Goal: Contribute content: Contribute content

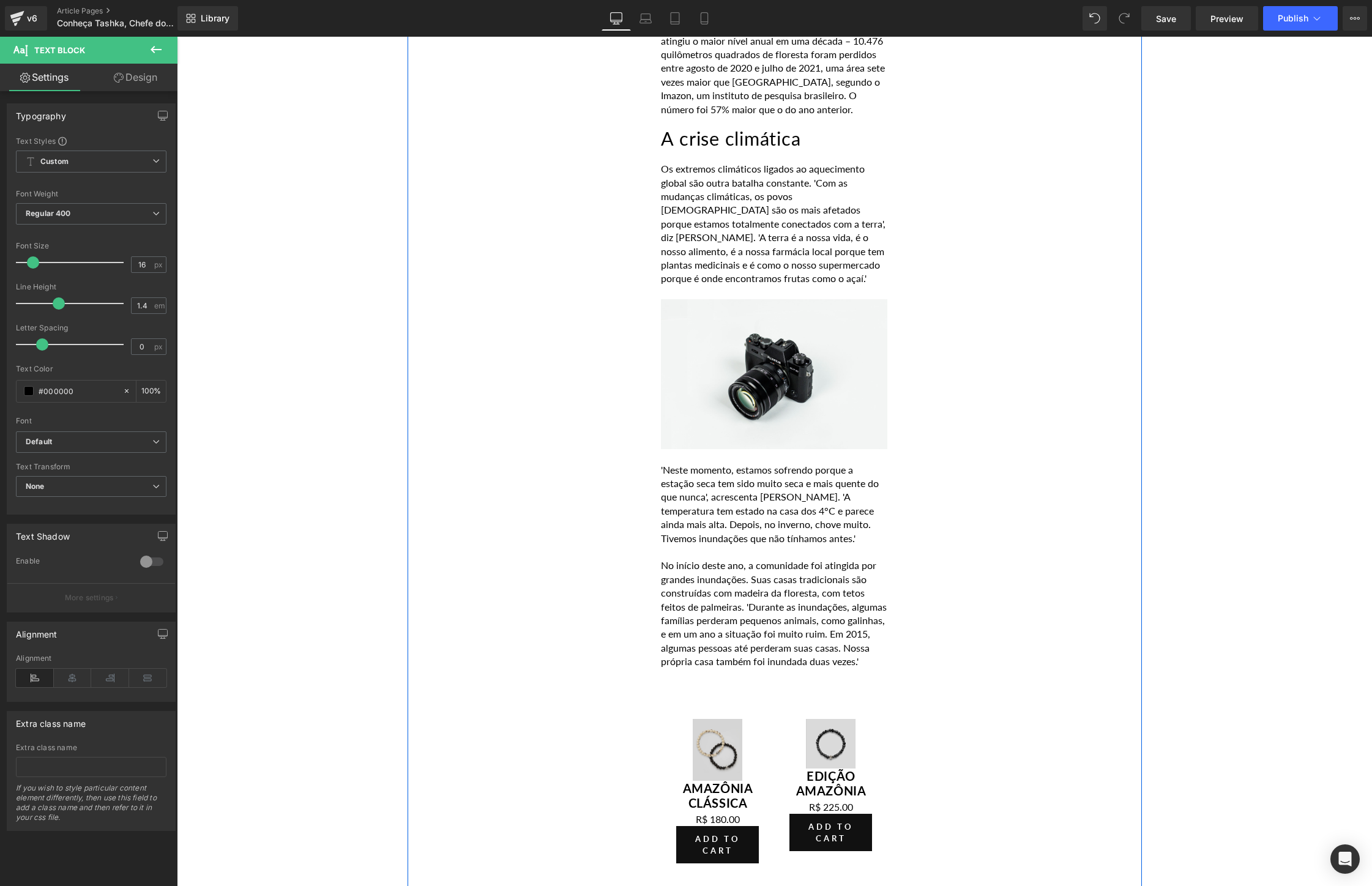
scroll to position [2924, 0]
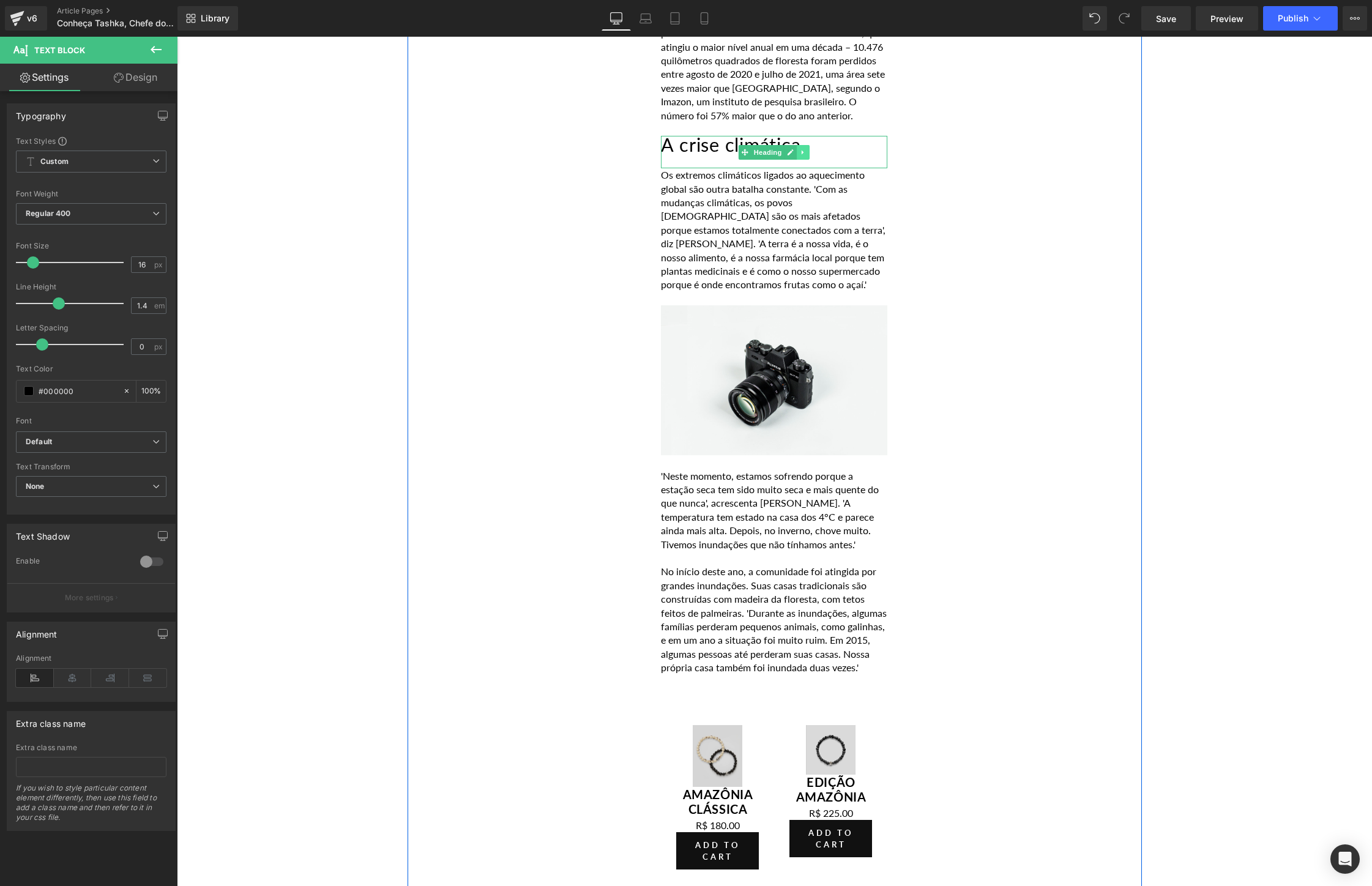
click at [806, 149] on icon at bounding box center [804, 152] width 7 height 7
click at [798, 149] on icon at bounding box center [797, 152] width 7 height 7
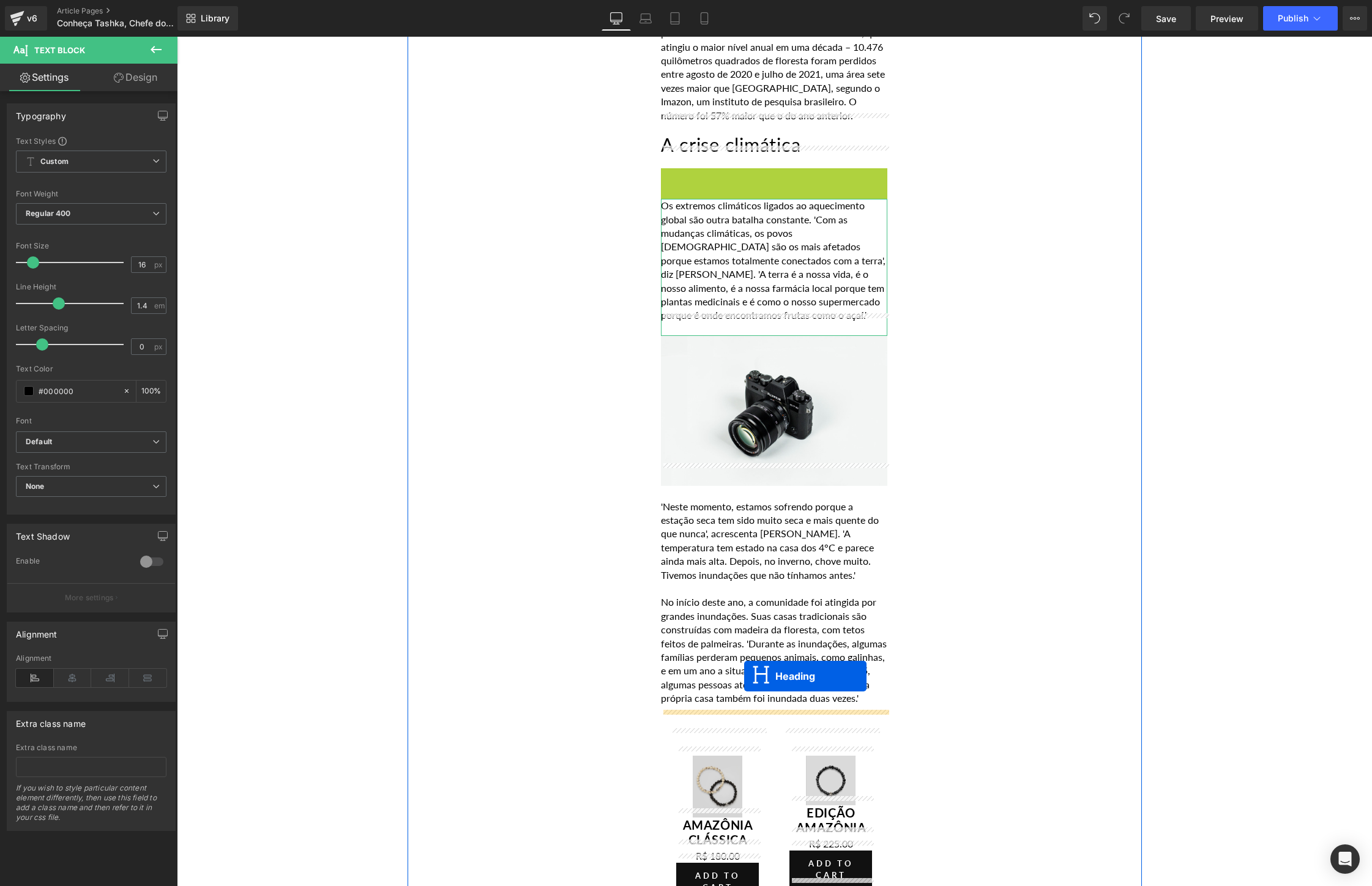
drag, startPoint x: 743, startPoint y: 160, endPoint x: 744, endPoint y: 676, distance: 516.0
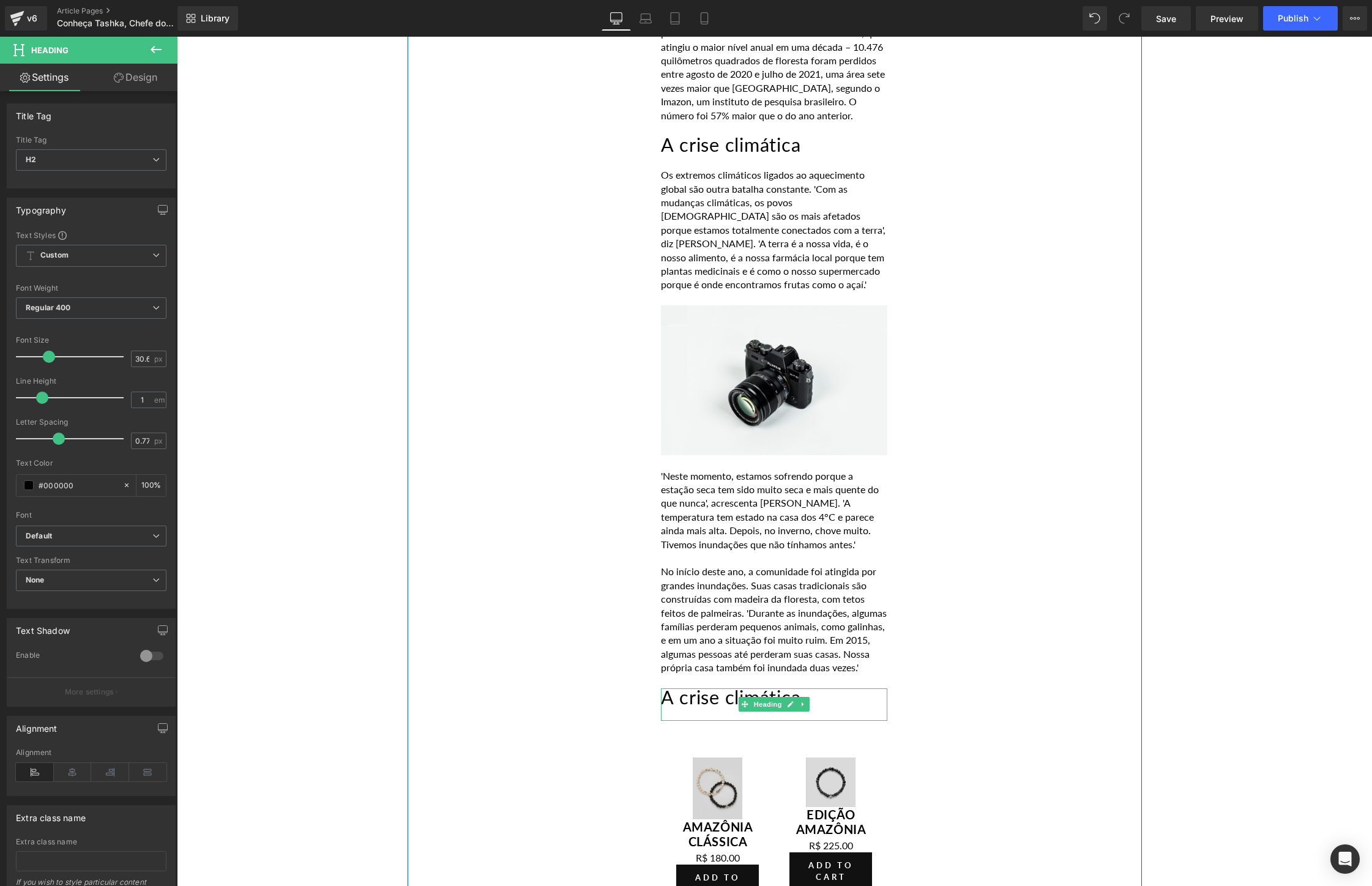
click at [822, 696] on h2 "A crise climática" at bounding box center [774, 698] width 226 height 19
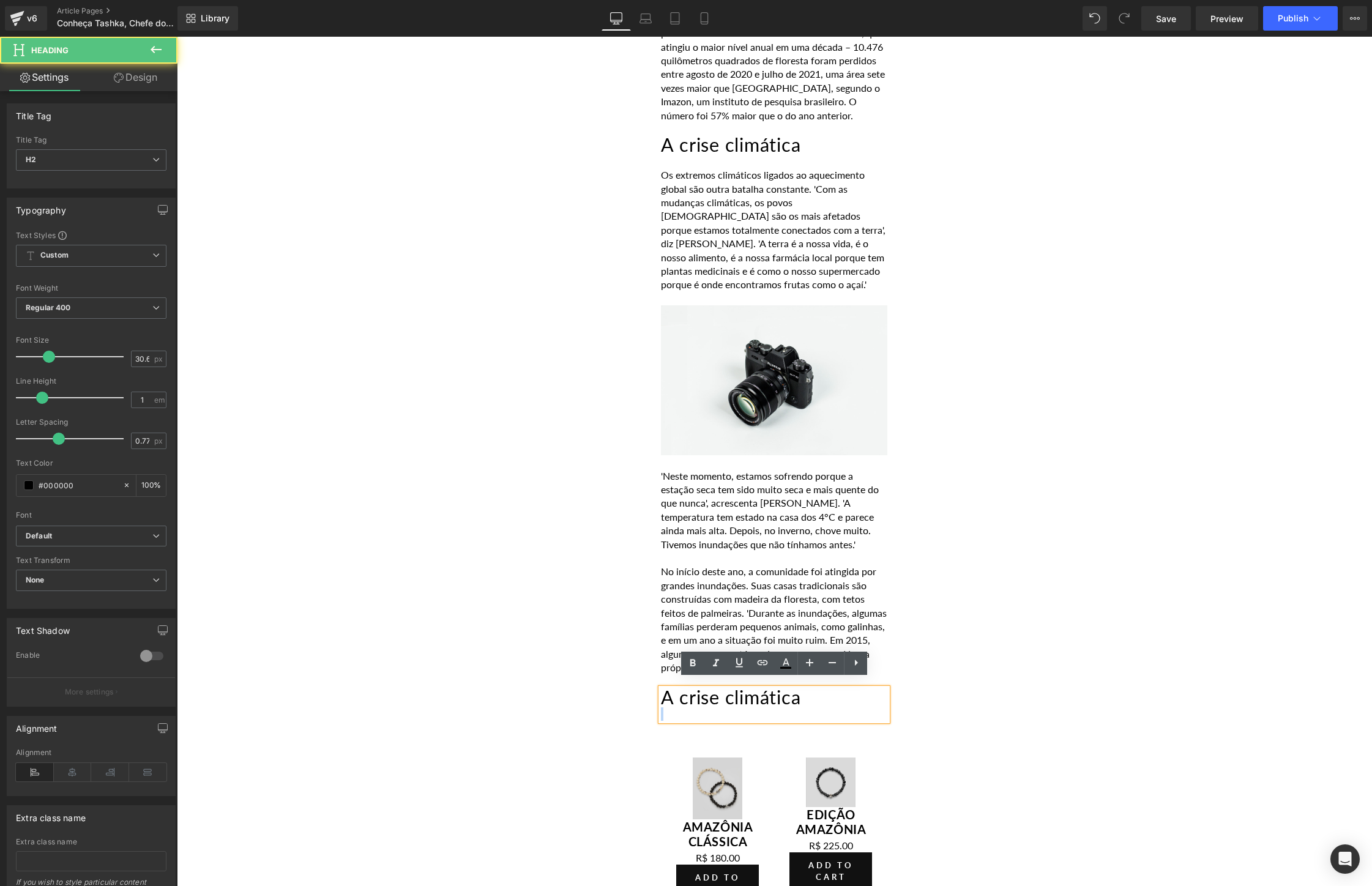
click at [822, 696] on h2 "A crise climática" at bounding box center [774, 698] width 226 height 19
paste div
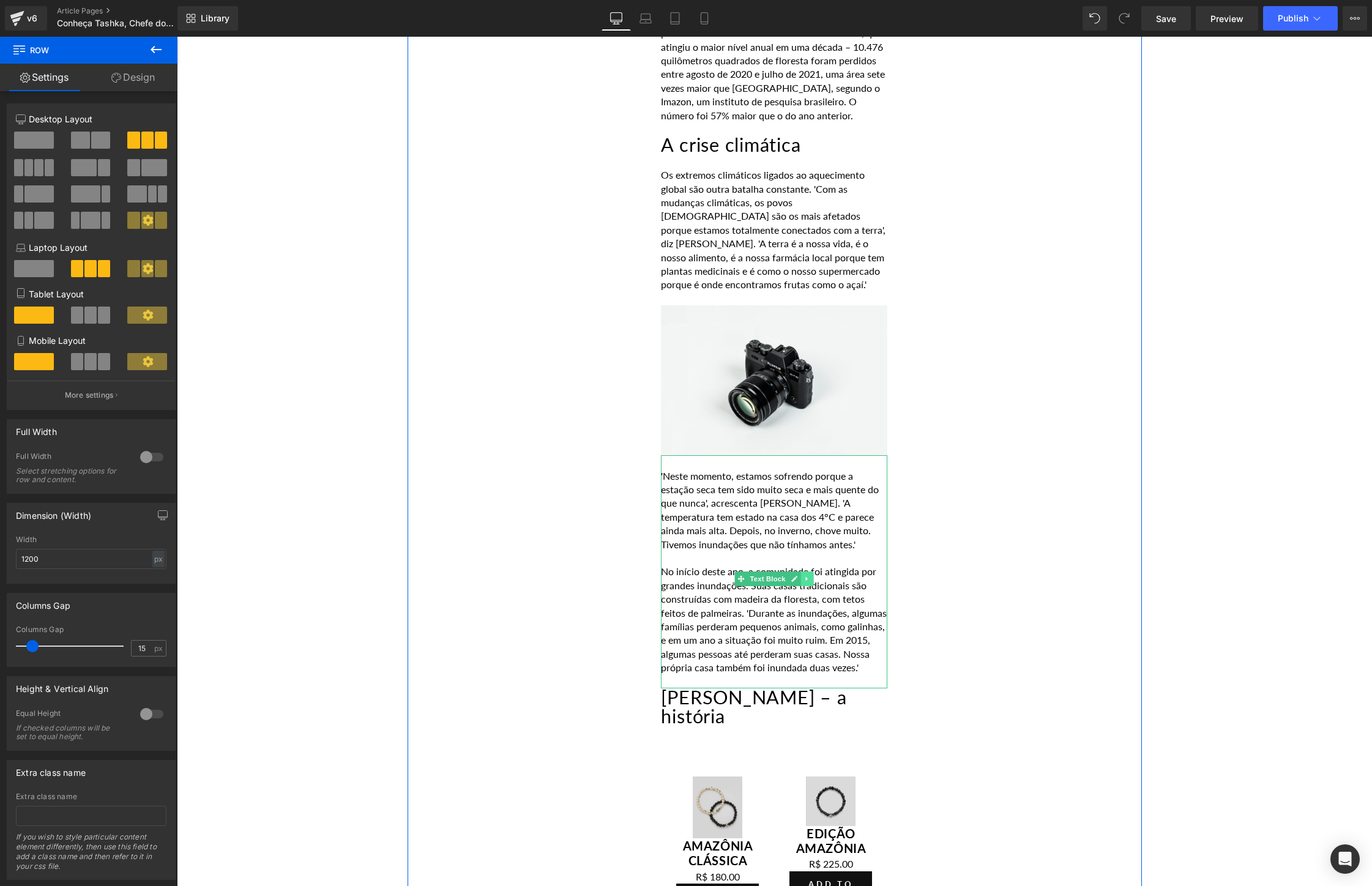
click at [806, 572] on link at bounding box center [807, 579] width 13 height 15
click at [801, 575] on icon at bounding box center [801, 578] width 7 height 7
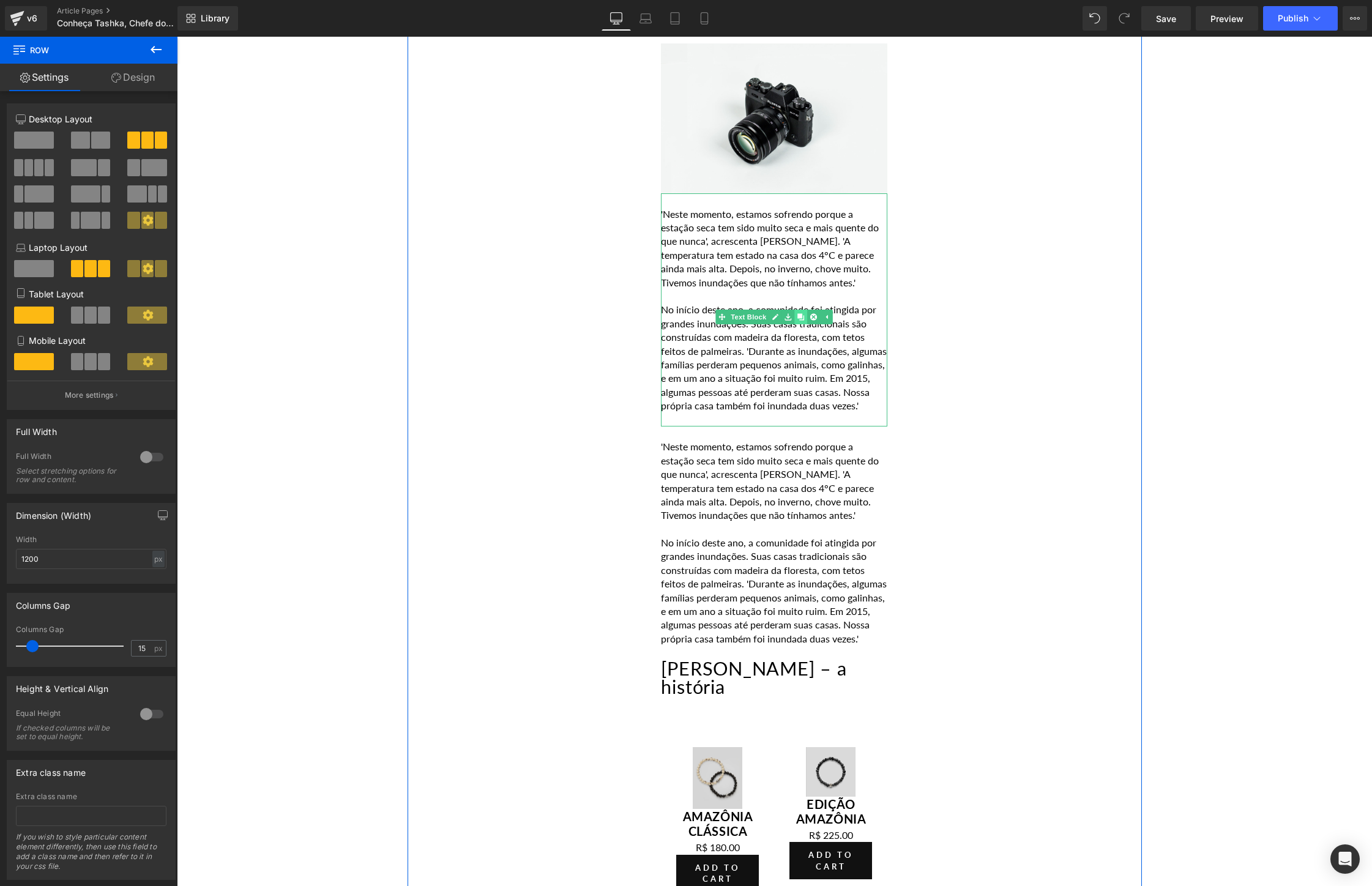
scroll to position [3193, 0]
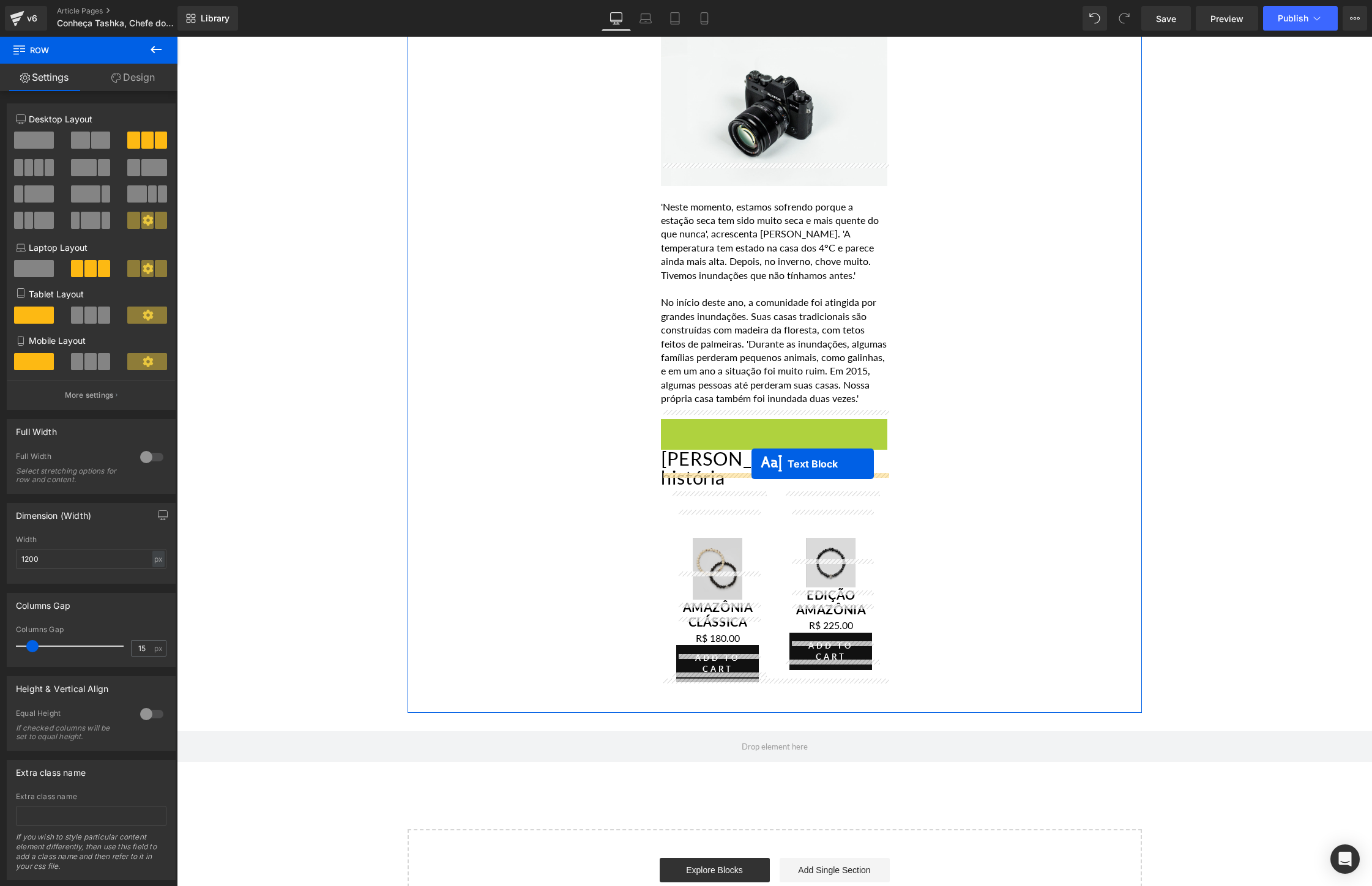
drag, startPoint x: 739, startPoint y: 535, endPoint x: 751, endPoint y: 464, distance: 72.0
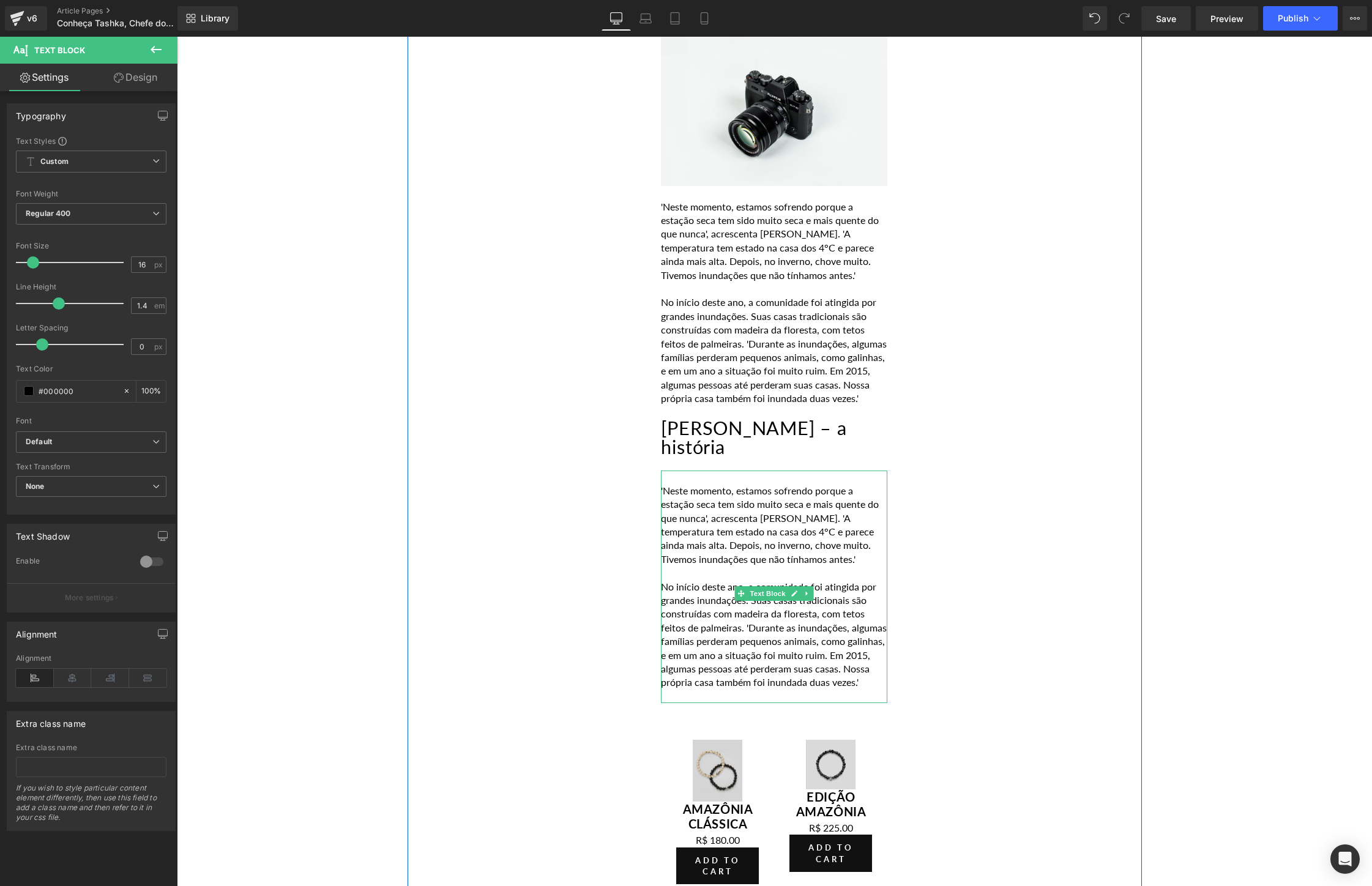
click at [772, 690] on p at bounding box center [774, 696] width 226 height 13
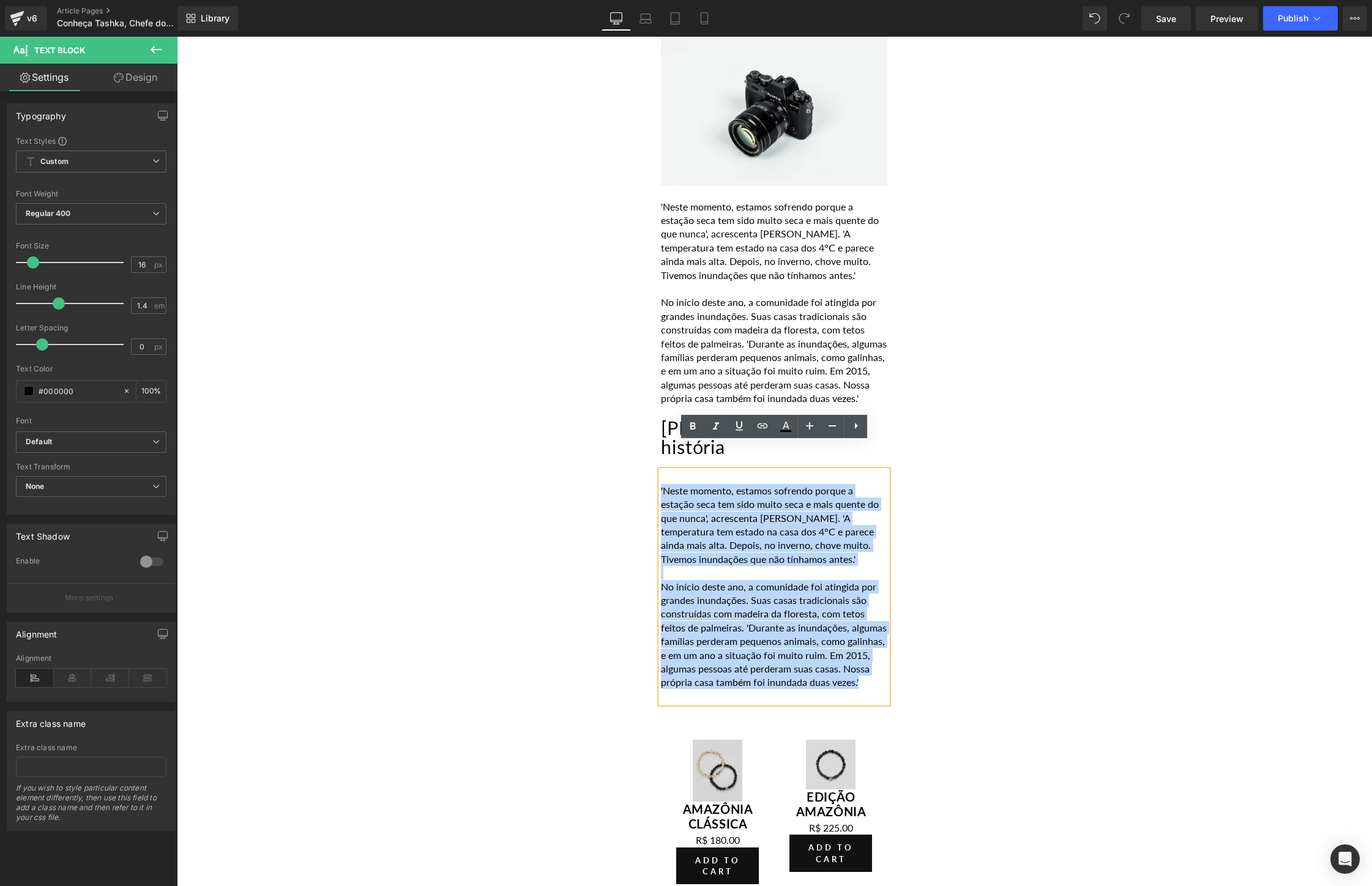
drag, startPoint x: 779, startPoint y: 671, endPoint x: 649, endPoint y: 465, distance: 243.6
paste div
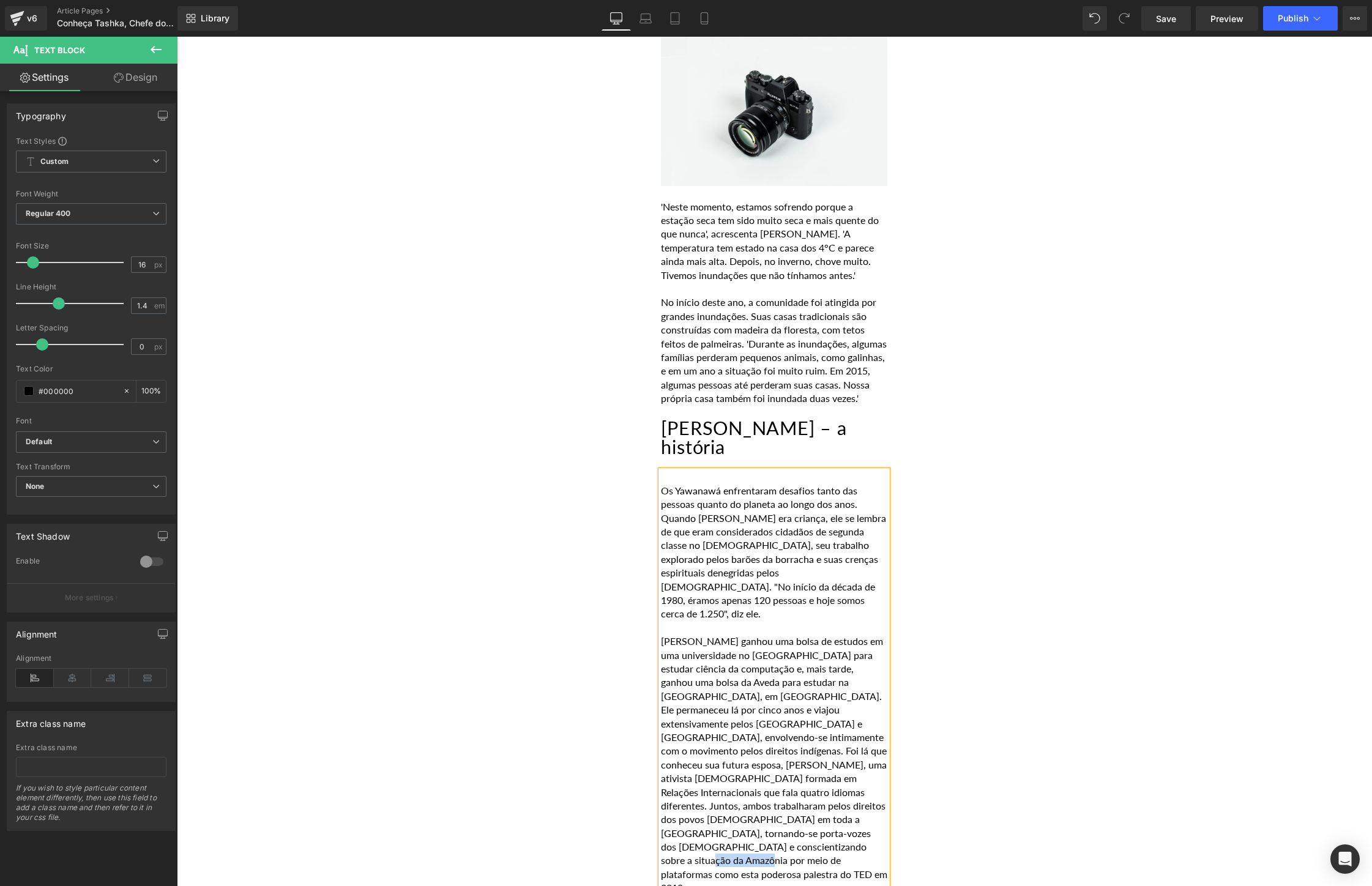
drag, startPoint x: 671, startPoint y: 803, endPoint x: 736, endPoint y: 803, distance: 65.0
click at [736, 803] on p "[PERSON_NAME] ganhou uma bolsa de estudos em uma universidade no [GEOGRAPHIC_DA…" at bounding box center [774, 764] width 226 height 260
click at [762, 428] on icon at bounding box center [762, 426] width 15 height 15
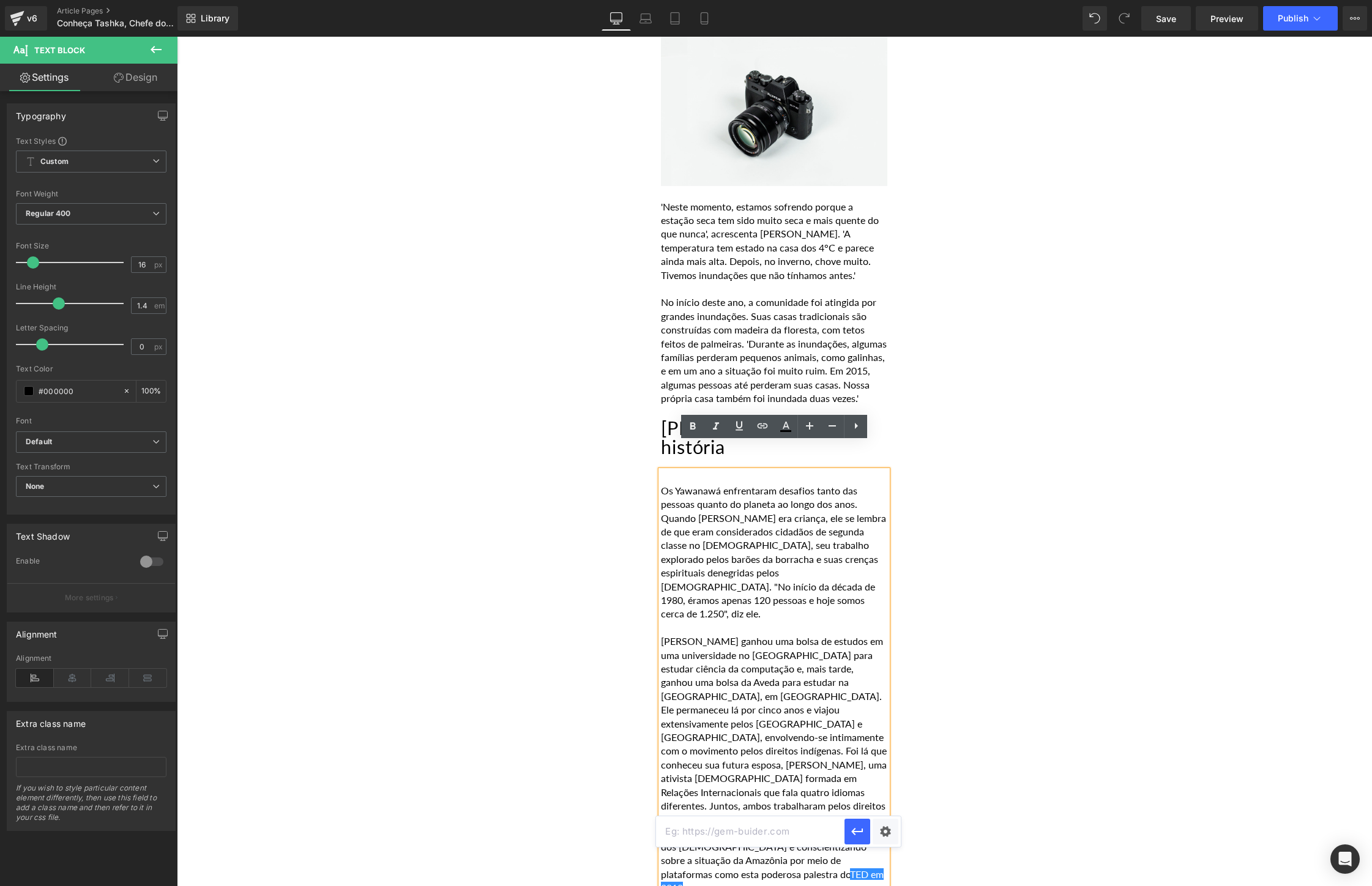
click at [742, 830] on input "text" at bounding box center [750, 831] width 188 height 31
paste input "[URL][DOMAIN_NAME]"
type input "[URL][DOMAIN_NAME]"
click at [881, 0] on div "Text Color Highlight Color #333333 Choose Image... Back to Library Insert Tashk…" at bounding box center [686, 0] width 1372 height 0
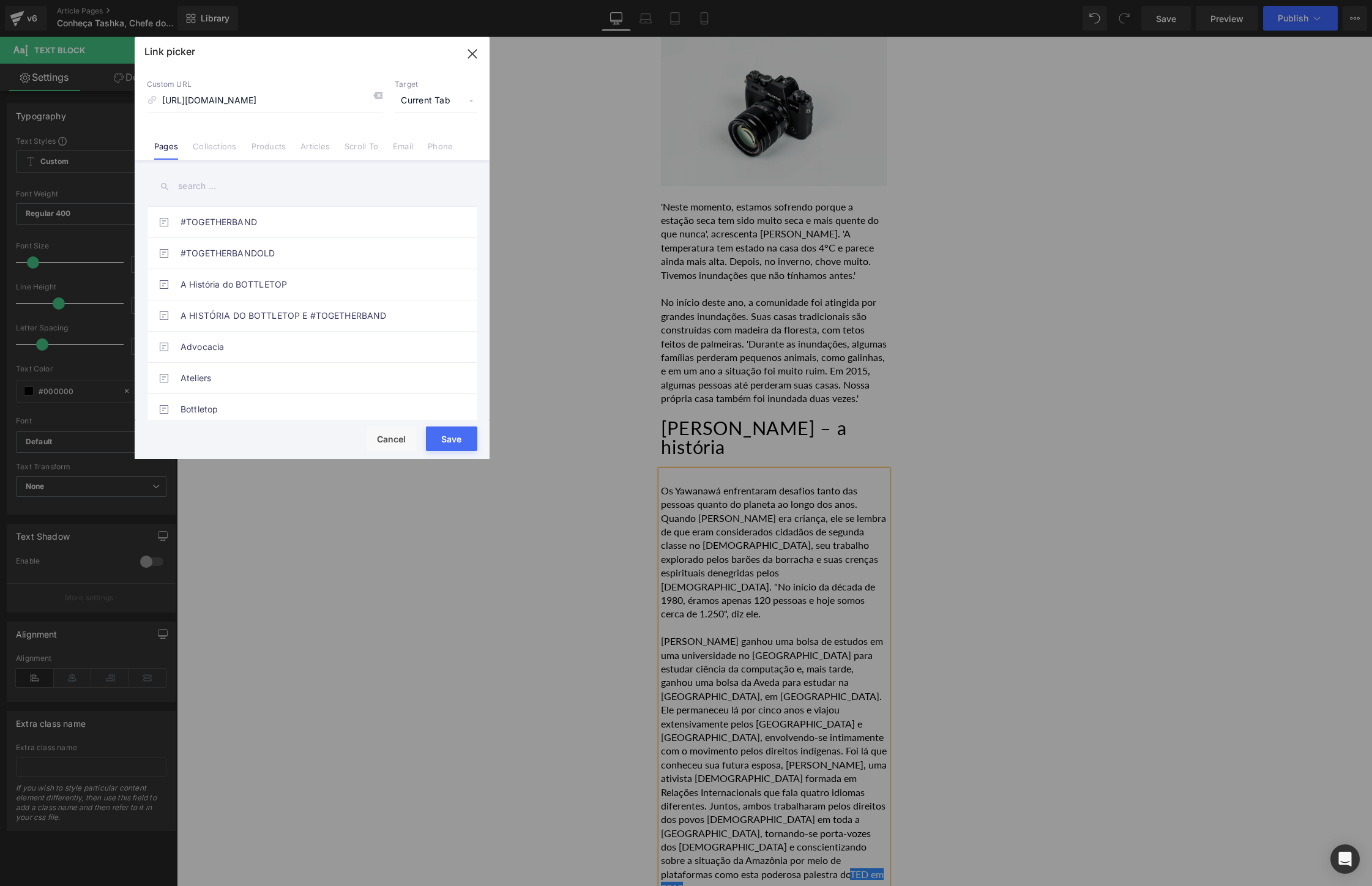
click at [431, 101] on span "Current Tab" at bounding box center [436, 101] width 83 height 23
click at [424, 148] on li "New Tab" at bounding box center [436, 145] width 95 height 21
click at [467, 437] on button "Save" at bounding box center [451, 439] width 51 height 25
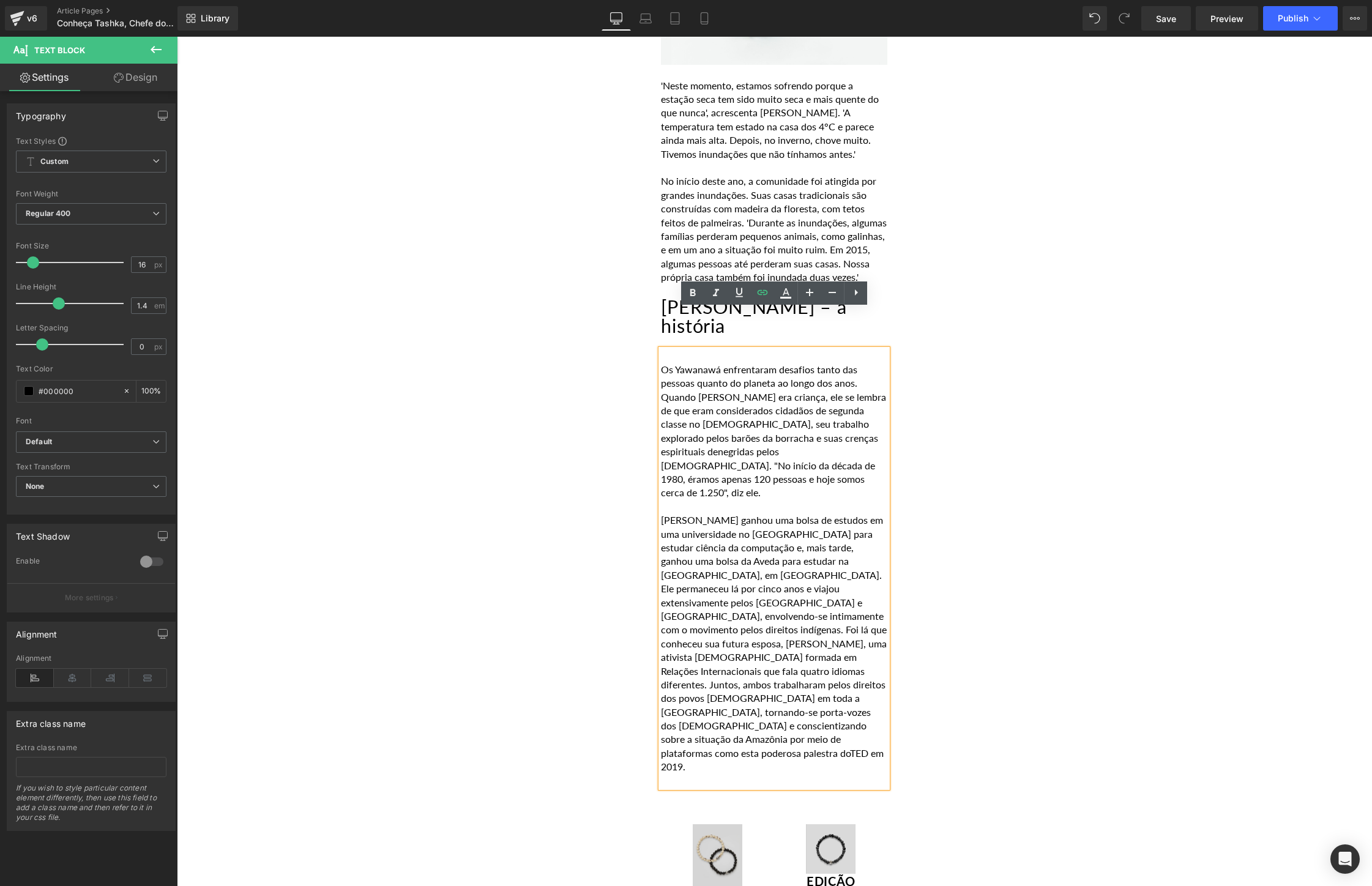
scroll to position [3326, 0]
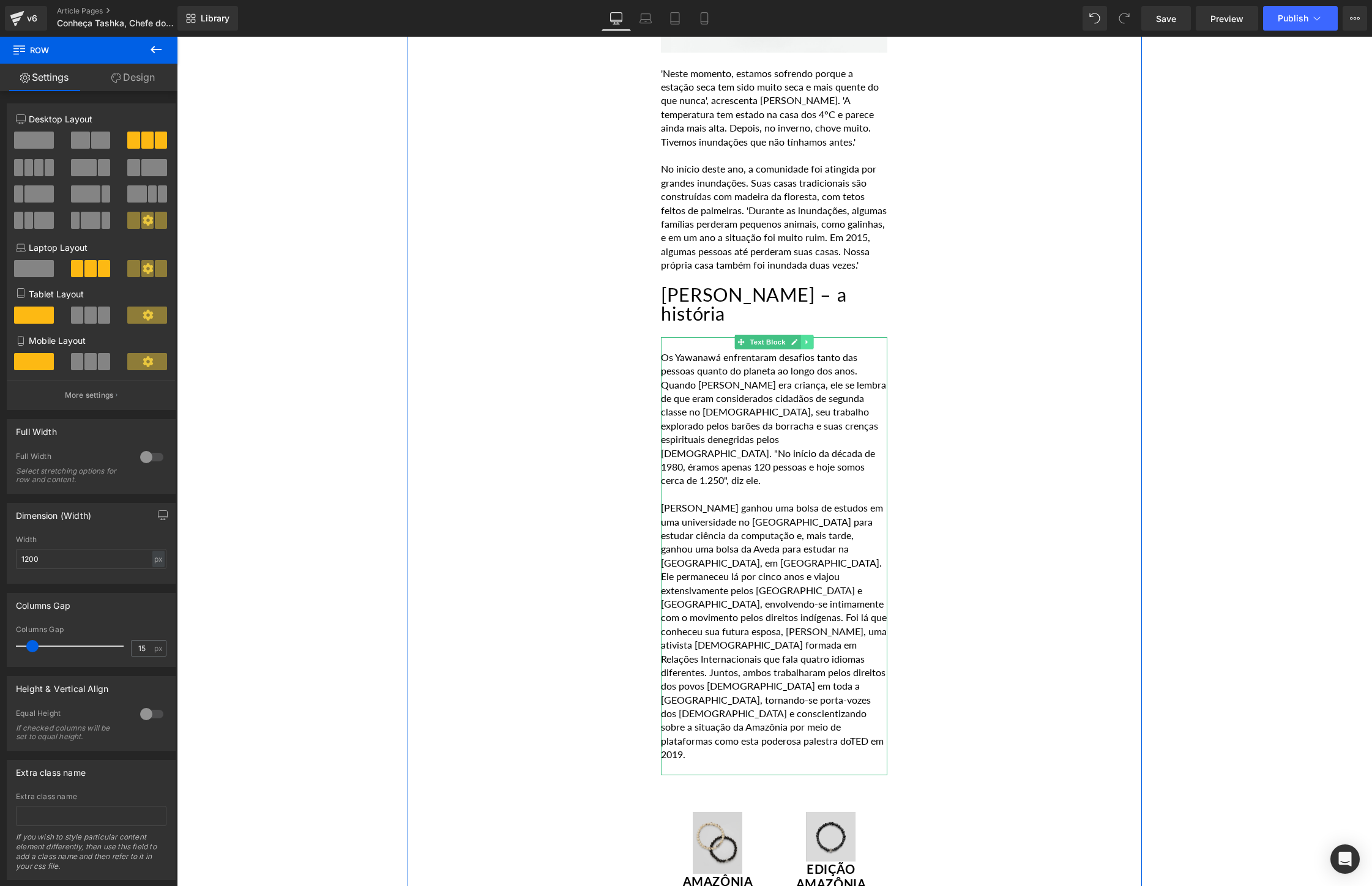
click at [809, 339] on icon at bounding box center [807, 342] width 7 height 7
click at [800, 339] on icon at bounding box center [801, 342] width 7 height 7
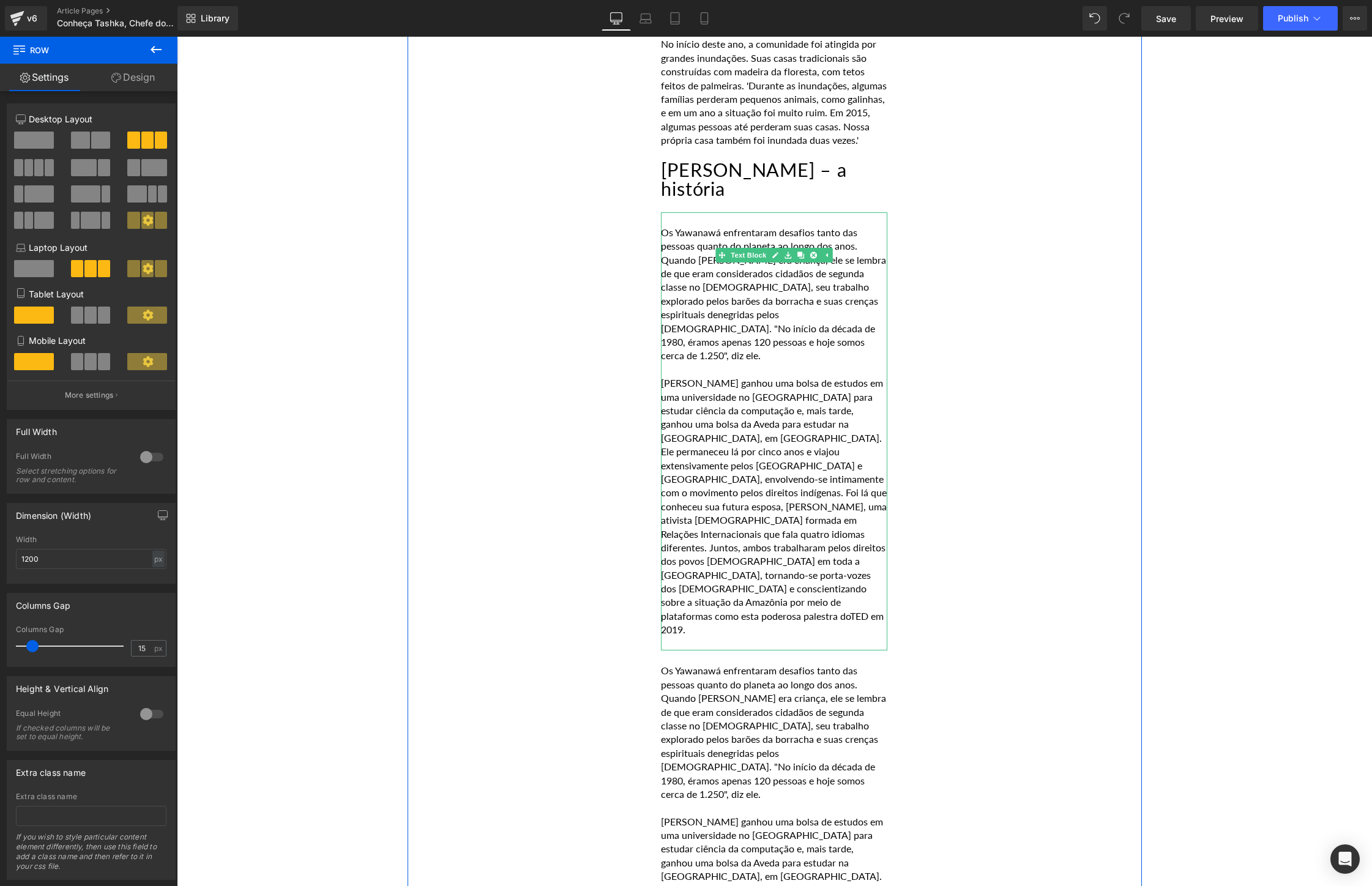
scroll to position [3719, 0]
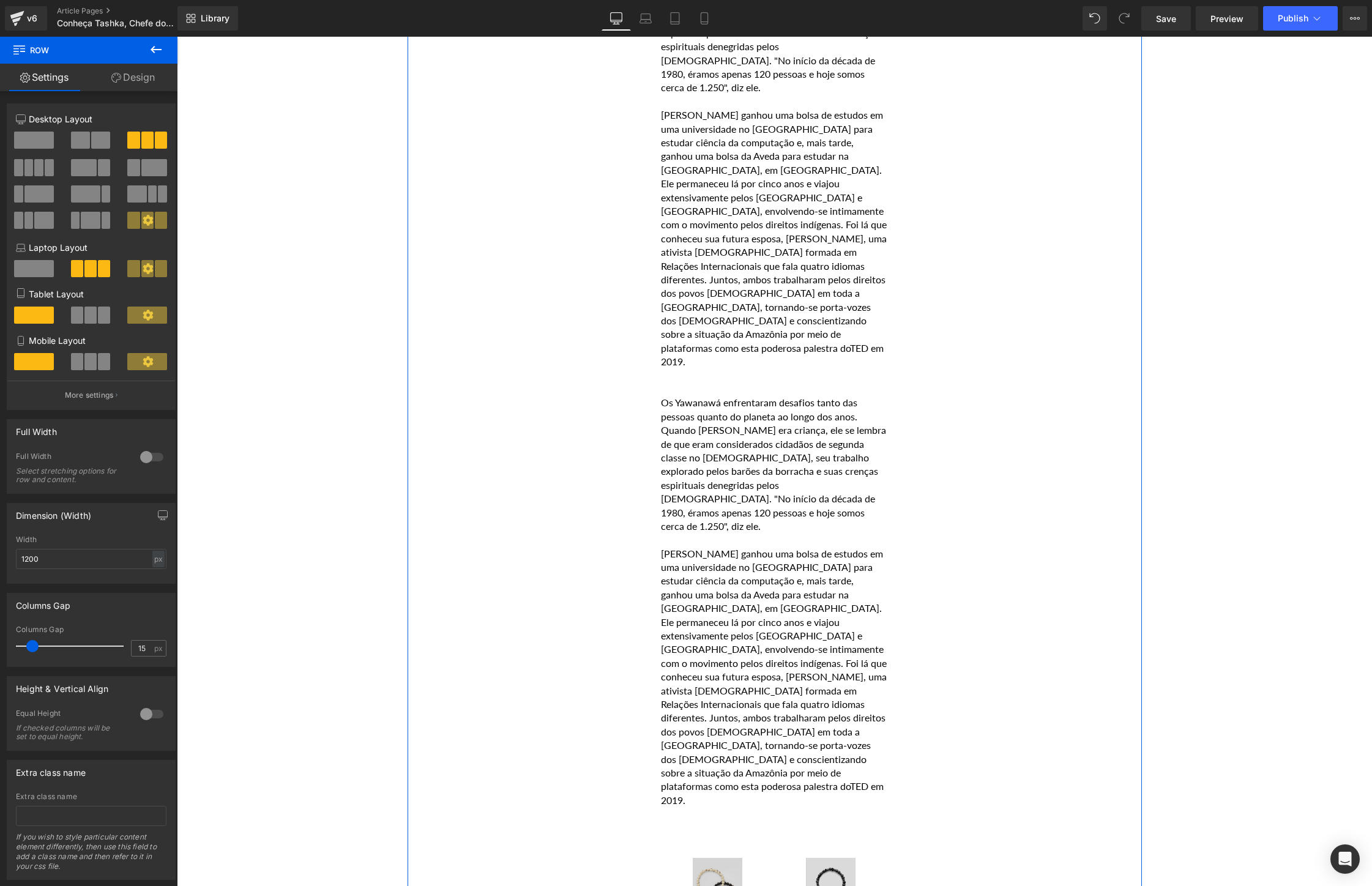
click at [760, 593] on p "[PERSON_NAME] ganhou uma bolsa de estudos em uma universidade no [GEOGRAPHIC_DA…" at bounding box center [774, 676] width 226 height 260
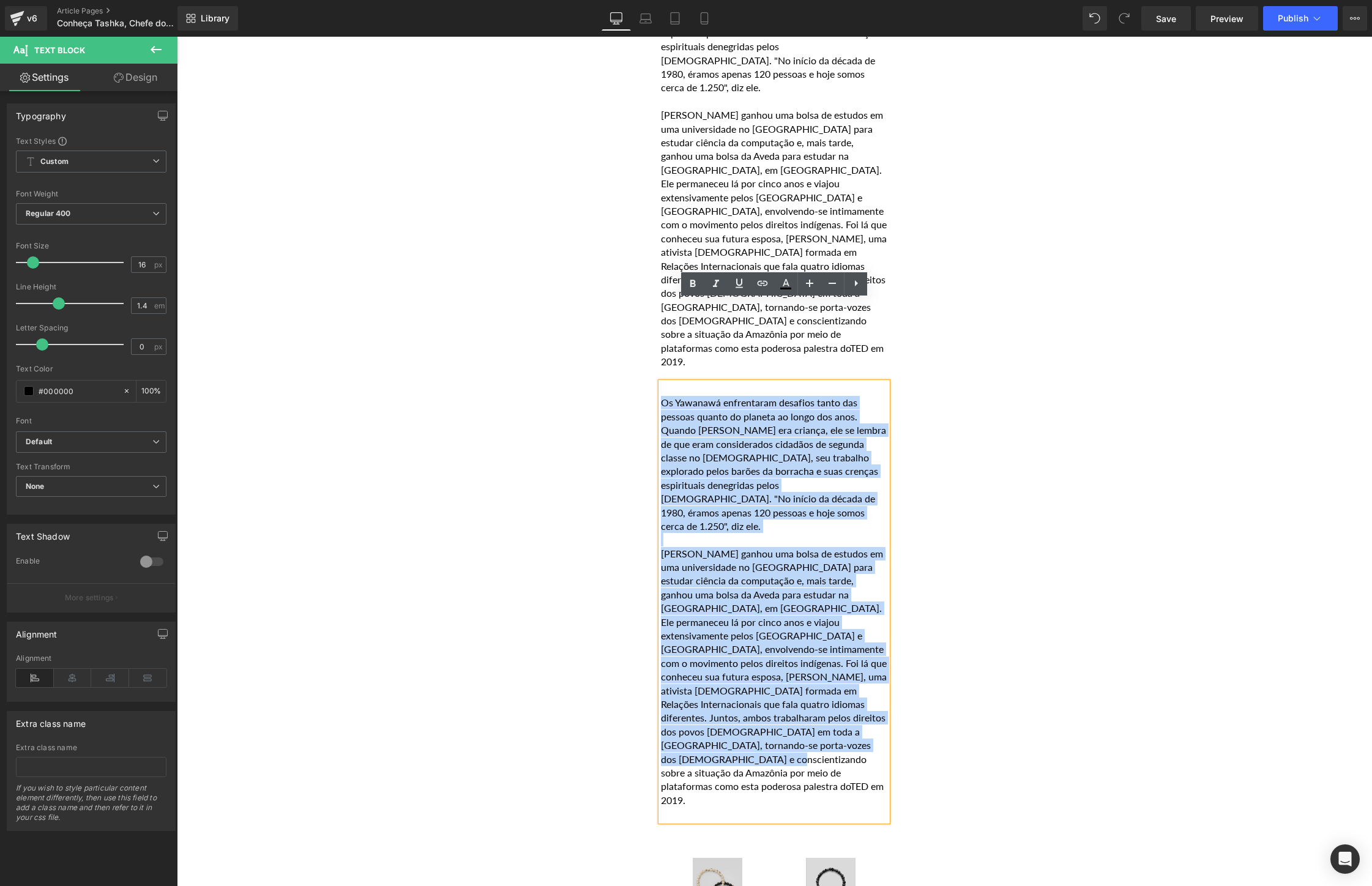
drag, startPoint x: 767, startPoint y: 655, endPoint x: 628, endPoint y: 320, distance: 362.7
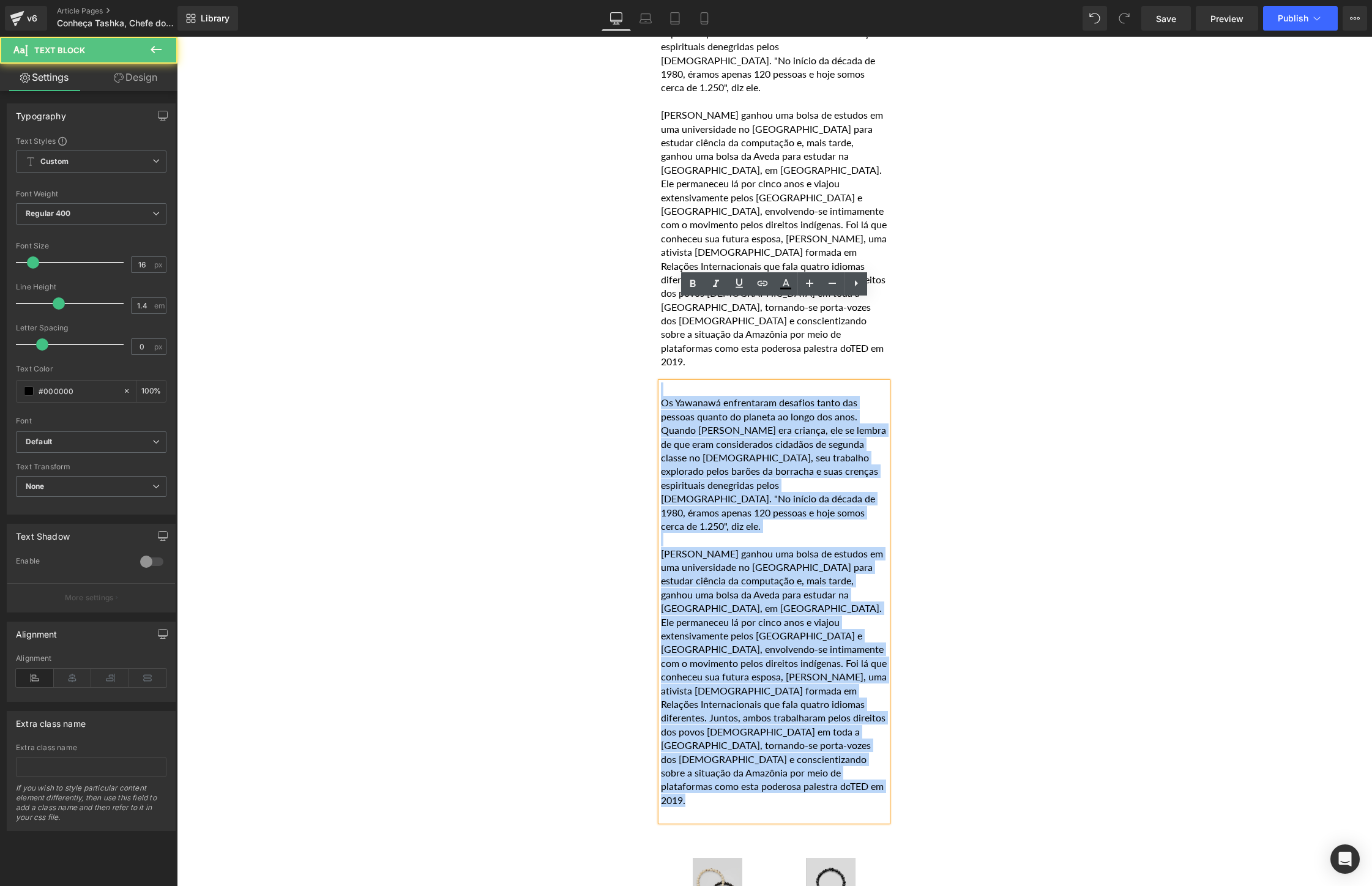
drag, startPoint x: 750, startPoint y: 664, endPoint x: 612, endPoint y: 307, distance: 382.7
paste div
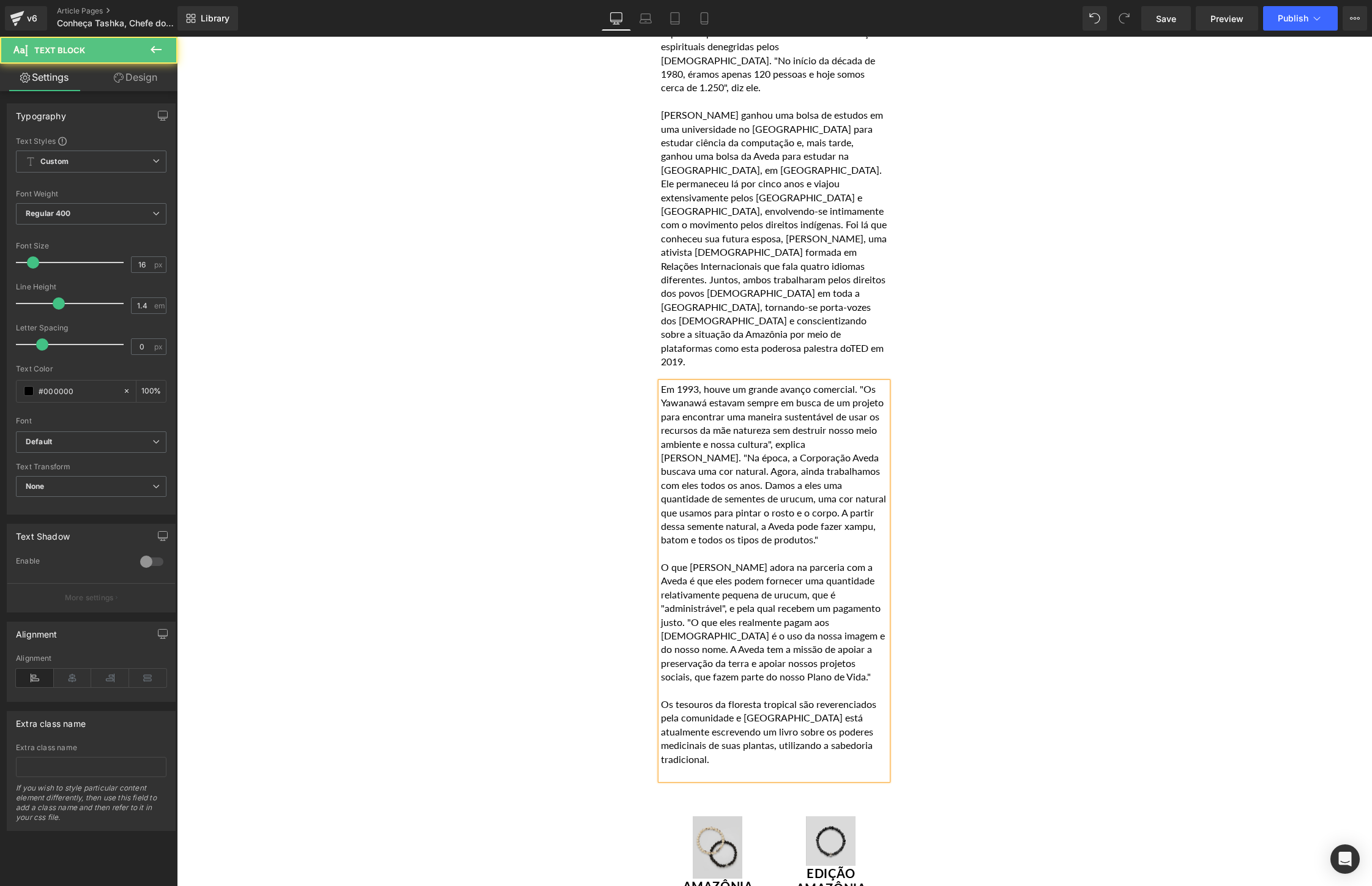
click at [661, 383] on div "Em 1993, houve um grande avanço comercial. "Os Yawanawá estavam sempre em busca…" at bounding box center [774, 581] width 226 height 397
click at [661, 383] on p "Em 1993, houve um grande avanço comercial. "Os Yawanawá estavam sempre em busca…" at bounding box center [774, 465] width 226 height 165
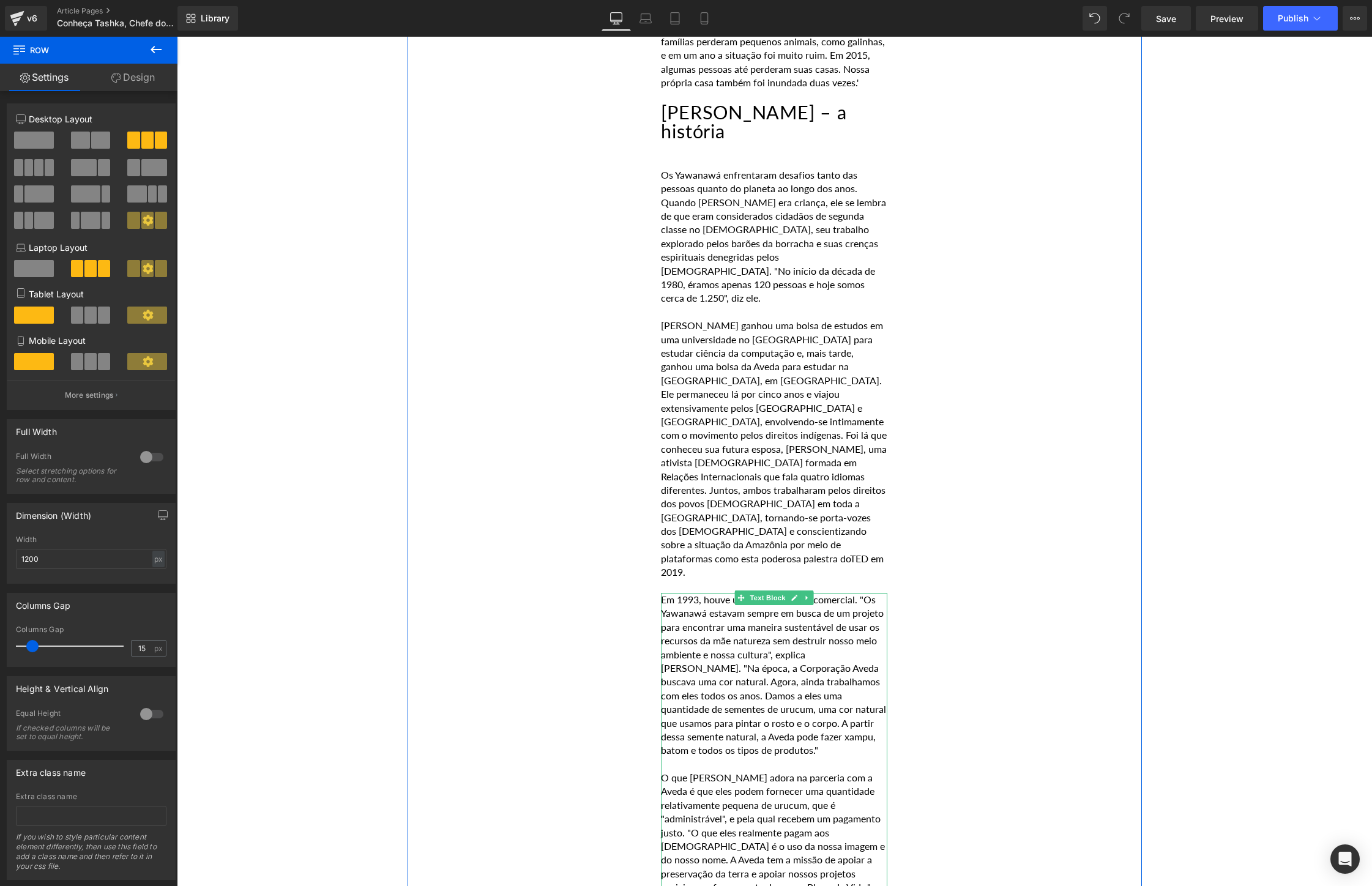
scroll to position [3505, 0]
click at [805, 126] on link at bounding box center [803, 133] width 13 height 15
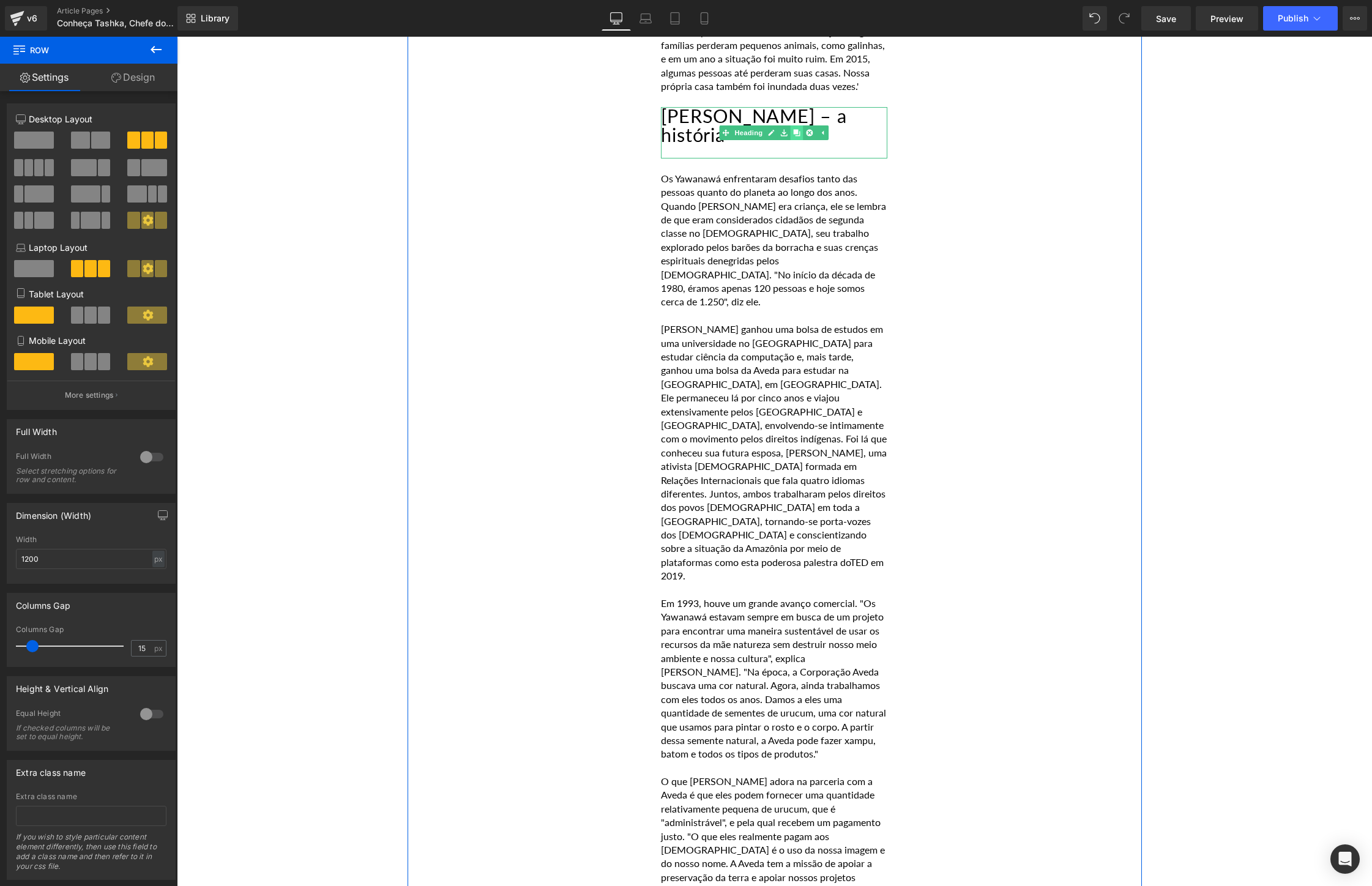
click at [797, 129] on icon at bounding box center [797, 132] width 7 height 7
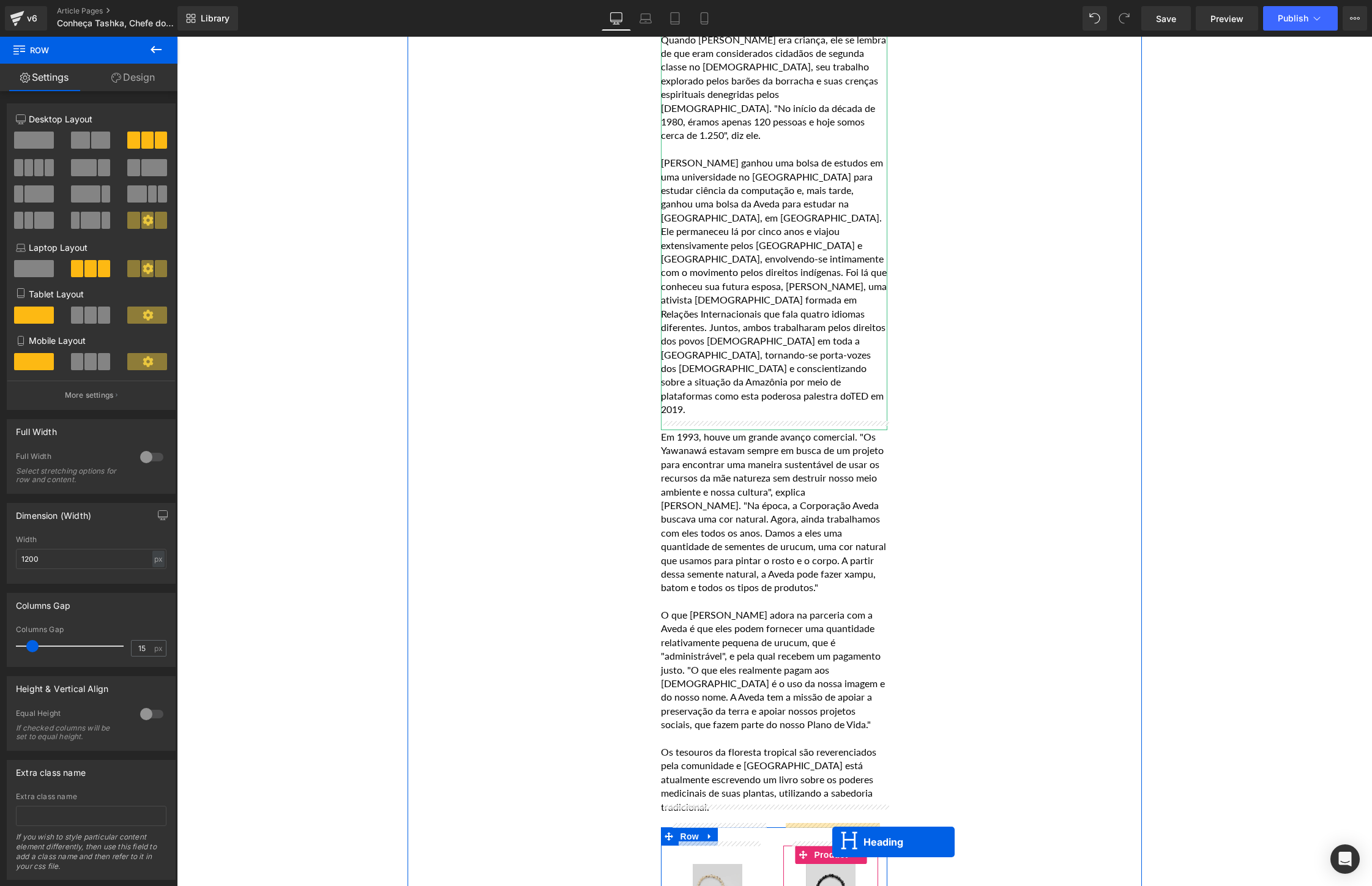
scroll to position [3763, 0]
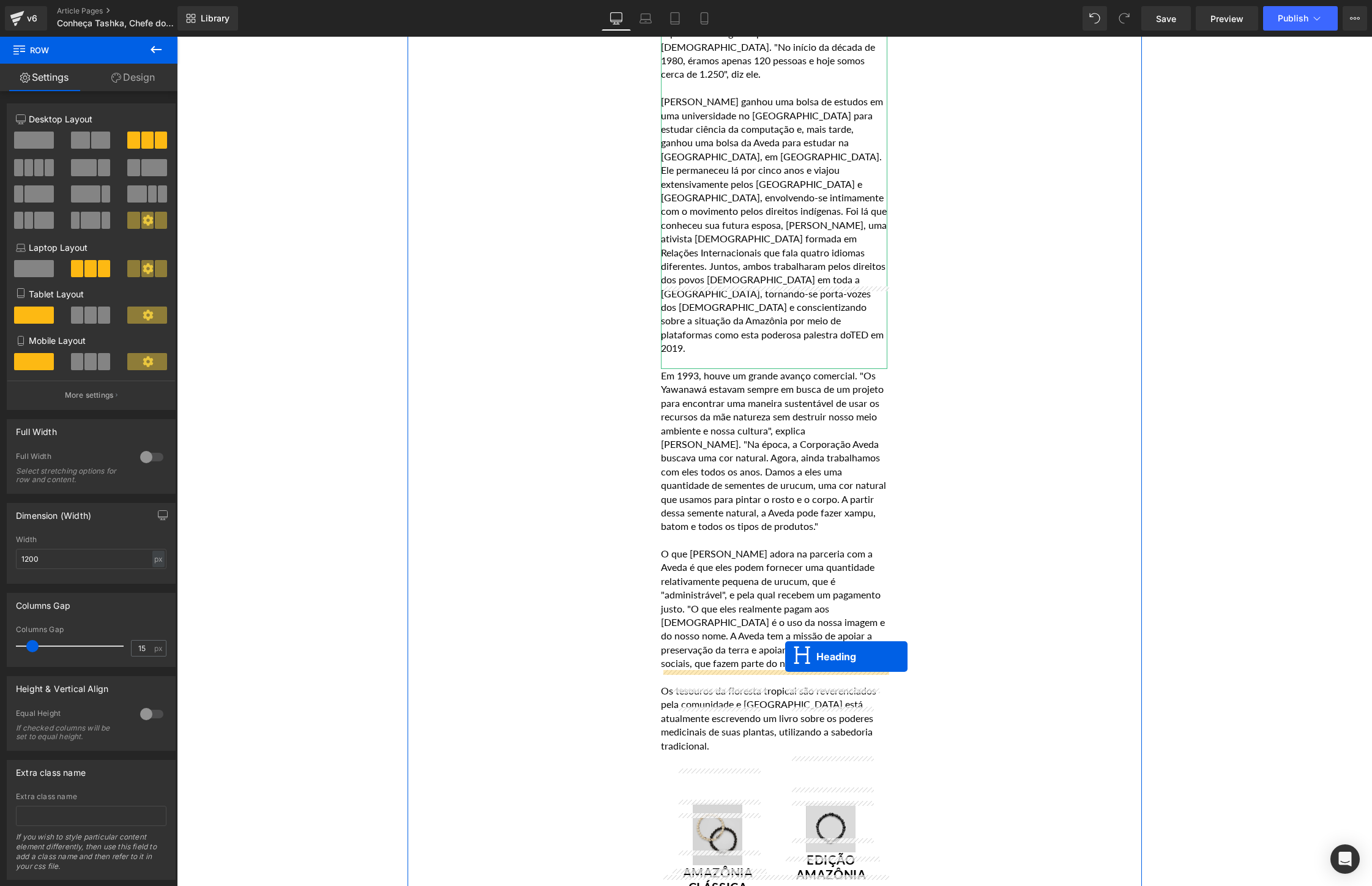
drag, startPoint x: 742, startPoint y: 171, endPoint x: 785, endPoint y: 656, distance: 486.9
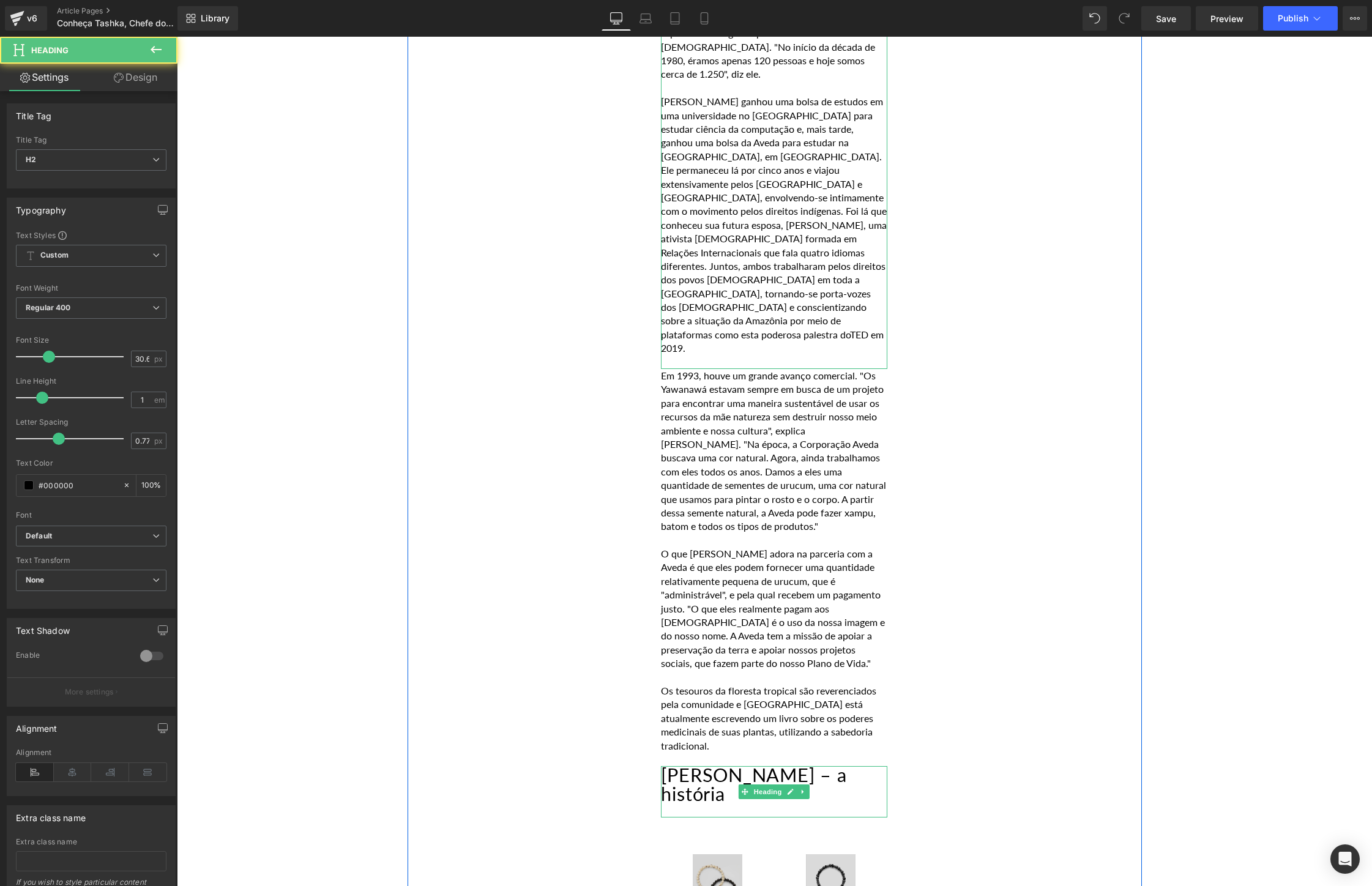
click at [855, 766] on h2 "[PERSON_NAME] – a história" at bounding box center [774, 785] width 226 height 37
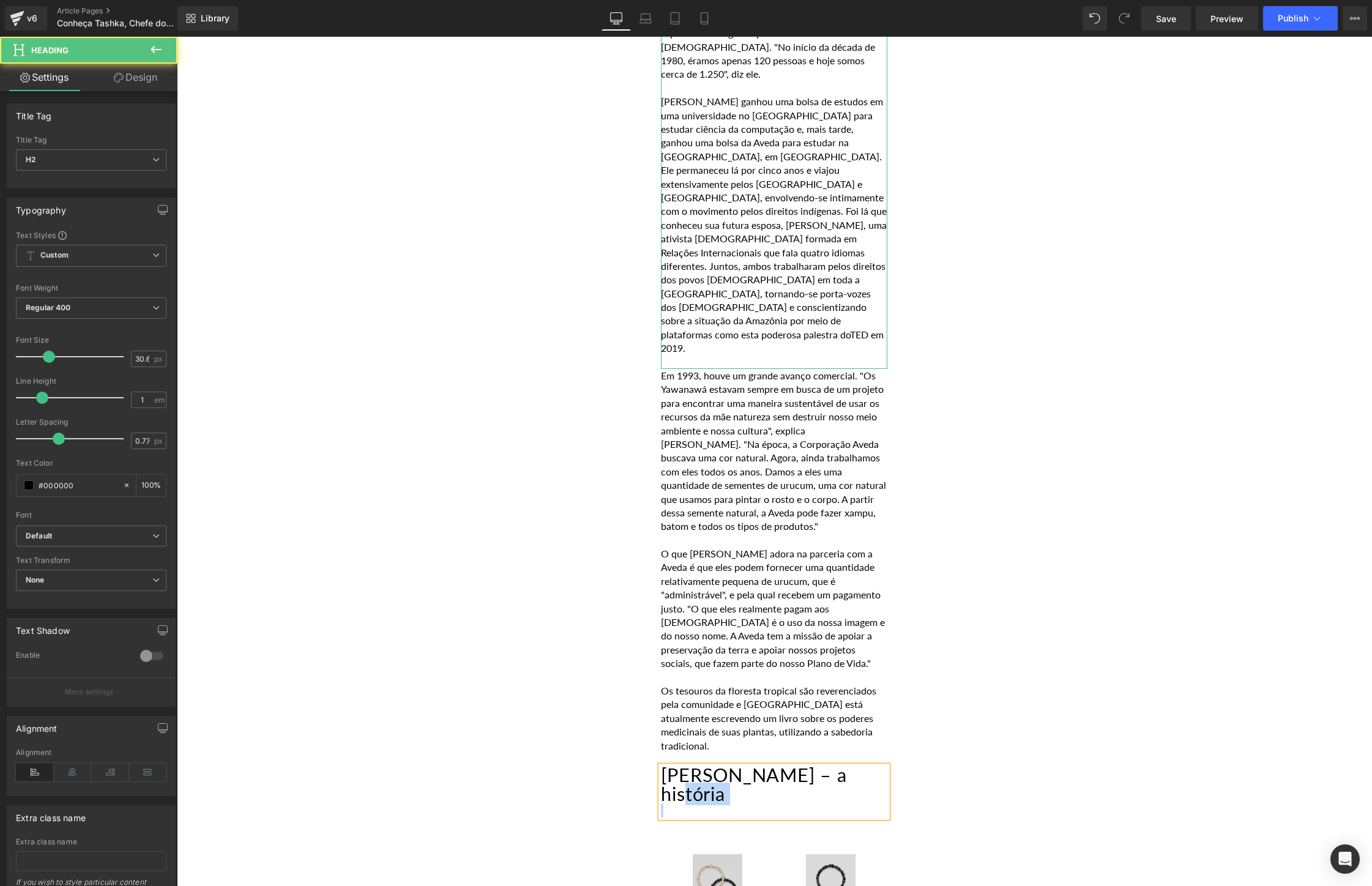
click at [855, 766] on h2 "[PERSON_NAME] – a história" at bounding box center [774, 785] width 226 height 37
click at [872, 766] on h2 "[PERSON_NAME] – a história" at bounding box center [774, 785] width 226 height 37
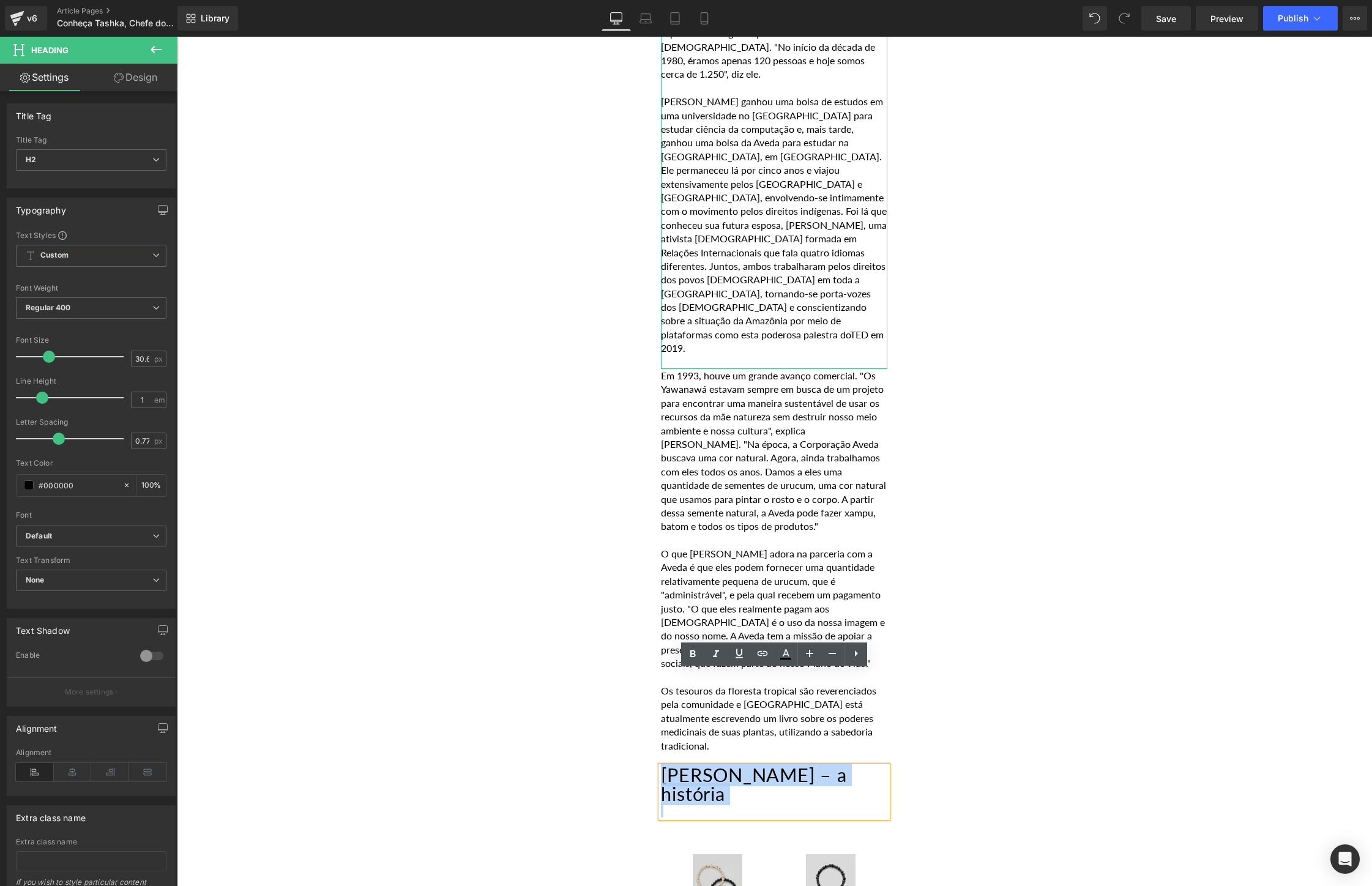
drag, startPoint x: 872, startPoint y: 681, endPoint x: 670, endPoint y: 677, distance: 202.0
click at [670, 766] on h2 "[PERSON_NAME] – a história" at bounding box center [774, 785] width 226 height 37
paste div
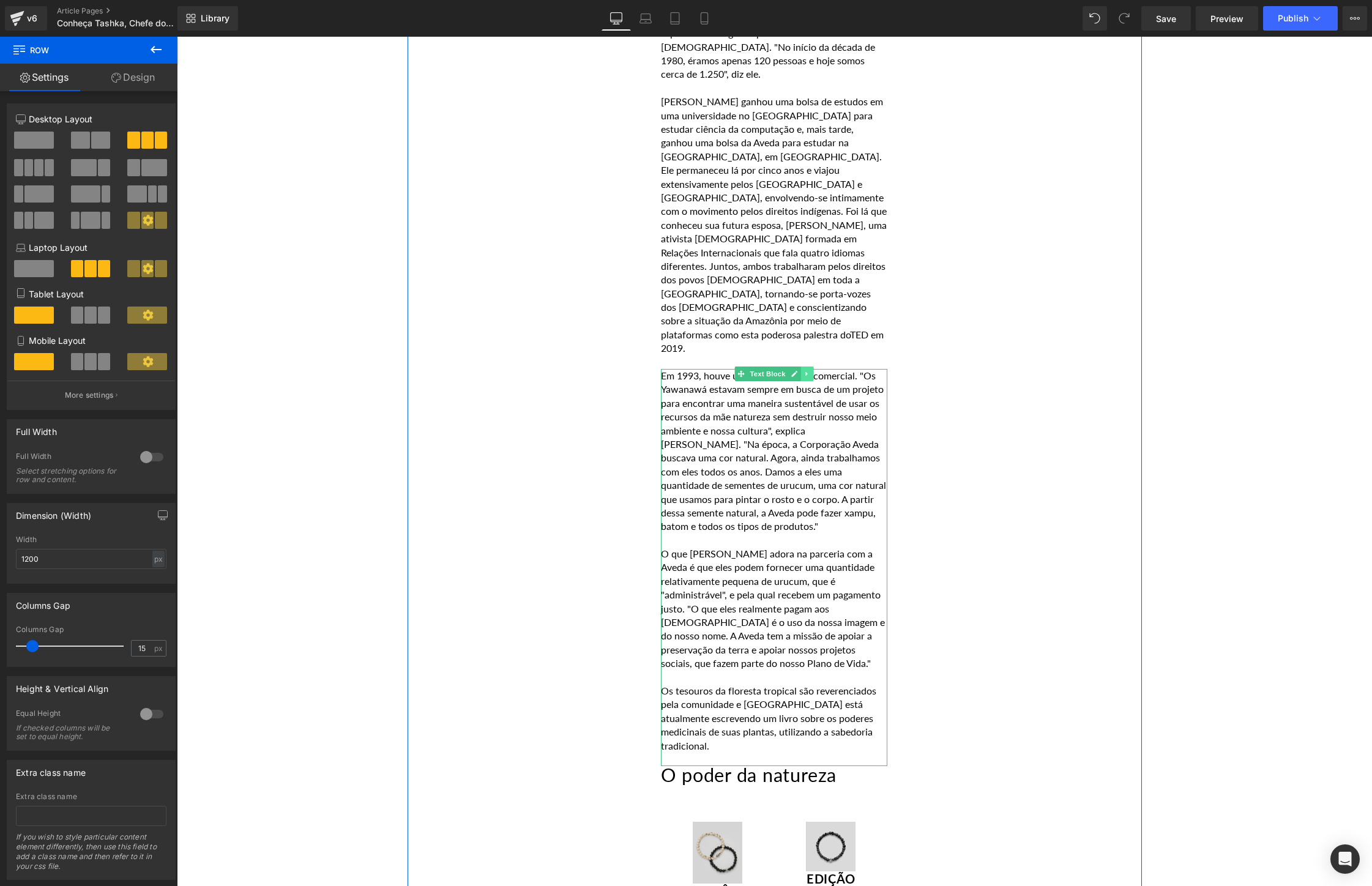
click at [809, 367] on link at bounding box center [807, 374] width 13 height 15
click at [801, 370] on icon at bounding box center [801, 373] width 7 height 7
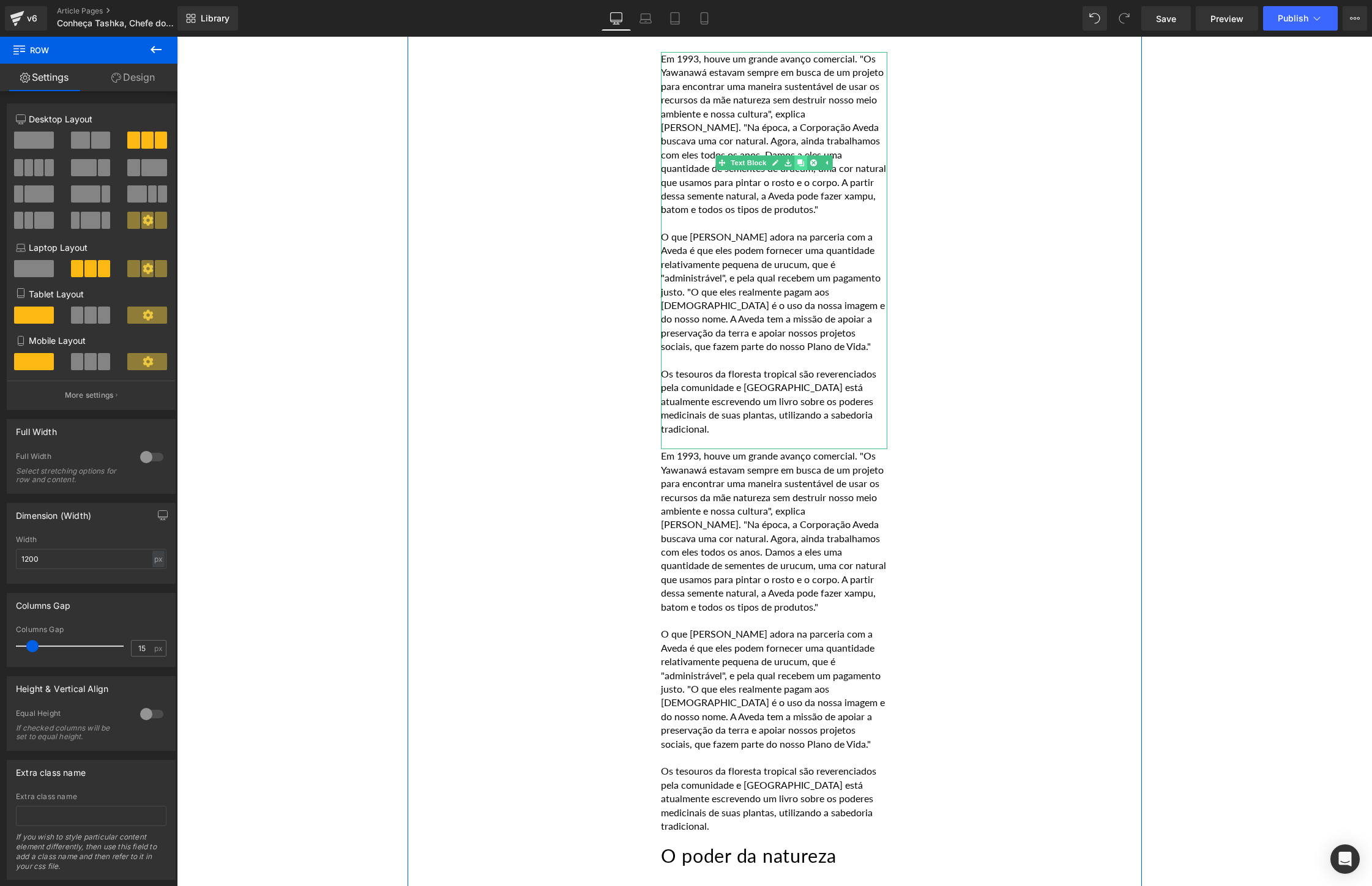
scroll to position [4091, 0]
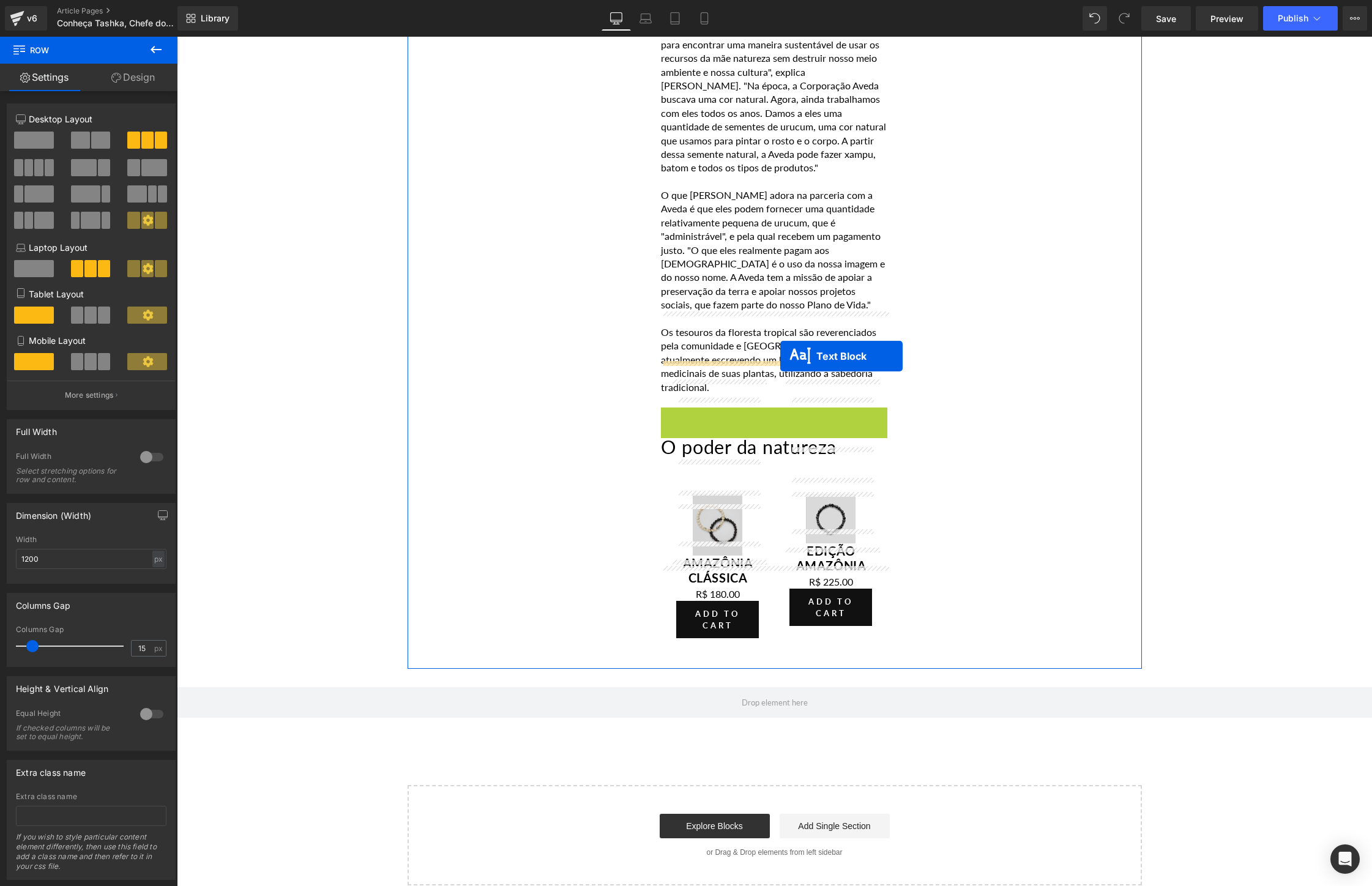
drag, startPoint x: 737, startPoint y: 317, endPoint x: 780, endPoint y: 356, distance: 58.1
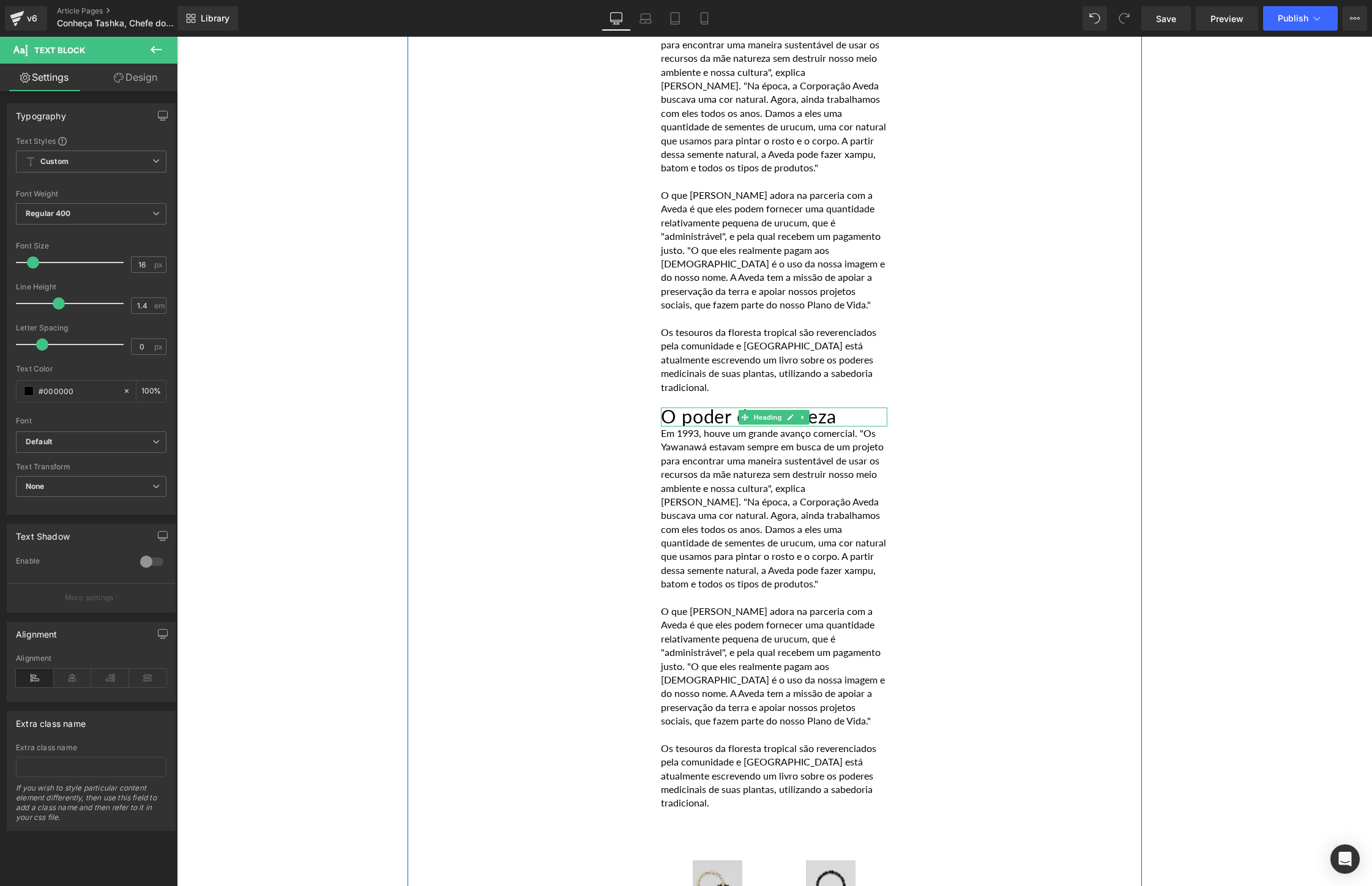
click at [853, 407] on h2 "O poder da natureza" at bounding box center [774, 417] width 226 height 19
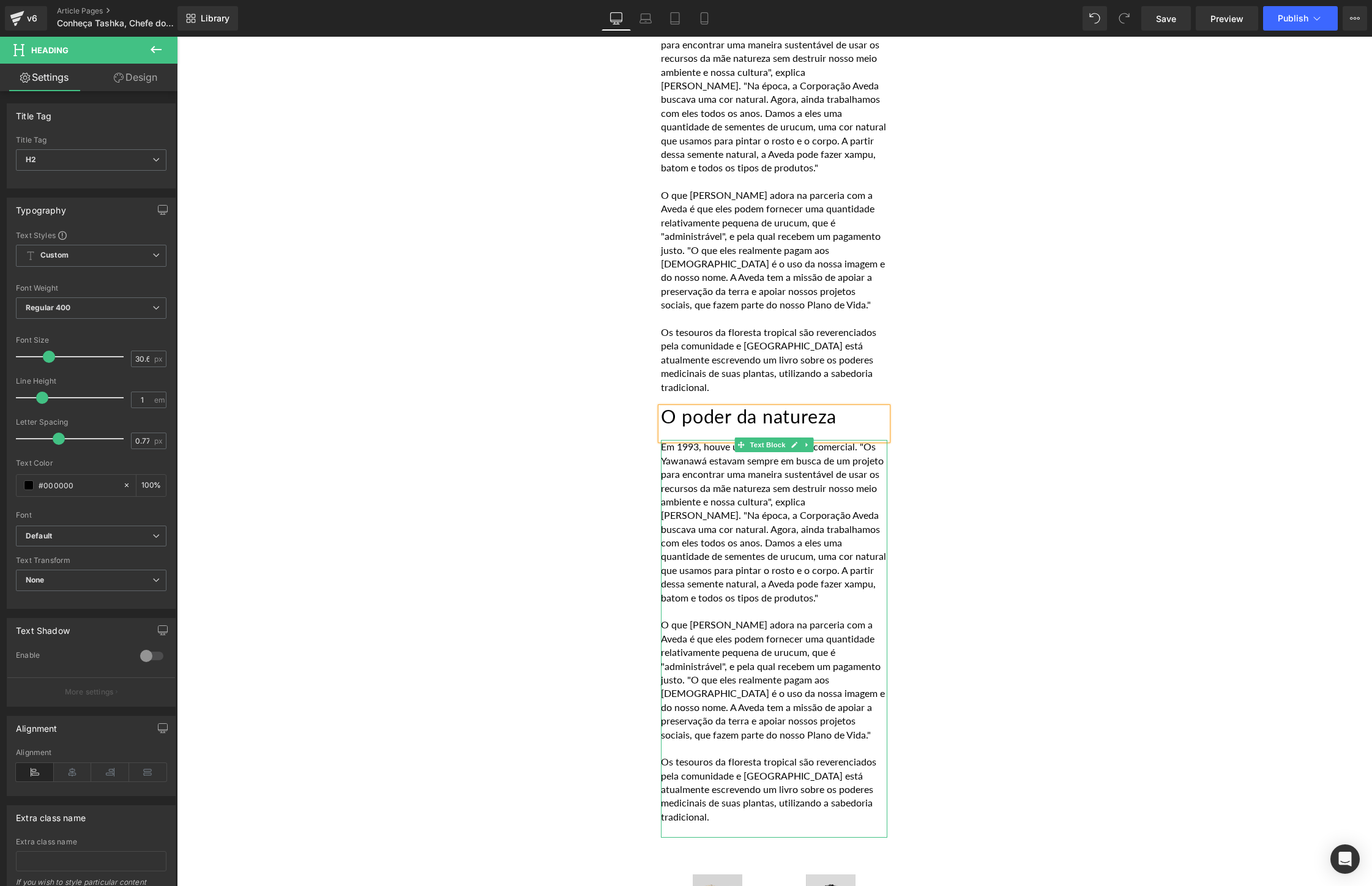
click at [776, 631] on p "O que [PERSON_NAME] adora na parceria com a Aveda é que eles podem fornecer uma…" at bounding box center [774, 680] width 226 height 124
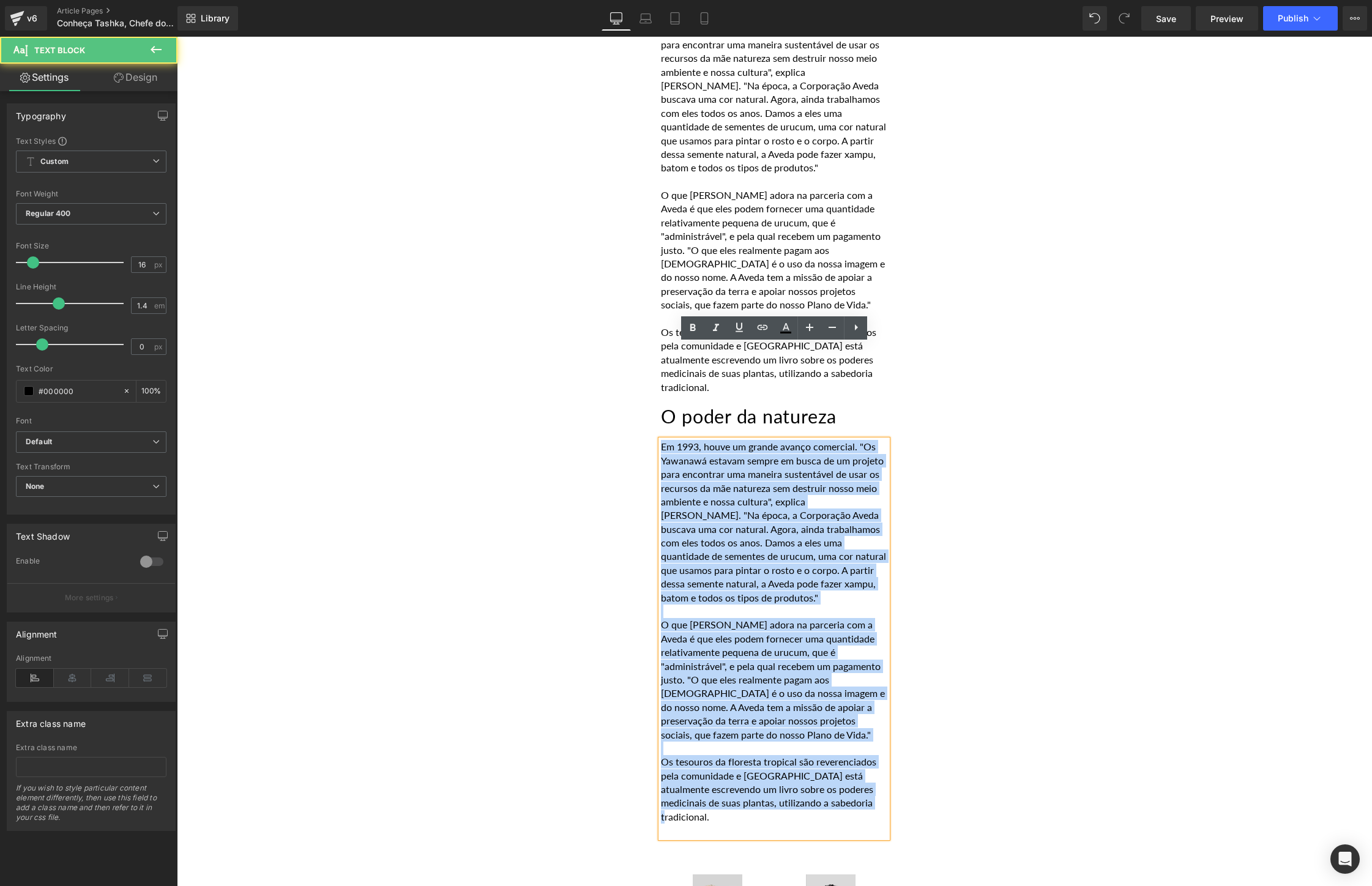
drag, startPoint x: 885, startPoint y: 710, endPoint x: 591, endPoint y: 343, distance: 470.2
paste div
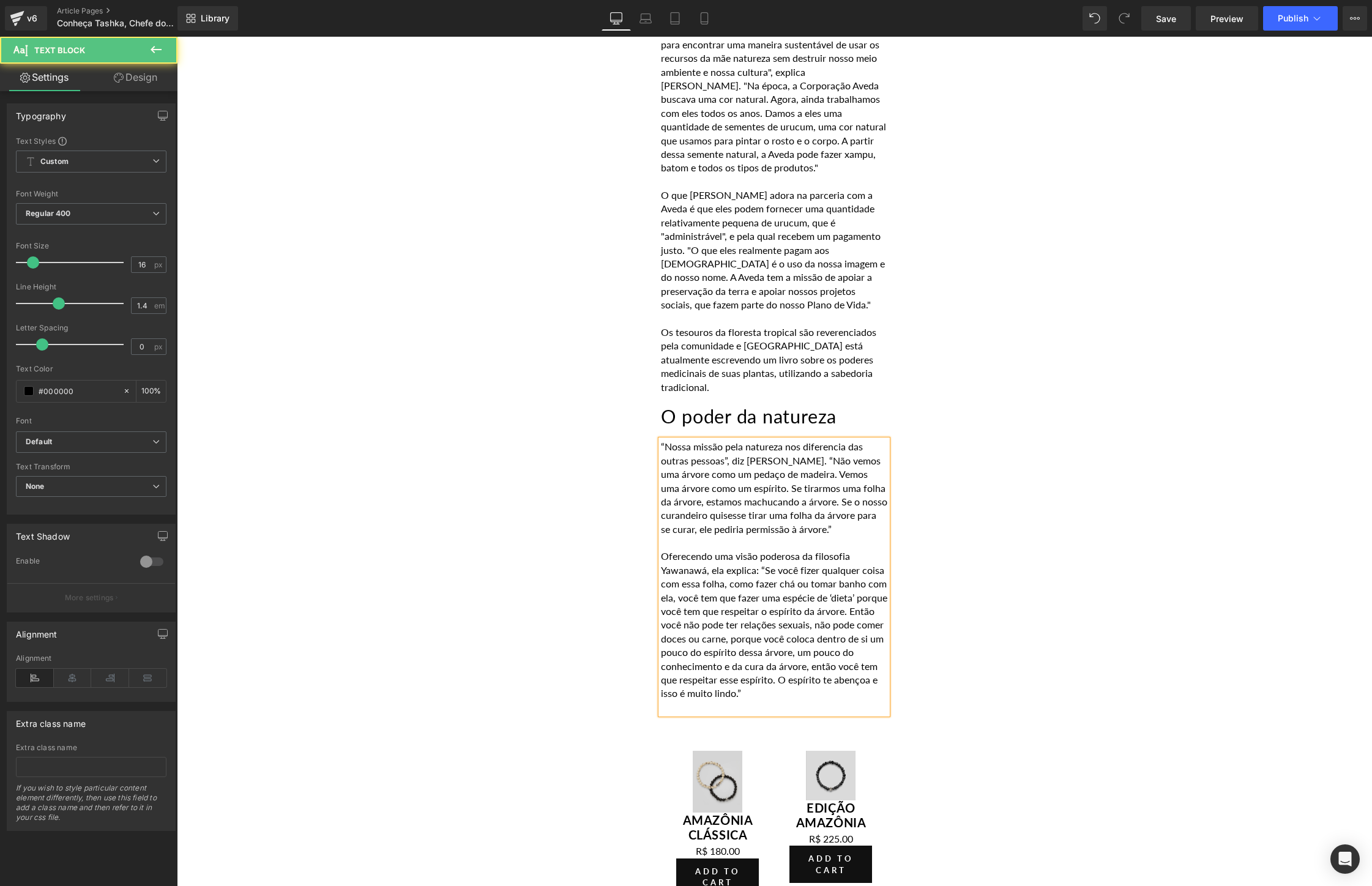
click at [661, 440] on p "“Nossa missão pela natureza nos diferencia das outras pessoas”, diz [PERSON_NAM…" at bounding box center [774, 488] width 226 height 96
click at [729, 440] on p "'Nossa missão pela natureza nos diferencia das outras pessoas”, diz [PERSON_NAM…" at bounding box center [774, 488] width 226 height 96
click at [839, 440] on p "'Nossa missão pela natureza nos diferencia das outras pessoas', diz [PERSON_NAM…" at bounding box center [774, 488] width 226 height 96
click at [853, 596] on p "Oferecendo uma visão poderosa da filosofia Yawanawá, ela explica: “Se você fize…" at bounding box center [774, 624] width 226 height 150
click at [772, 549] on p "Oferecendo uma visão poderosa da filosofia Yawanawá, ela explica: “Se você fize…" at bounding box center [774, 624] width 226 height 150
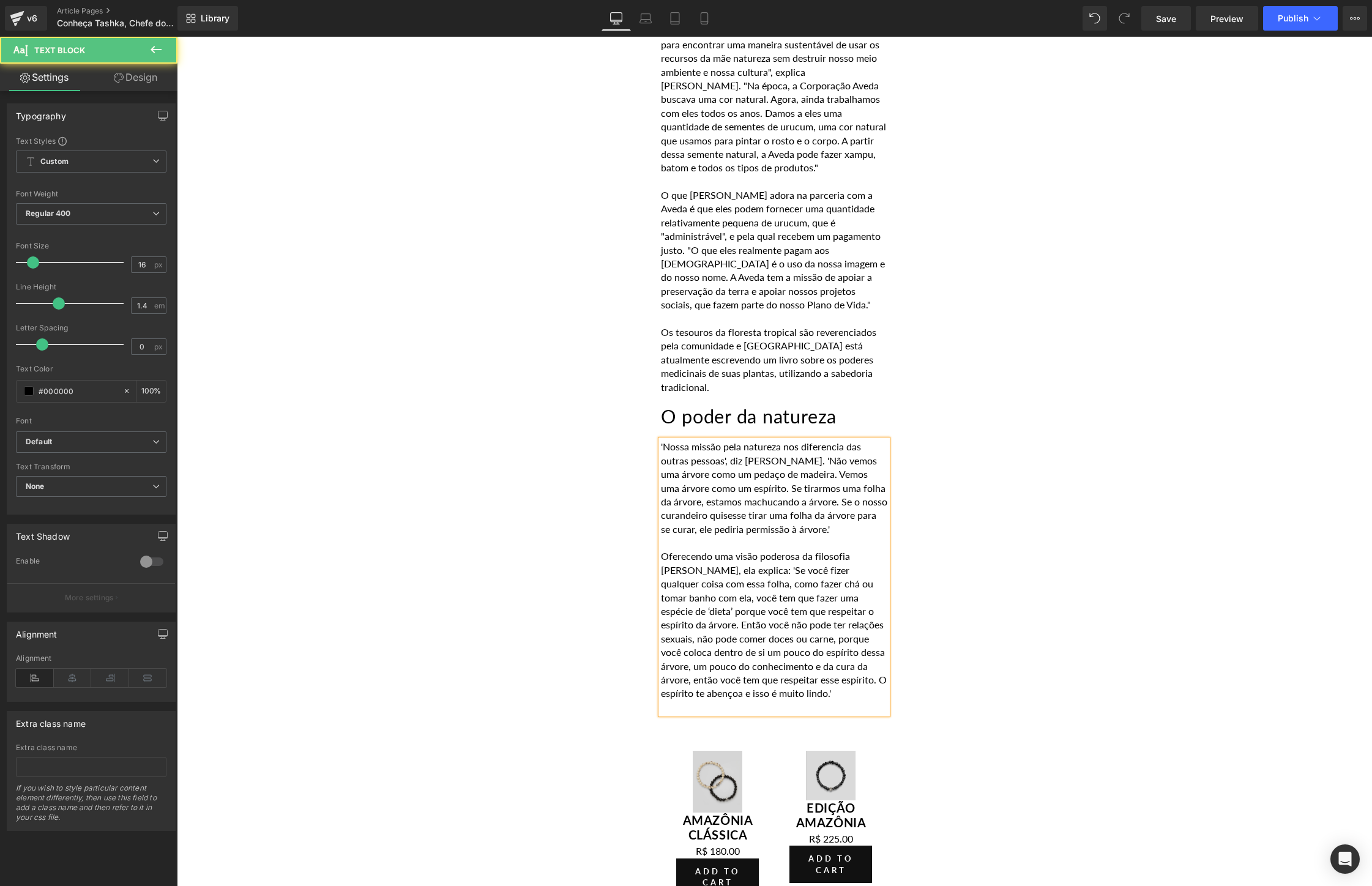
click at [859, 596] on p "Oferecendo uma visão poderosa da filosofia [PERSON_NAME], ela explica: 'Se você…" at bounding box center [774, 624] width 226 height 150
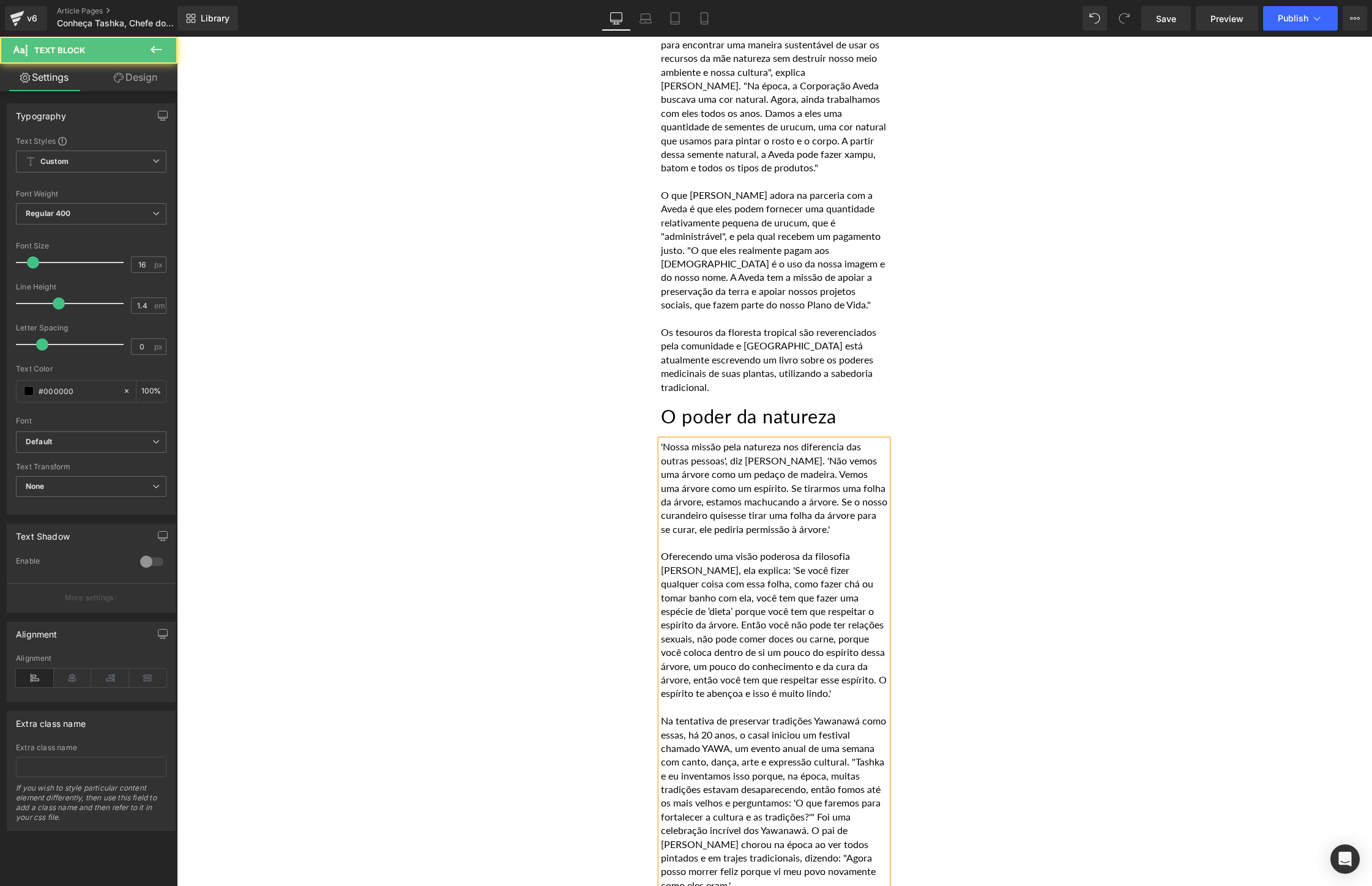
click at [803, 764] on p "Na tentativa de preservar tradições Yawanawá como essas, há 20 anos, o casal in…" at bounding box center [774, 803] width 226 height 178
click at [665, 714] on p "Na tentativa de preservar tradições Yawanawá como essas, há 20 anos, o casal in…" at bounding box center [774, 803] width 226 height 178
click at [877, 719] on p "Na tentativa de preservar tradições Yawanawá como essas, há 20 anos, o casal in…" at bounding box center [774, 803] width 226 height 178
drag, startPoint x: 732, startPoint y: 652, endPoint x: 853, endPoint y: 632, distance: 122.6
click at [853, 714] on p "Na tentativa de preservar tradições Yawanawá como essas, há 20 anos, o casal in…" at bounding box center [774, 803] width 226 height 178
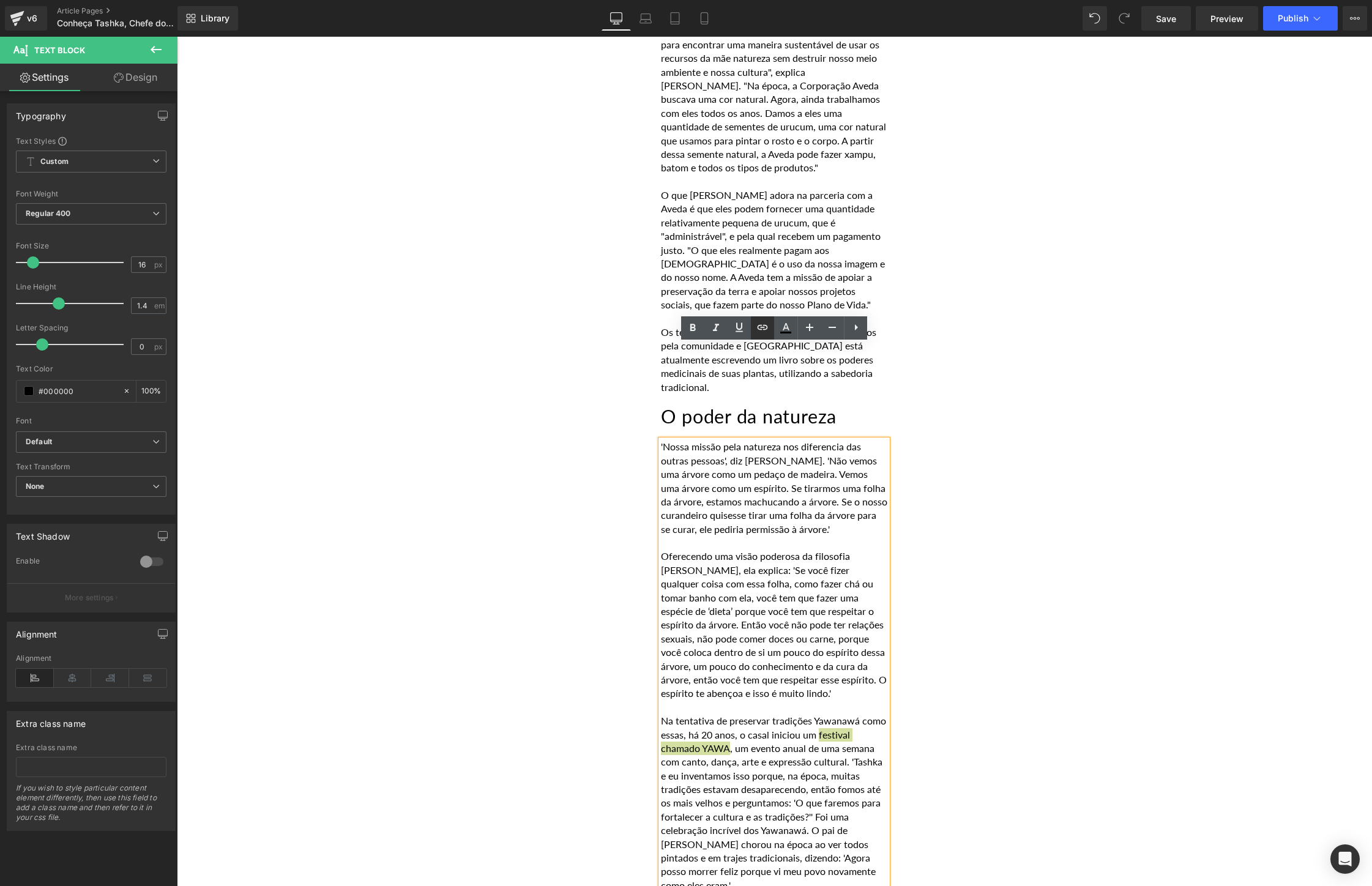
click at [760, 332] on icon at bounding box center [762, 327] width 15 height 15
click at [710, 686] on input "text" at bounding box center [736, 678] width 188 height 31
paste input "[URL][DOMAIN_NAME]"
type input "[URL][DOMAIN_NAME]"
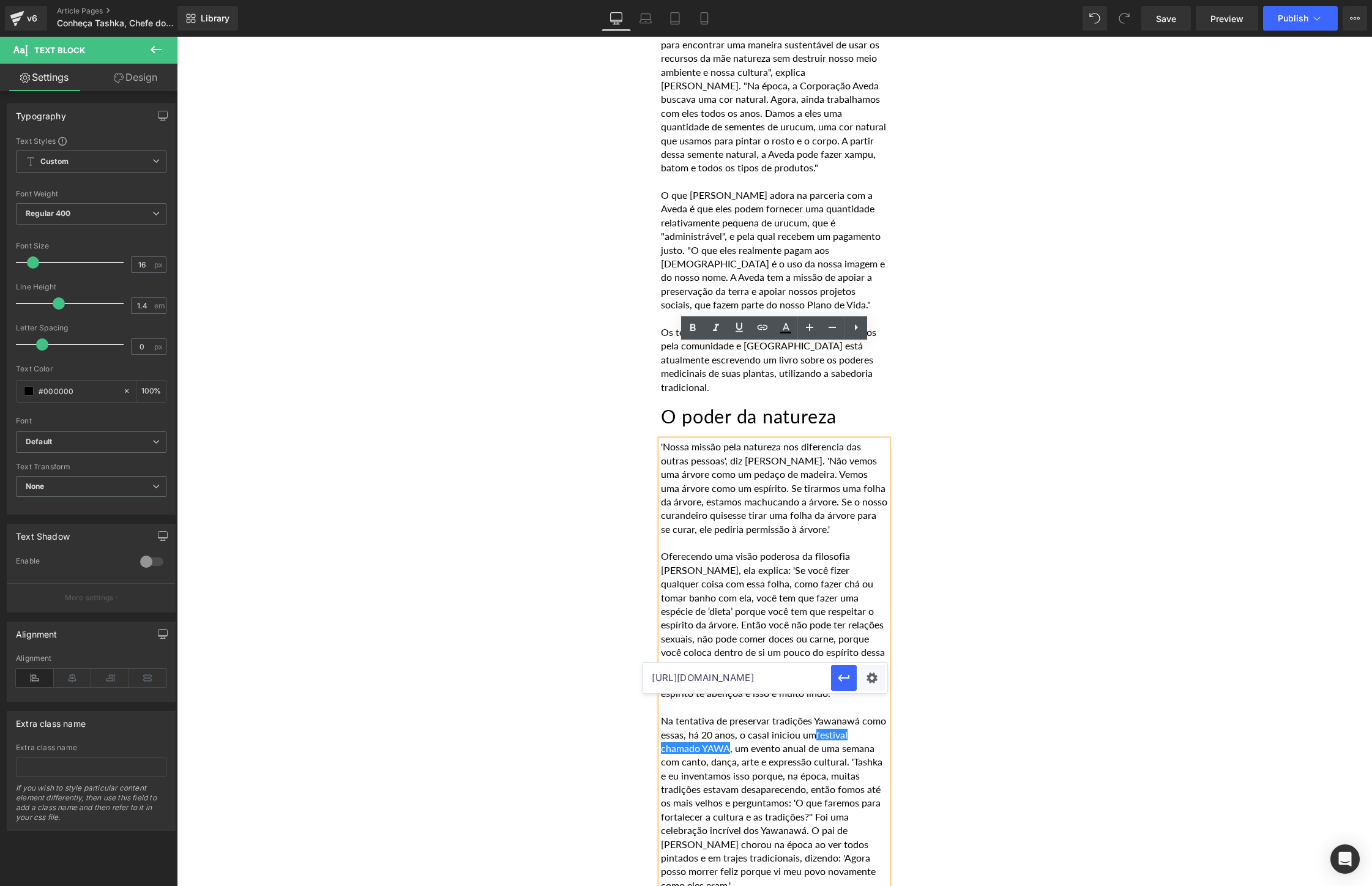
scroll to position [0, 457]
click at [871, 0] on div "Text Color Highlight Color #333333 Choose Image... Back to Library Insert Tashk…" at bounding box center [686, 0] width 1372 height 0
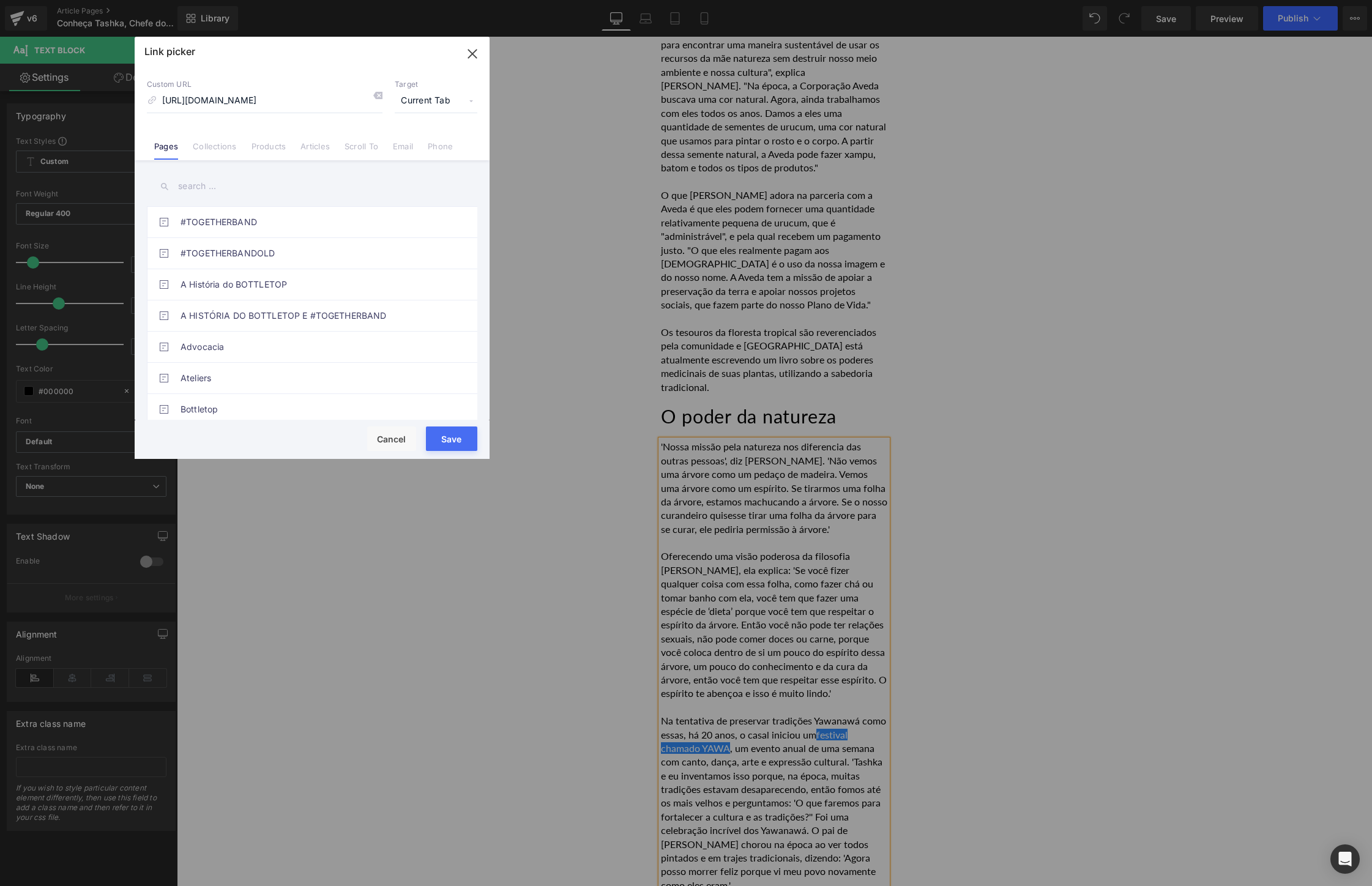
scroll to position [0, 0]
click at [437, 94] on span "Current Tab" at bounding box center [436, 101] width 83 height 23
click at [422, 147] on li "New Tab" at bounding box center [436, 145] width 95 height 21
click at [453, 439] on button "Save" at bounding box center [451, 439] width 51 height 25
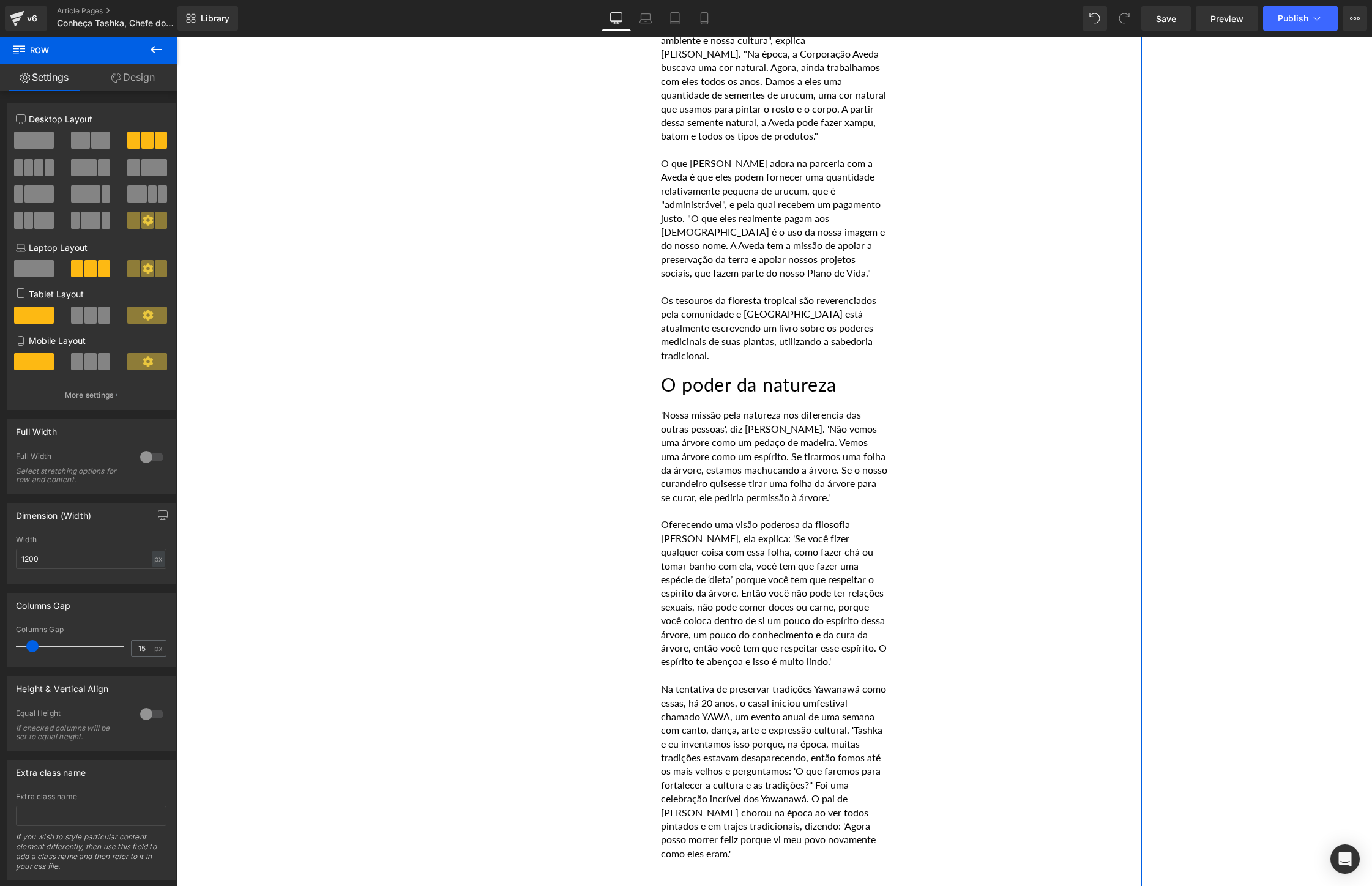
scroll to position [4126, 0]
click at [808, 381] on link at bounding box center [803, 389] width 13 height 15
click at [795, 385] on icon at bounding box center [797, 388] width 7 height 7
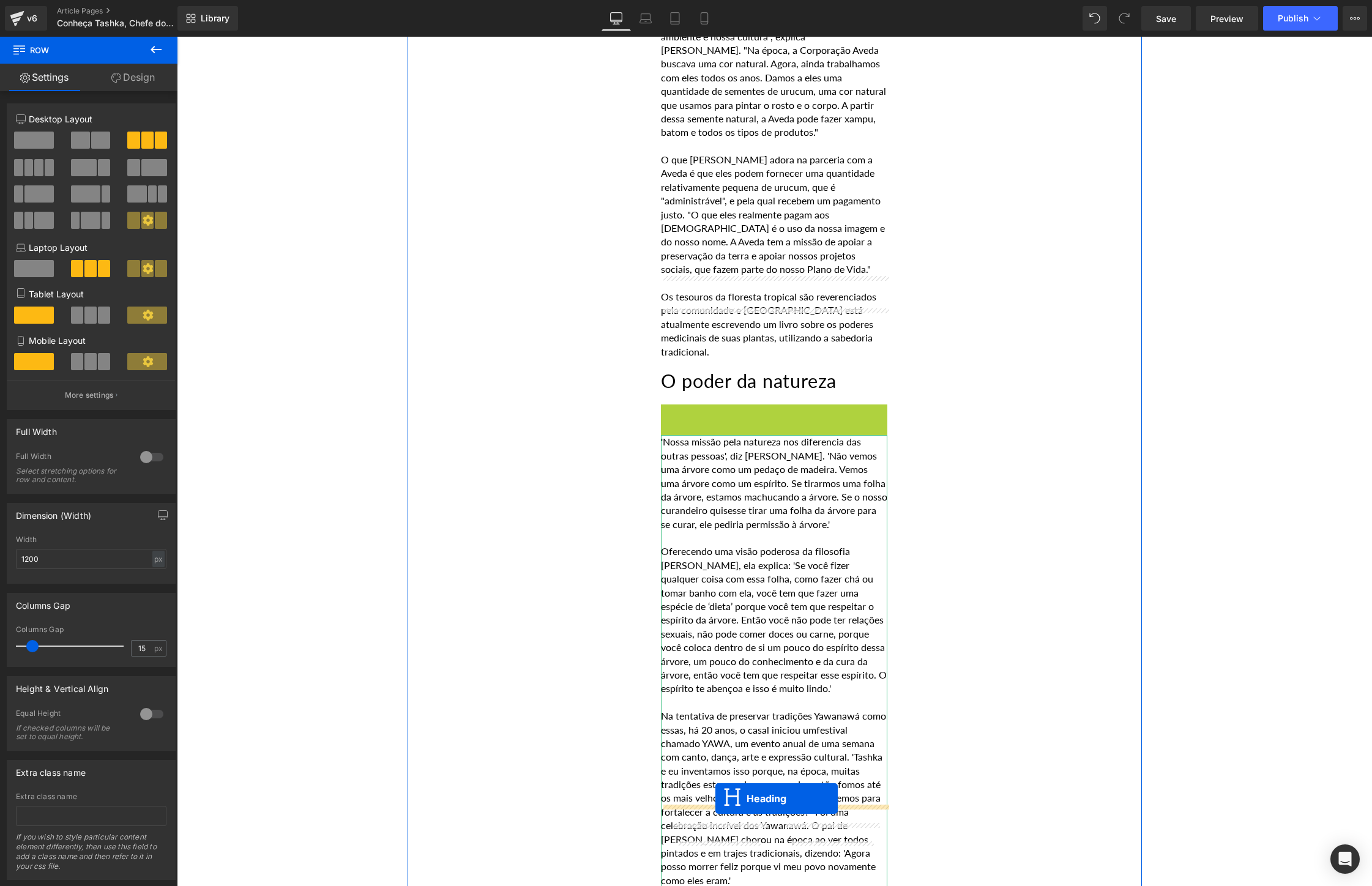
drag, startPoint x: 742, startPoint y: 327, endPoint x: 715, endPoint y: 799, distance: 472.8
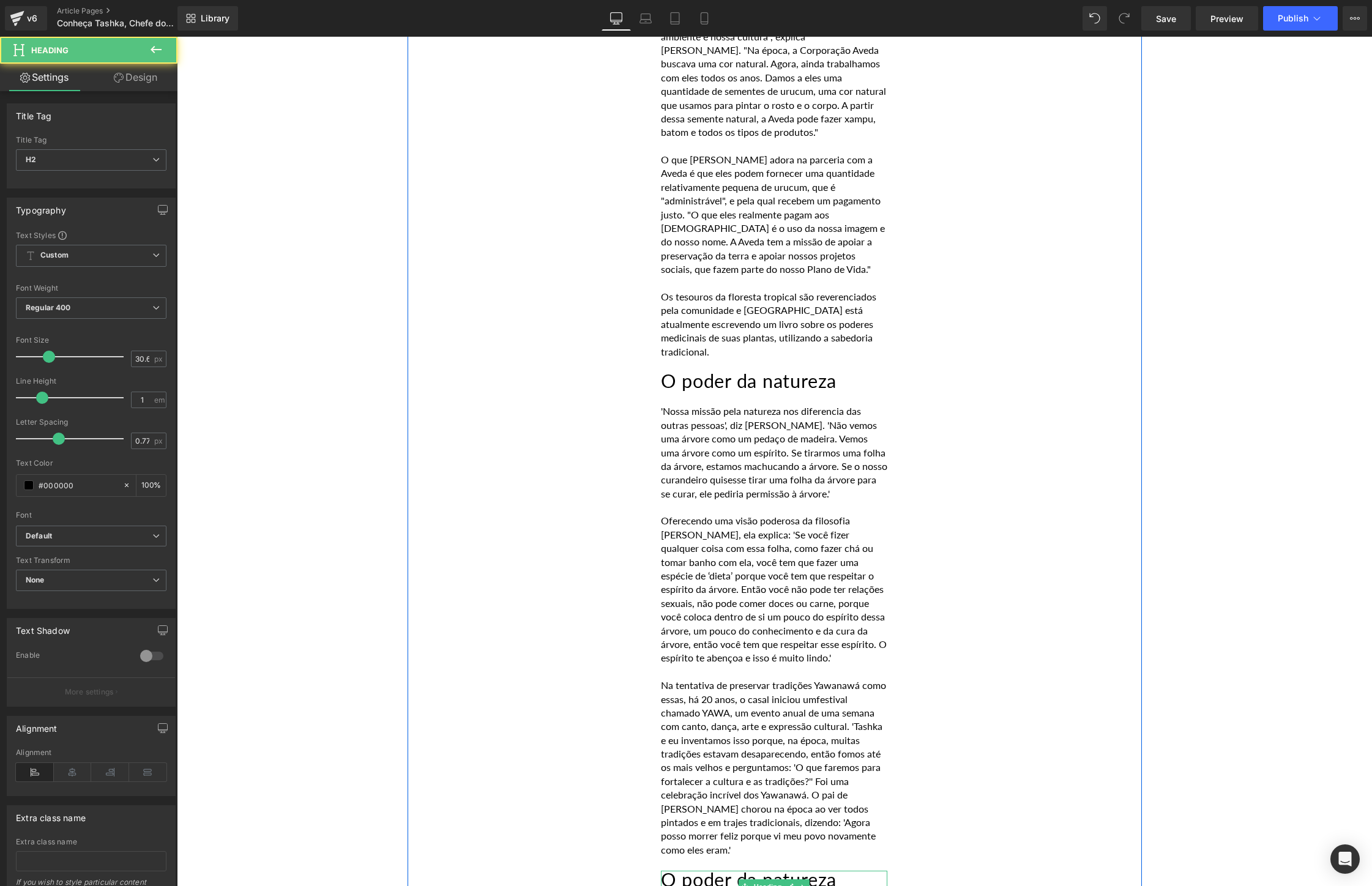
click at [857, 871] on h2 "O poder da natureza" at bounding box center [774, 880] width 226 height 19
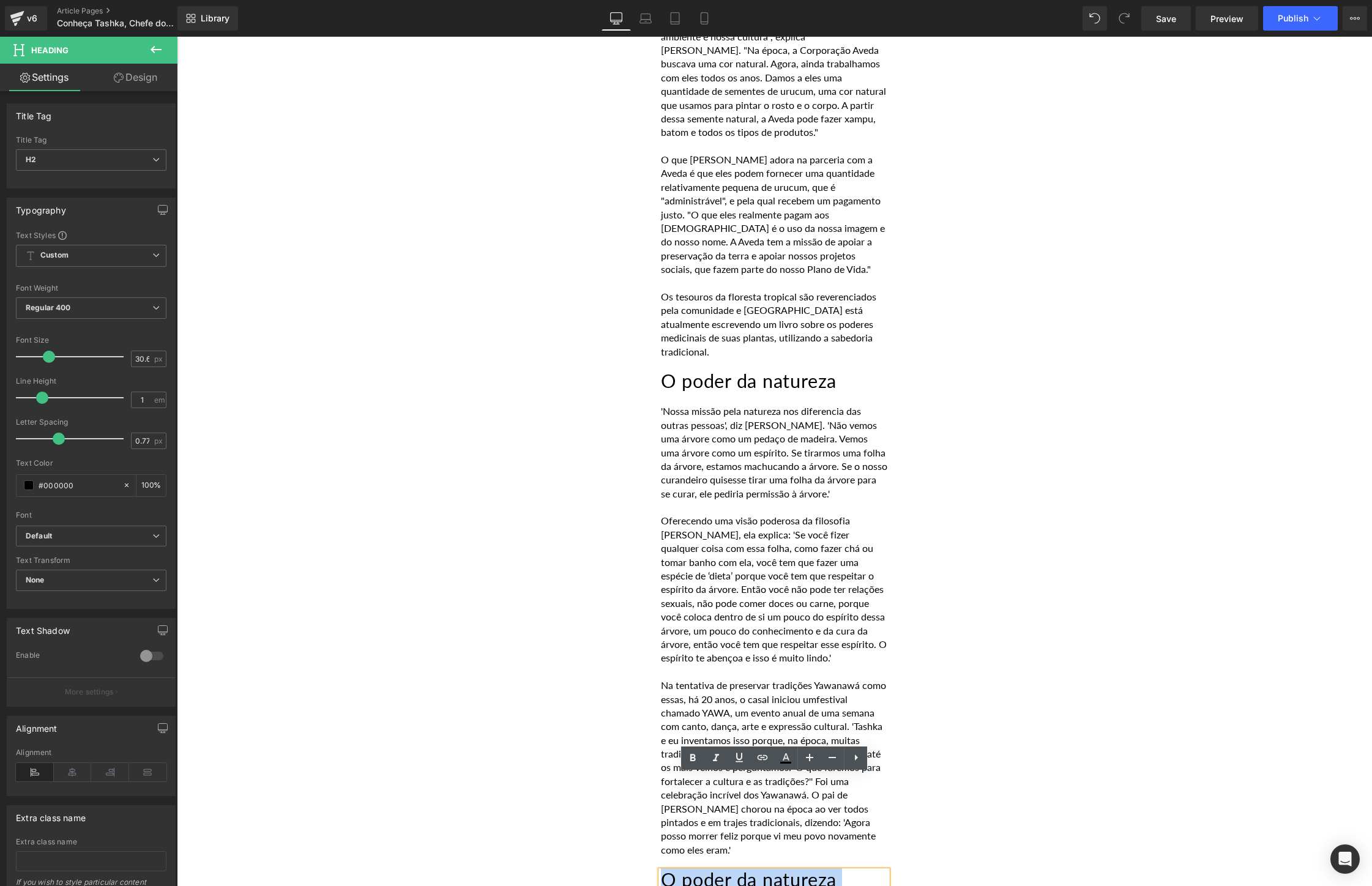
drag, startPoint x: 857, startPoint y: 786, endPoint x: 654, endPoint y: 760, distance: 204.7
paste div
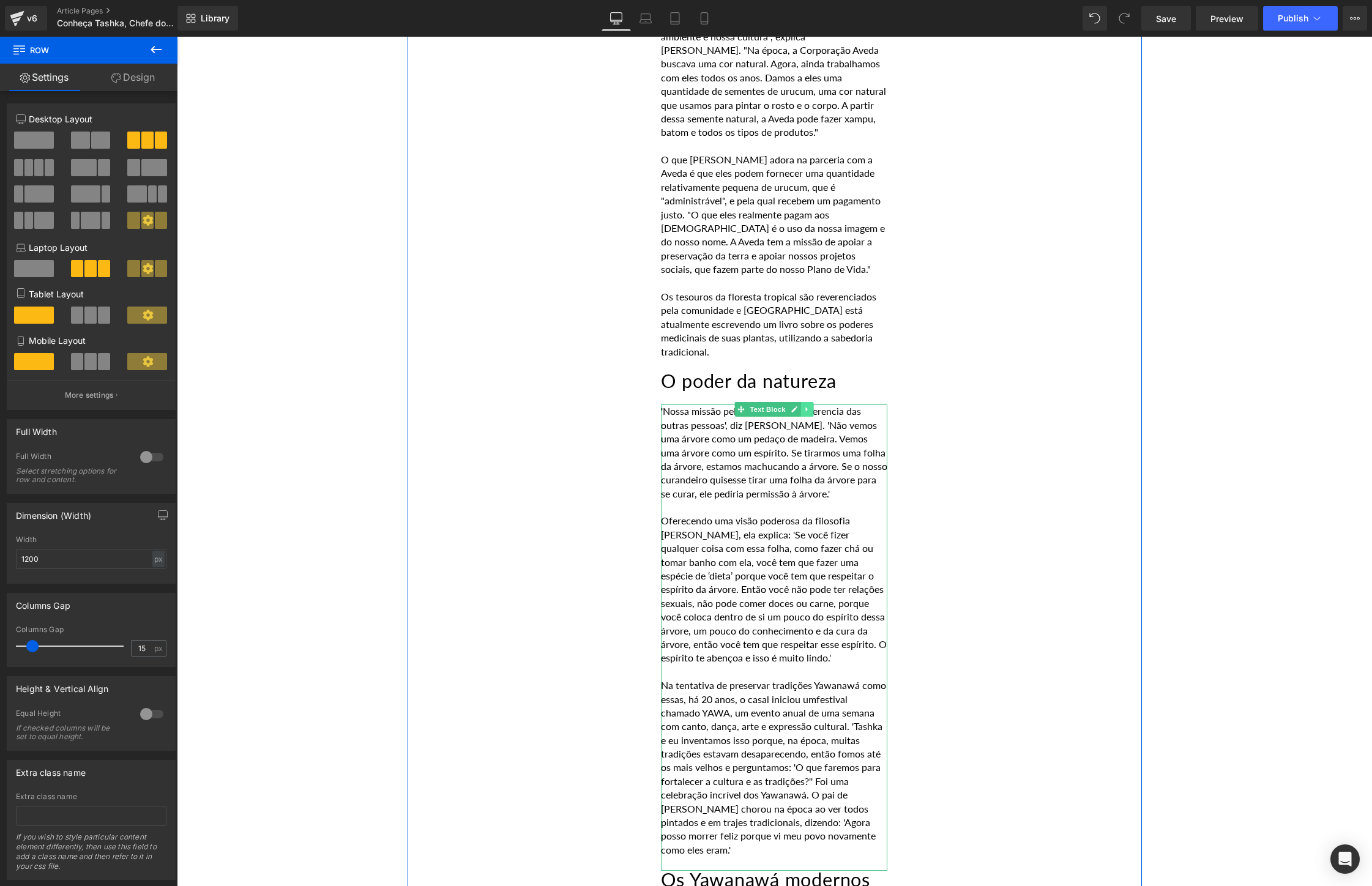
click at [811, 402] on link at bounding box center [807, 409] width 13 height 15
click at [801, 402] on link at bounding box center [801, 409] width 13 height 15
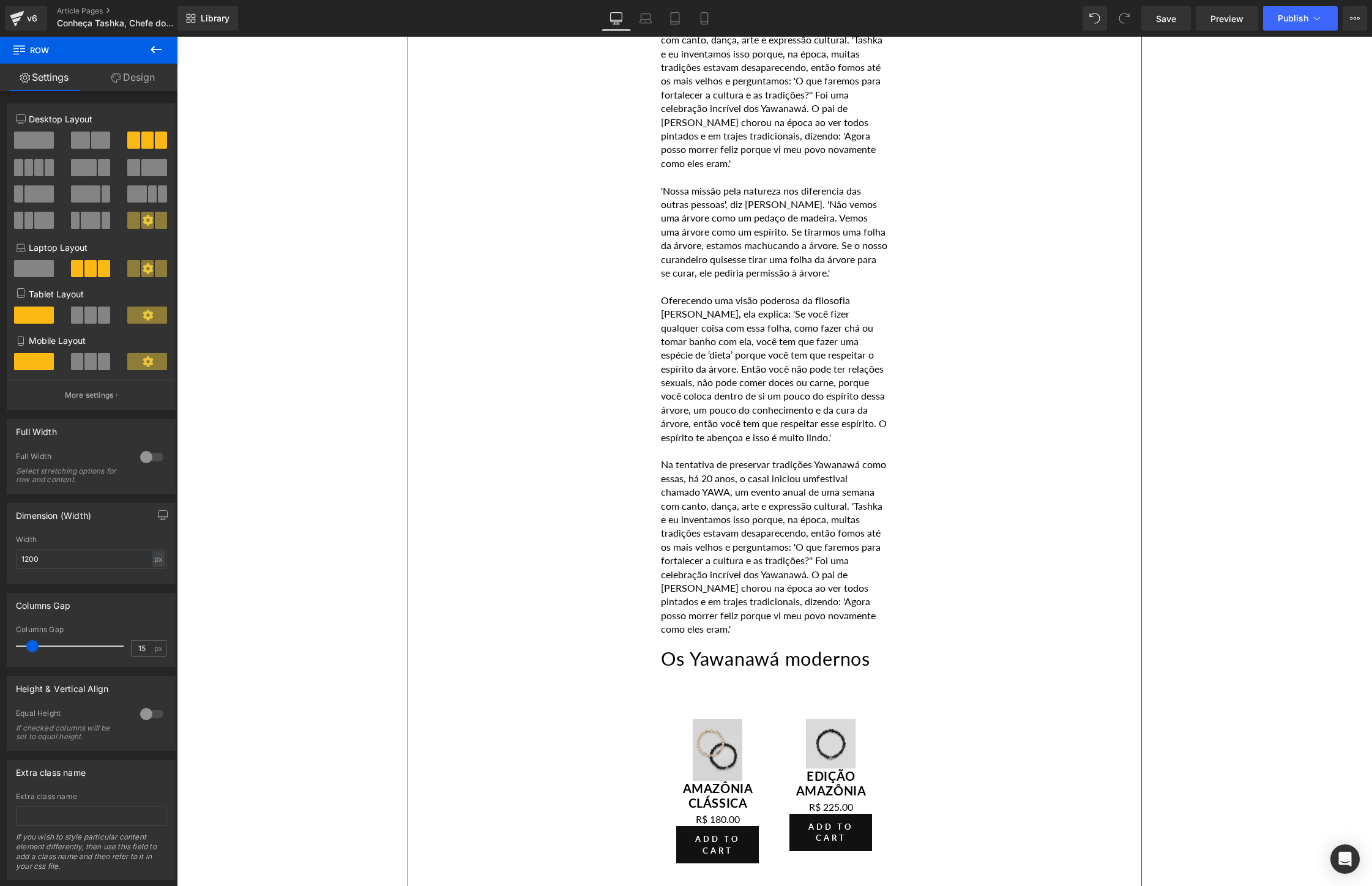
scroll to position [4815, 0]
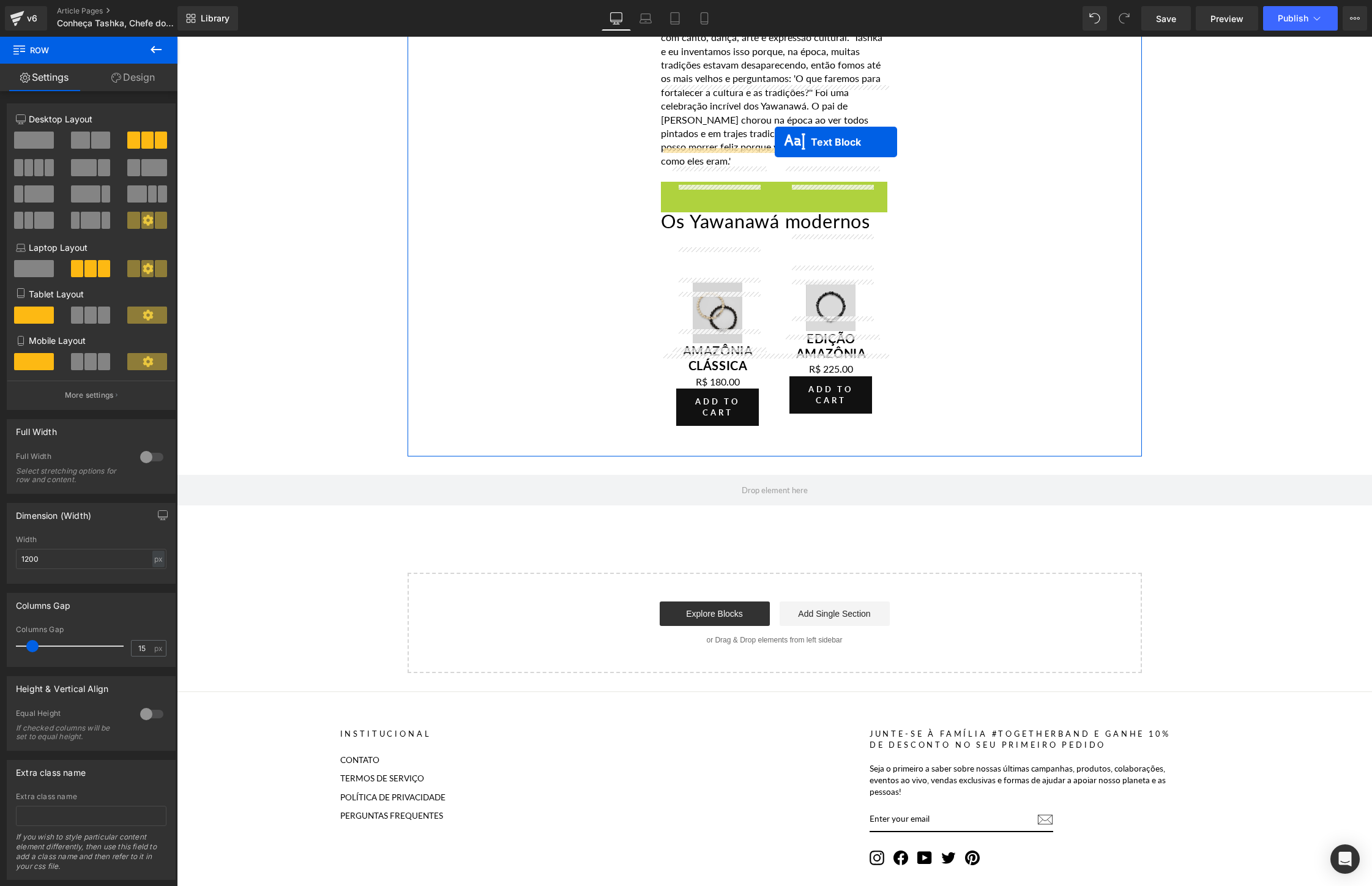
drag, startPoint x: 737, startPoint y: 91, endPoint x: 774, endPoint y: 142, distance: 63.0
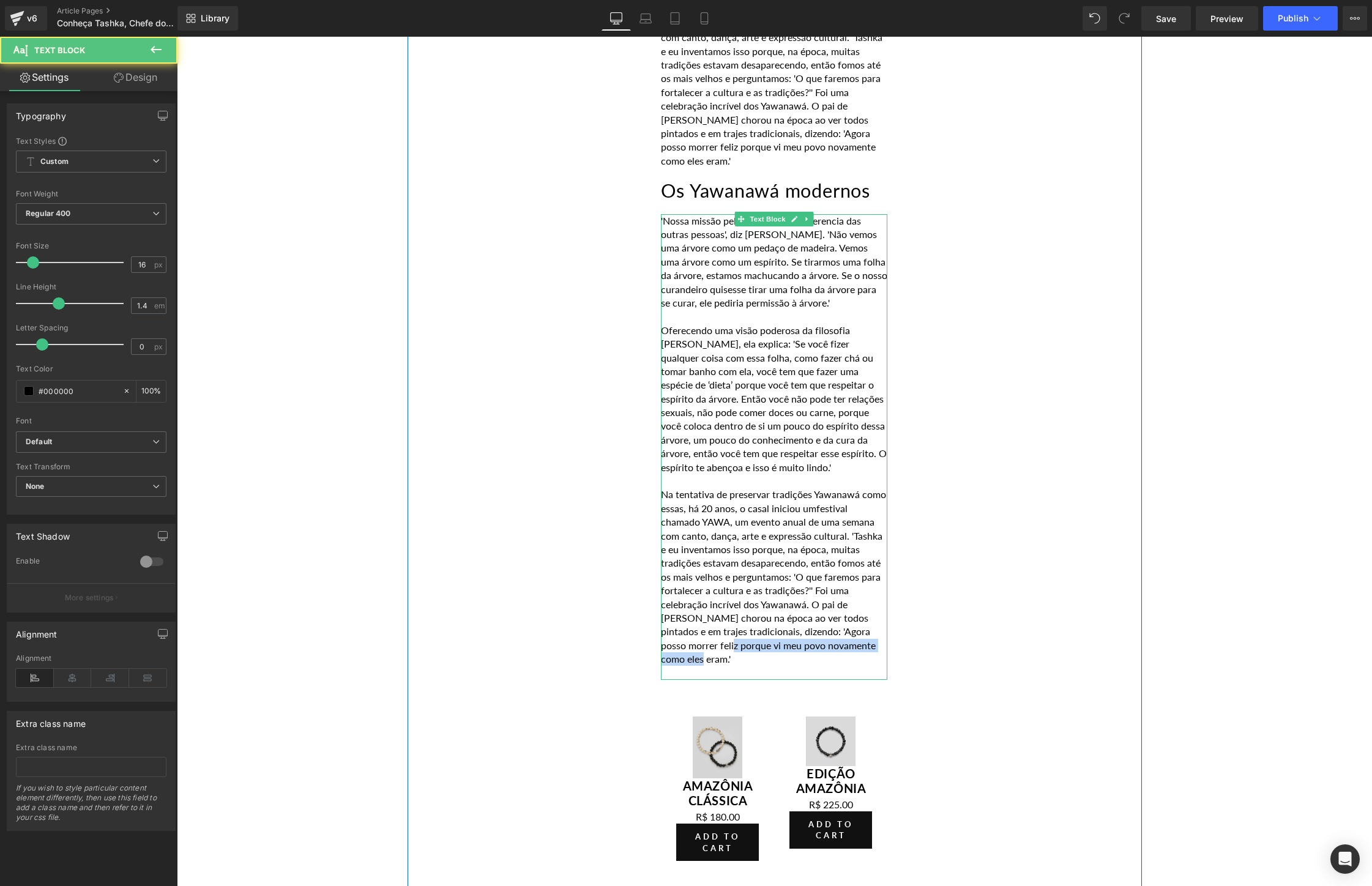
drag, startPoint x: 704, startPoint y: 564, endPoint x: 704, endPoint y: 553, distance: 11.0
click at [704, 553] on p "Na tentativa de preservar tradições Yawanawá como essas, há 20 anos, o casal in…" at bounding box center [774, 576] width 226 height 178
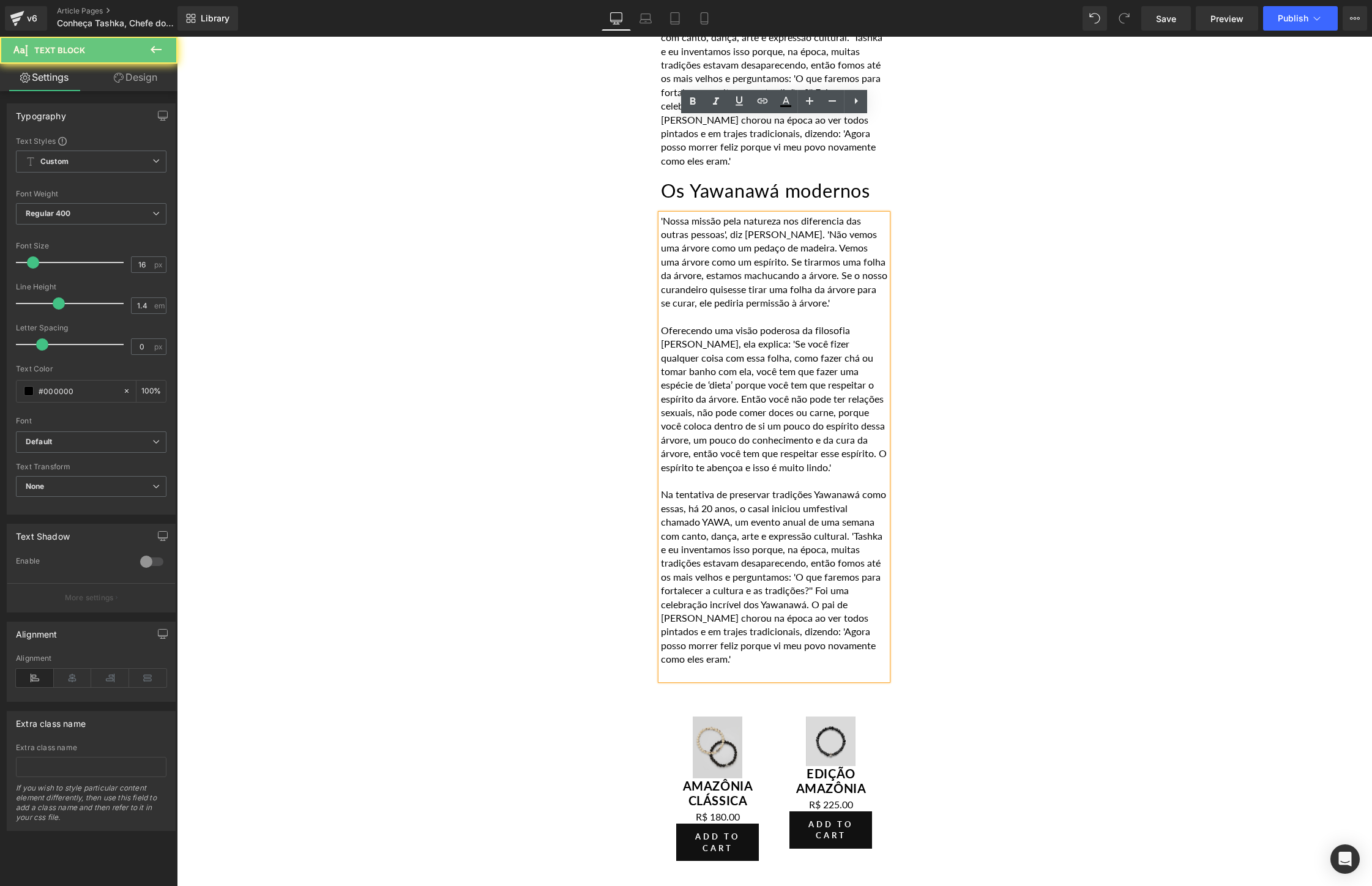
click at [704, 666] on p at bounding box center [774, 672] width 226 height 13
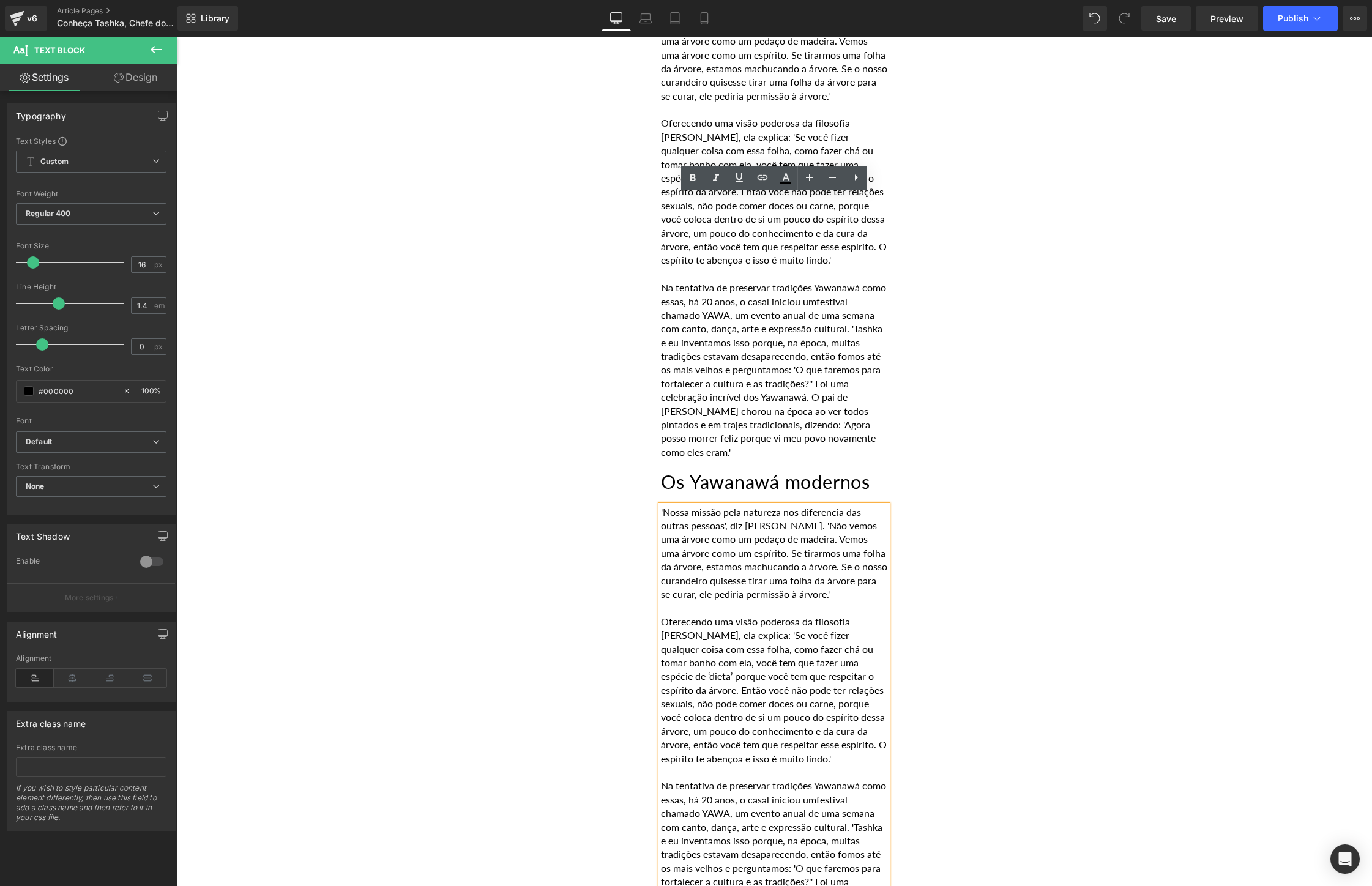
scroll to position [4797, 0]
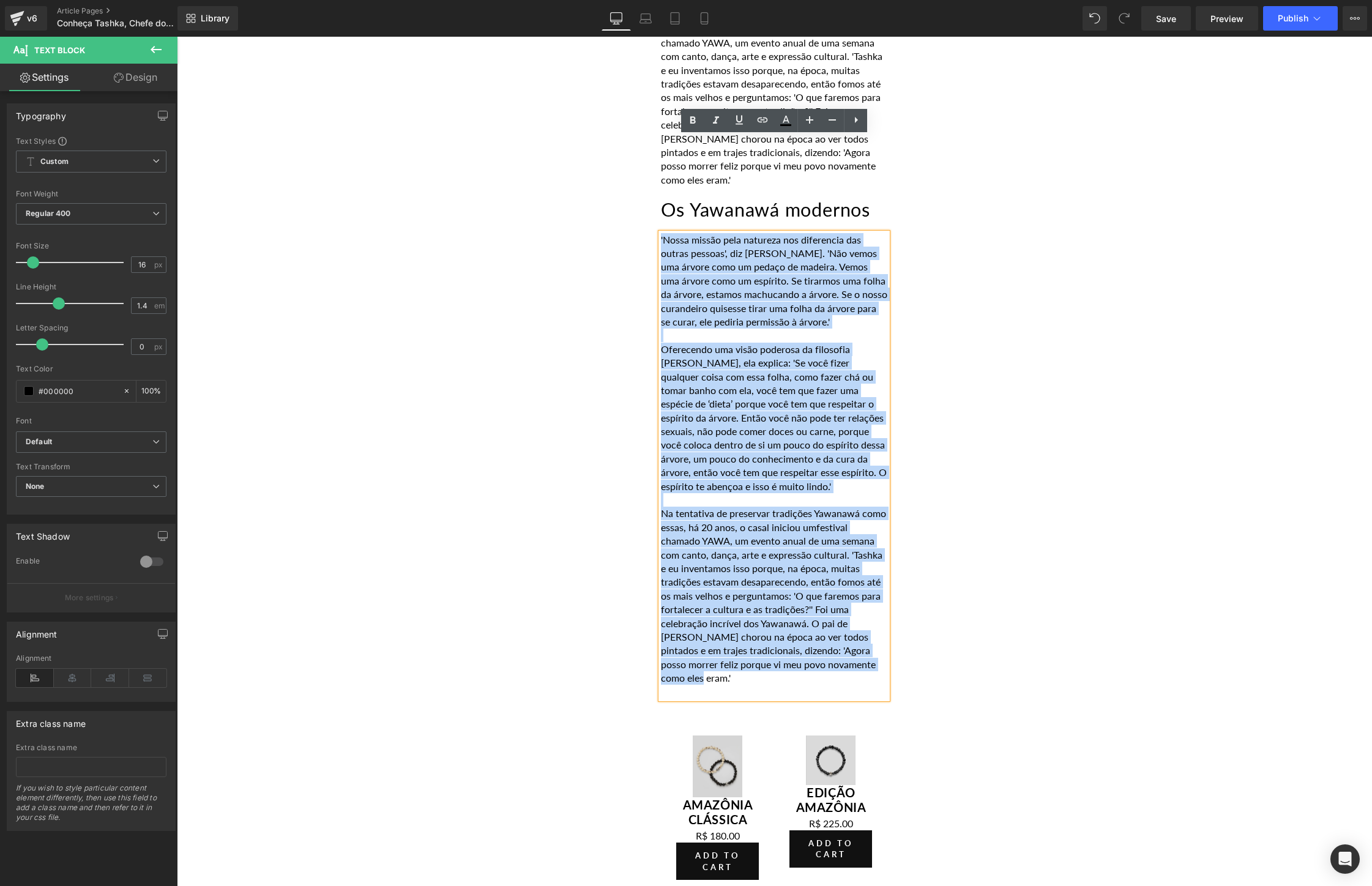
drag, startPoint x: 698, startPoint y: 564, endPoint x: 646, endPoint y: 99, distance: 467.9
paste div
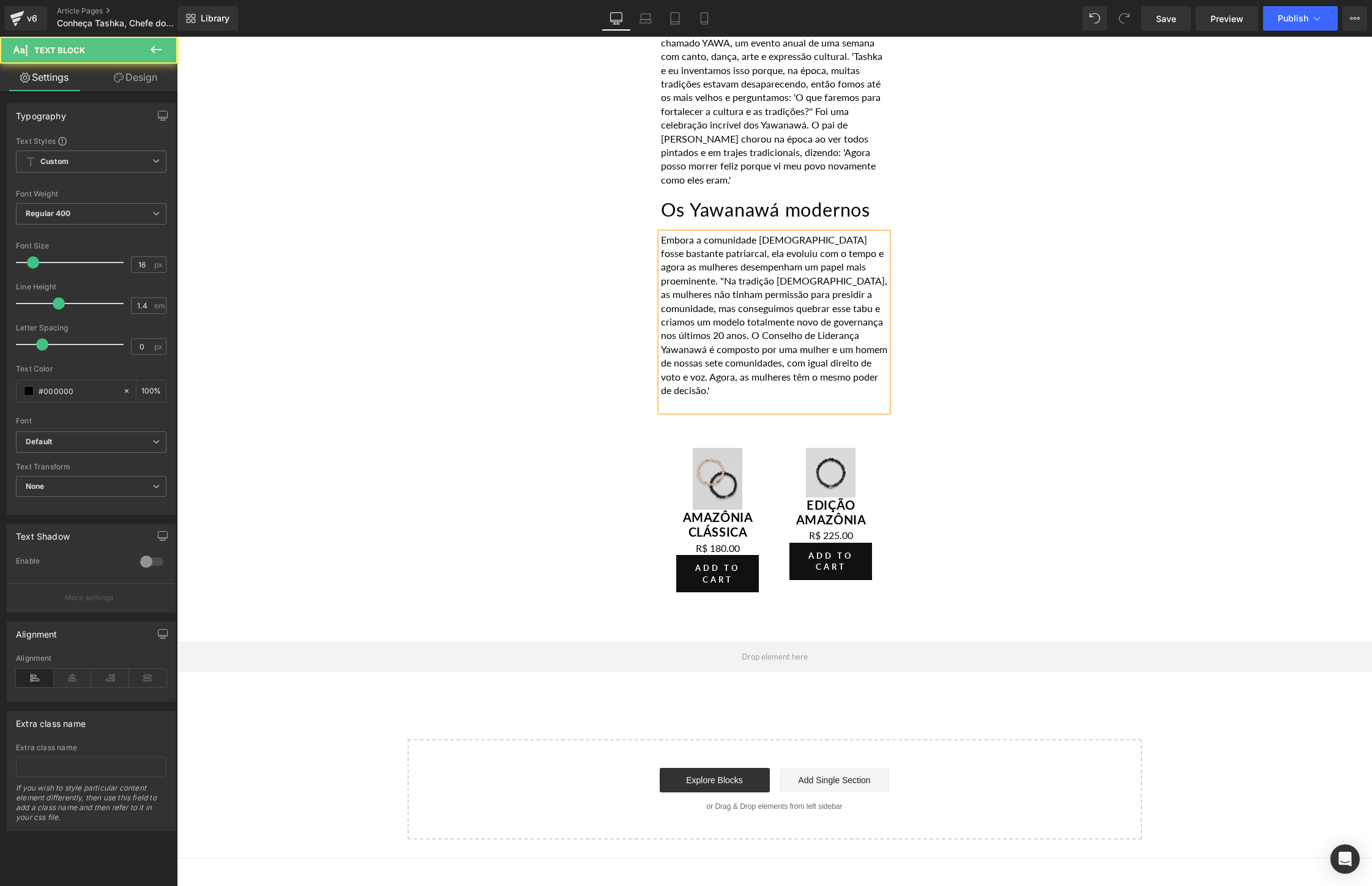
click at [726, 233] on p "Embora a comunidade [DEMOGRAPHIC_DATA] fosse bastante patriarcal, ela evoluiu c…" at bounding box center [774, 315] width 226 height 165
click at [786, 297] on p "Embora a comunidade [DEMOGRAPHIC_DATA] fosse bastante patriarcal, ela evoluiu c…" at bounding box center [774, 315] width 226 height 165
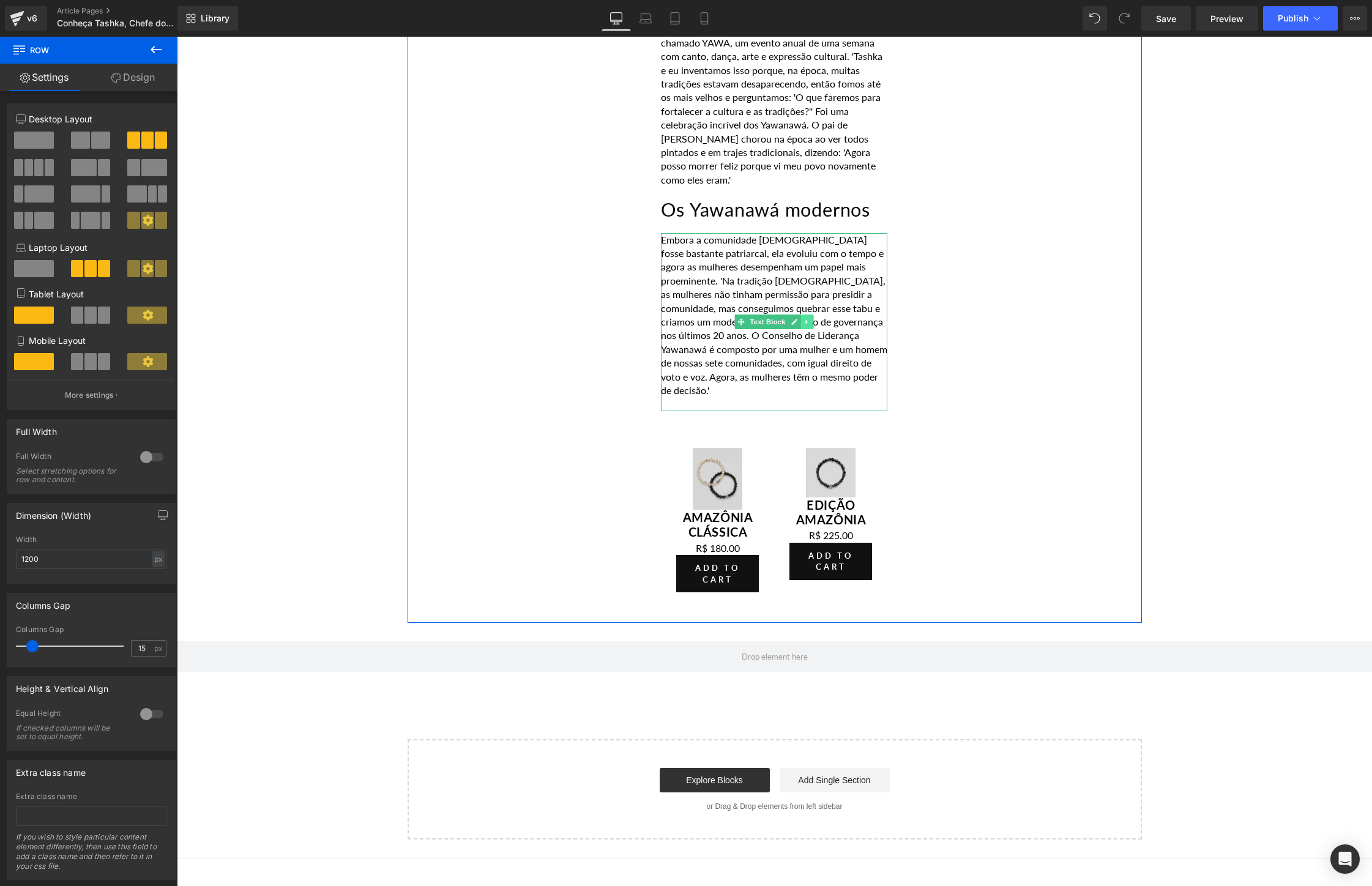
click at [806, 318] on icon at bounding box center [807, 322] width 7 height 7
click at [803, 318] on icon at bounding box center [801, 322] width 7 height 7
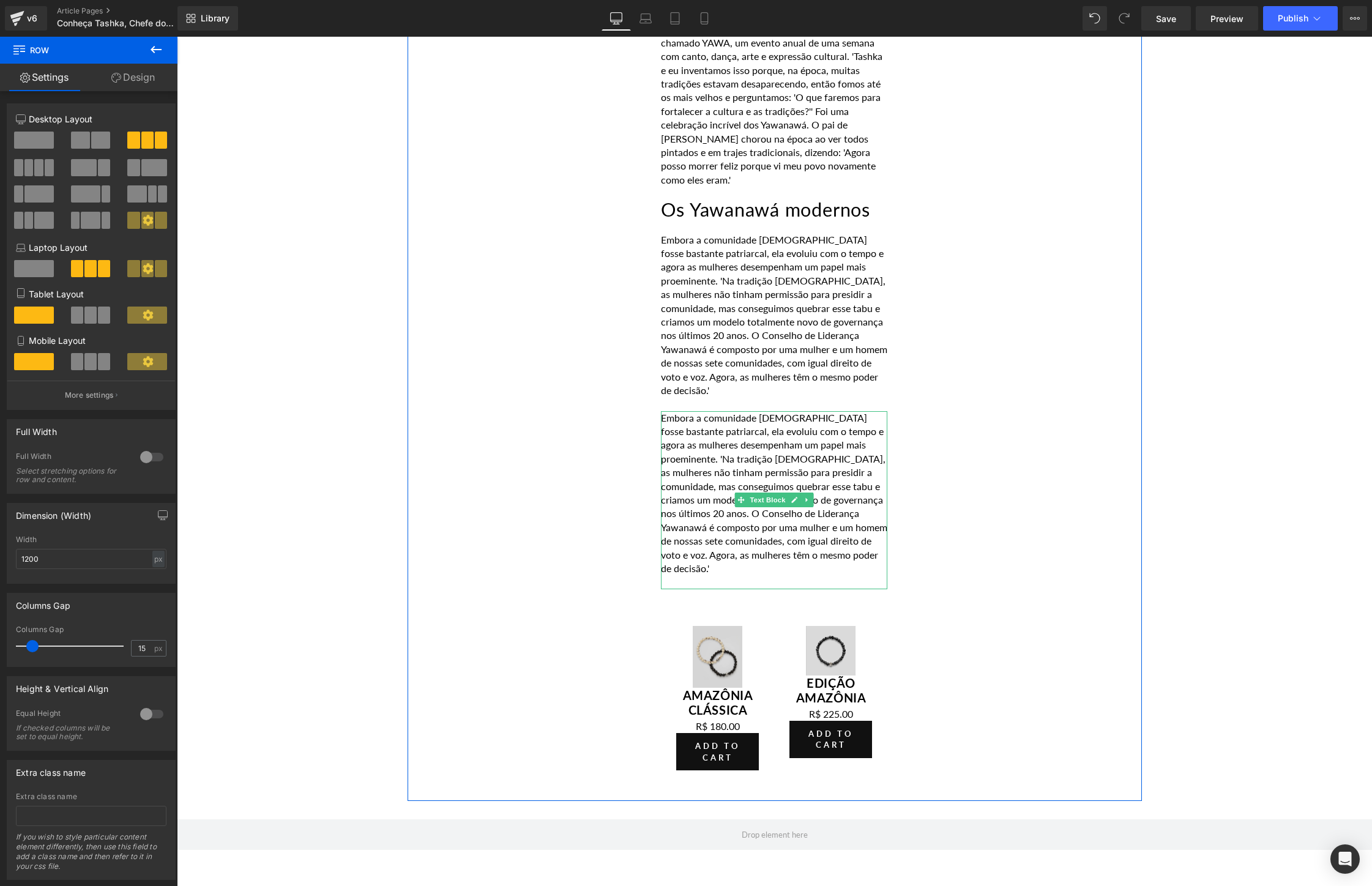
click at [709, 465] on p "Embora a comunidade [DEMOGRAPHIC_DATA] fosse bastante patriarcal, ela evoluiu c…" at bounding box center [774, 493] width 226 height 165
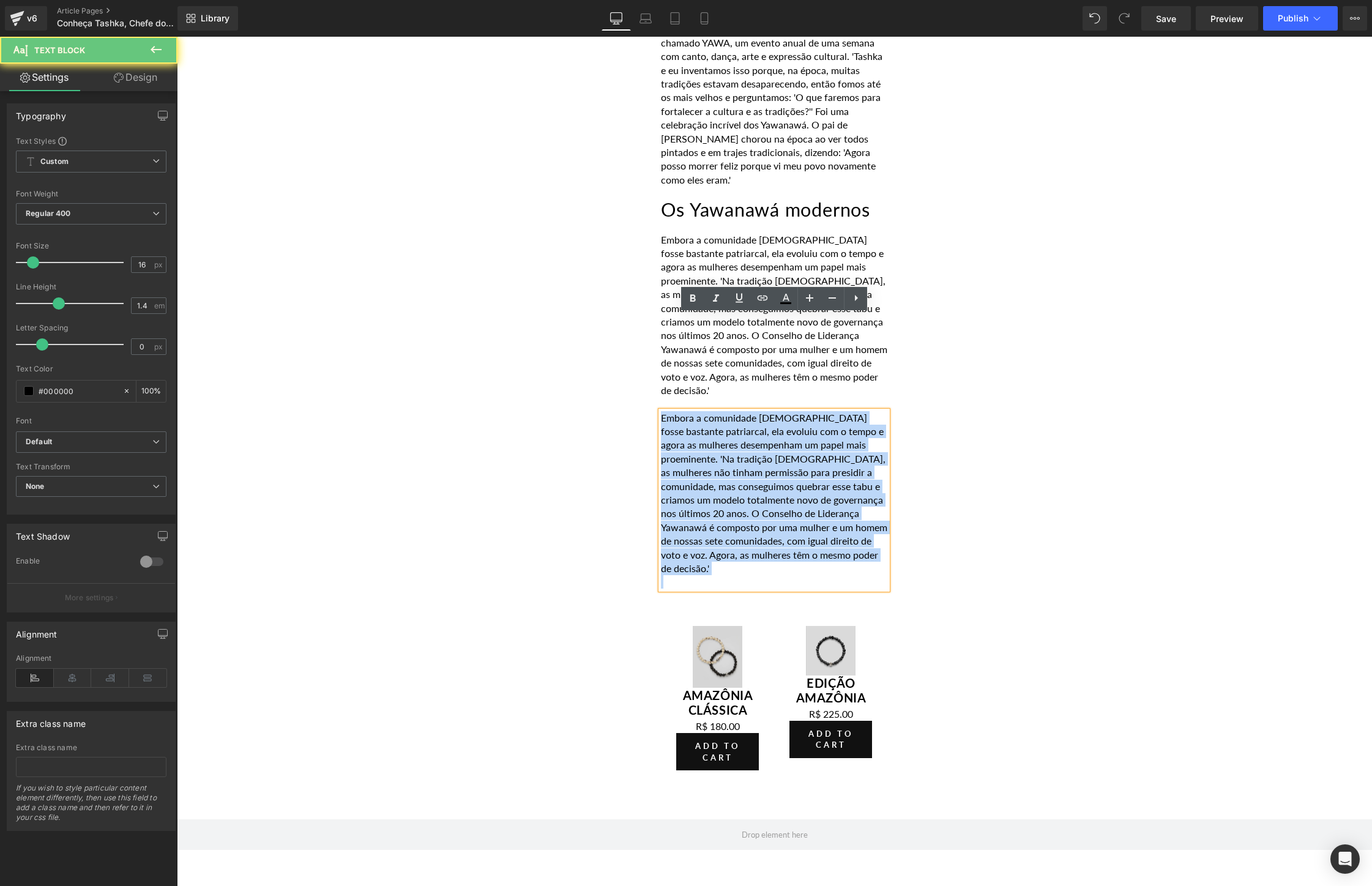
click at [709, 465] on p "Embora a comunidade [DEMOGRAPHIC_DATA] fosse bastante patriarcal, ela evoluiu c…" at bounding box center [774, 493] width 226 height 165
paste div
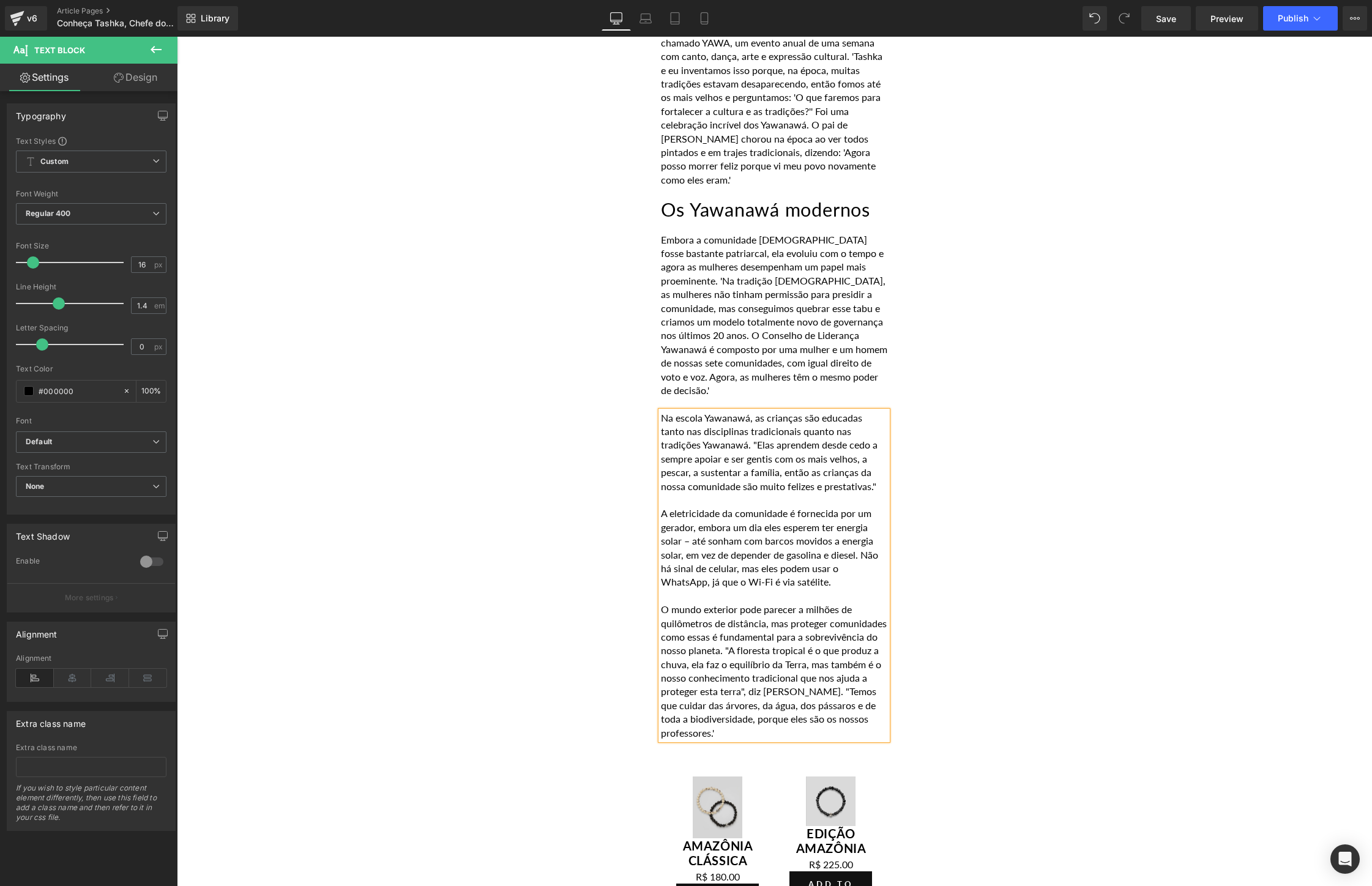
click at [885, 411] on p "Na escola Yawanawá, as crianças são educadas tanto nas disciplinas tradicionais…" at bounding box center [774, 452] width 226 height 82
click at [757, 411] on p "Na escola Yawanawá, as crianças são educadas tanto nas disciplinas tradicionais…" at bounding box center [774, 452] width 226 height 82
click at [807, 603] on p "O mundo exterior pode parecer a milhões de quilômetros de distância, mas proteg…" at bounding box center [774, 671] width 226 height 137
click at [865, 603] on p "O mundo exterior pode parecer a milhões de quilômetros de distância, mas proteg…" at bounding box center [774, 671] width 226 height 137
click at [696, 611] on p "O mundo exterior pode parecer a milhões de quilômetros de distância, mas proteg…" at bounding box center [774, 671] width 226 height 137
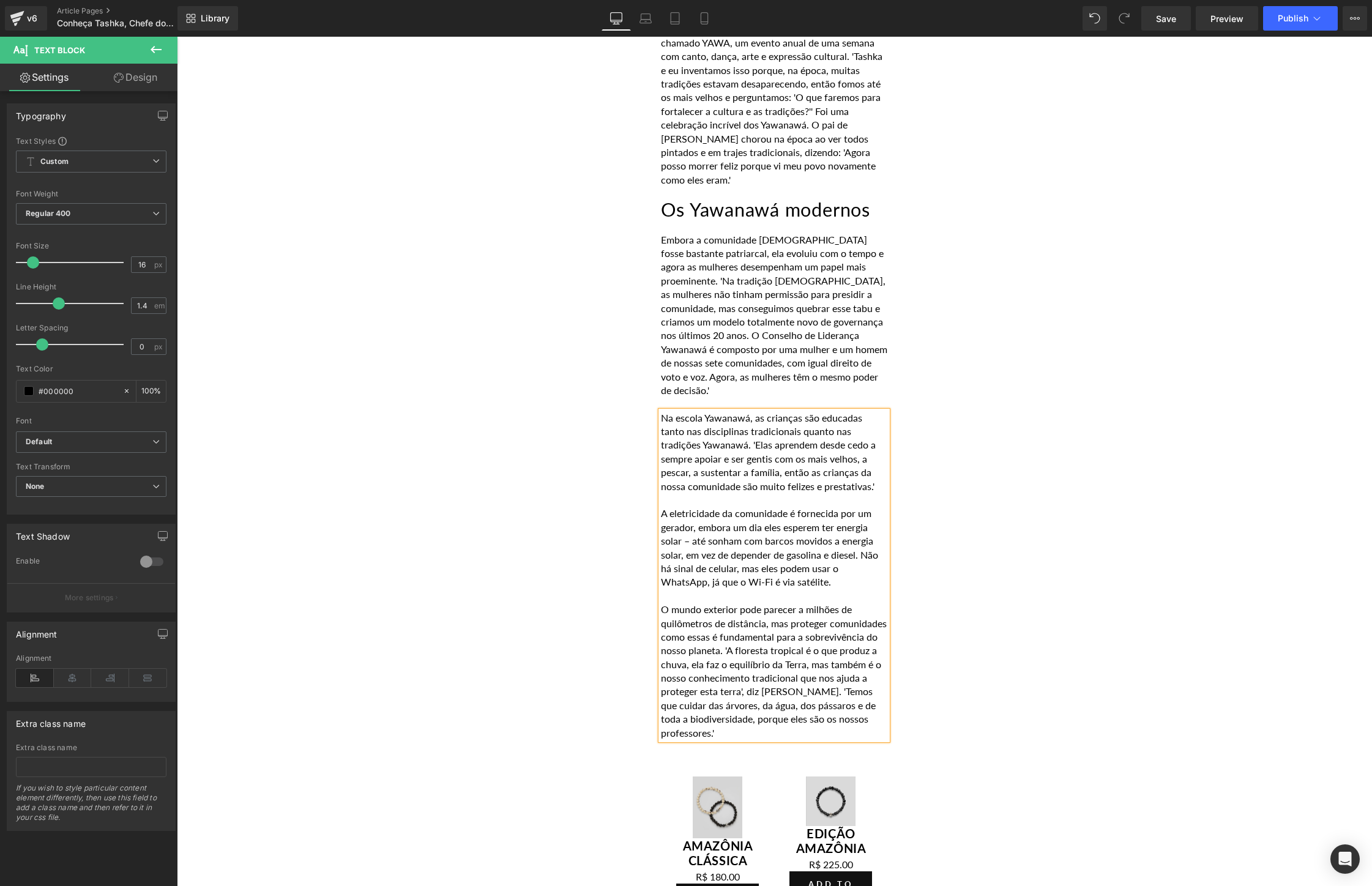
click at [851, 636] on p "O mundo exterior pode parecer a milhões de quilômetros de distância, mas proteg…" at bounding box center [774, 671] width 226 height 137
drag, startPoint x: 1048, startPoint y: 392, endPoint x: 881, endPoint y: 347, distance: 173.0
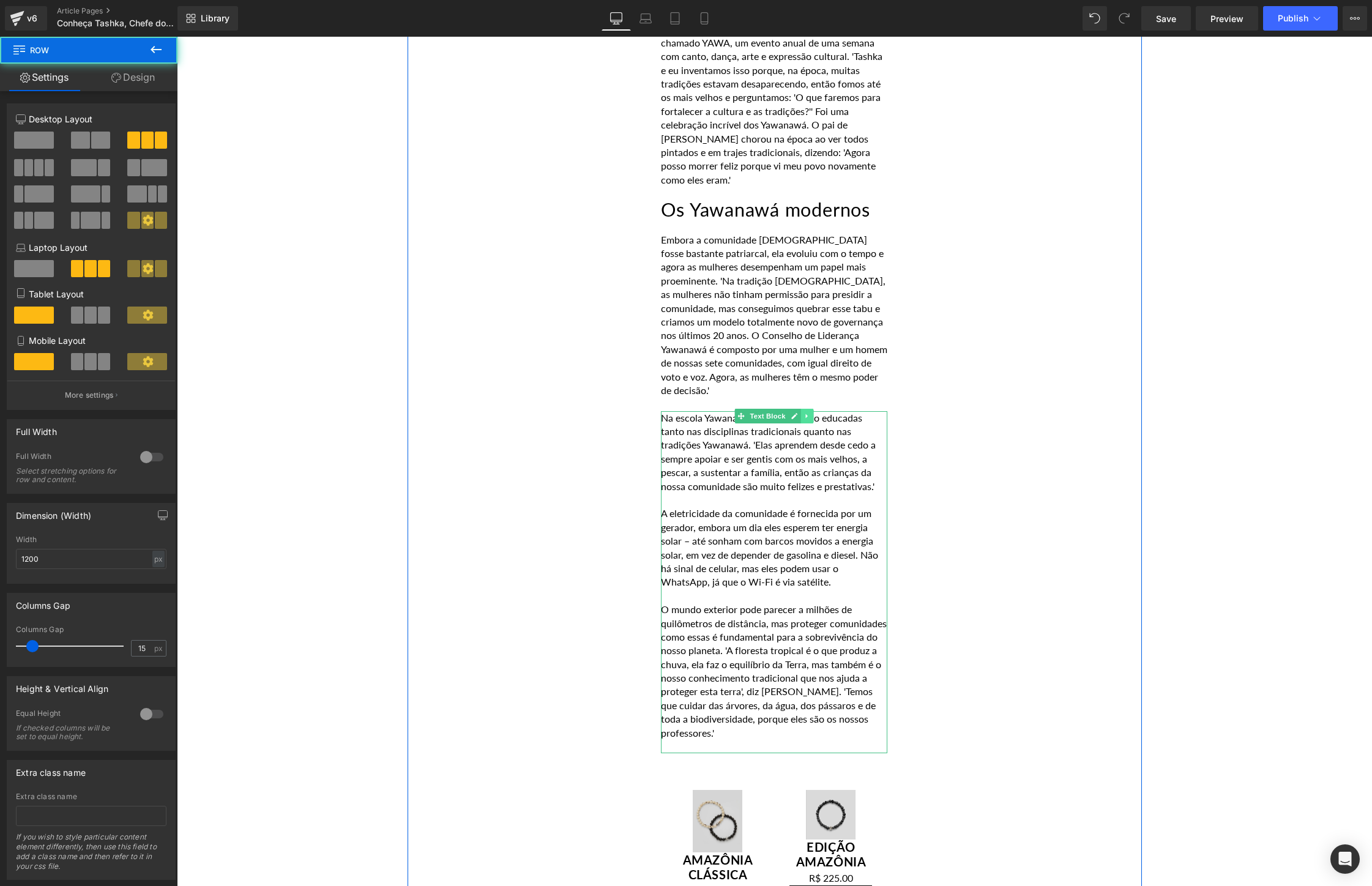
click at [809, 413] on icon at bounding box center [807, 416] width 7 height 7
click at [800, 413] on icon at bounding box center [801, 416] width 7 height 7
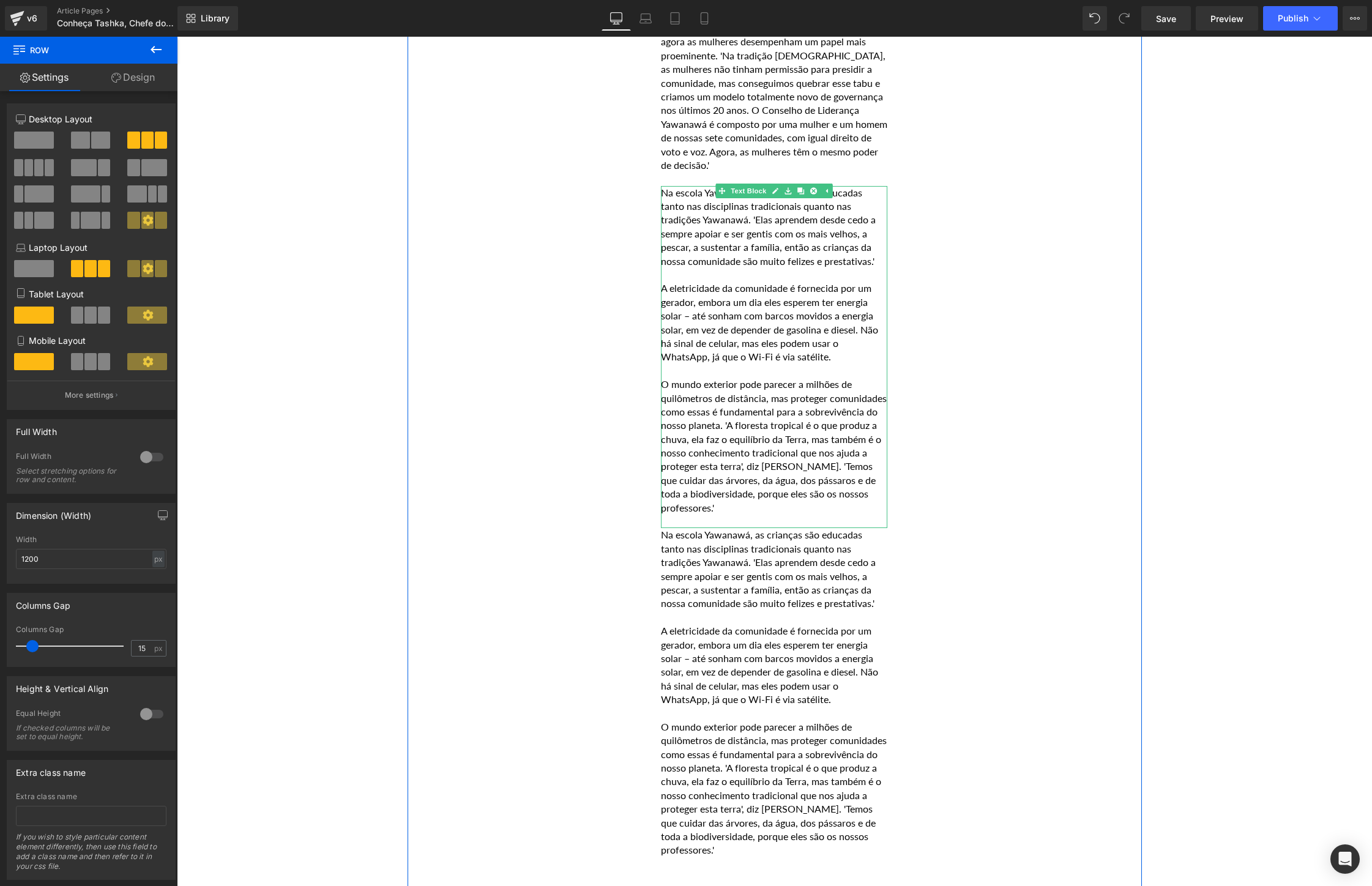
scroll to position [5032, 0]
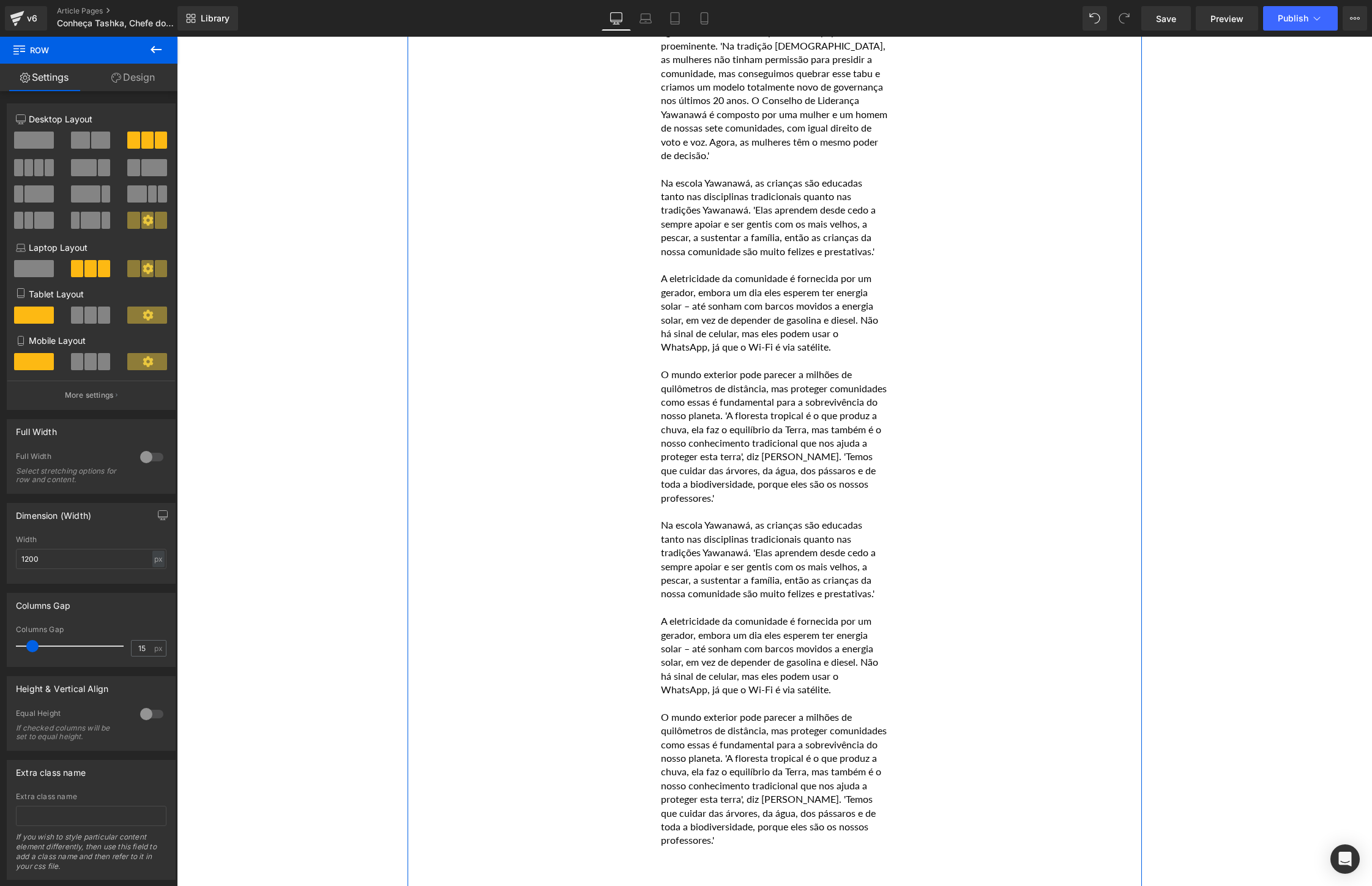
click at [794, 614] on p "A eletricidade da comunidade é fornecida por um gerador, embora um dia eles esp…" at bounding box center [774, 655] width 226 height 82
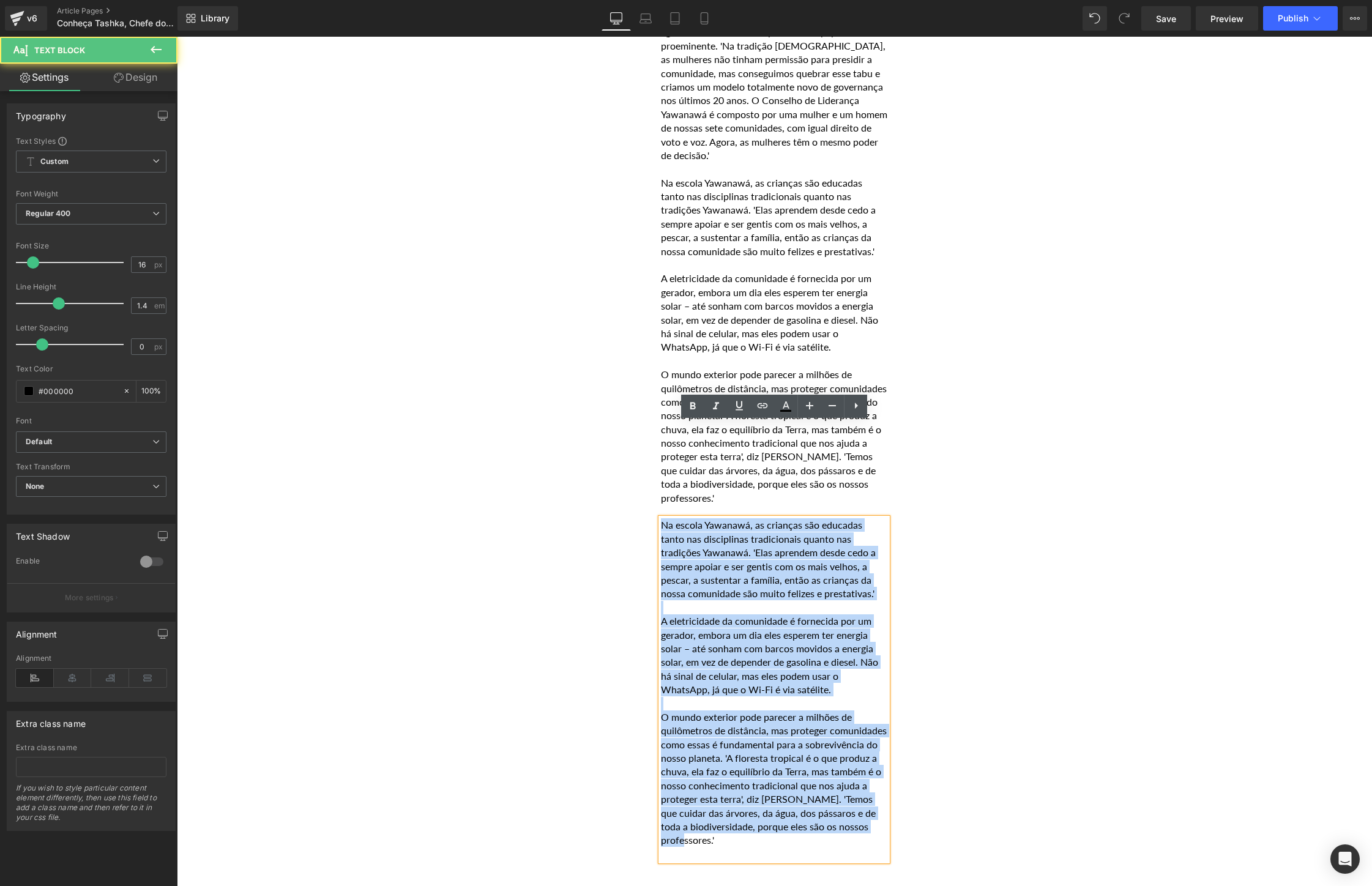
drag, startPoint x: 805, startPoint y: 739, endPoint x: 581, endPoint y: 411, distance: 397.2
paste div
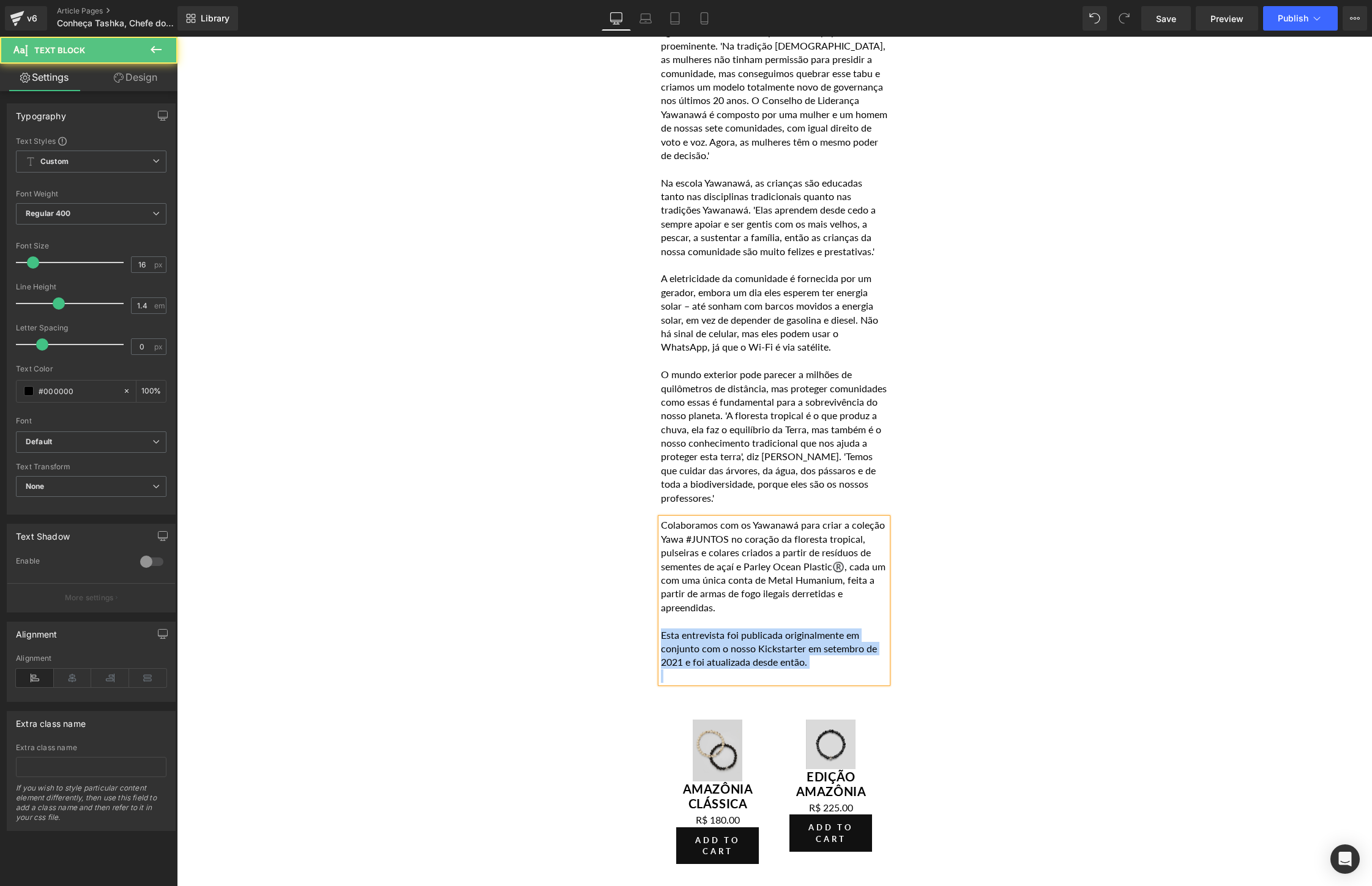
drag, startPoint x: 850, startPoint y: 574, endPoint x: 631, endPoint y: 544, distance: 221.0
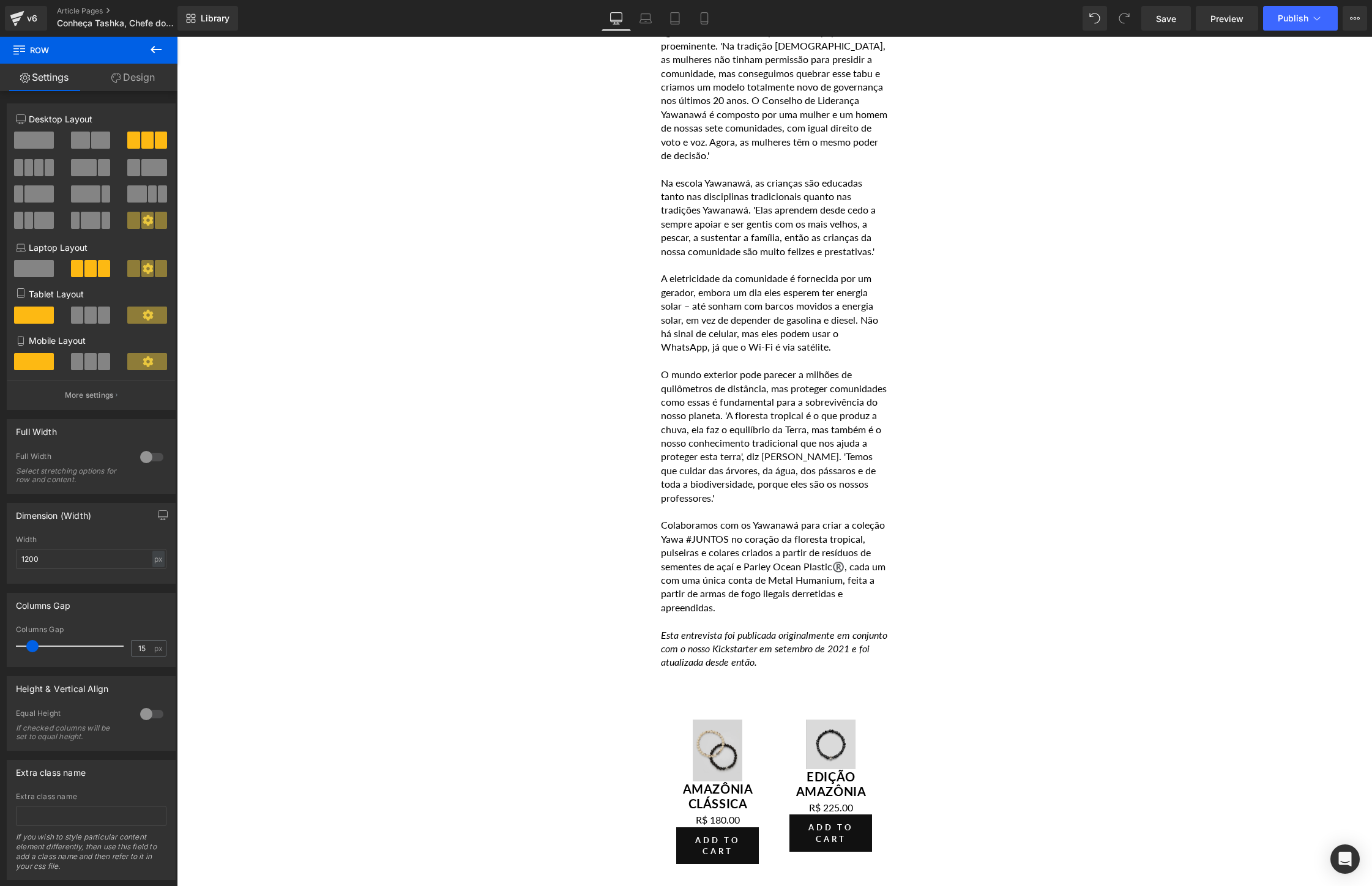
click at [150, 47] on icon at bounding box center [156, 49] width 15 height 15
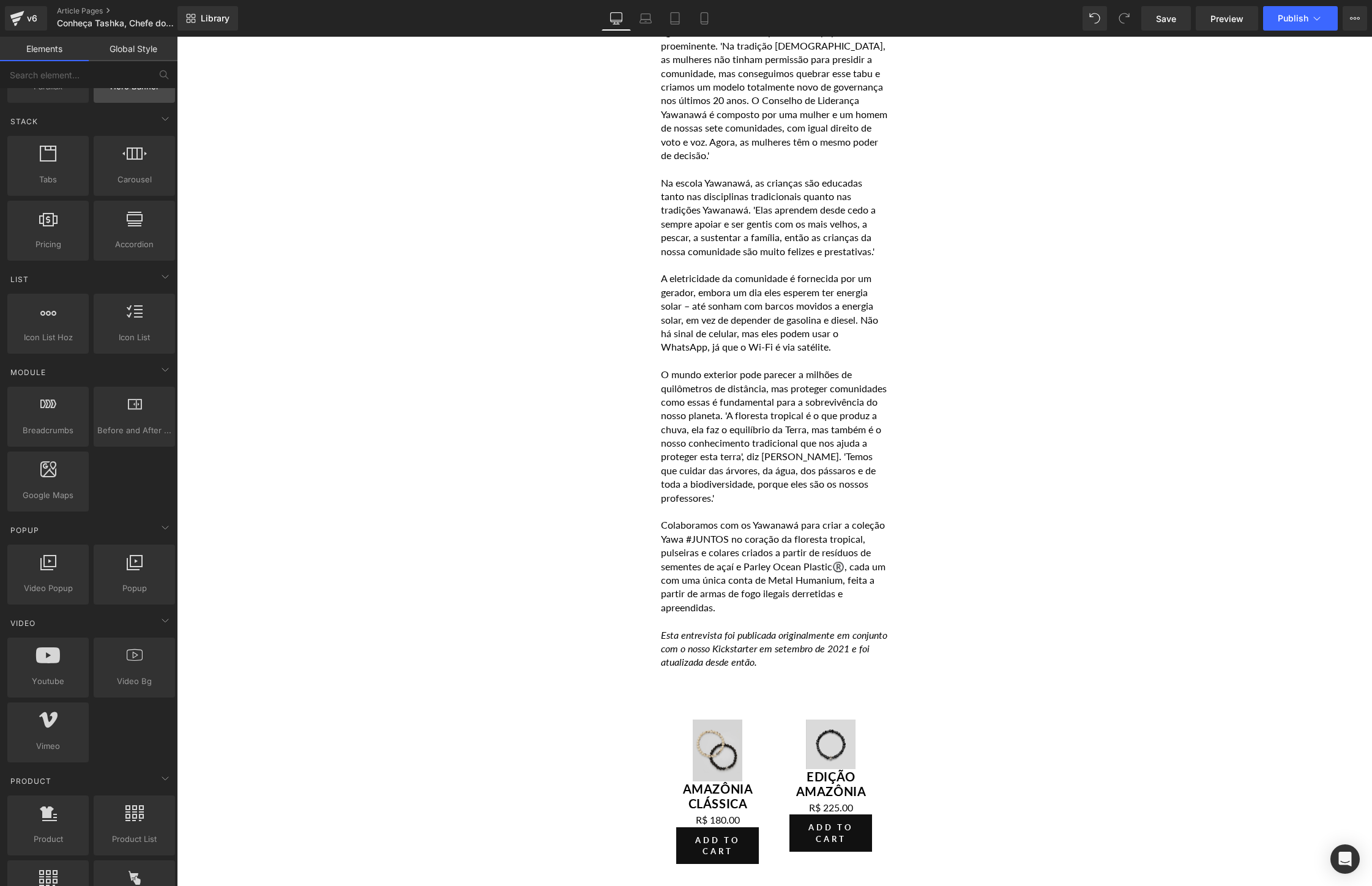
scroll to position [465, 0]
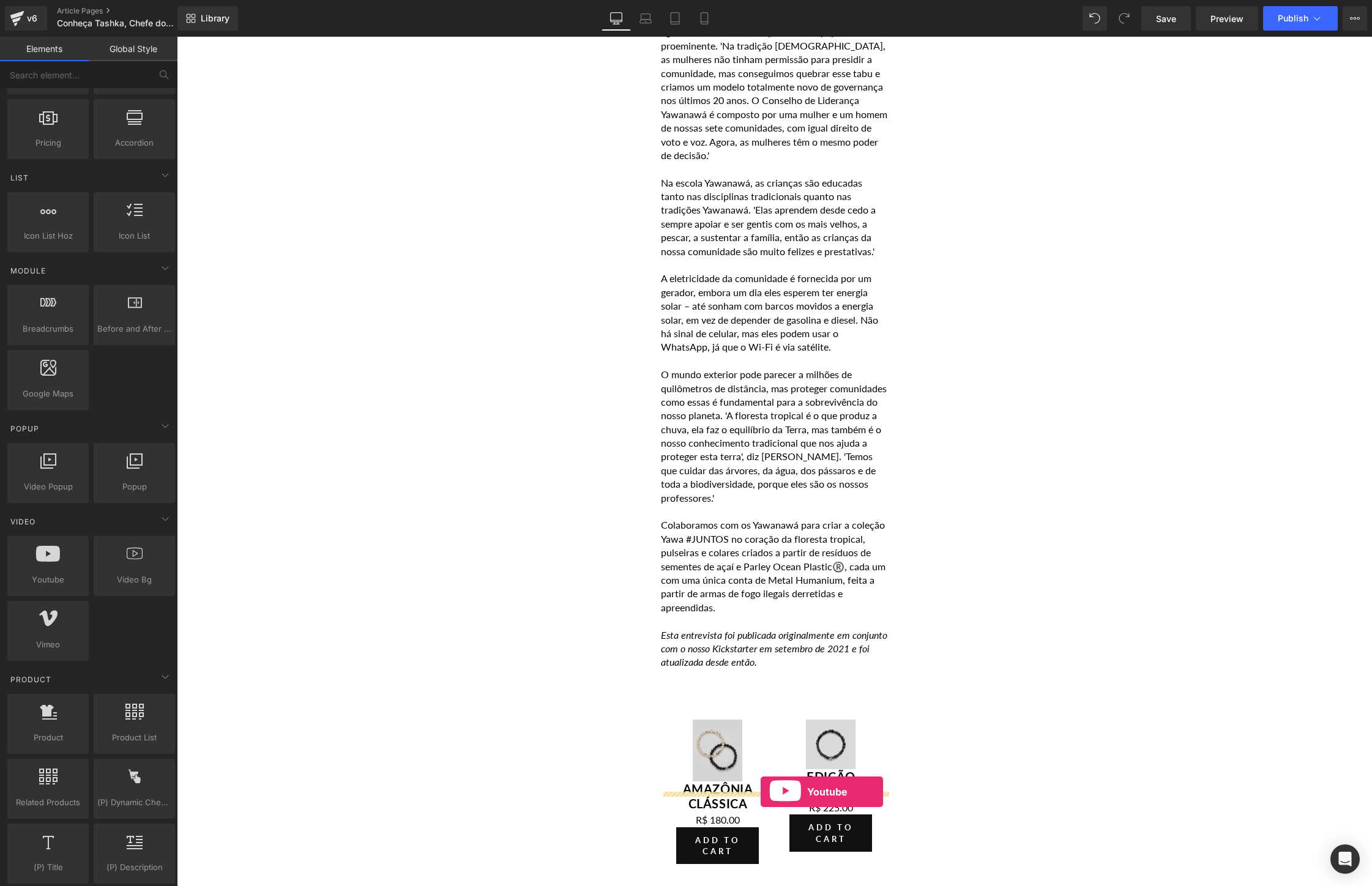
drag, startPoint x: 222, startPoint y: 594, endPoint x: 760, endPoint y: 792, distance: 573.3
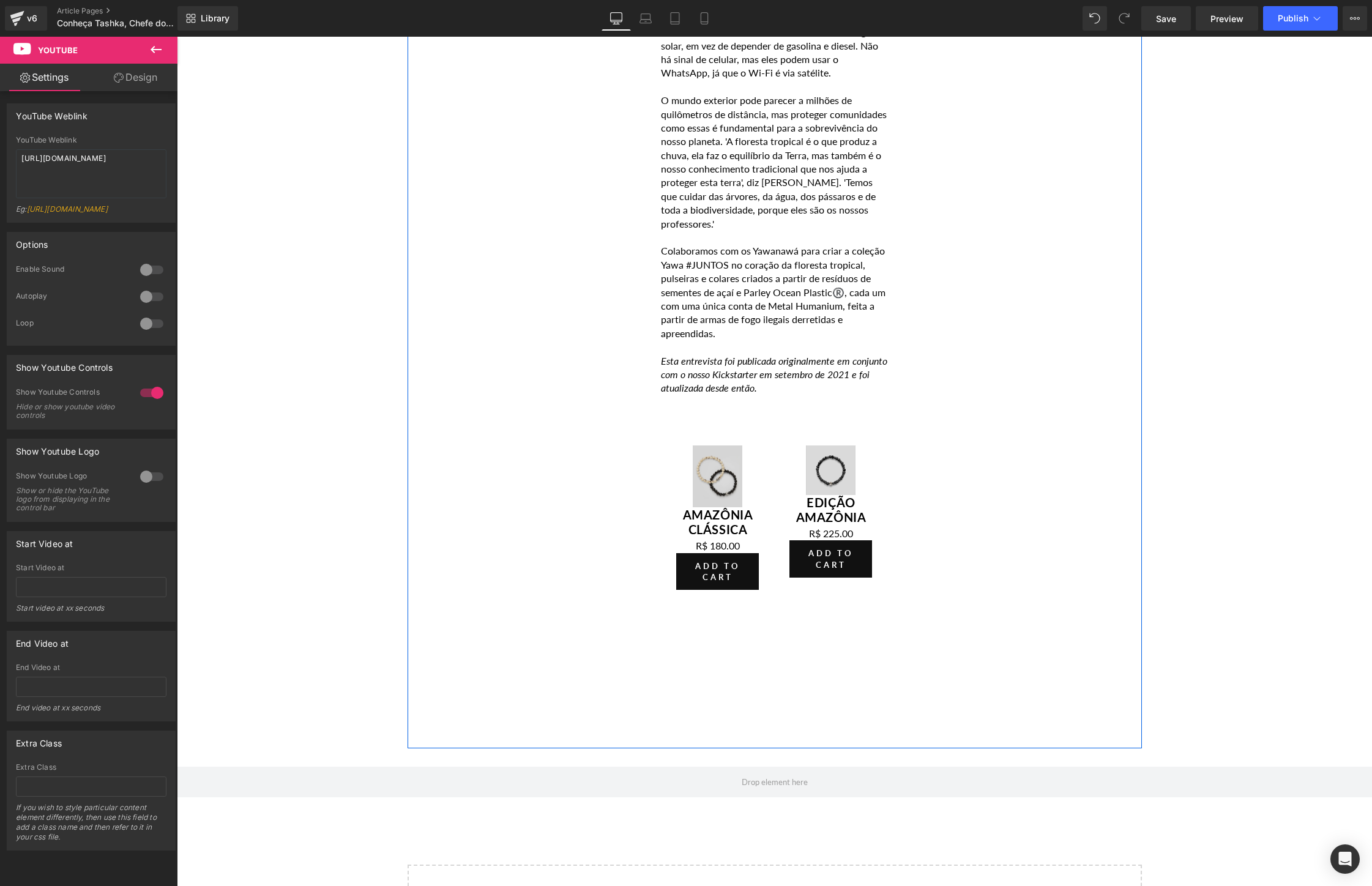
scroll to position [5333, 0]
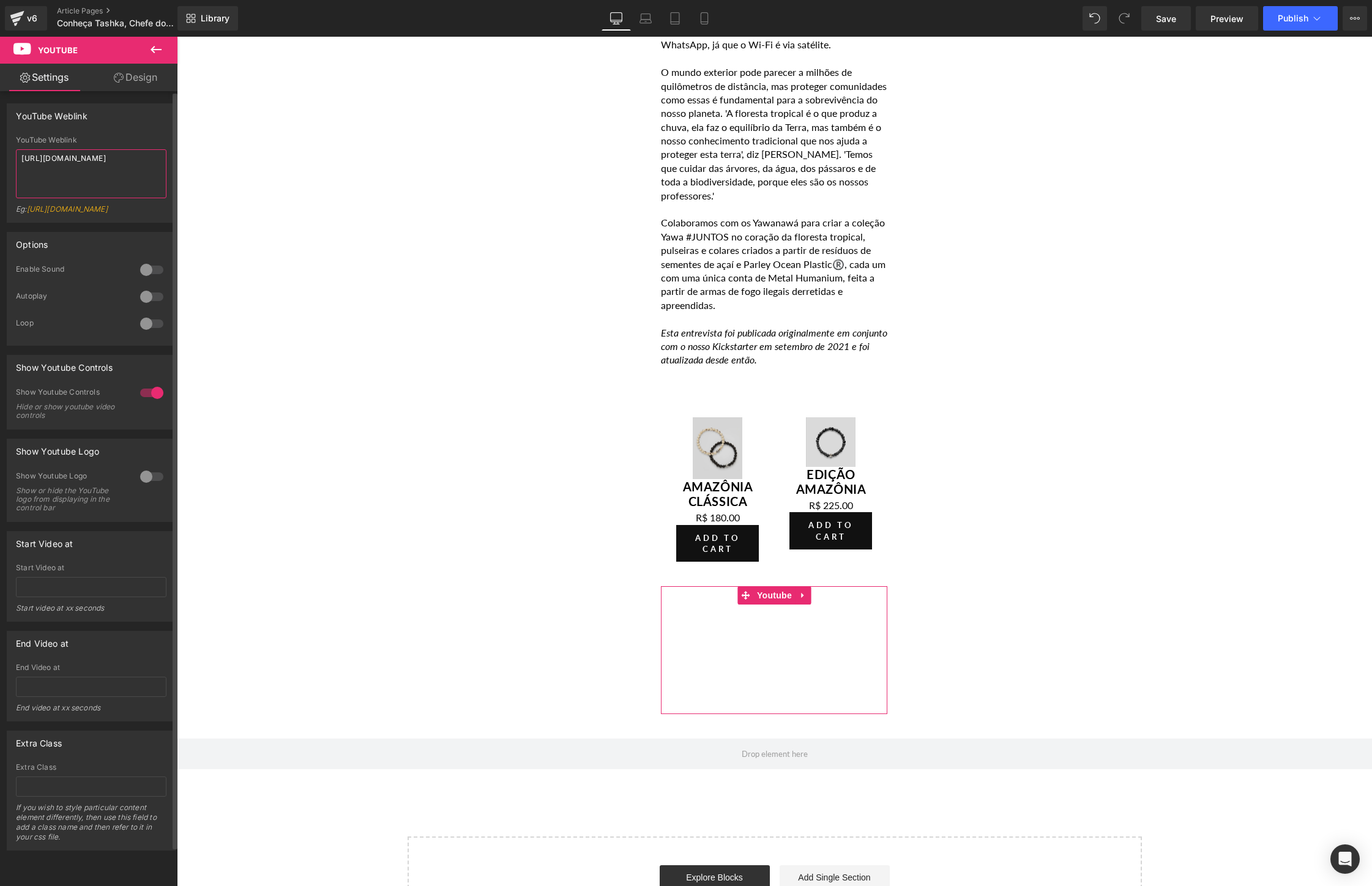
drag, startPoint x: 109, startPoint y: 168, endPoint x: 0, endPoint y: 122, distance: 118.3
click at [0, 122] on div "YouTube Weblink YouTube Weblink [URL][DOMAIN_NAME] Eg: [URL][DOMAIN_NAME]" at bounding box center [91, 158] width 183 height 128
paste textarea "time_continue=2&v=hnqoE471rSw&embeds_referring_euri=https%3A%2F%[DOMAIN_NAME]%2…"
type textarea "[URL][DOMAIN_NAME][DOMAIN_NAME]"
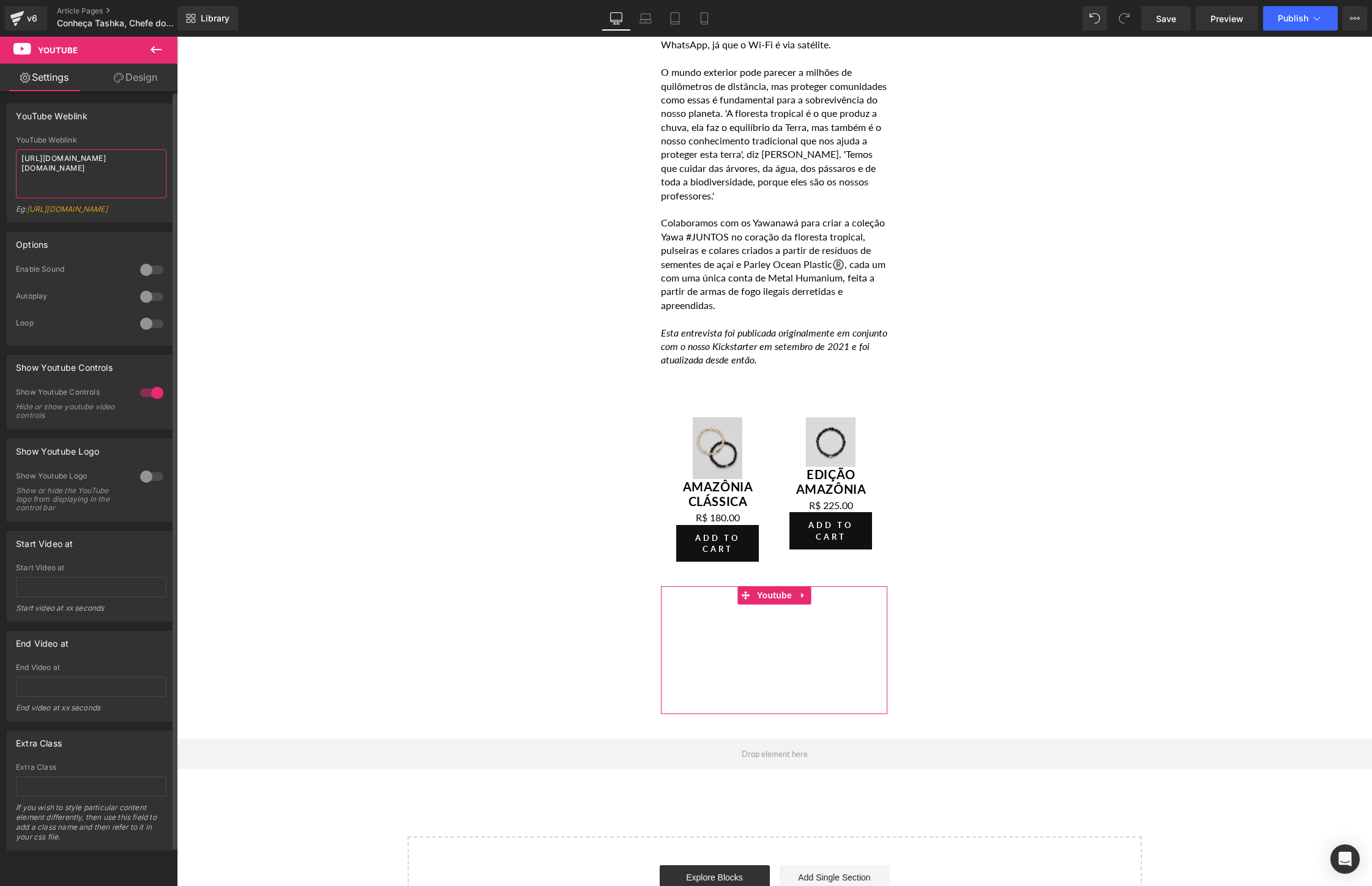
drag, startPoint x: 158, startPoint y: 190, endPoint x: 0, endPoint y: 103, distance: 180.4
click at [0, 103] on div "YouTube Weblink [URL][DOMAIN_NAME][DOMAIN_NAME] YouTube Weblink [URL][DOMAIN_NA…" at bounding box center [91, 158] width 183 height 128
paste textarea "[URL][DOMAIN_NAME]"
type textarea "[URL][DOMAIN_NAME]"
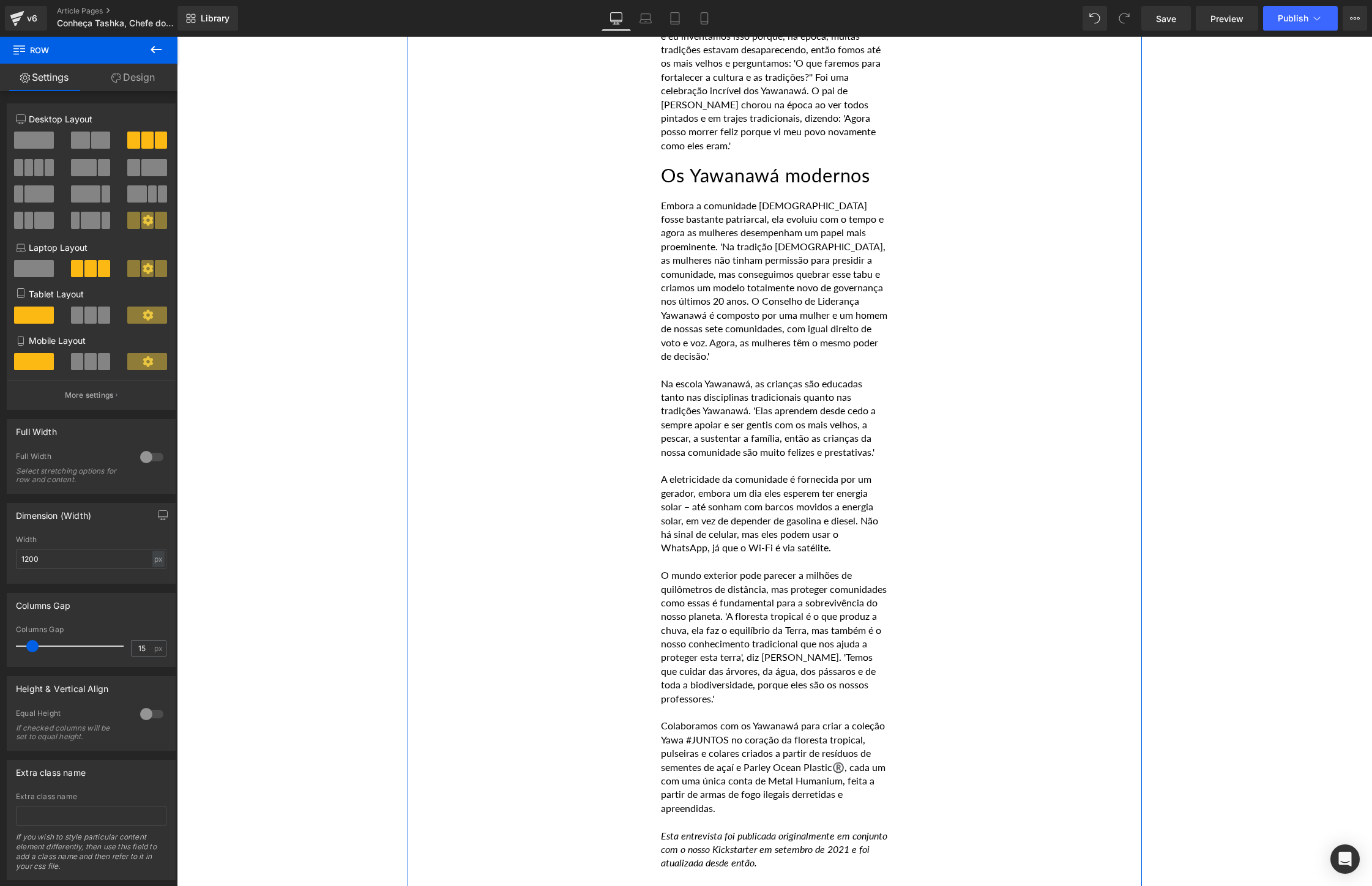
scroll to position [4787, 0]
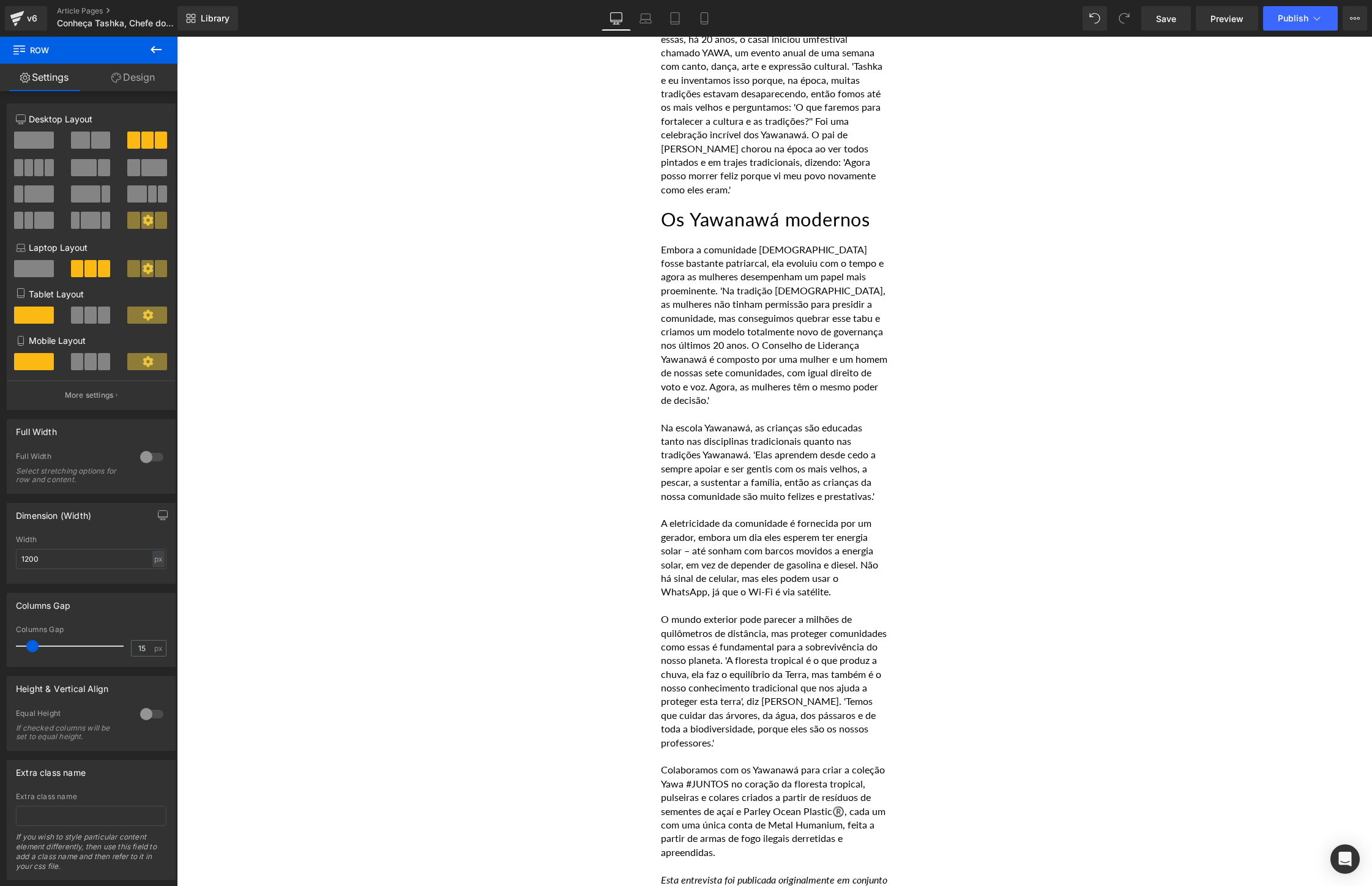
click at [158, 44] on icon at bounding box center [156, 49] width 15 height 15
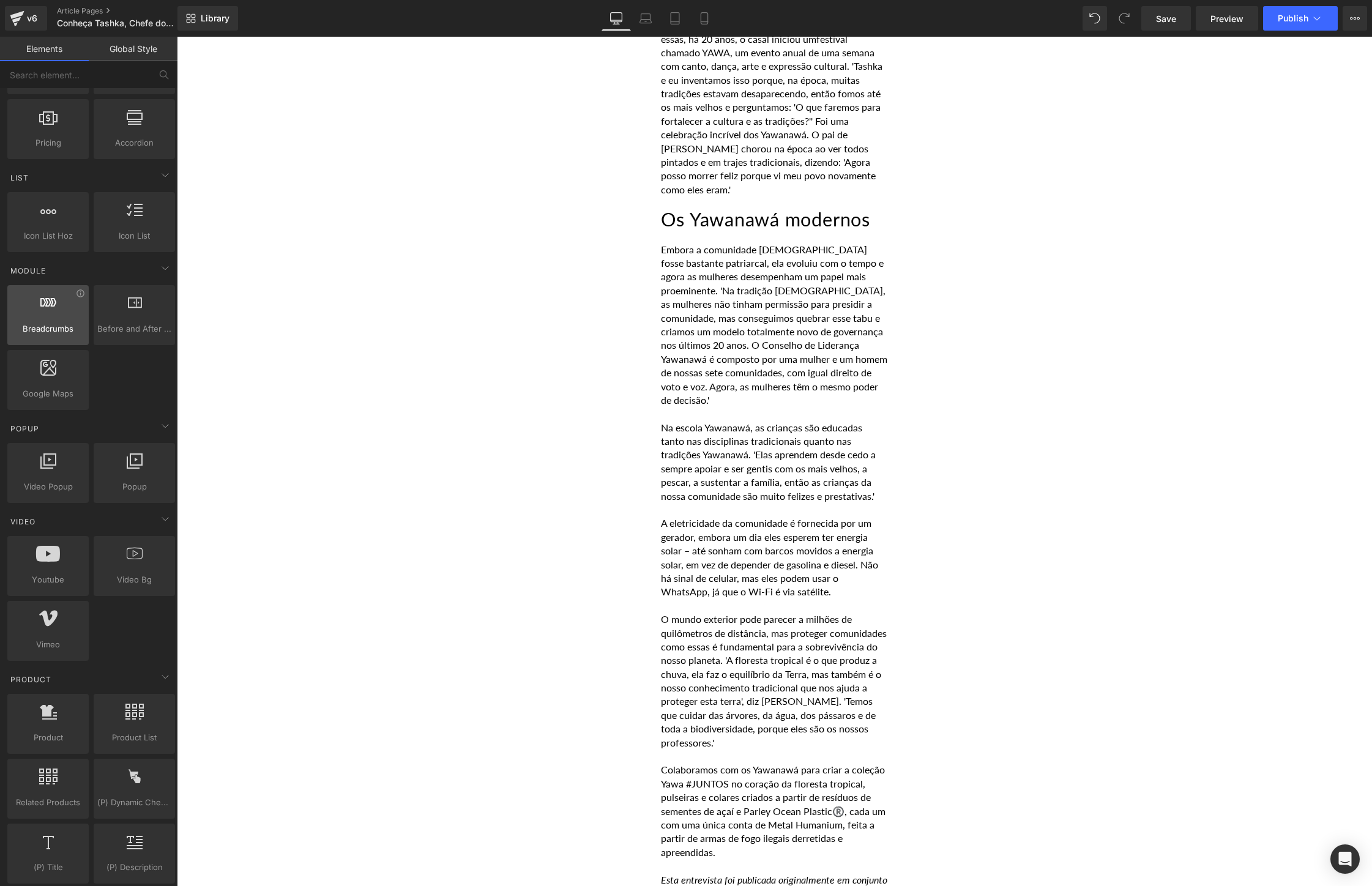
scroll to position [0, 0]
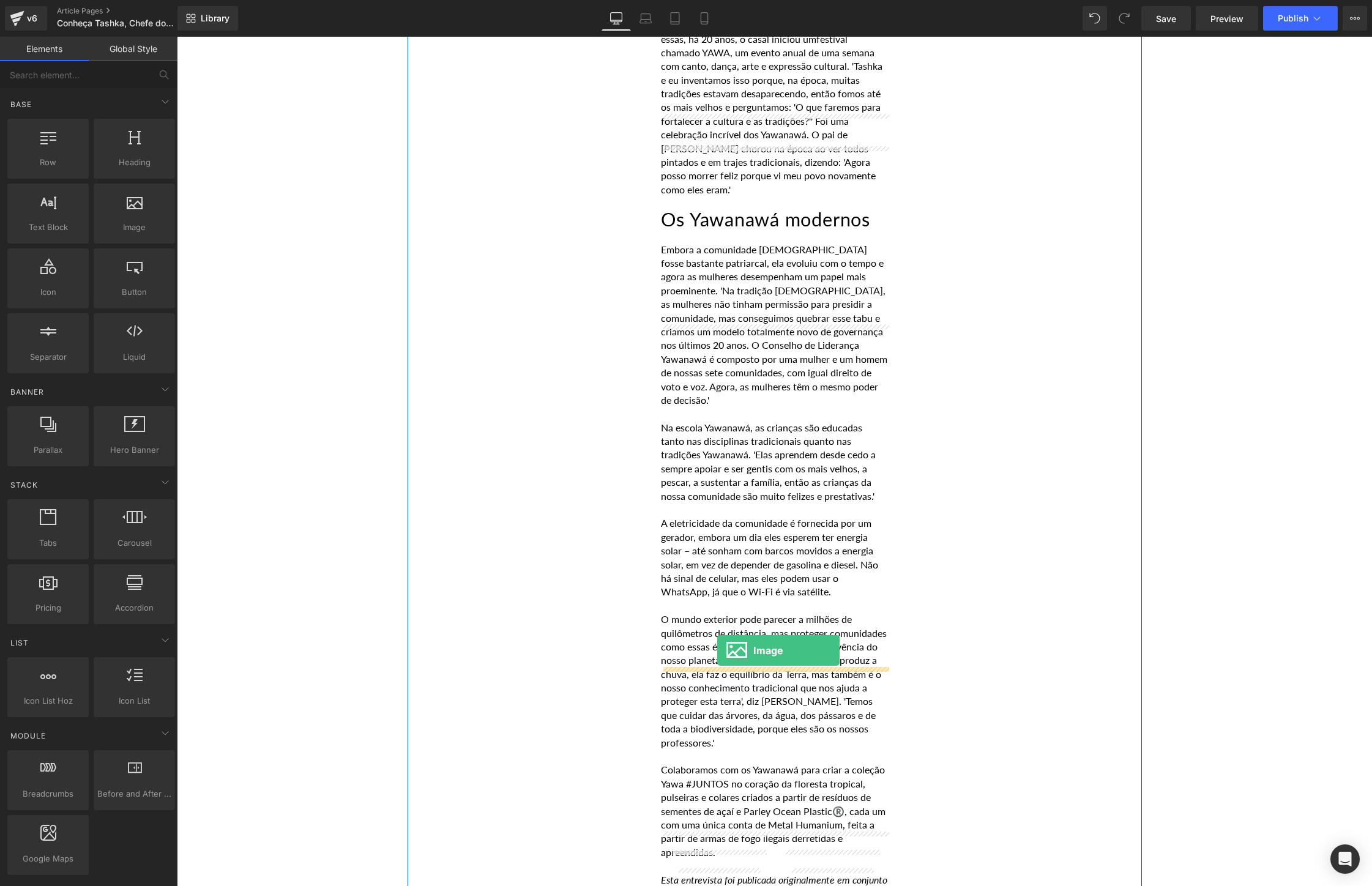
drag, startPoint x: 289, startPoint y: 260, endPoint x: 717, endPoint y: 650, distance: 579.0
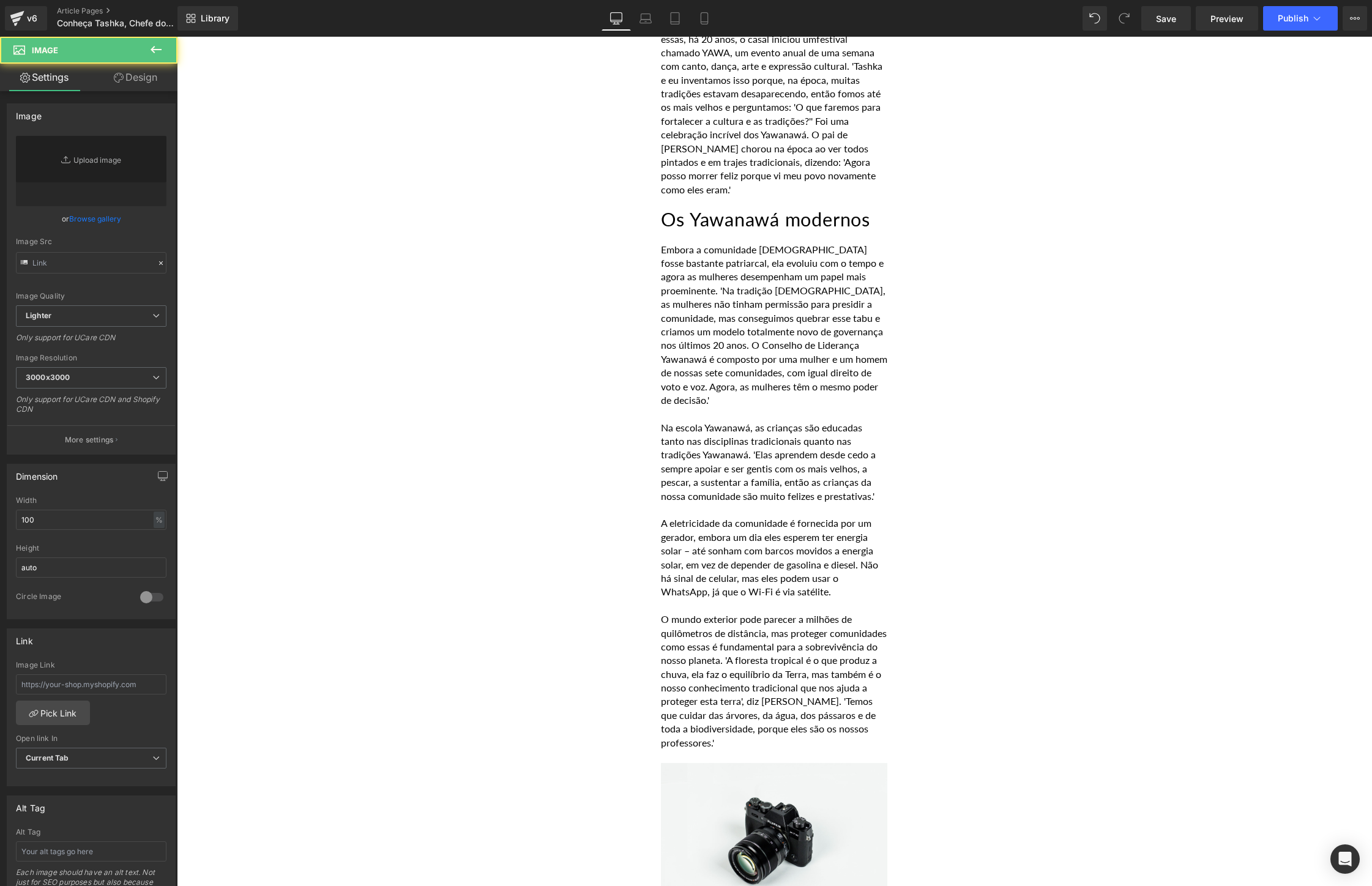
type input "//[DOMAIN_NAME][URL]"
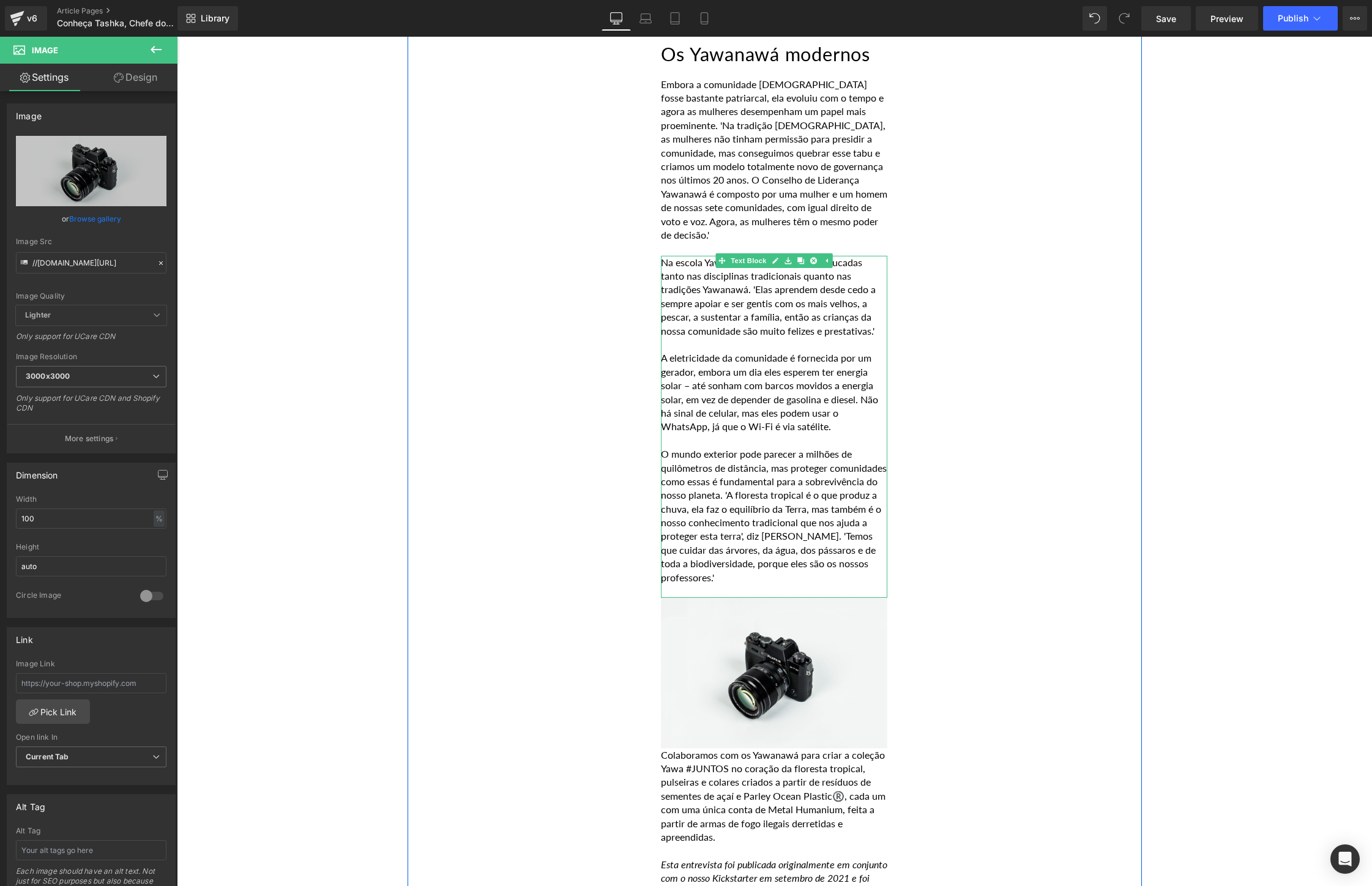
scroll to position [4951, 0]
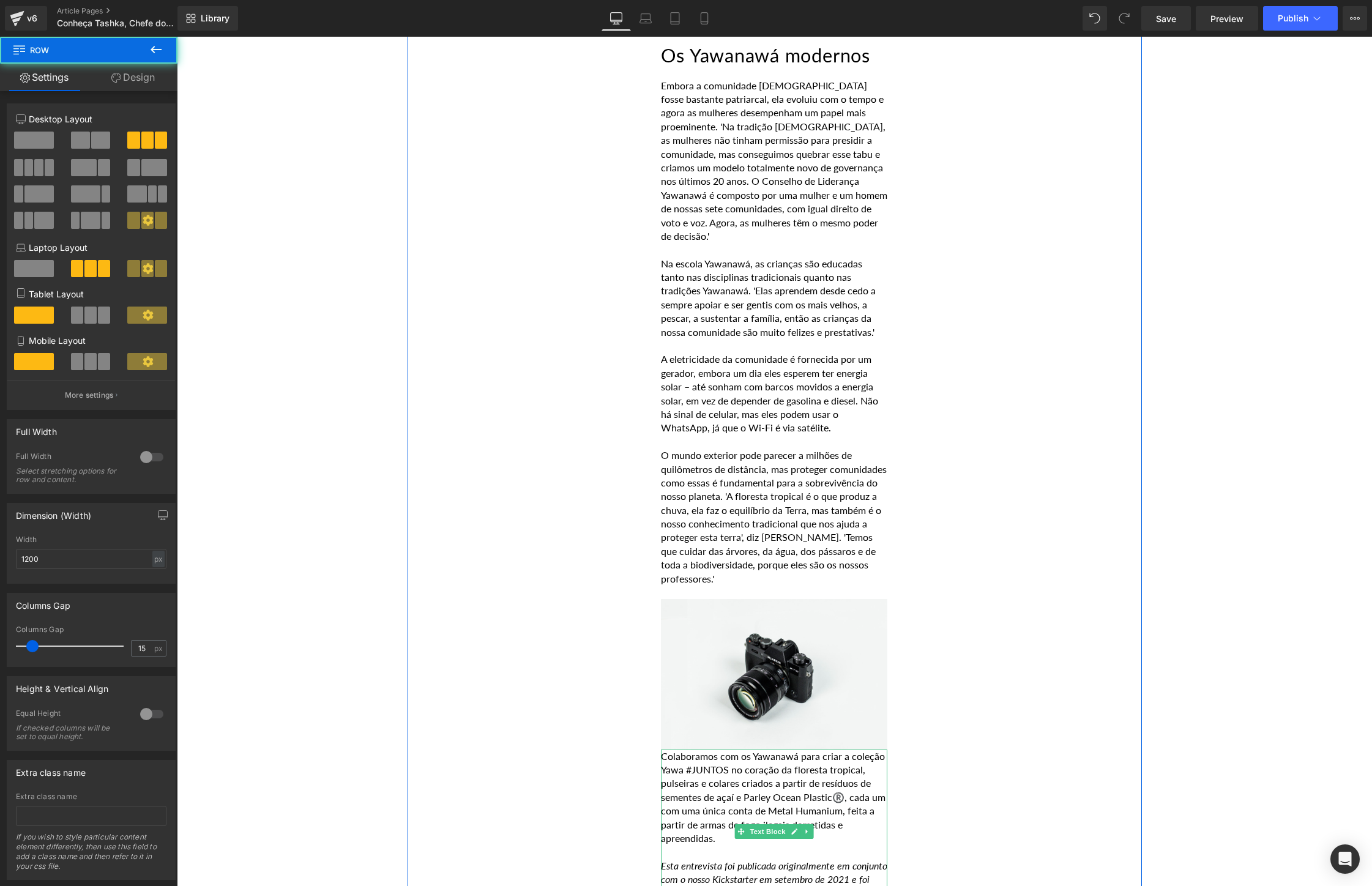
click at [667, 750] on p "Colaboramos com os Yawanawá para criar a coleção Yawa #JUNTOS no coração da flo…" at bounding box center [774, 798] width 226 height 96
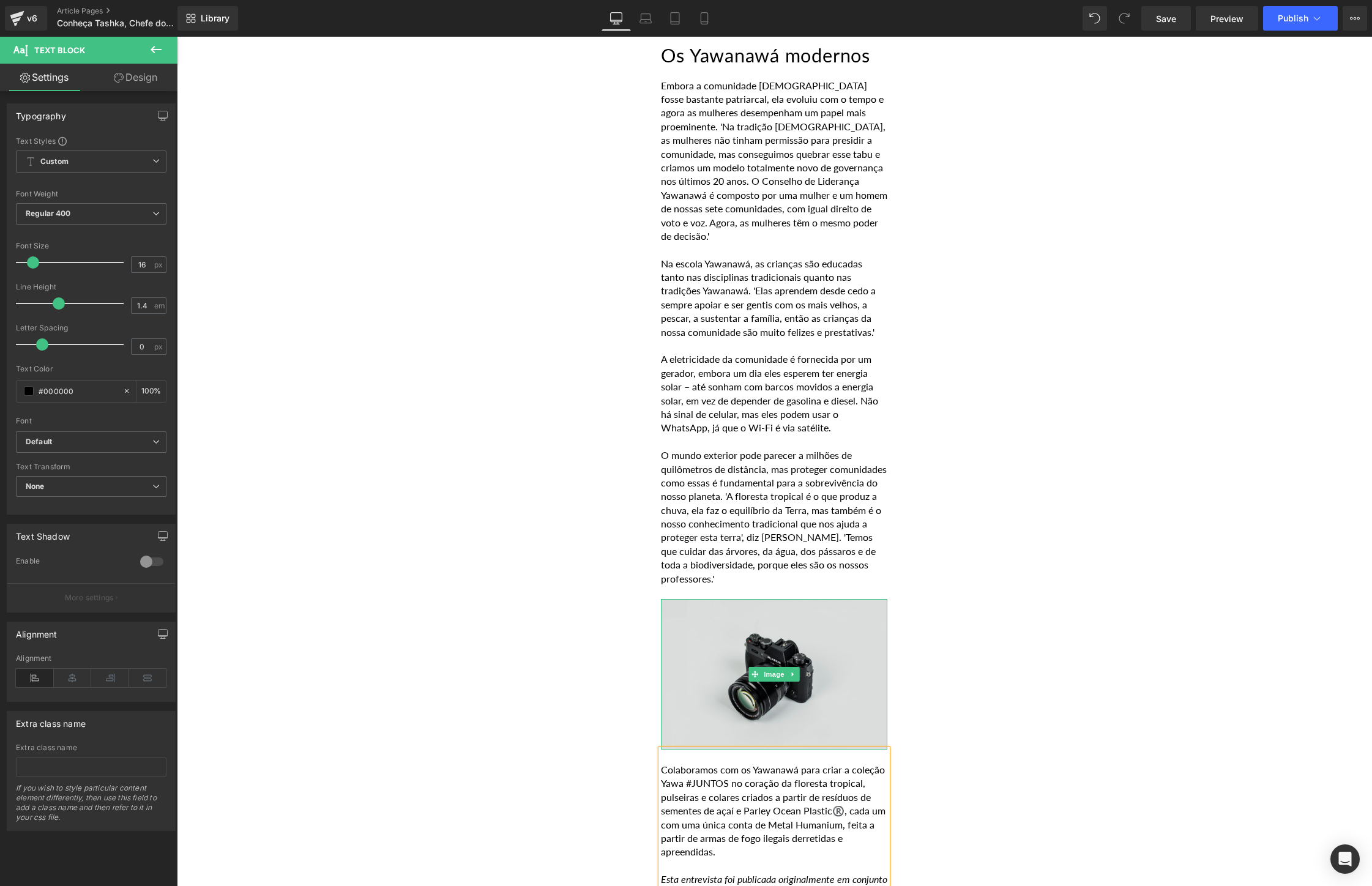
click at [760, 599] on img at bounding box center [774, 674] width 226 height 150
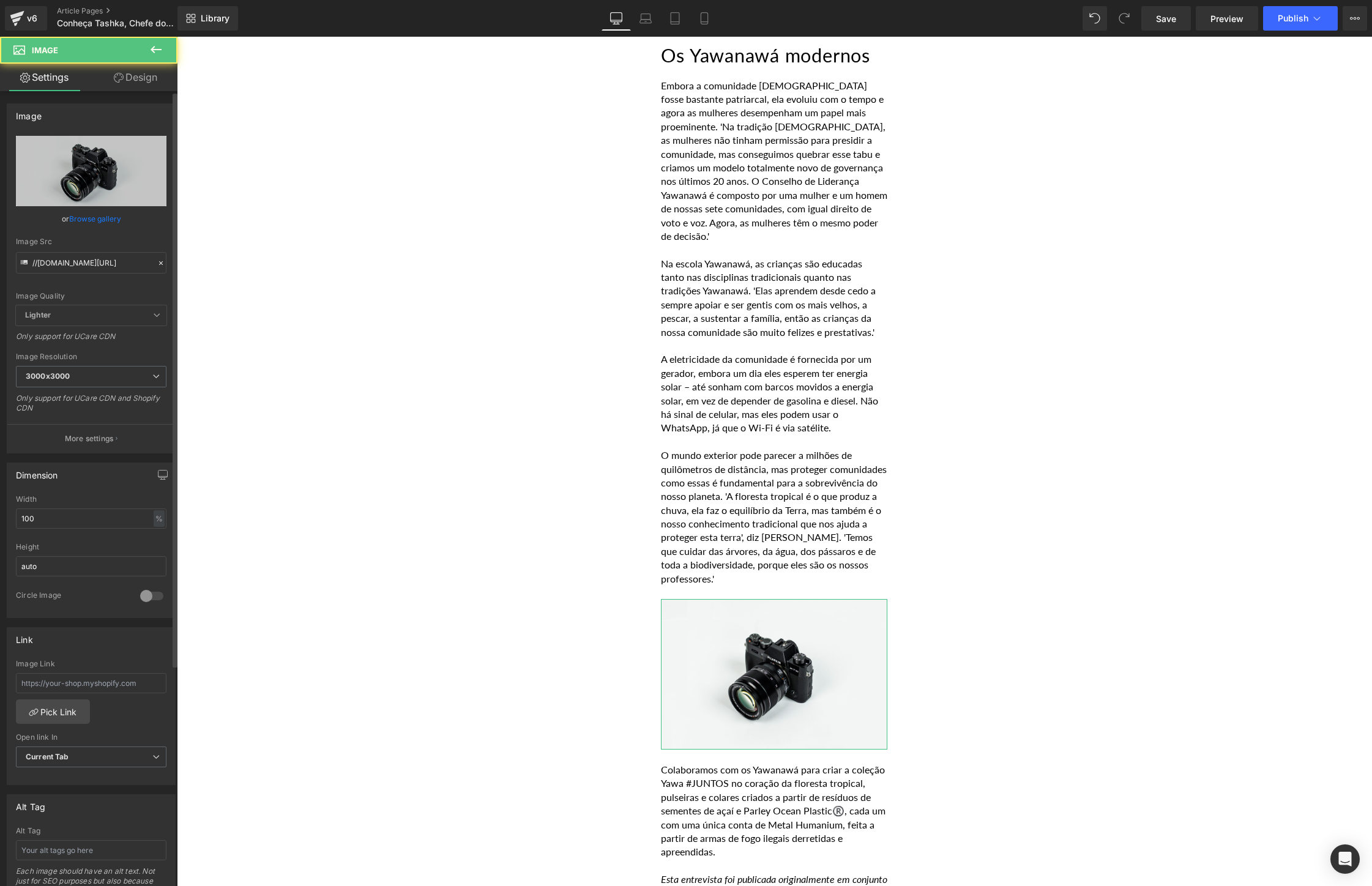
click at [92, 208] on link "Browse gallery" at bounding box center [95, 219] width 52 height 21
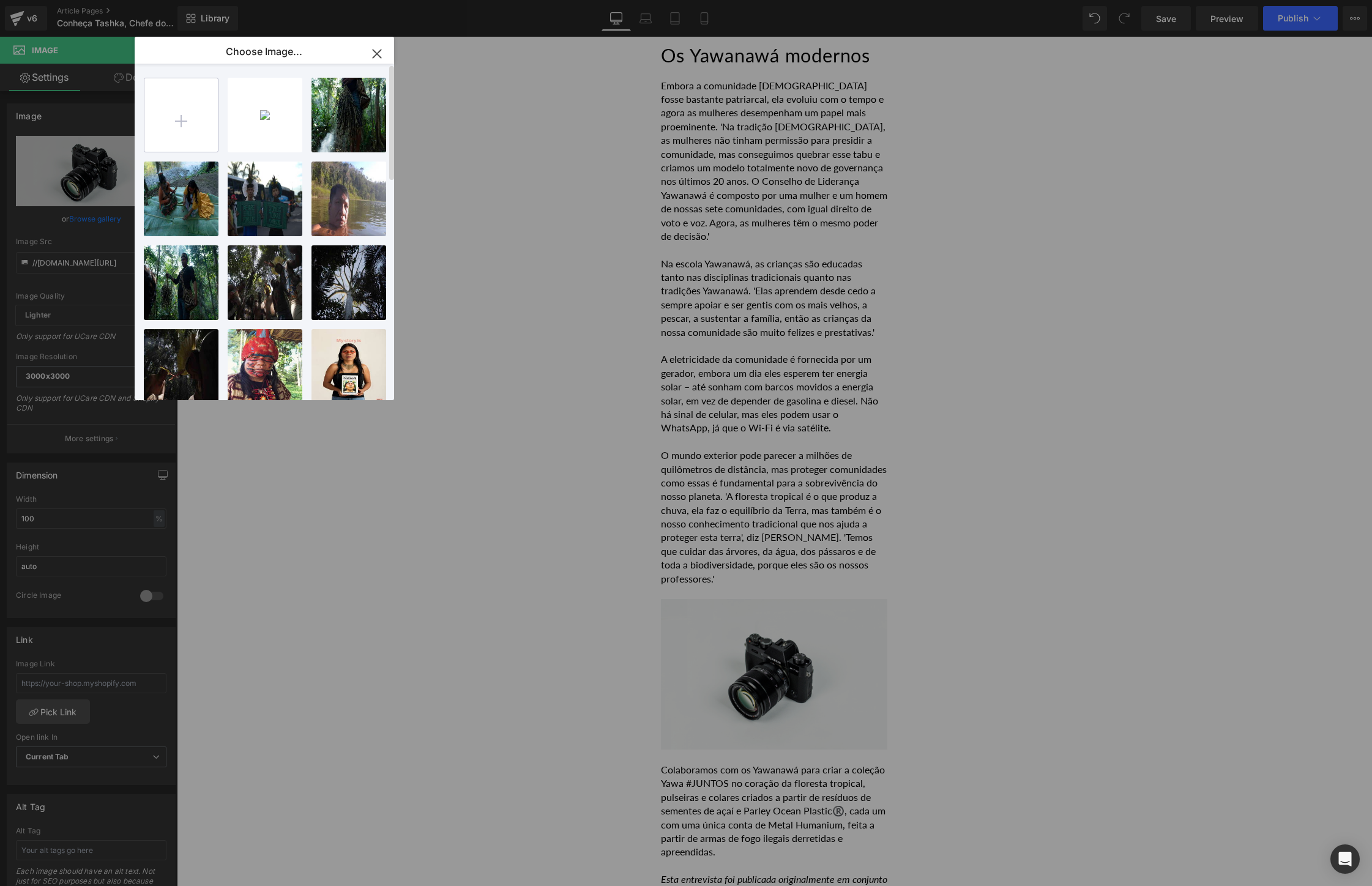
click at [189, 128] on input "file" at bounding box center [181, 115] width 73 height 73
type input "C:\fakepath\Bracelets up close.jpg"
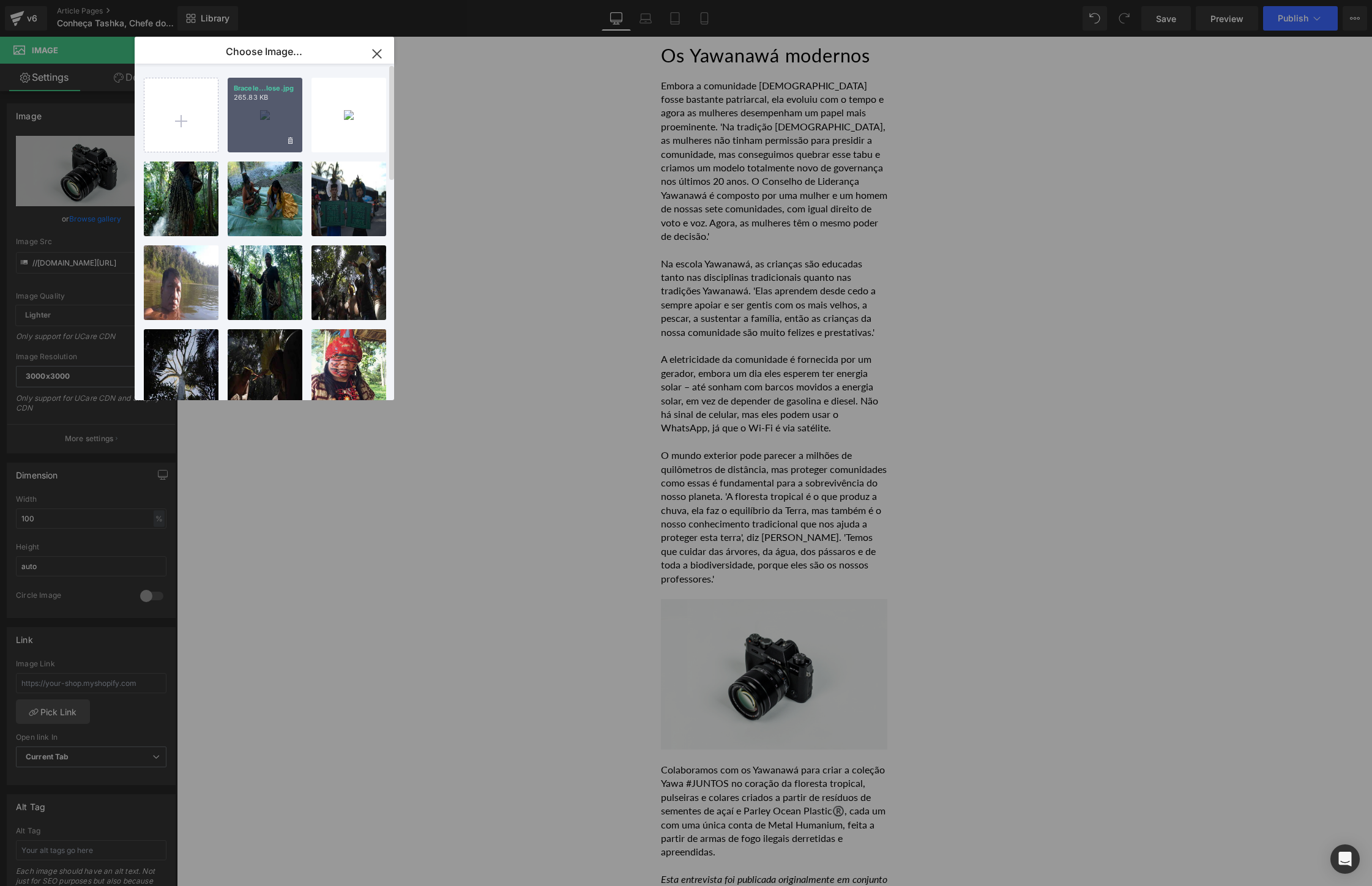
click at [262, 141] on div "Bracele...lose.jpg 265.83 KB" at bounding box center [265, 115] width 75 height 75
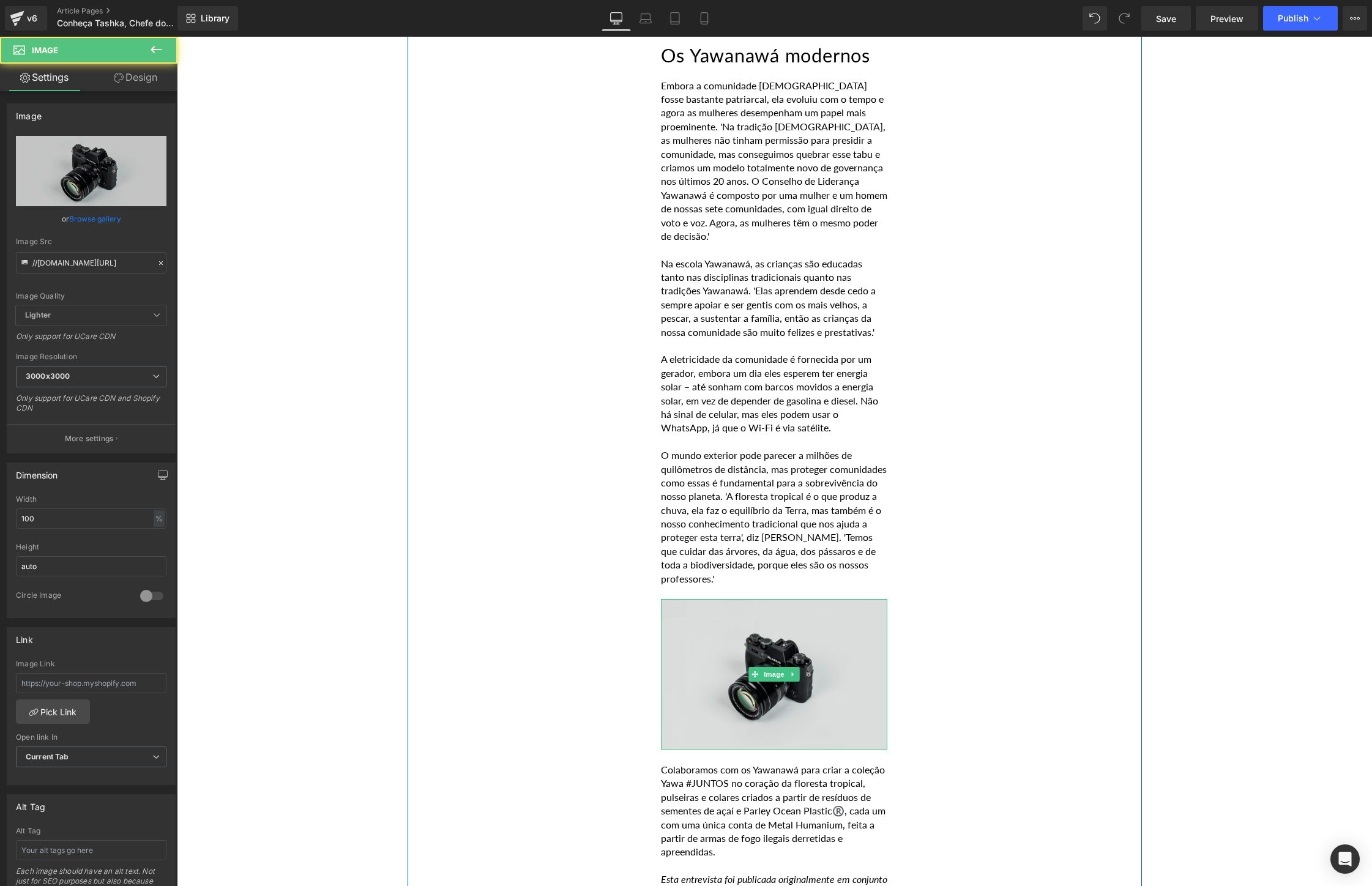
click at [813, 599] on img at bounding box center [774, 674] width 226 height 150
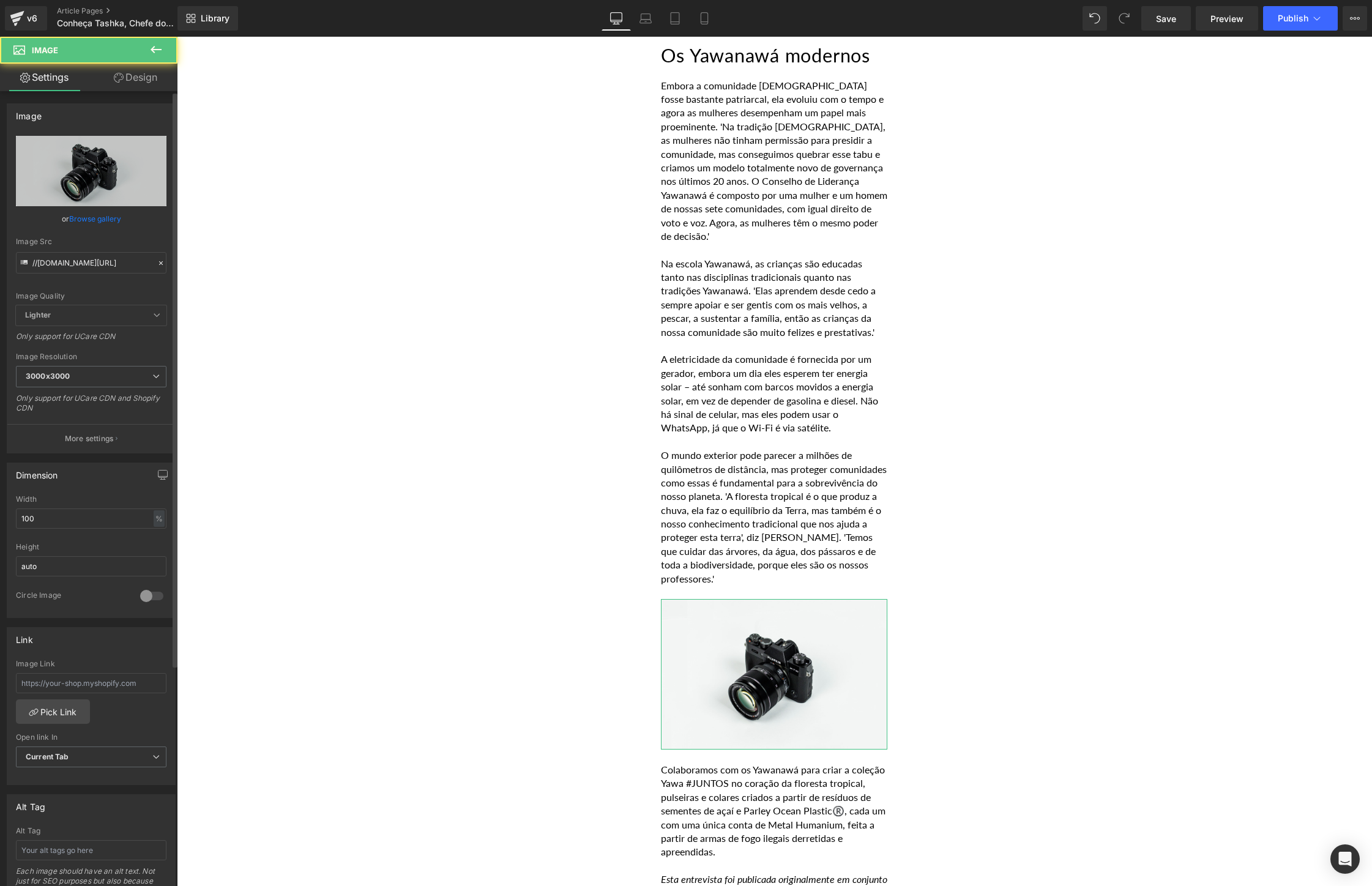
click at [91, 214] on link "Browse gallery" at bounding box center [95, 219] width 52 height 21
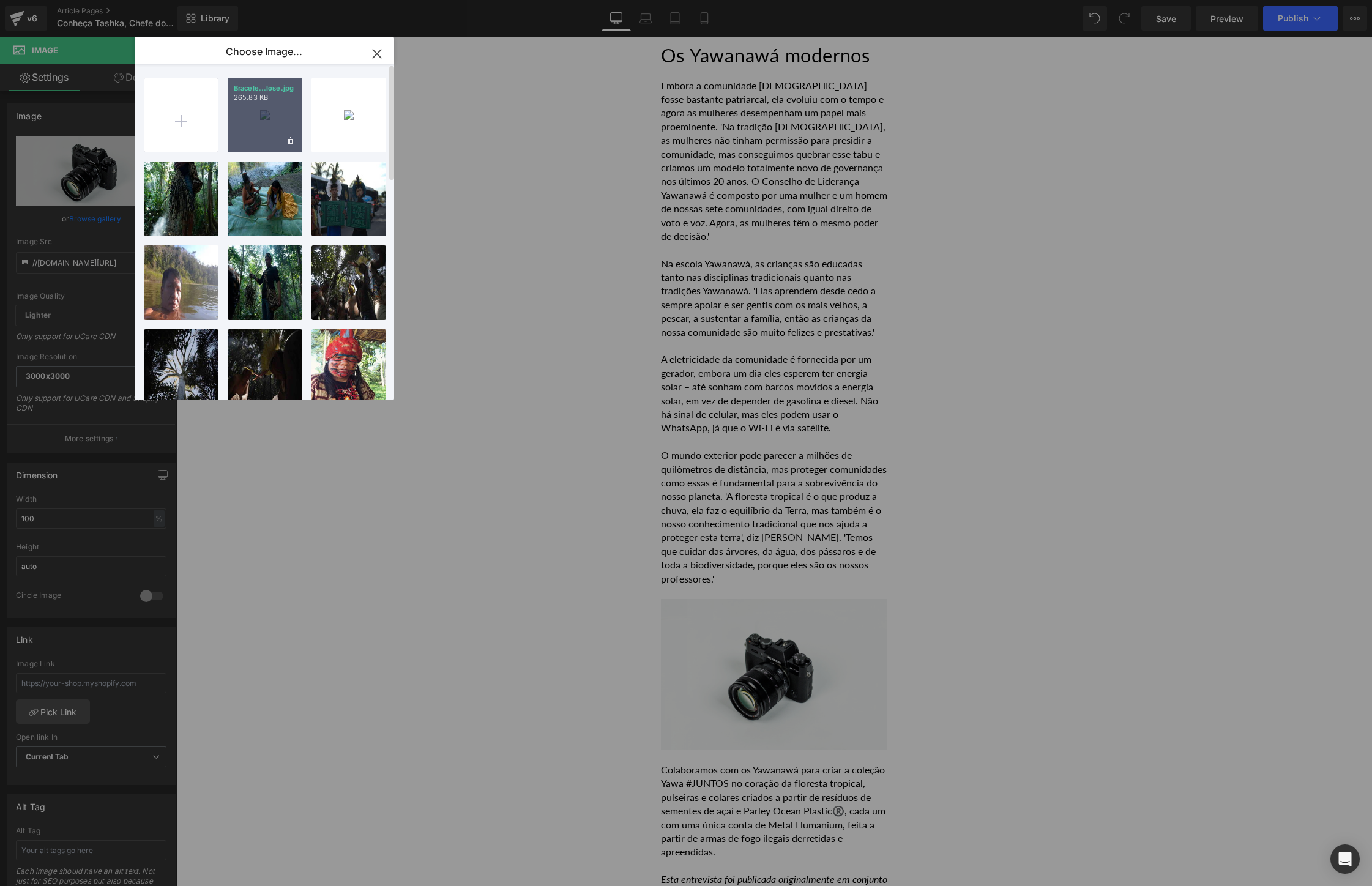
click at [266, 122] on div "Bracele...lose.jpg 265.83 KB" at bounding box center [265, 115] width 75 height 75
type input "[URL][DOMAIN_NAME]"
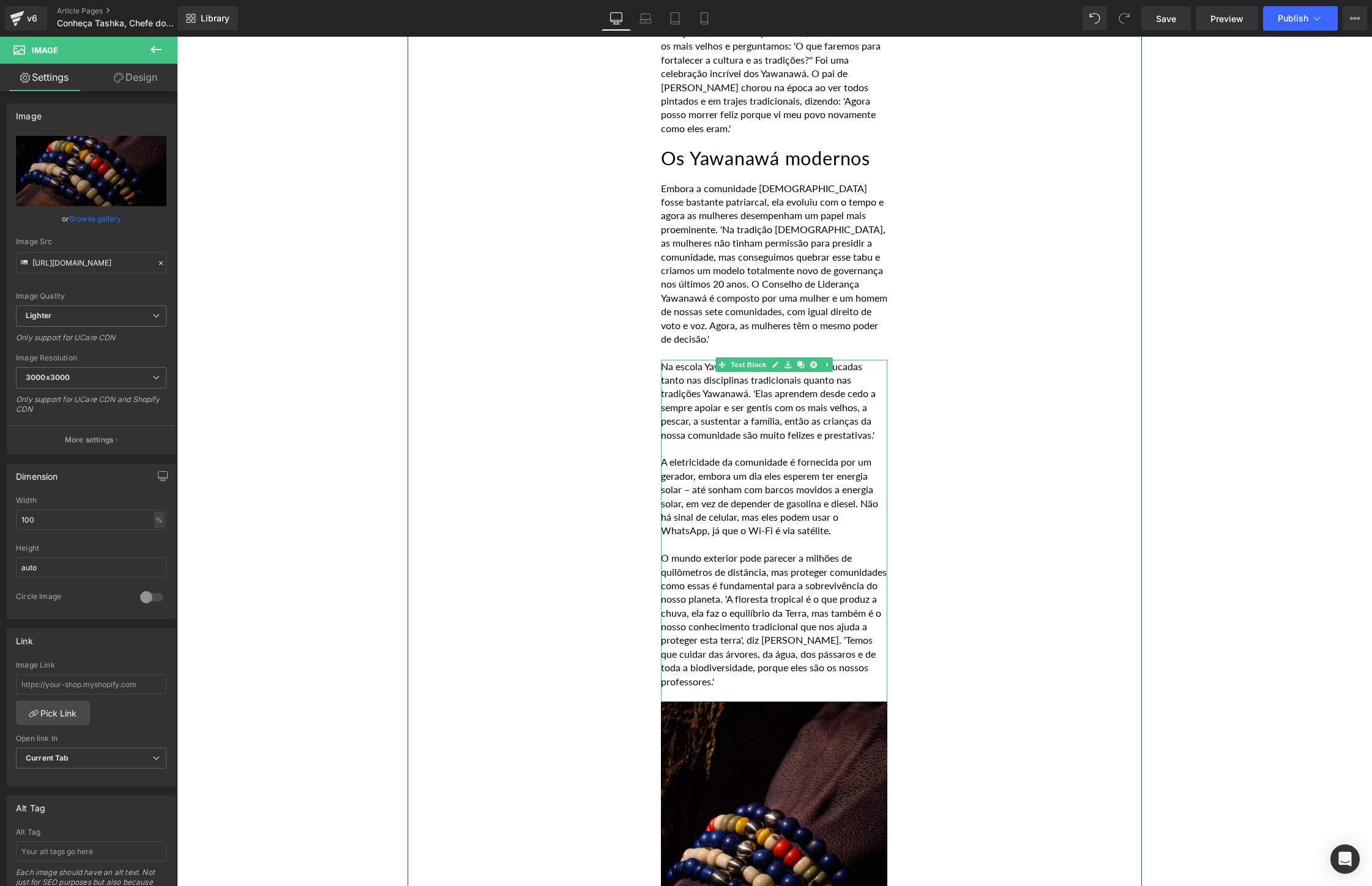
scroll to position [4832, 0]
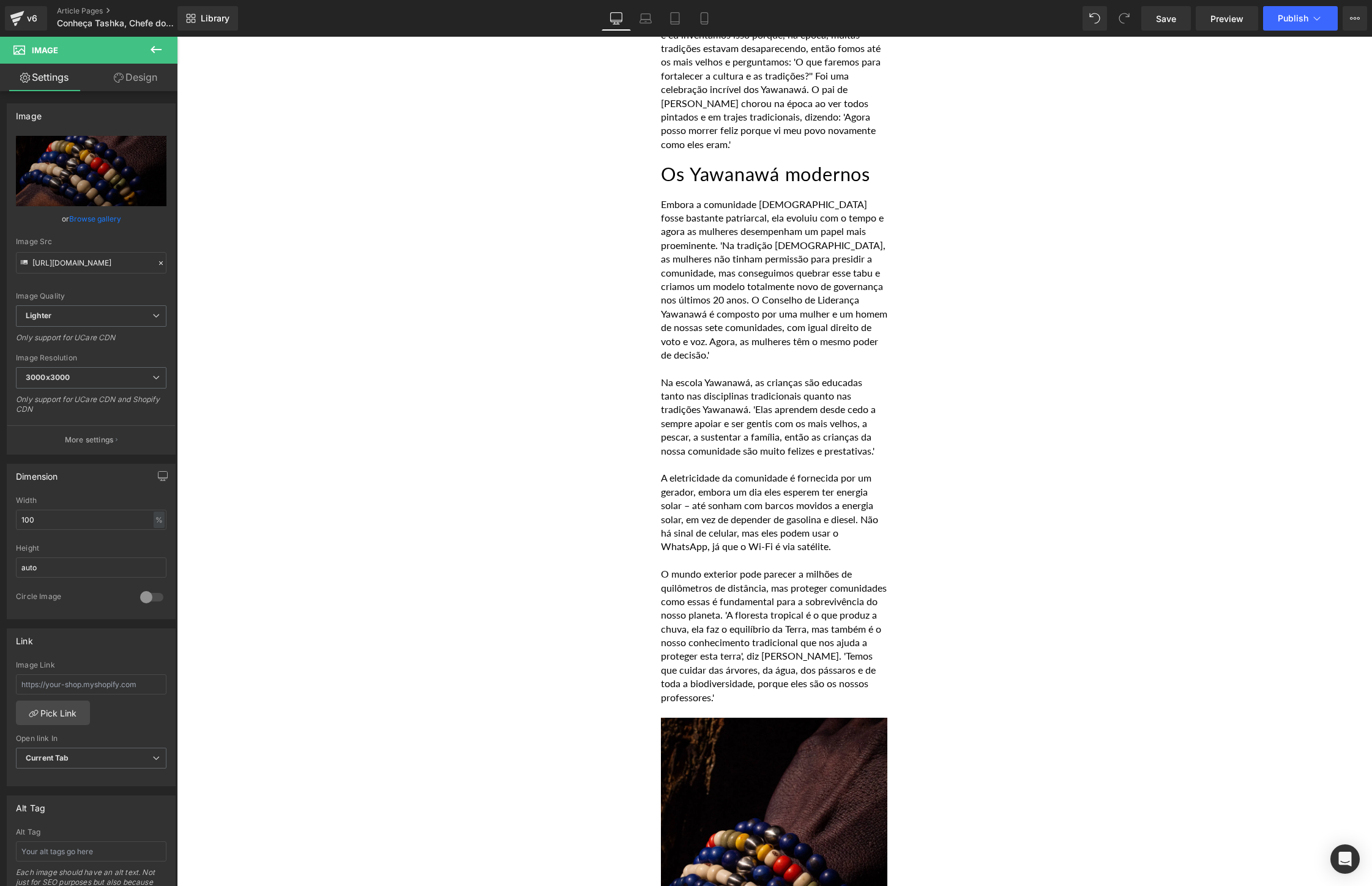
click at [161, 51] on icon at bounding box center [156, 49] width 15 height 15
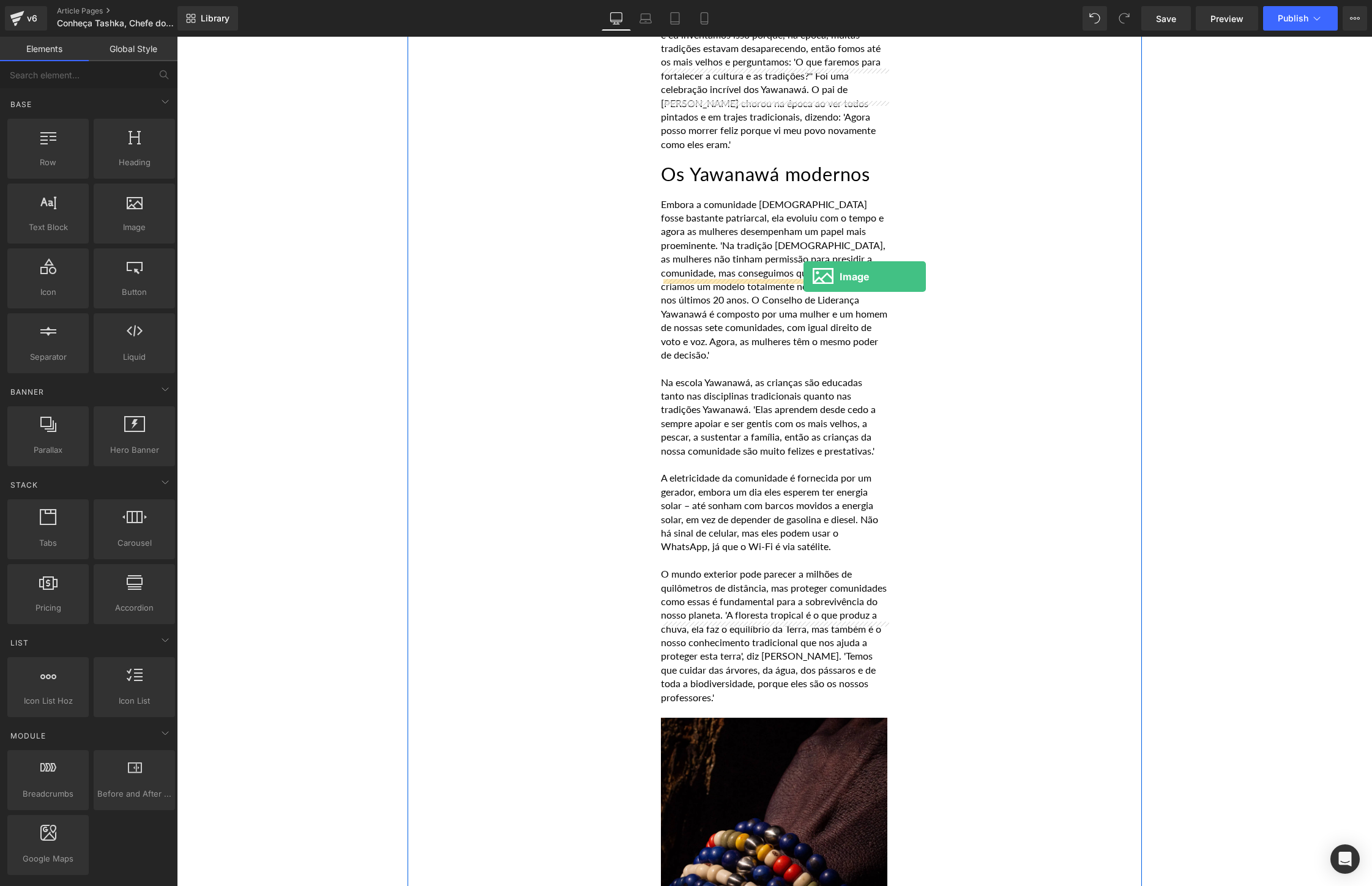
drag, startPoint x: 296, startPoint y: 253, endPoint x: 803, endPoint y: 276, distance: 507.5
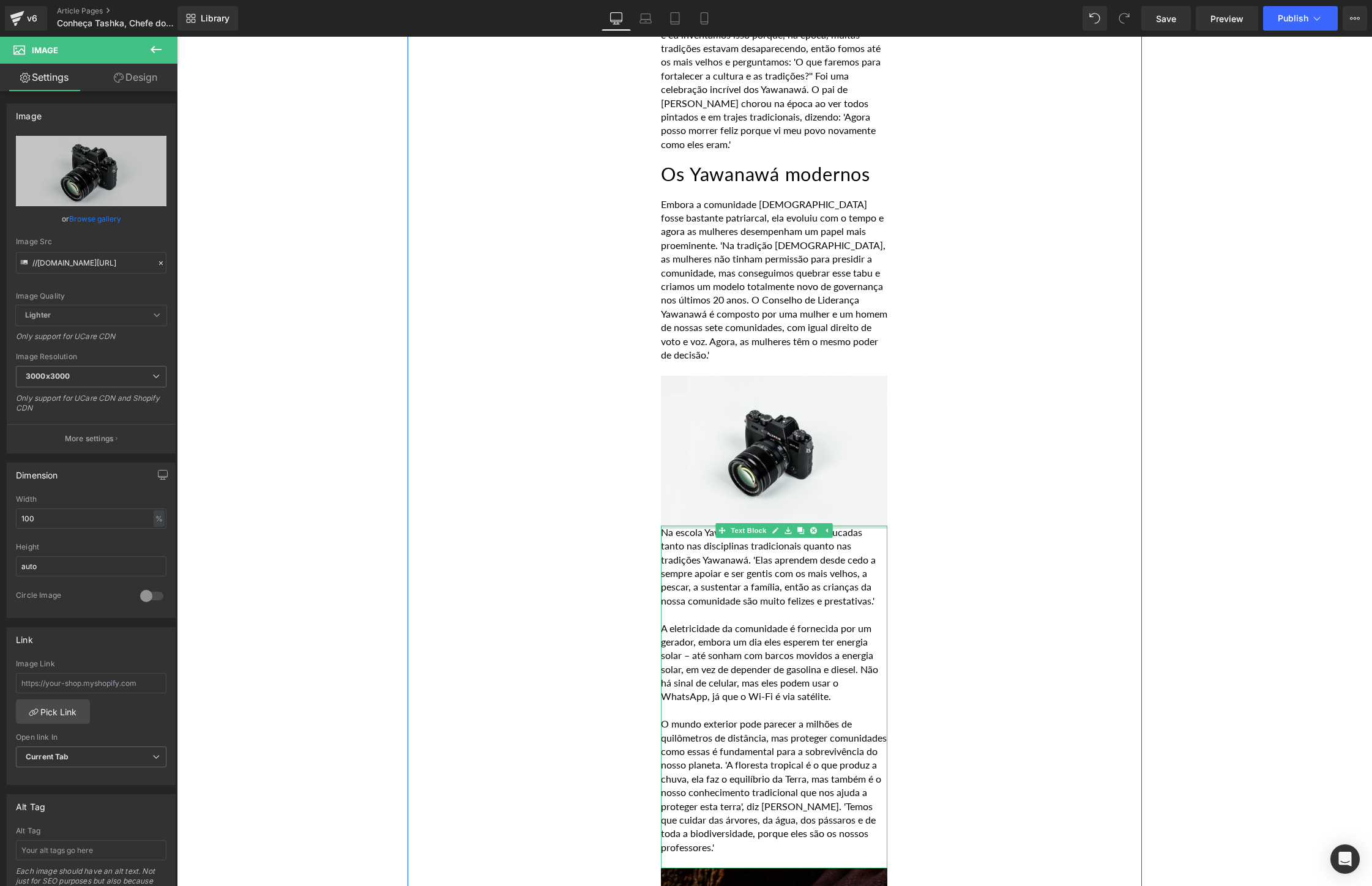
click at [664, 525] on p "Na escola Yawanawá, as crianças são educadas tanto nas disciplinas tradicionais…" at bounding box center [774, 566] width 226 height 82
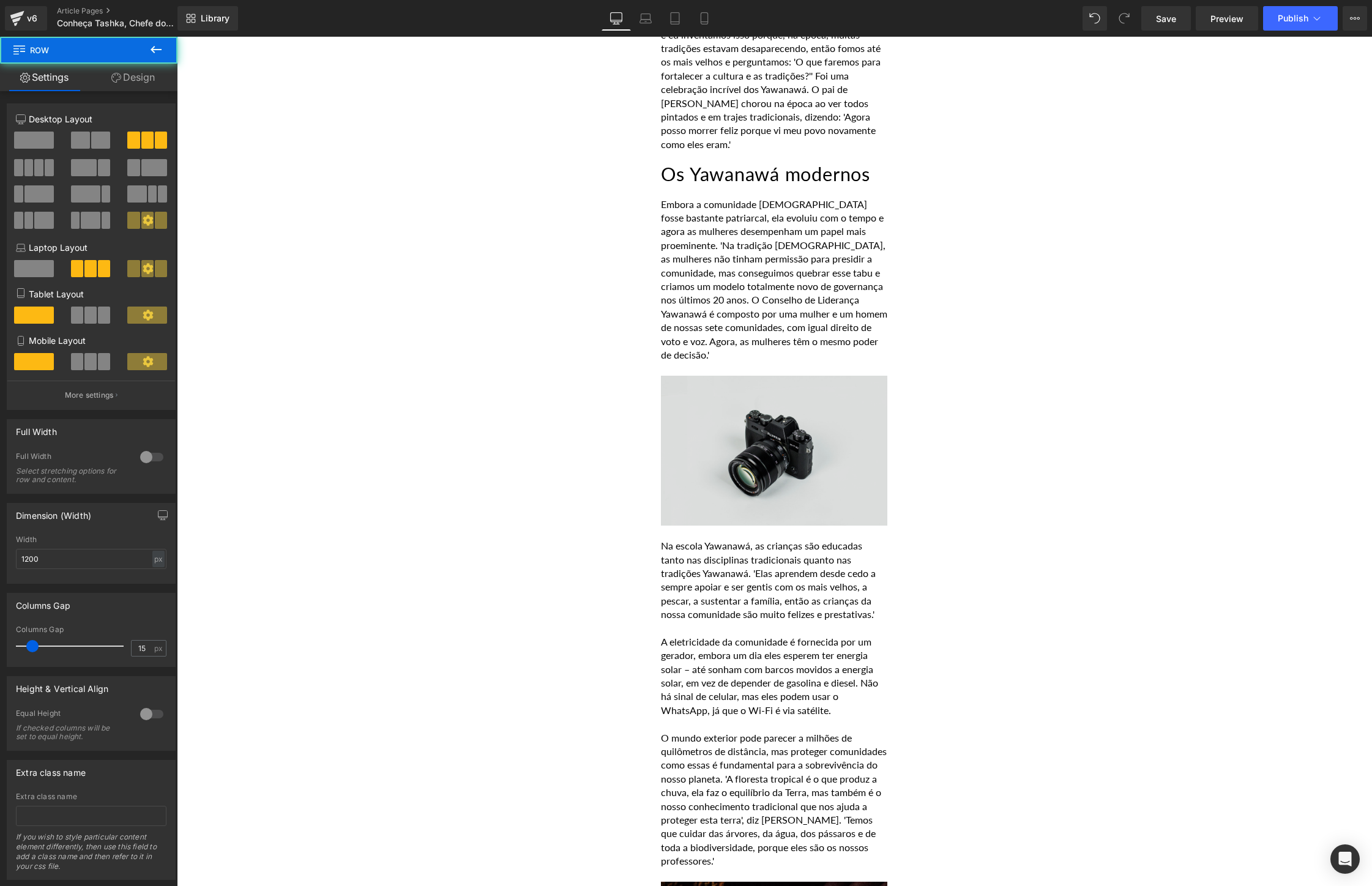
click at [732, 376] on img at bounding box center [774, 451] width 226 height 150
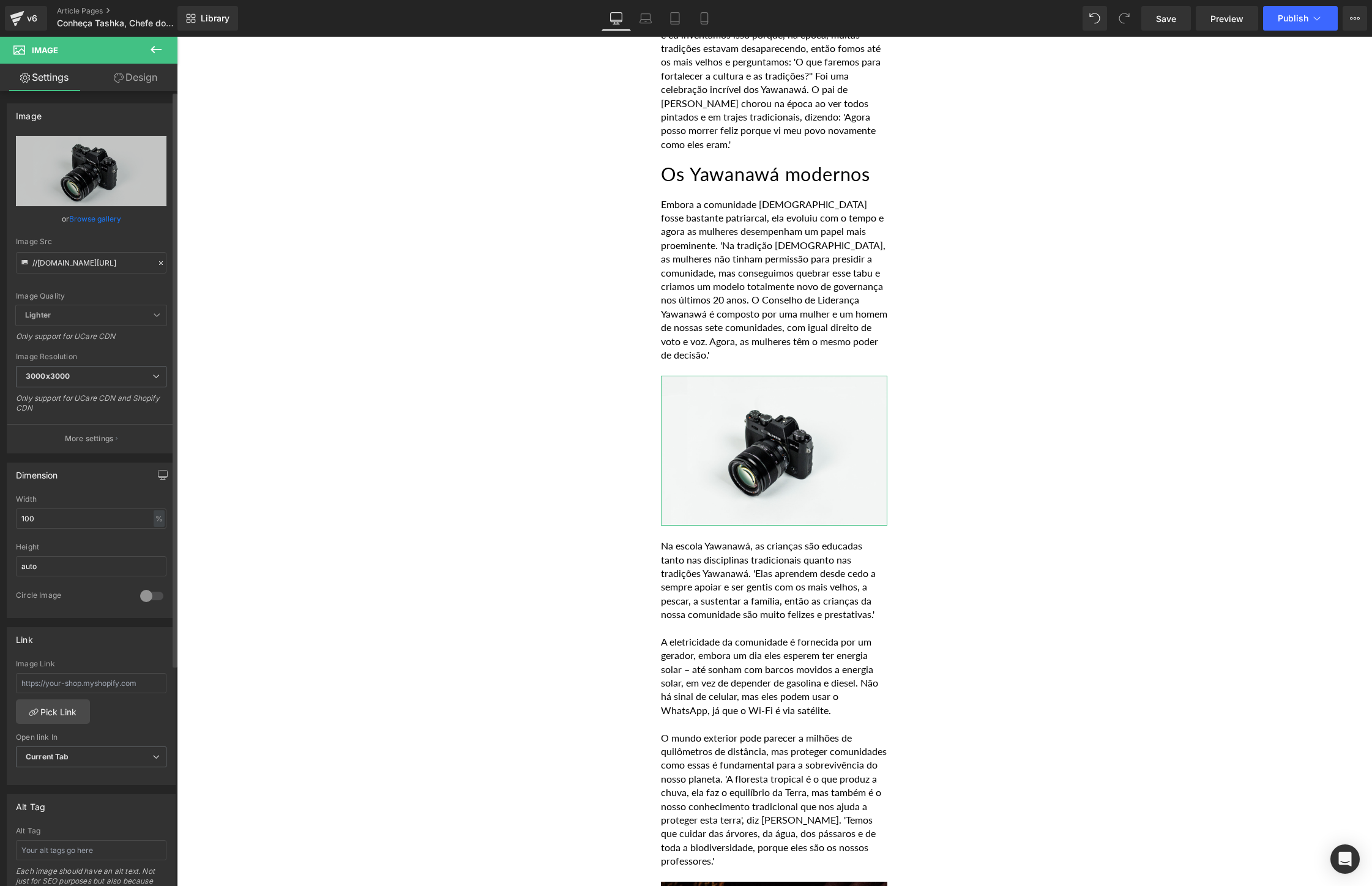
click at [80, 214] on link "Browse gallery" at bounding box center [95, 219] width 52 height 21
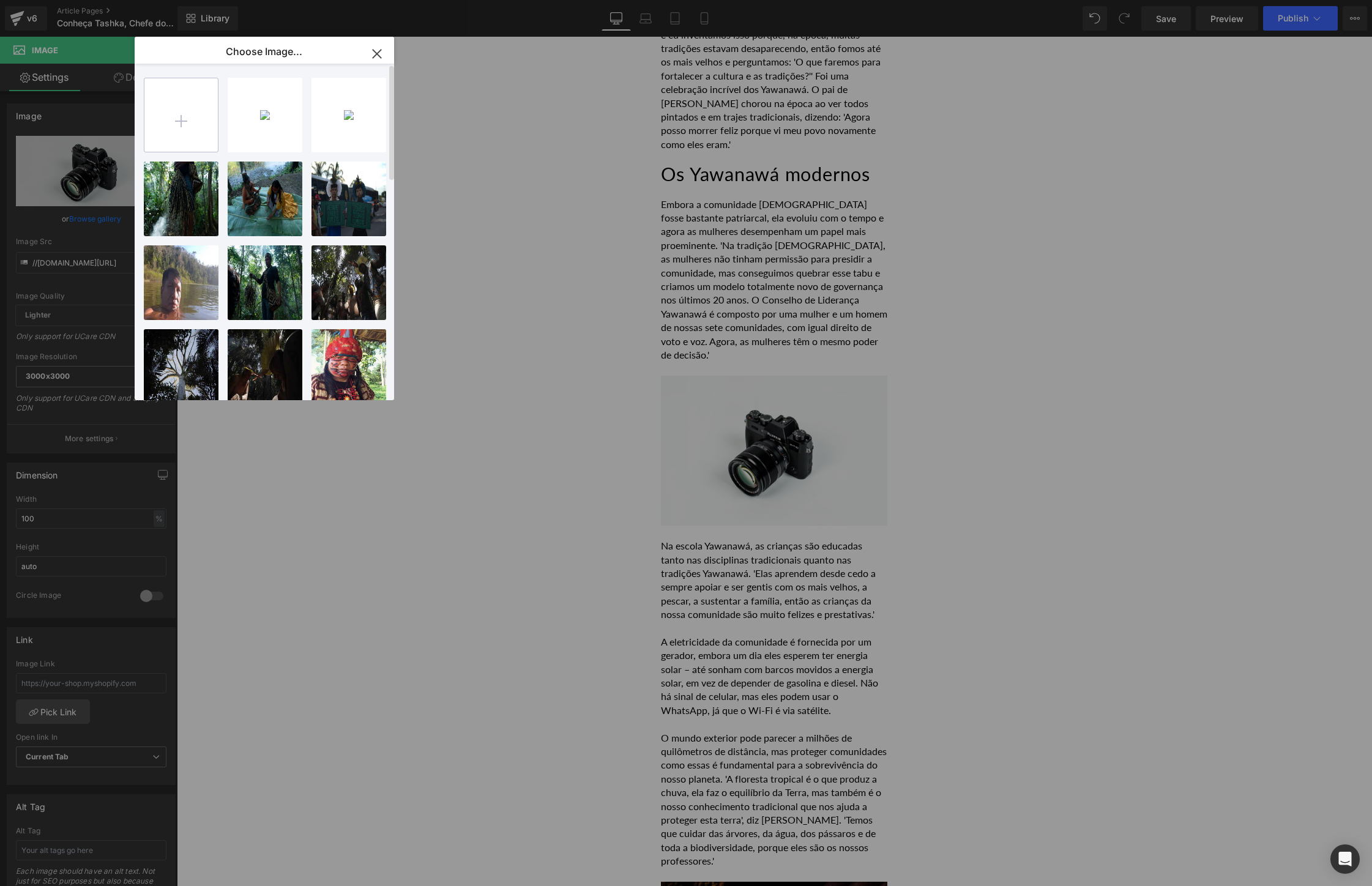
click at [192, 114] on input "file" at bounding box center [181, 115] width 73 height 73
type input "C:\fakepath\Woman in headband.jpg"
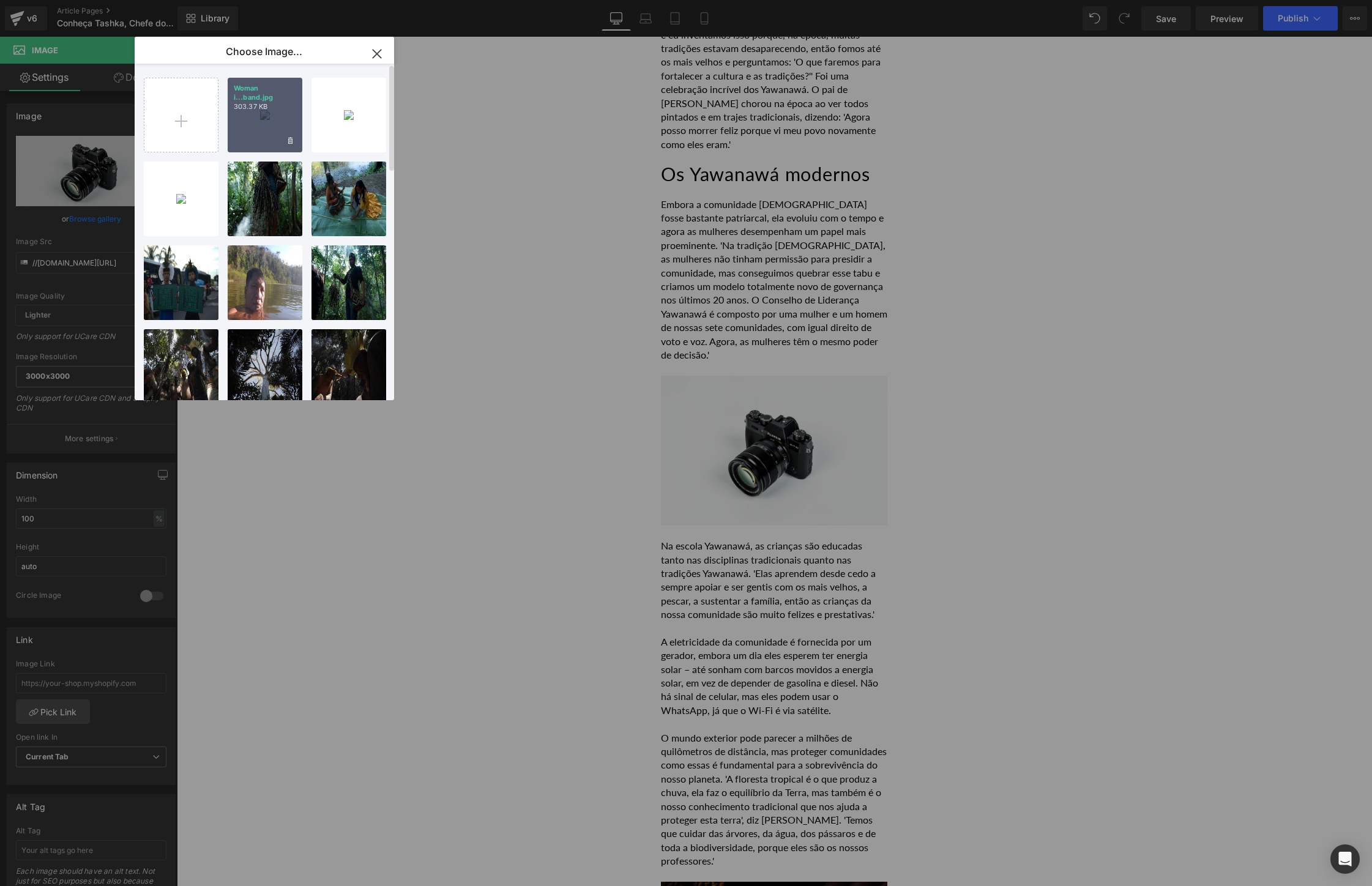
click at [253, 124] on div "Woman i...band.jpg 303.37 KB" at bounding box center [265, 115] width 75 height 75
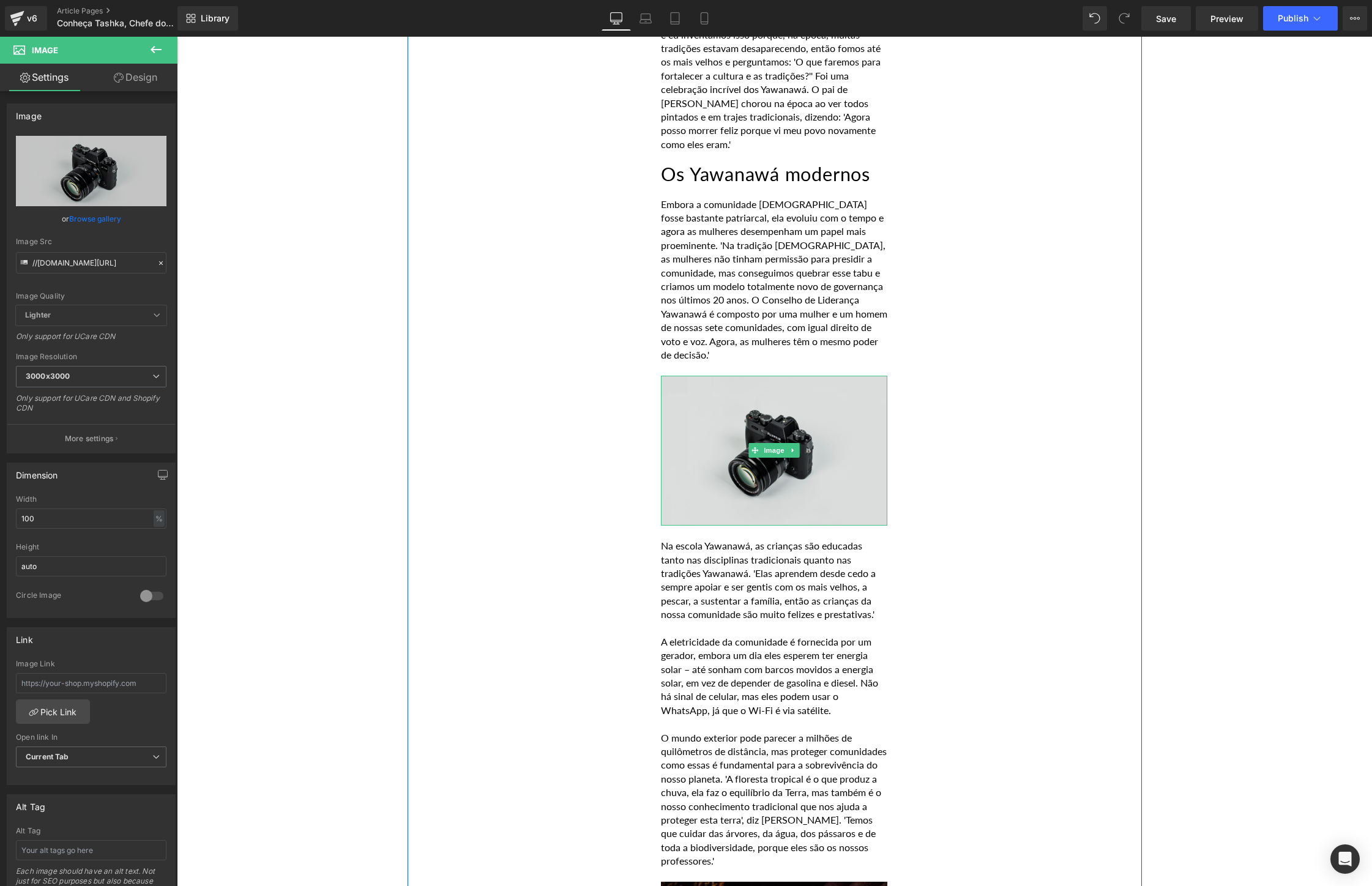
click at [704, 376] on img at bounding box center [774, 451] width 226 height 150
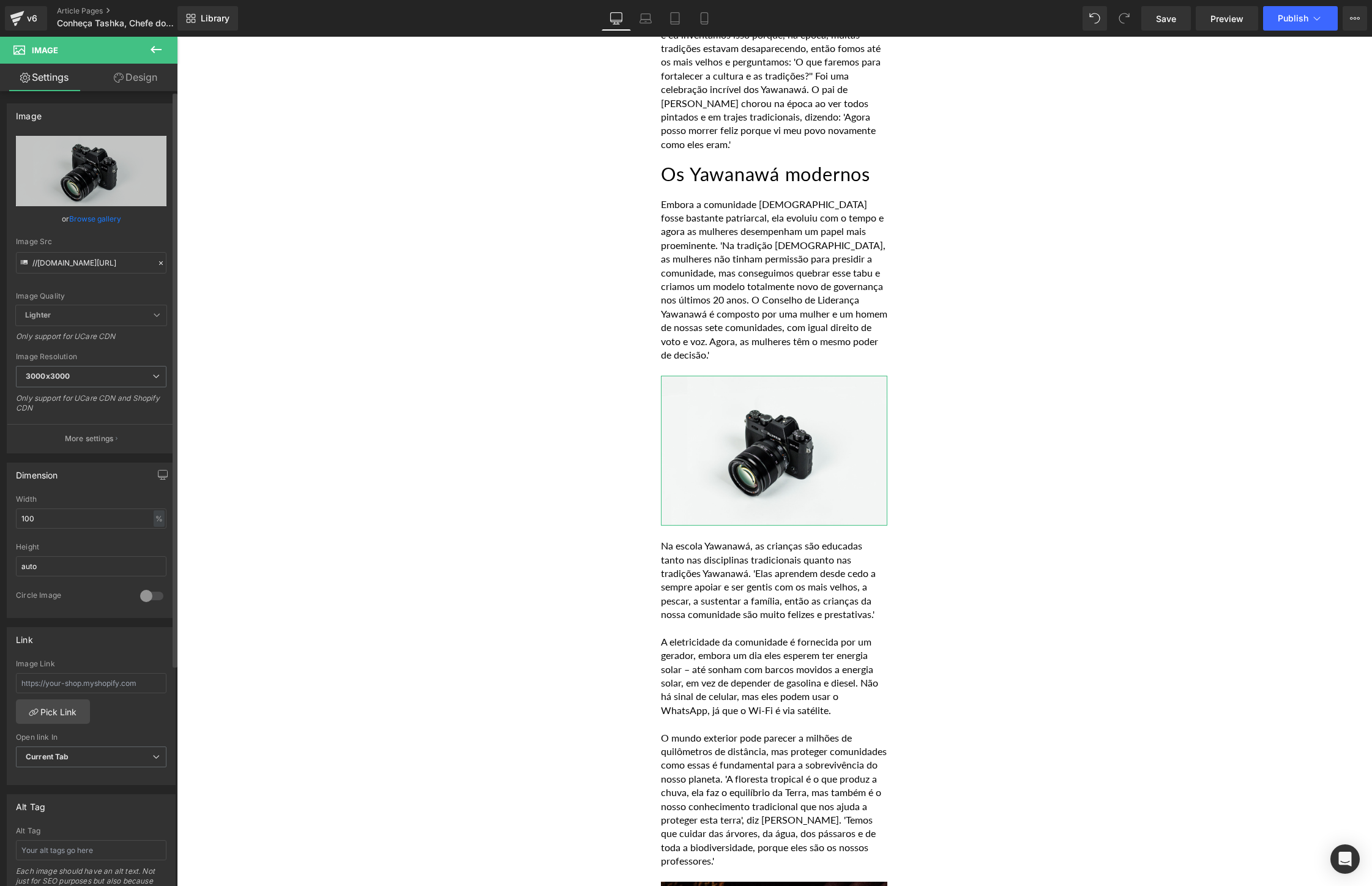
click at [101, 218] on link "Browse gallery" at bounding box center [95, 219] width 52 height 21
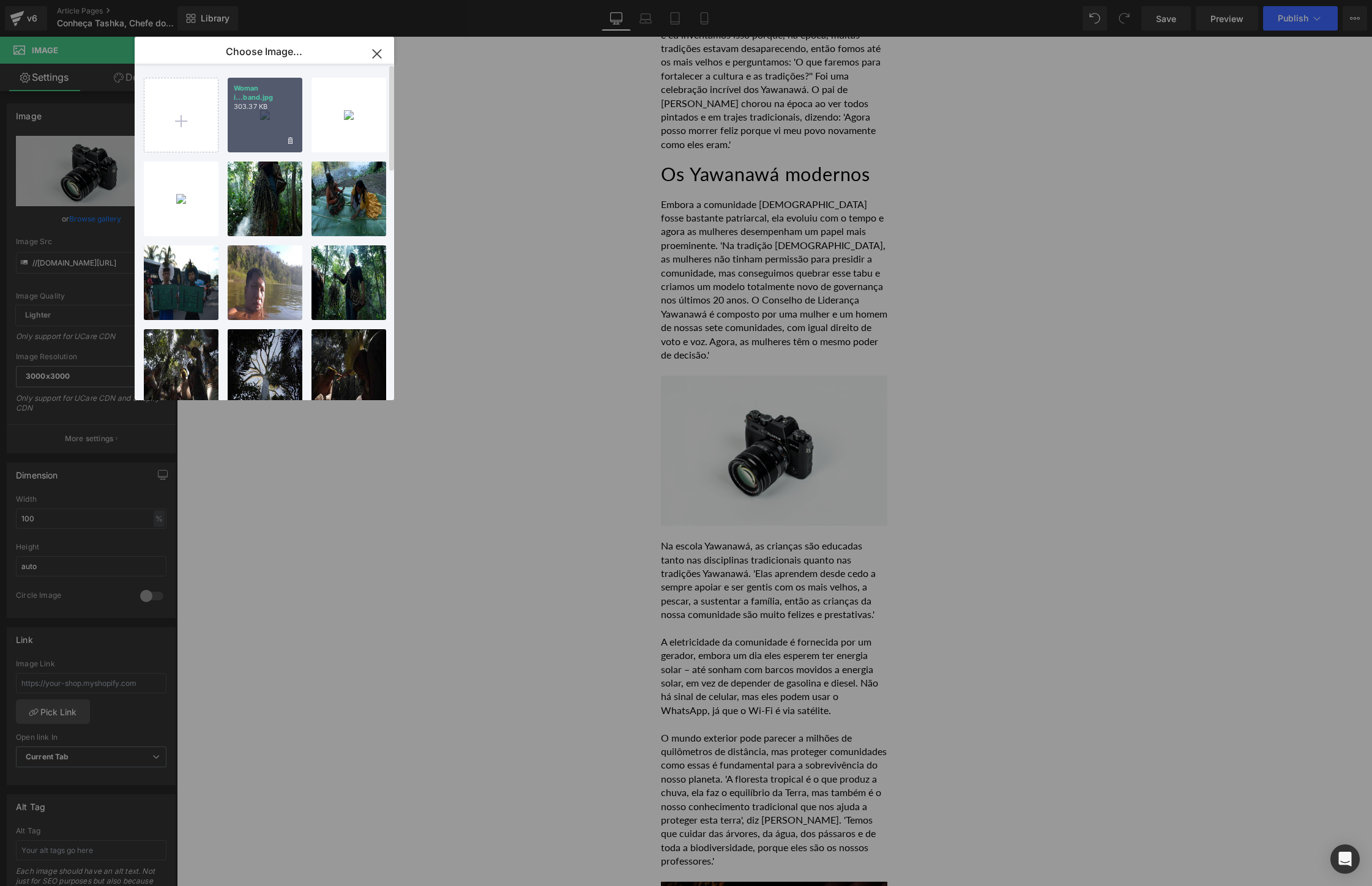
click at [251, 114] on div "Woman i...band.jpg 303.37 KB" at bounding box center [265, 115] width 75 height 75
type input "[URL][DOMAIN_NAME]"
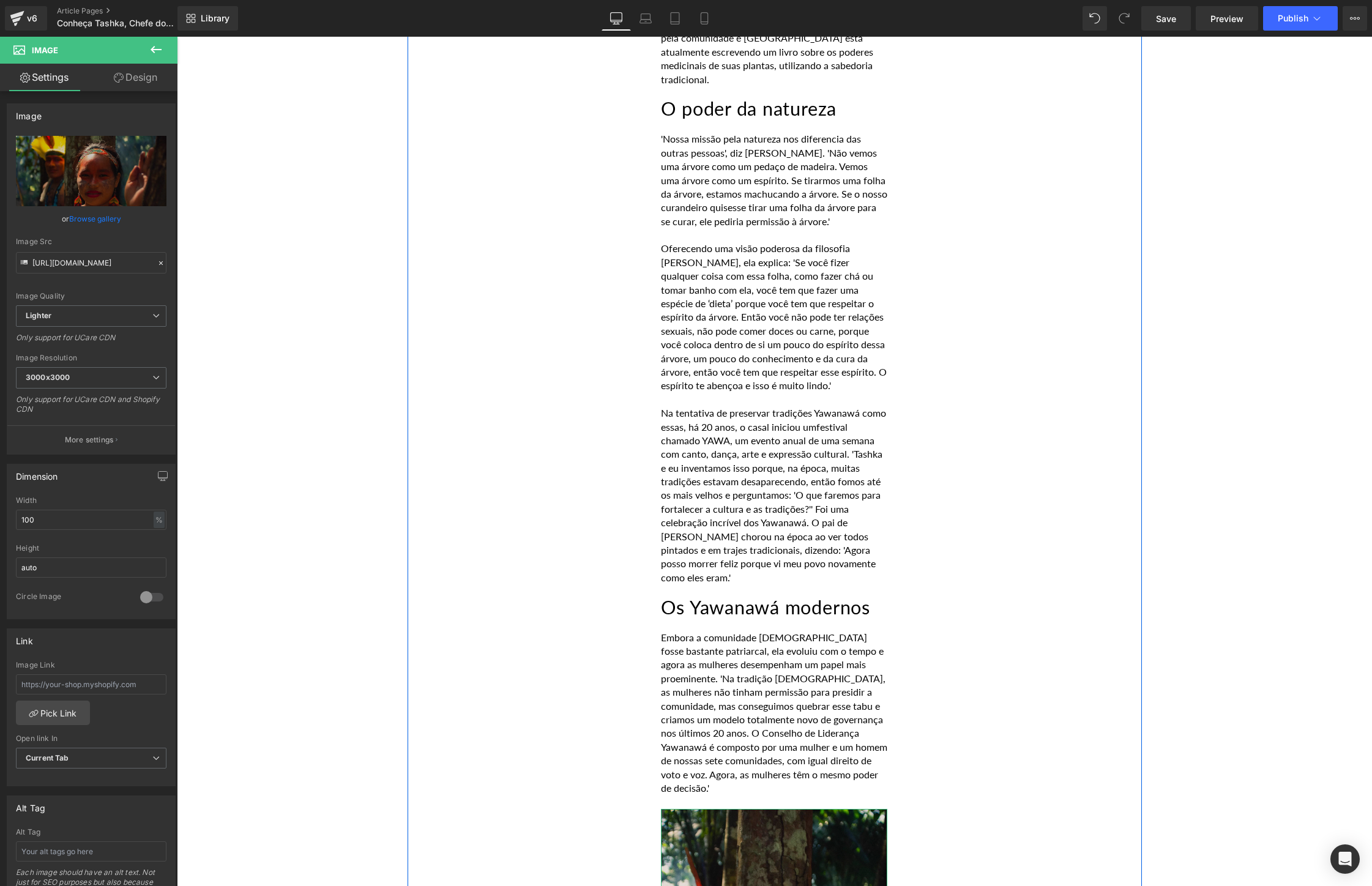
scroll to position [4396, 0]
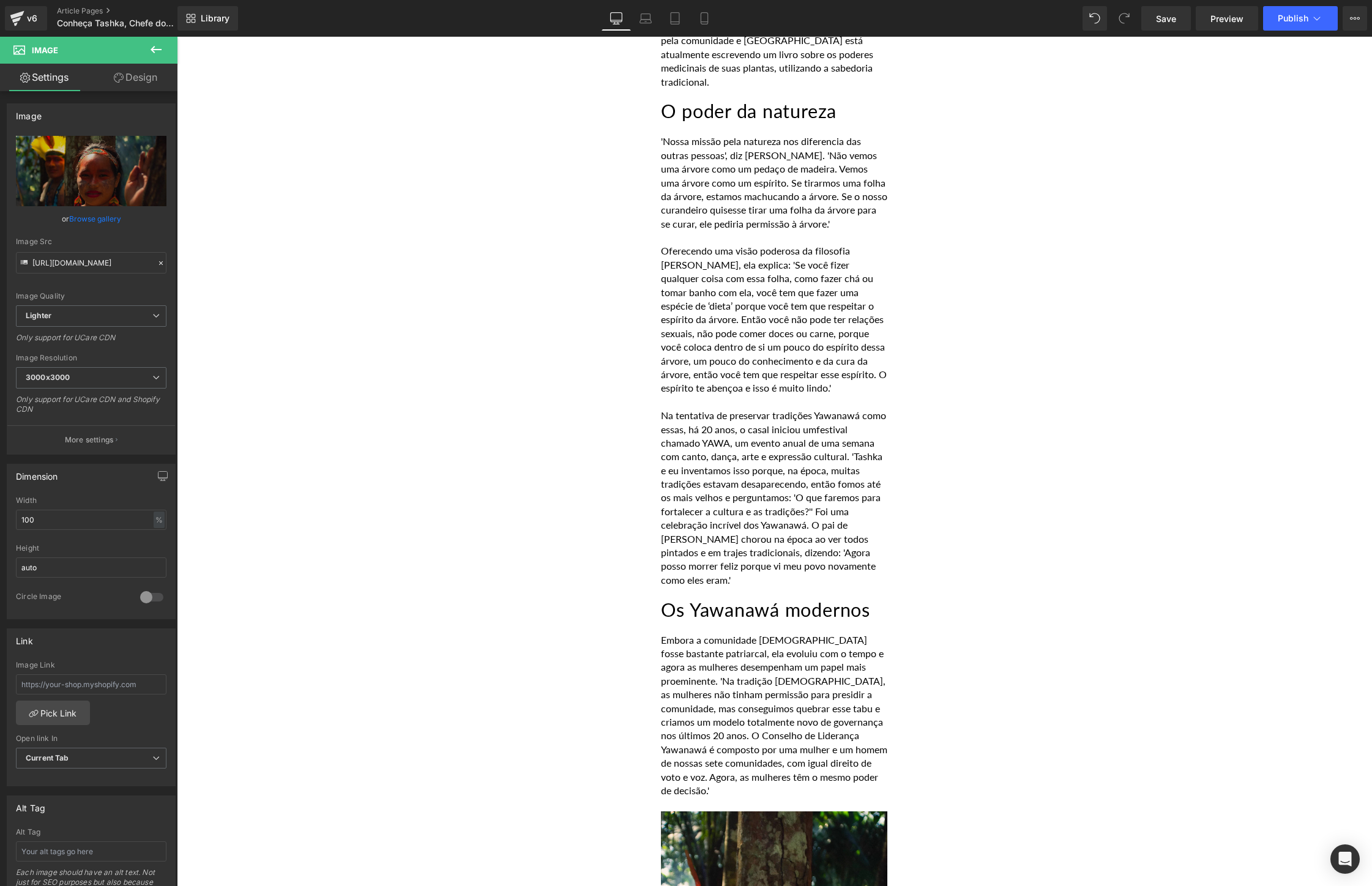
click at [158, 55] on icon at bounding box center [156, 49] width 15 height 15
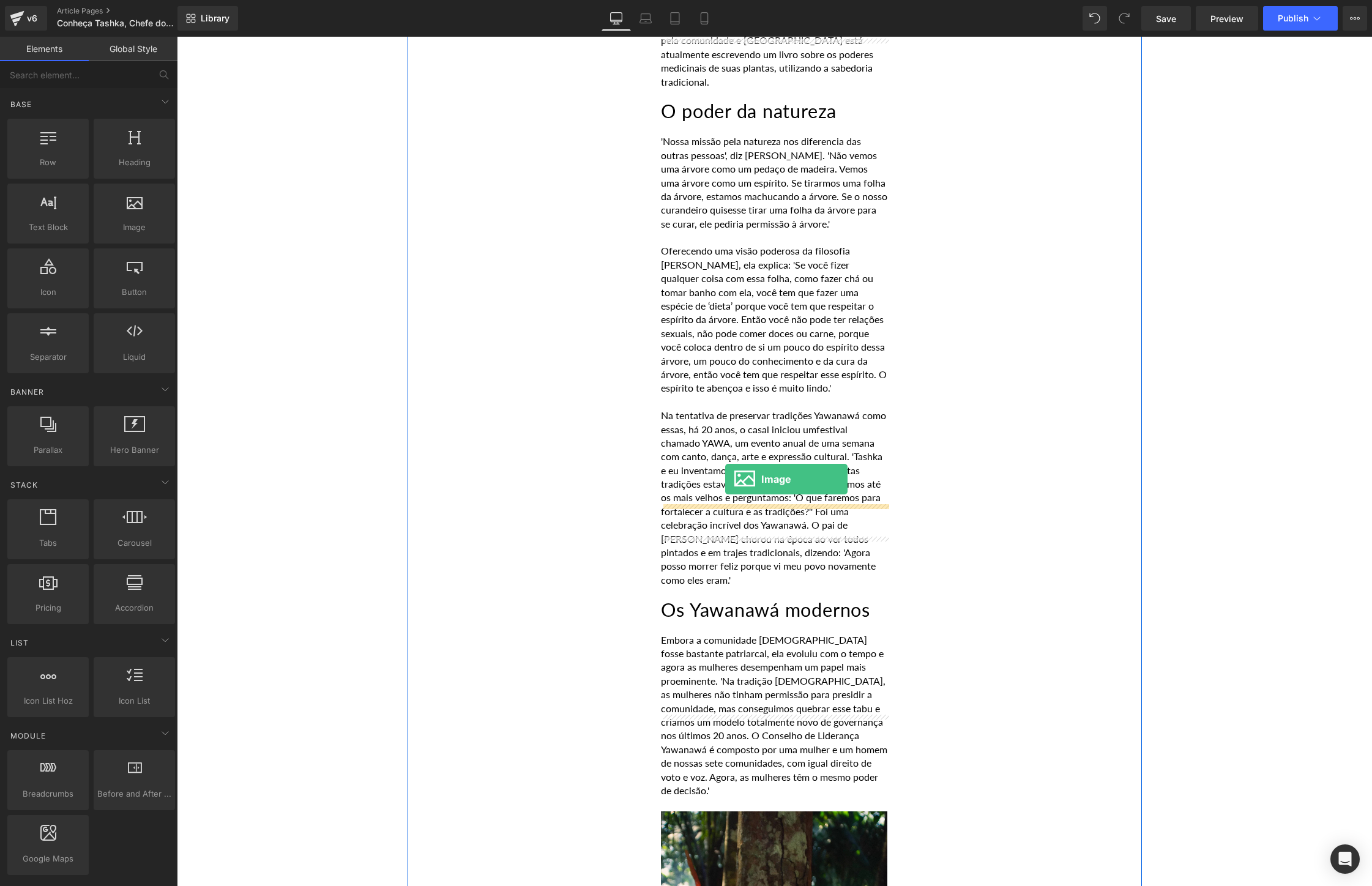
drag, startPoint x: 288, startPoint y: 248, endPoint x: 725, endPoint y: 479, distance: 494.3
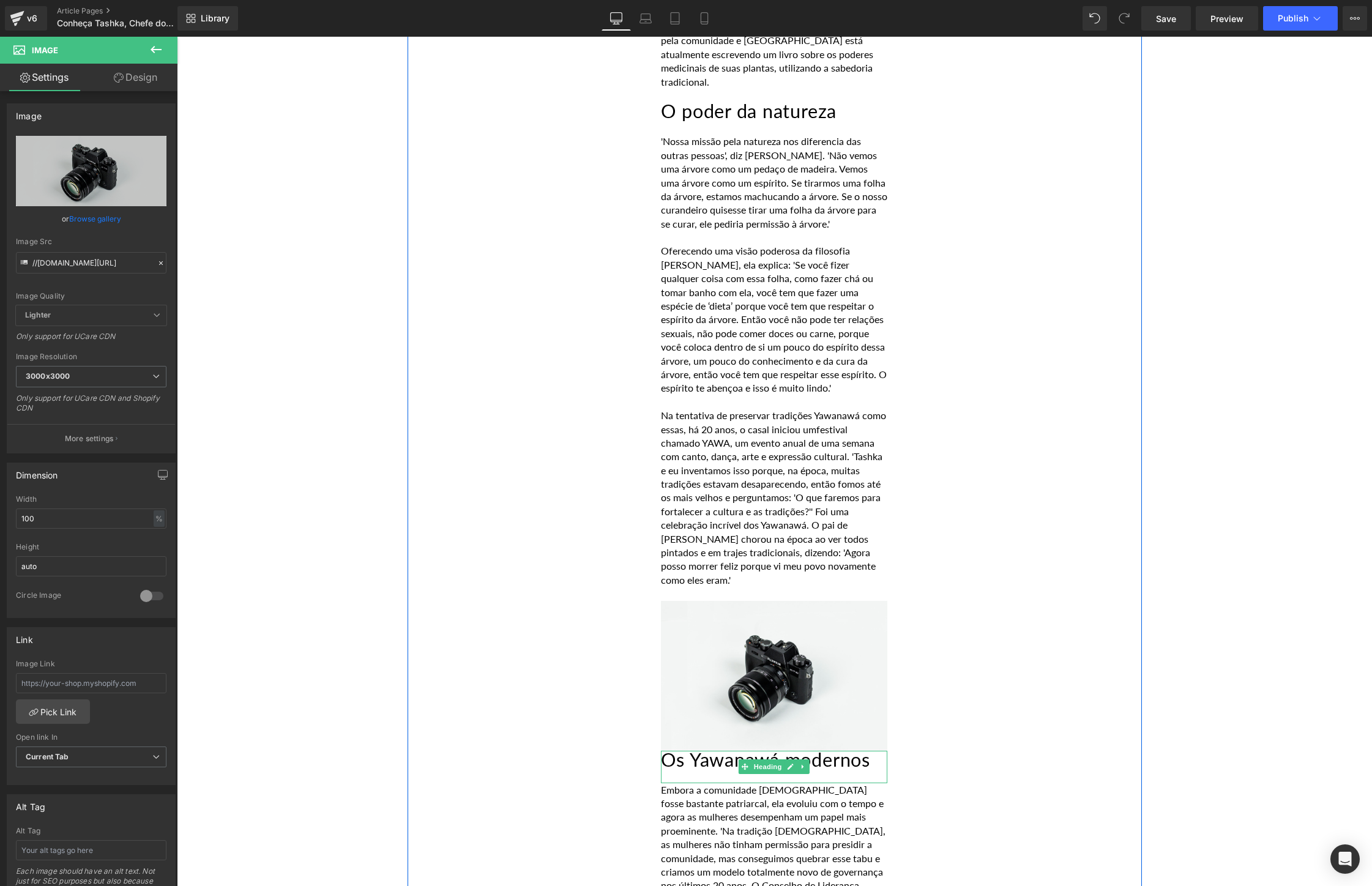
click at [670, 750] on h2 "Os Yawanawá modernos" at bounding box center [774, 760] width 226 height 19
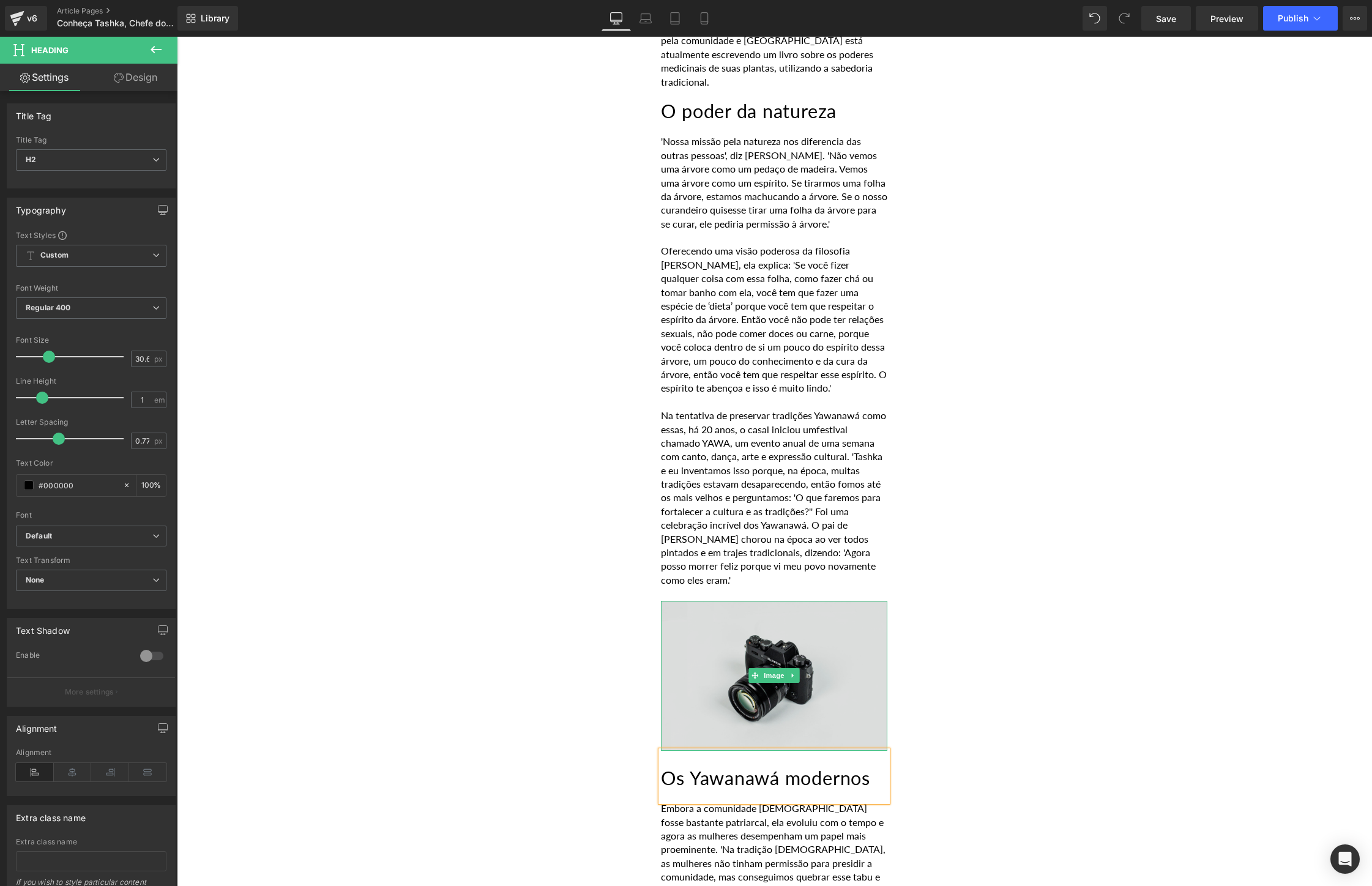
click at [772, 601] on img at bounding box center [774, 676] width 226 height 150
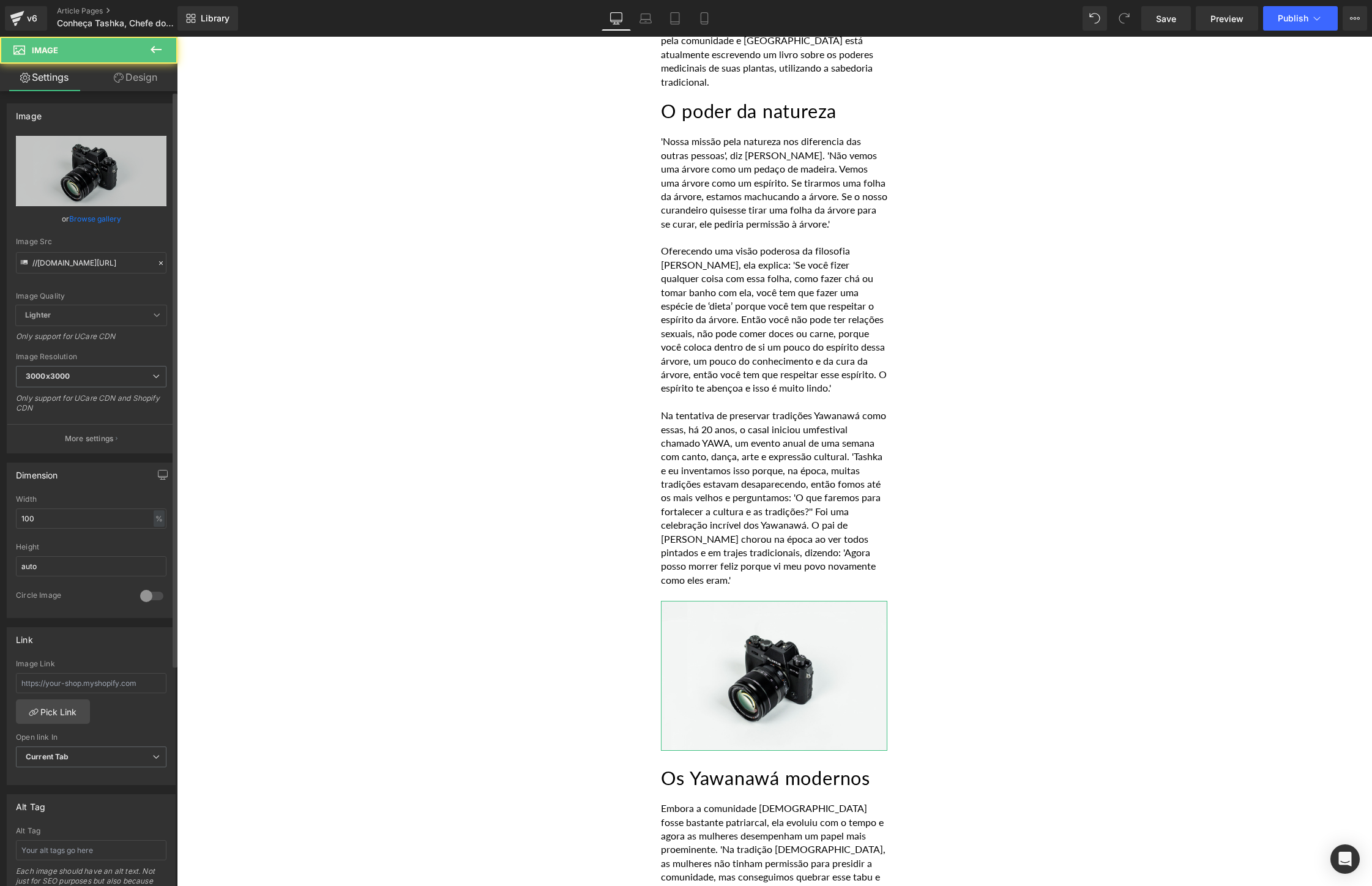
click at [69, 219] on link "Browse gallery" at bounding box center [95, 219] width 52 height 21
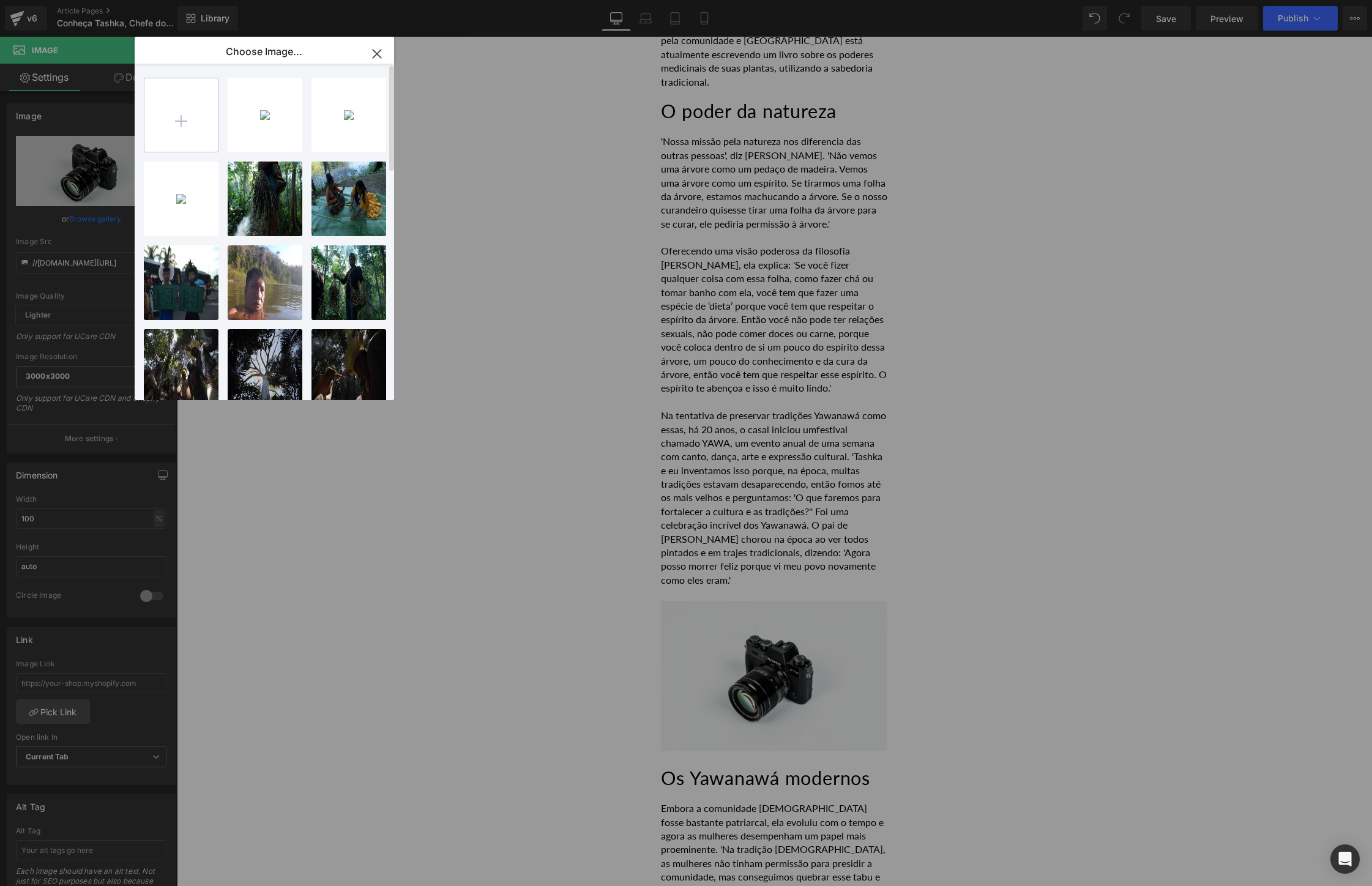
click at [201, 107] on input "file" at bounding box center [181, 115] width 73 height 73
type input "C:\fakepath\People dancing.jpg"
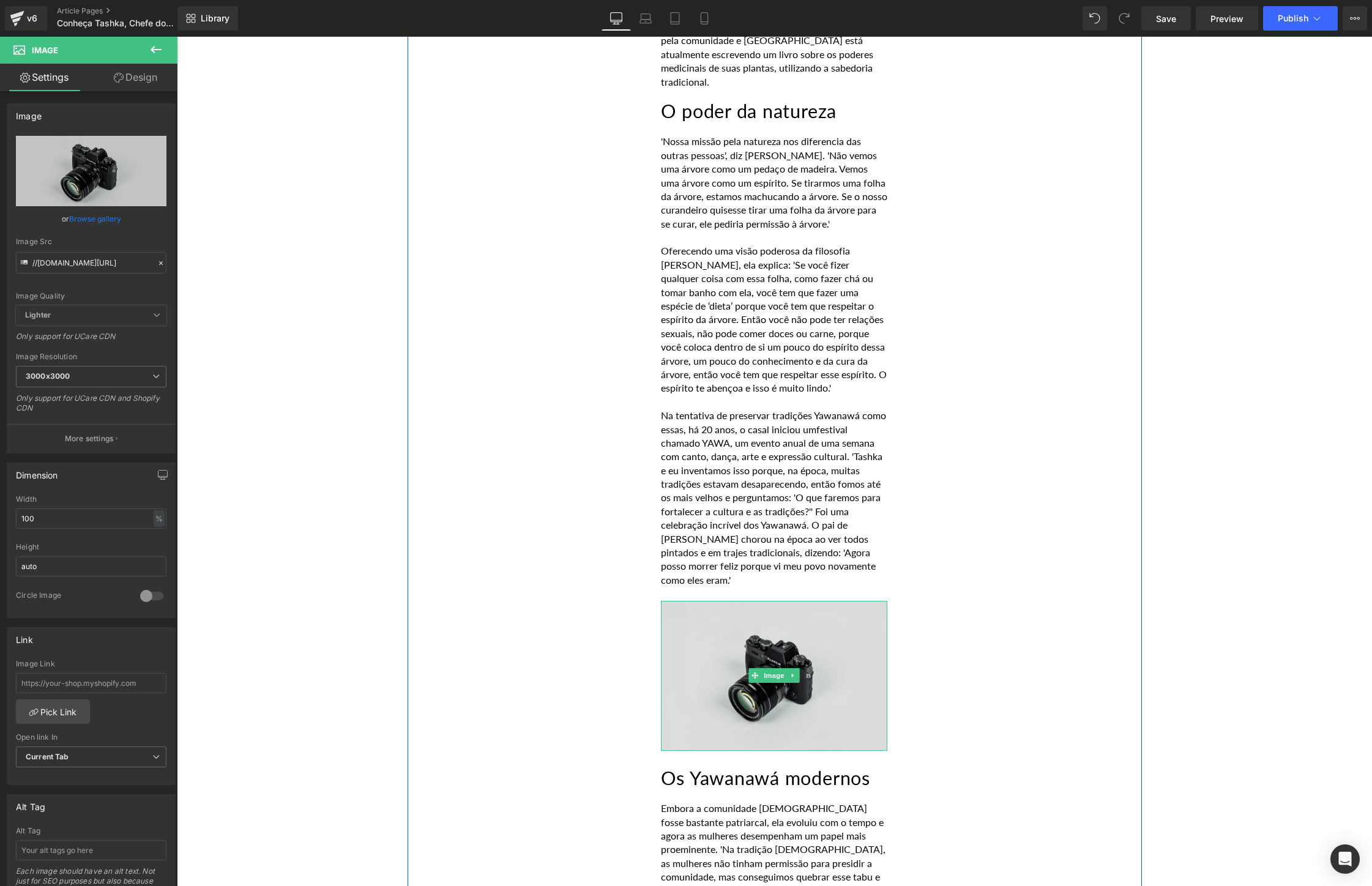
click at [784, 626] on img at bounding box center [774, 676] width 226 height 150
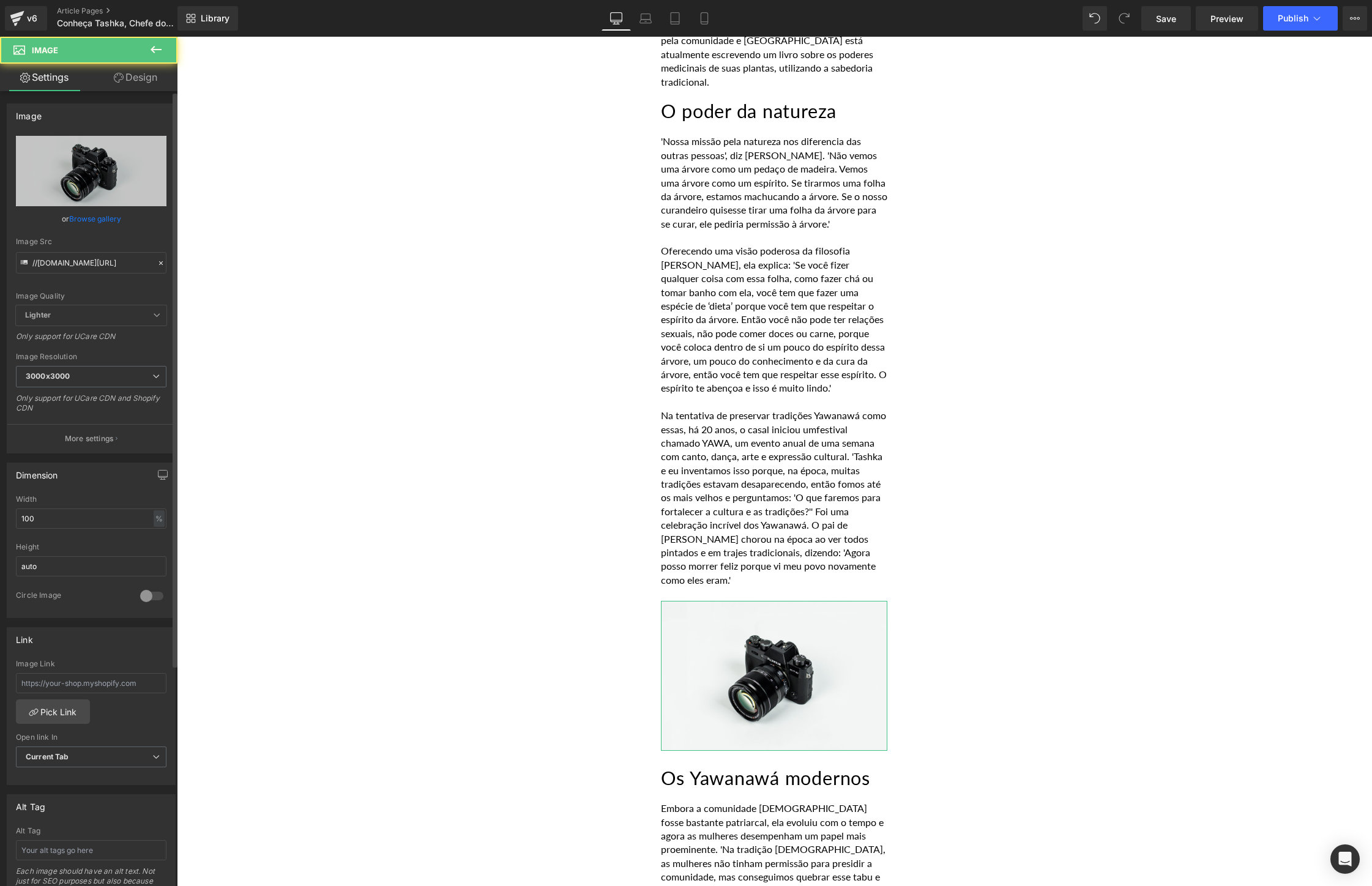
click at [107, 220] on link "Browse gallery" at bounding box center [95, 219] width 52 height 21
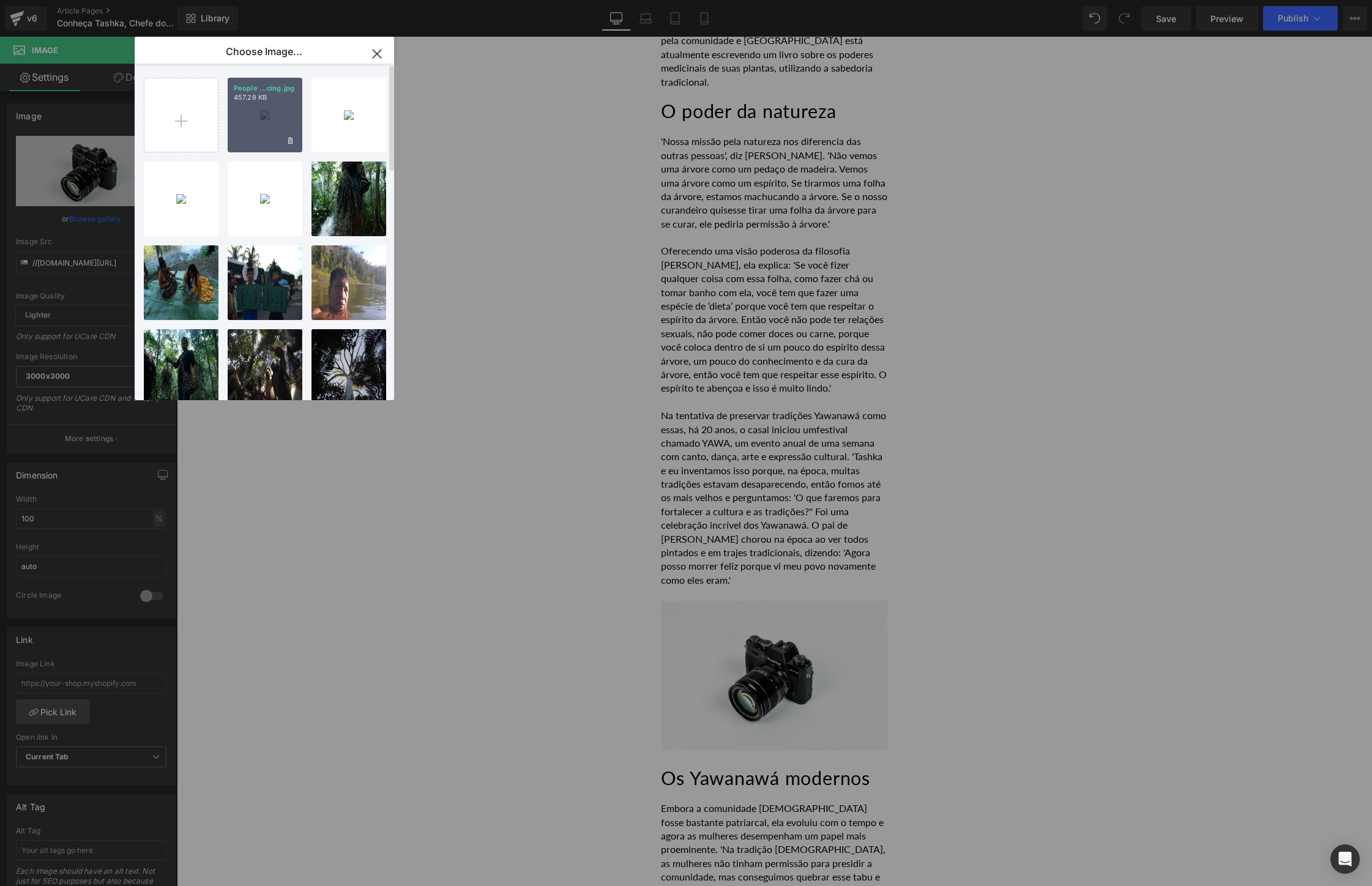
click at [253, 118] on div "People ...cing.jpg 457.28 KB" at bounding box center [265, 115] width 75 height 75
type input "[URL][DOMAIN_NAME]"
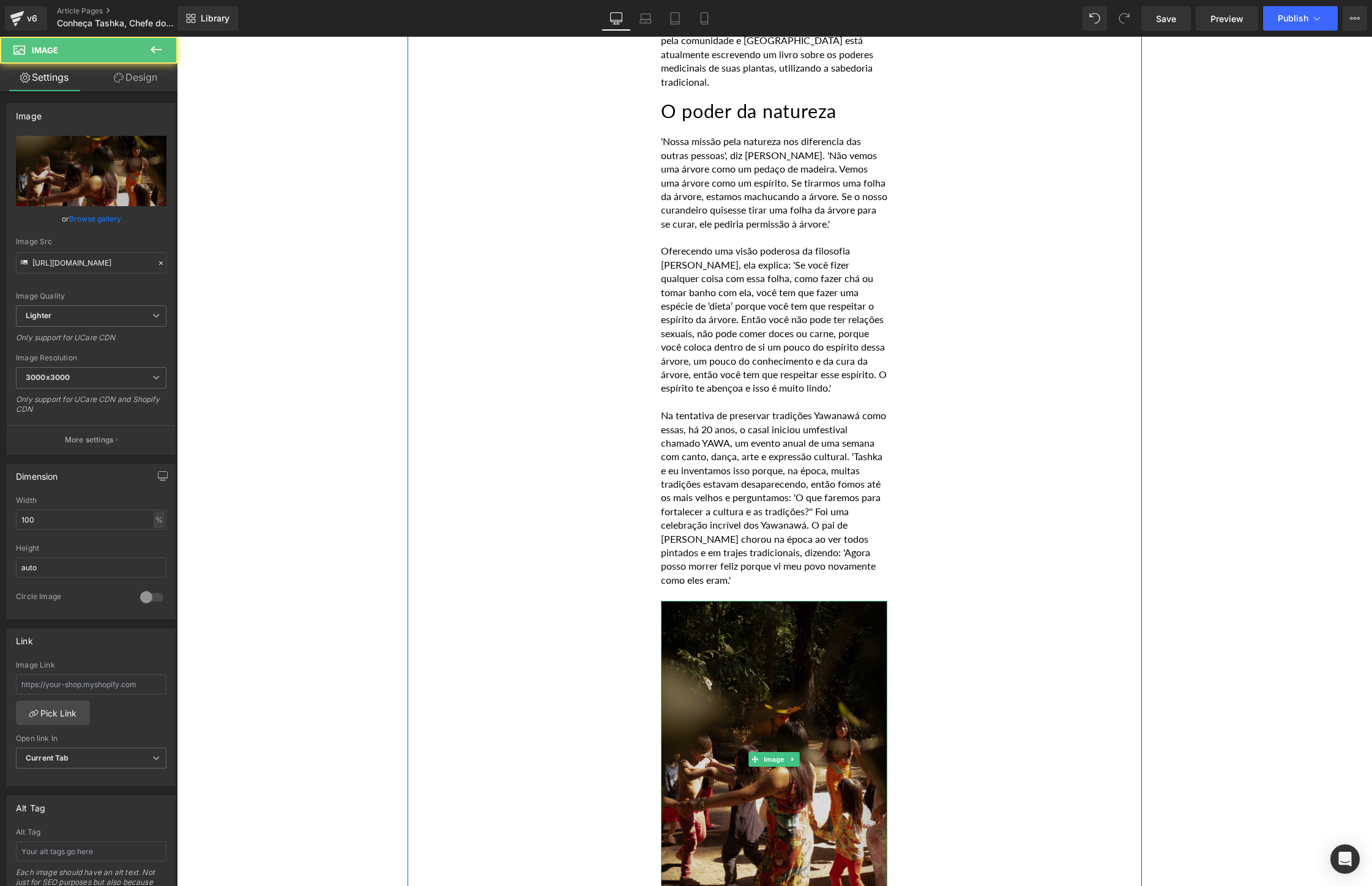
click at [771, 601] on img at bounding box center [774, 759] width 226 height 317
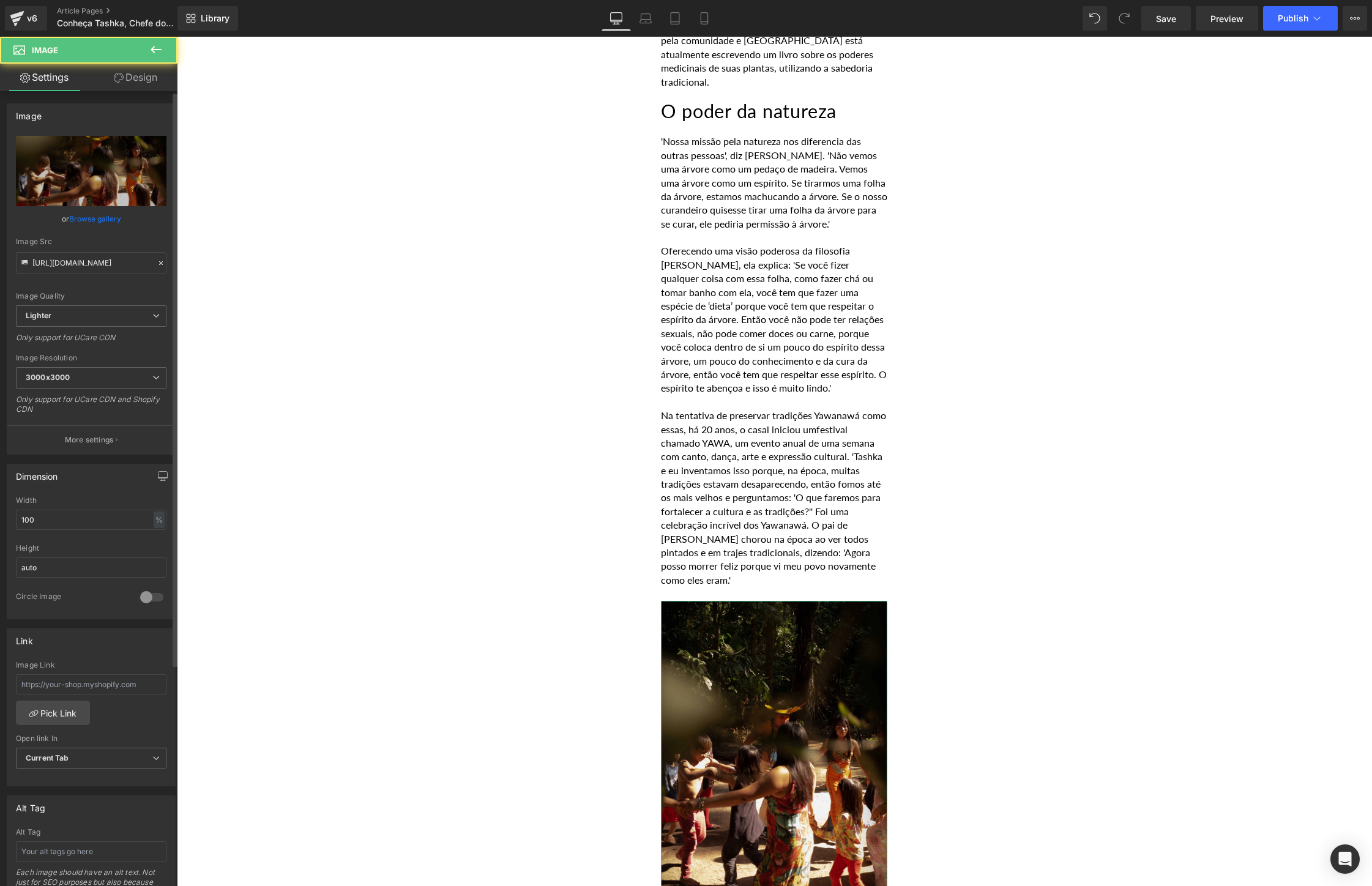
click at [95, 218] on link "Browse gallery" at bounding box center [95, 219] width 52 height 21
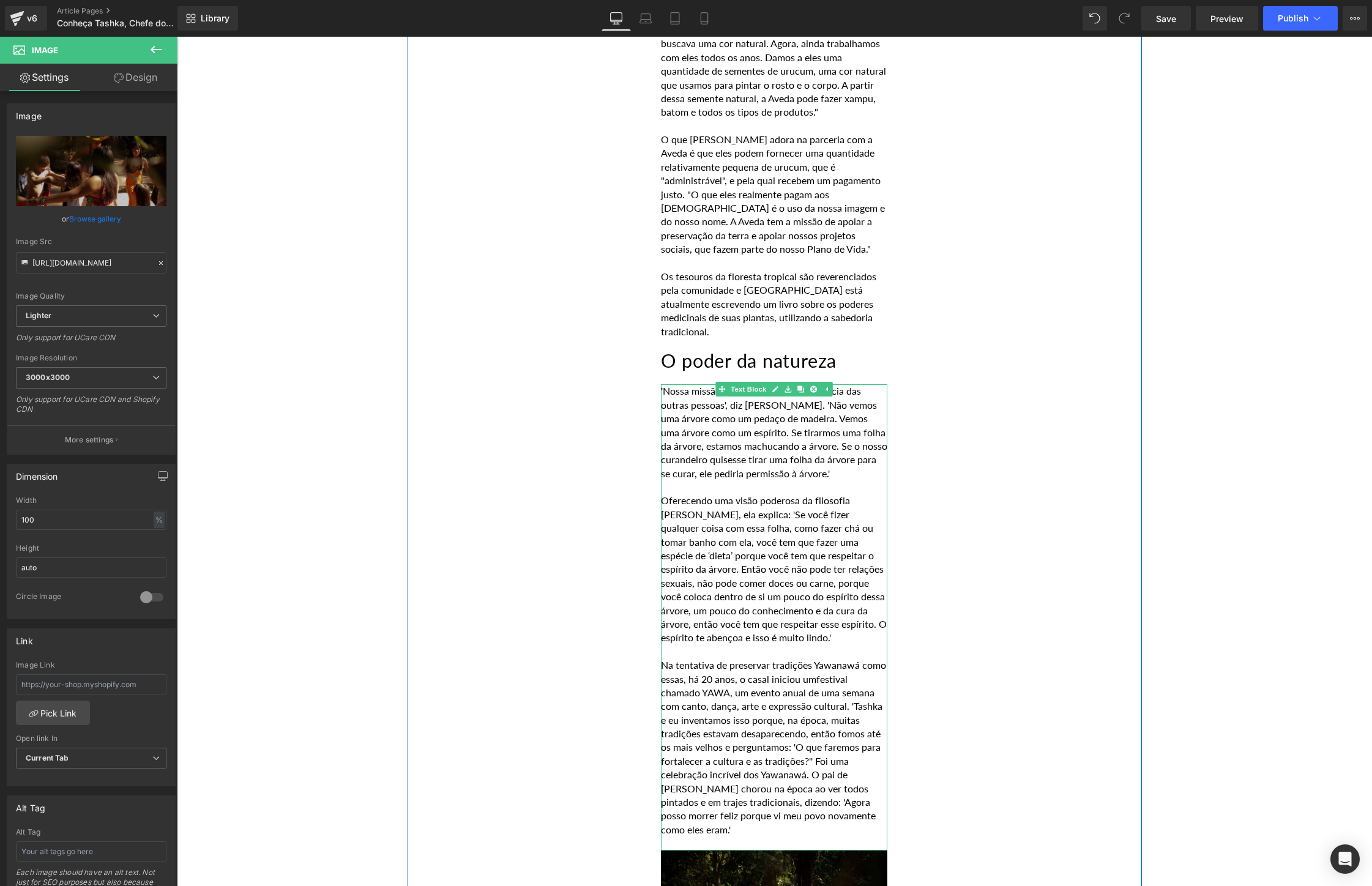
scroll to position [4148, 0]
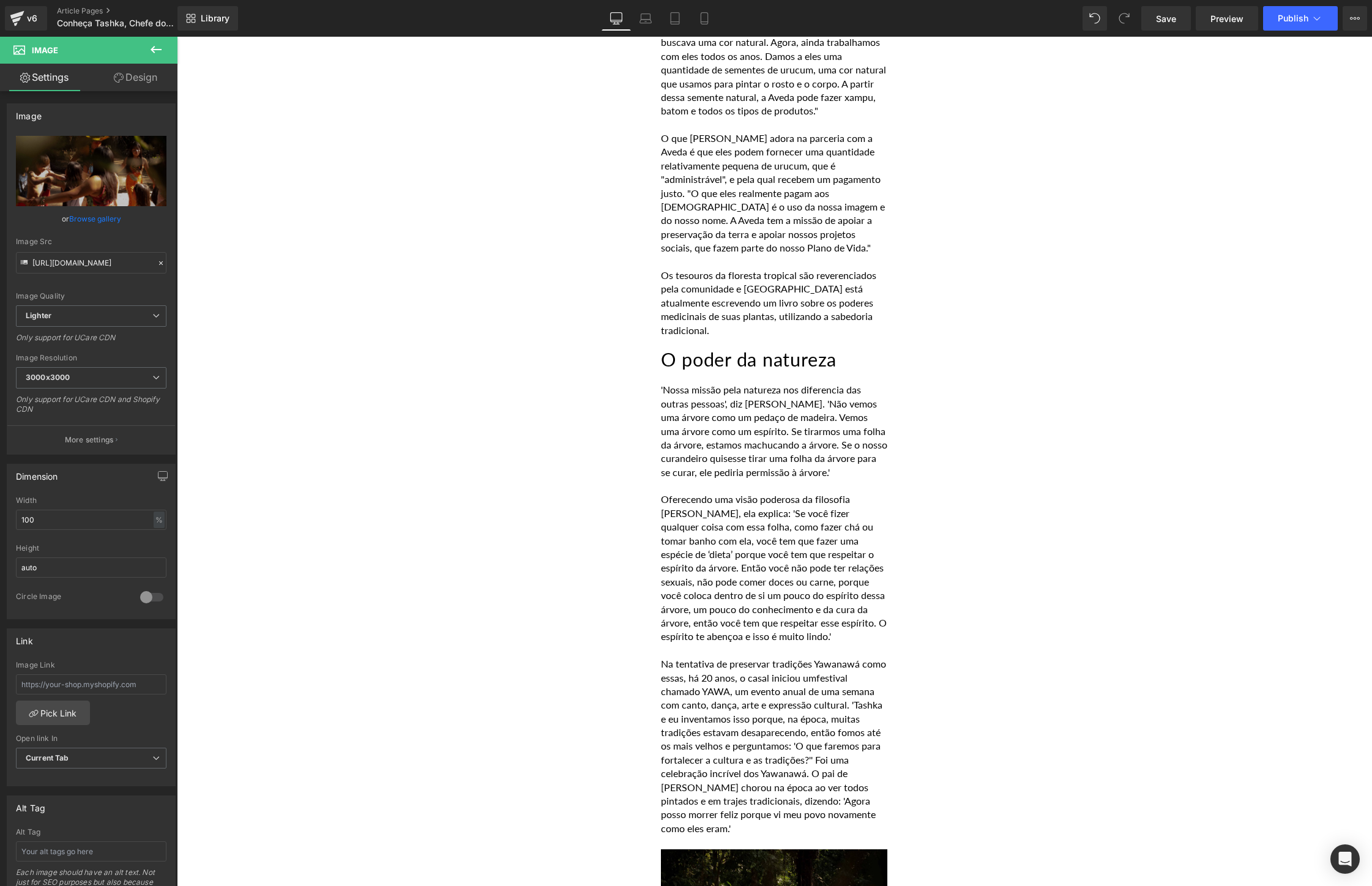
click at [156, 55] on icon at bounding box center [156, 49] width 15 height 15
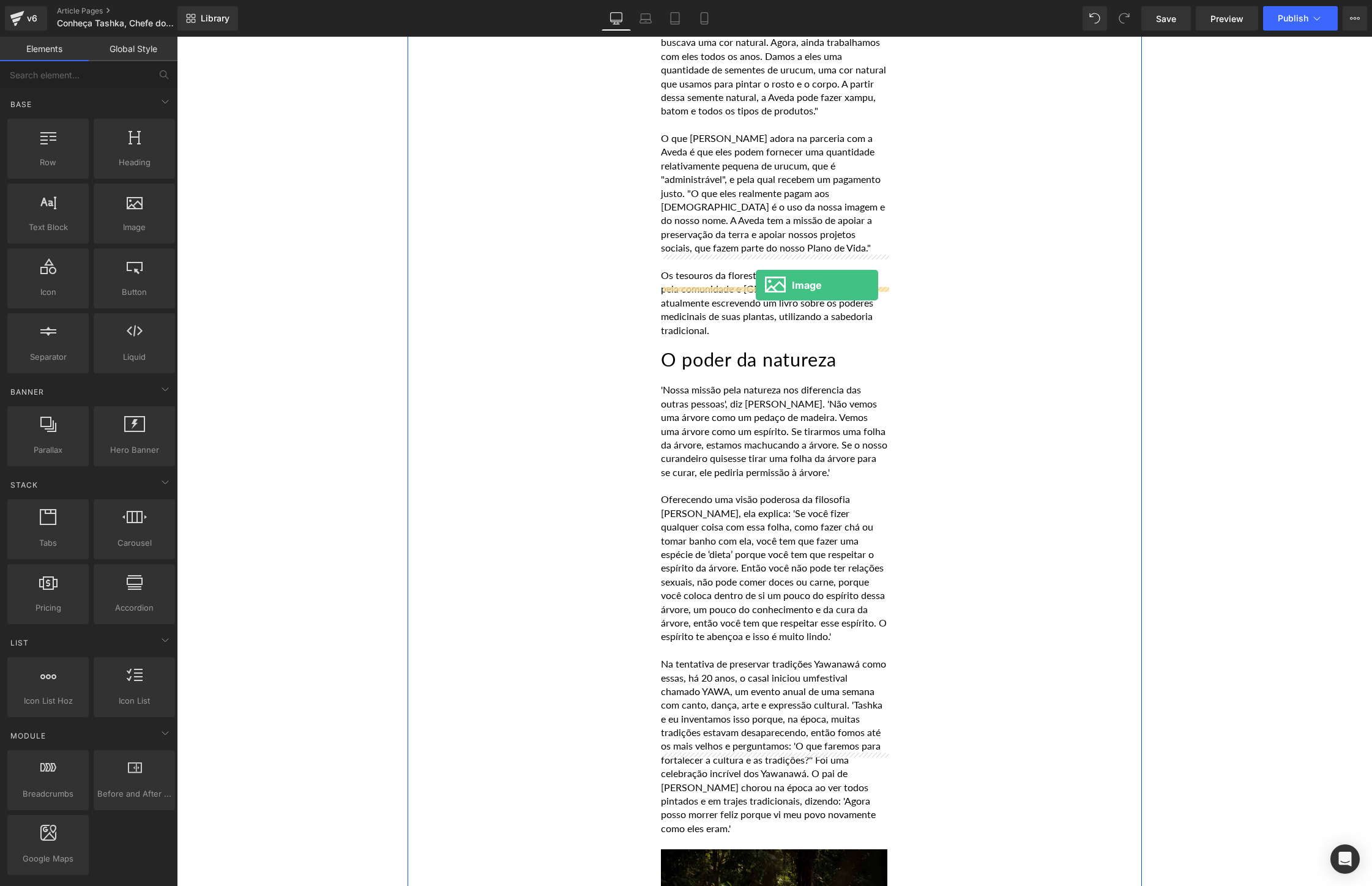
drag, startPoint x: 342, startPoint y: 256, endPoint x: 755, endPoint y: 282, distance: 413.8
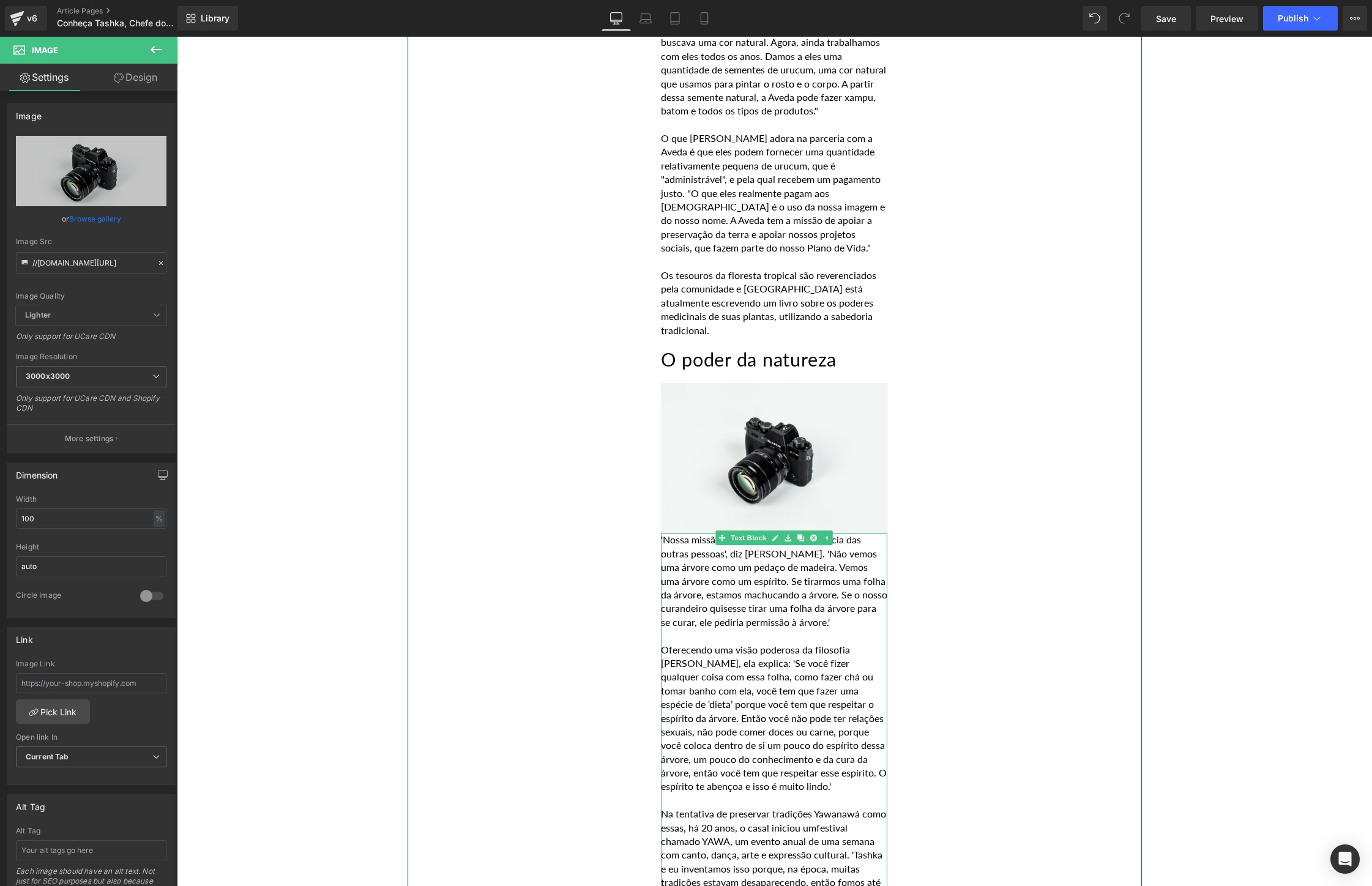
click at [663, 533] on div "'Nossa missão pela natureza nos diferencia das outras pessoas', diz [PERSON_NAM…" at bounding box center [774, 765] width 226 height 465
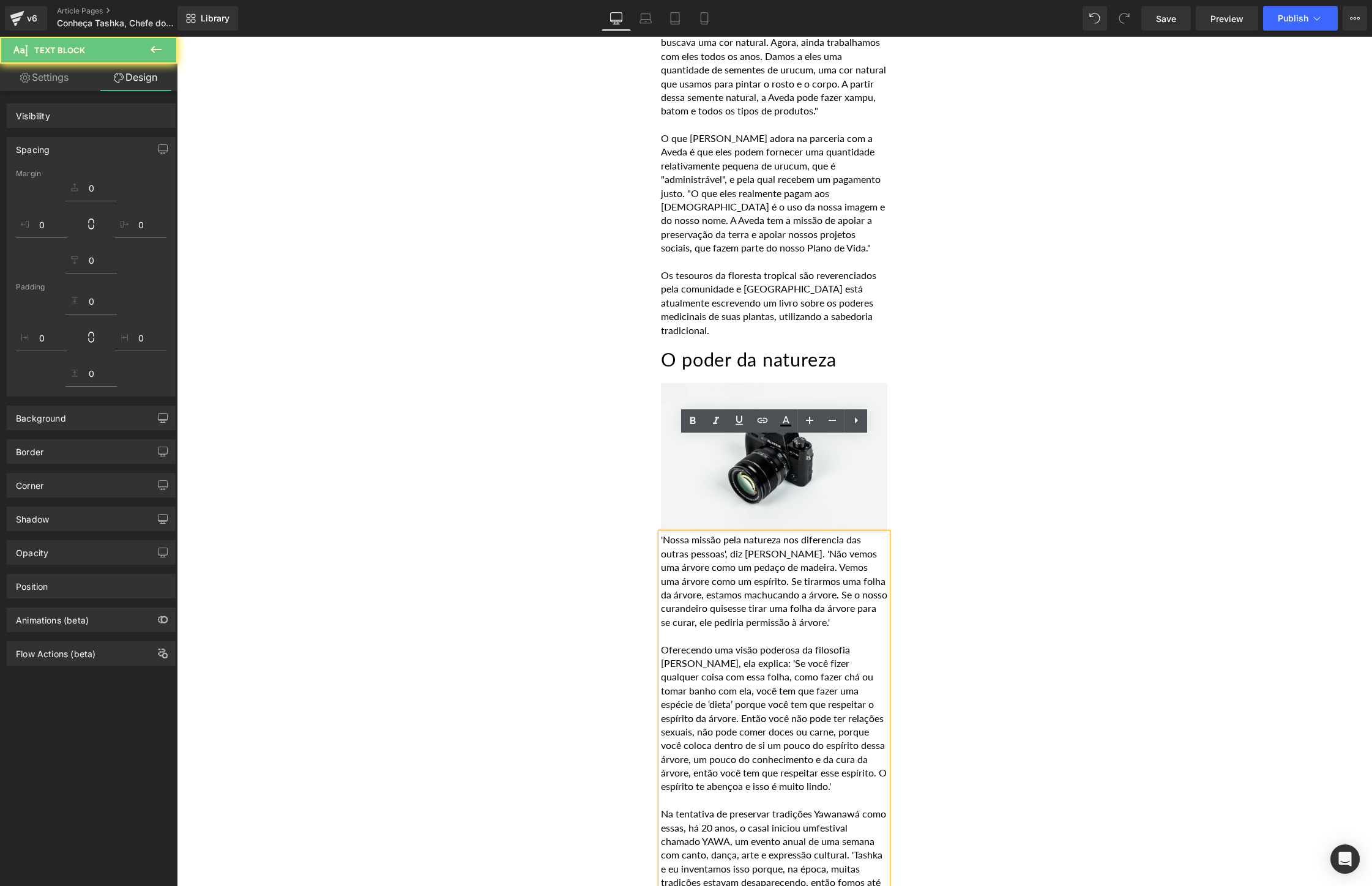
click at [663, 533] on p "'Nossa missão pela natureza nos diferencia das outras pessoas', diz [PERSON_NAM…" at bounding box center [774, 581] width 226 height 96
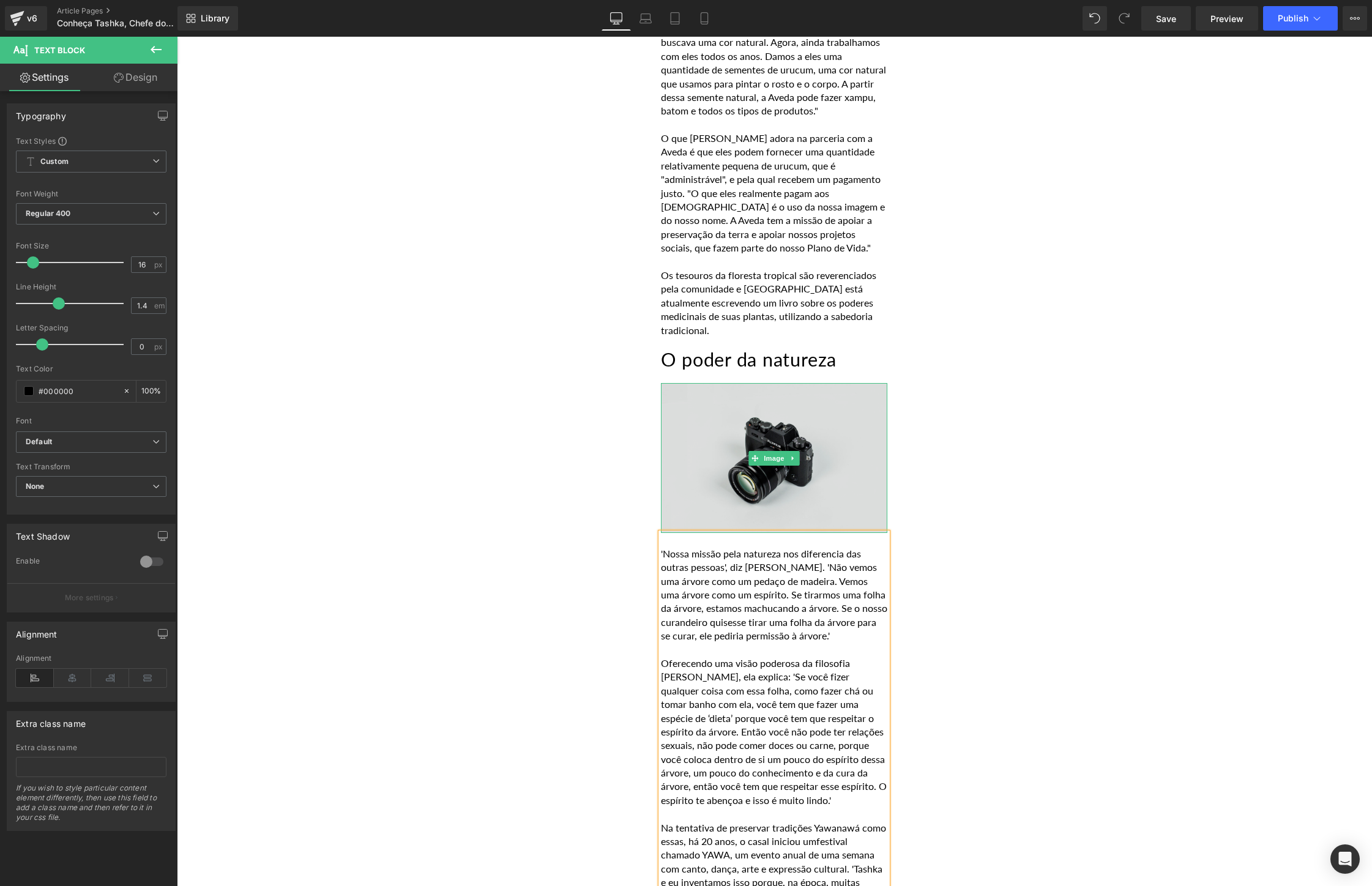
click at [717, 383] on img at bounding box center [774, 458] width 226 height 150
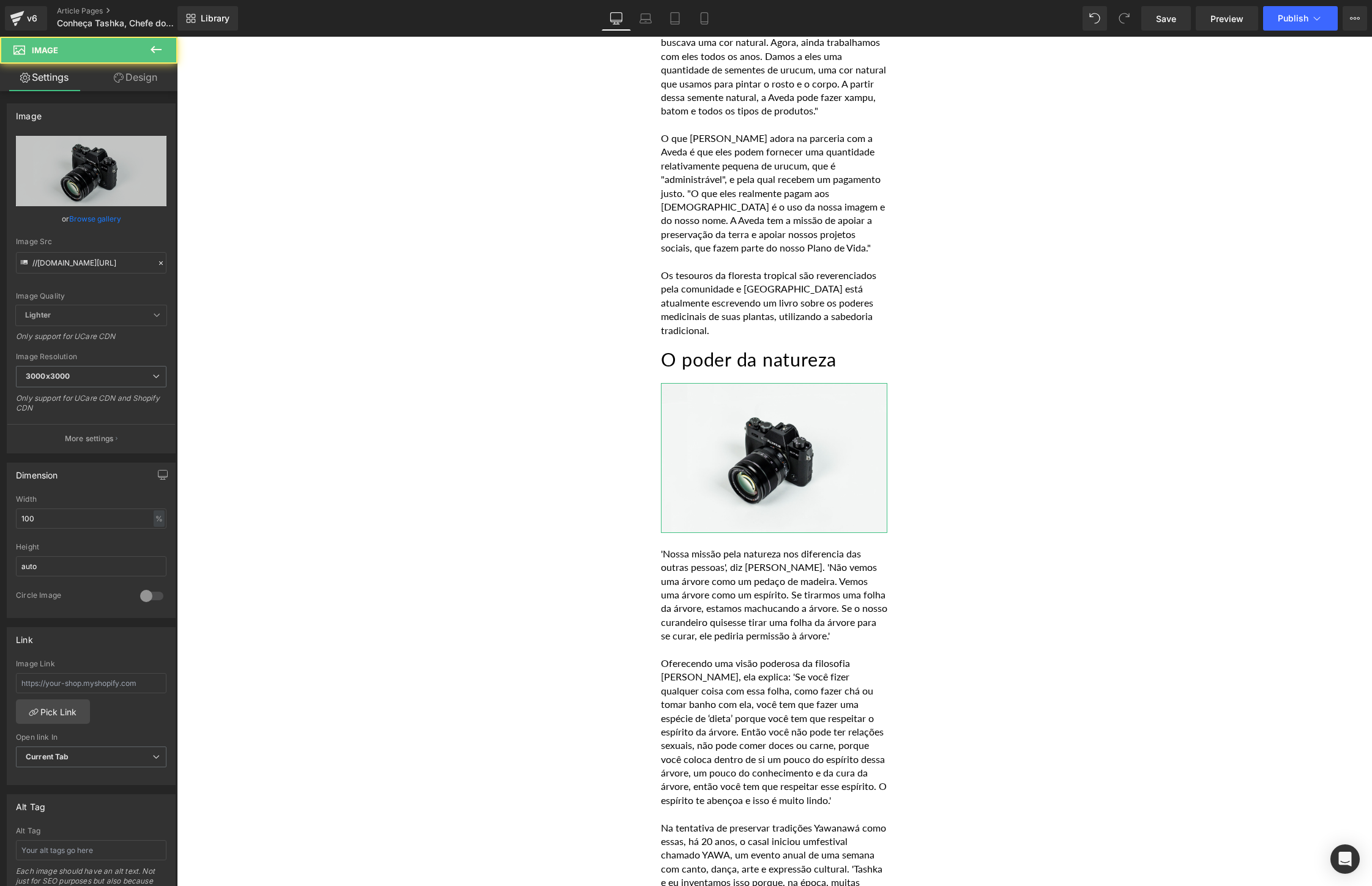
click at [81, 220] on link "Browse gallery" at bounding box center [95, 219] width 52 height 21
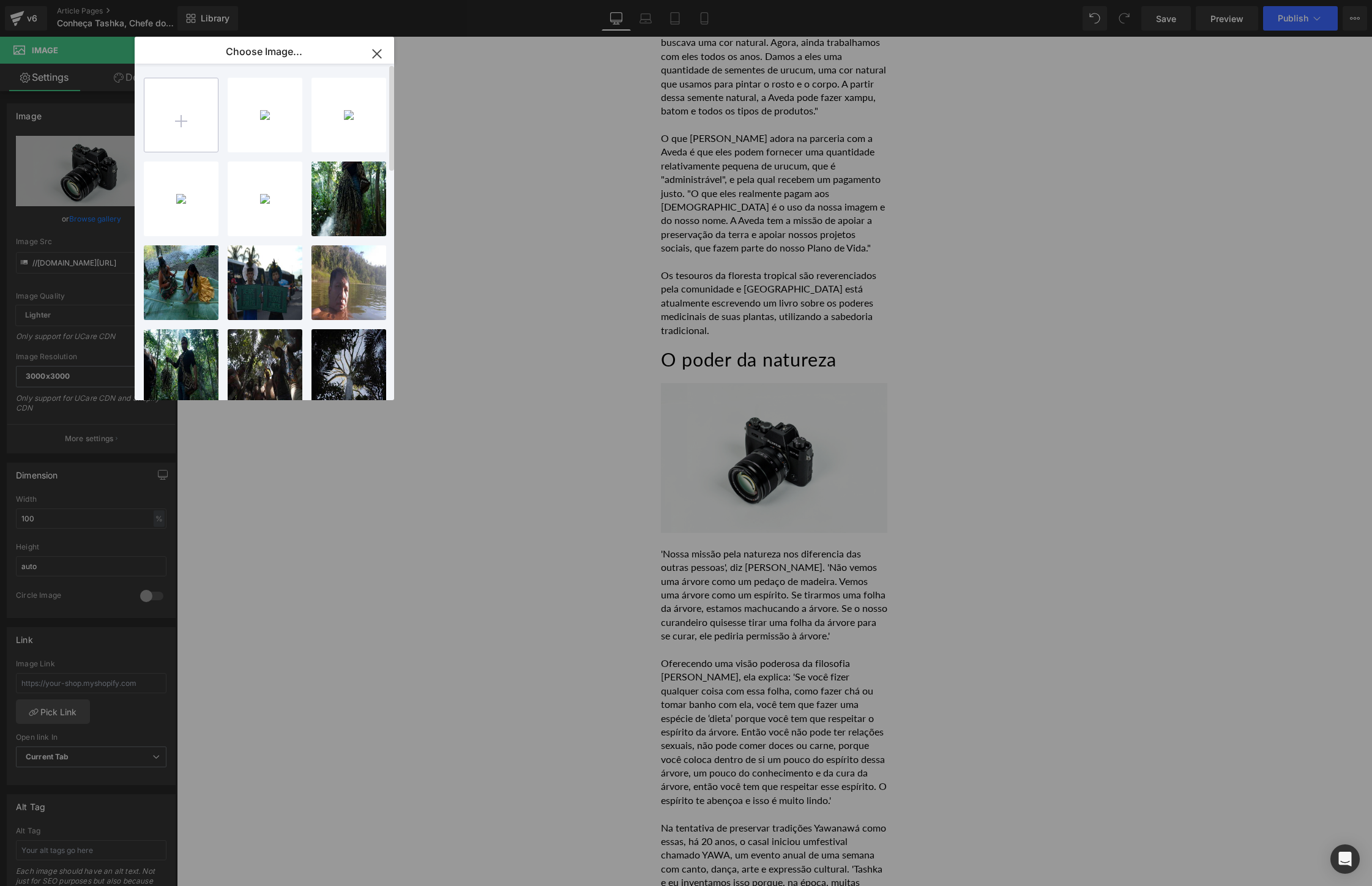
click at [150, 101] on input "file" at bounding box center [181, 115] width 73 height 73
type input "C:\fakepath\Hand on tree.jpg"
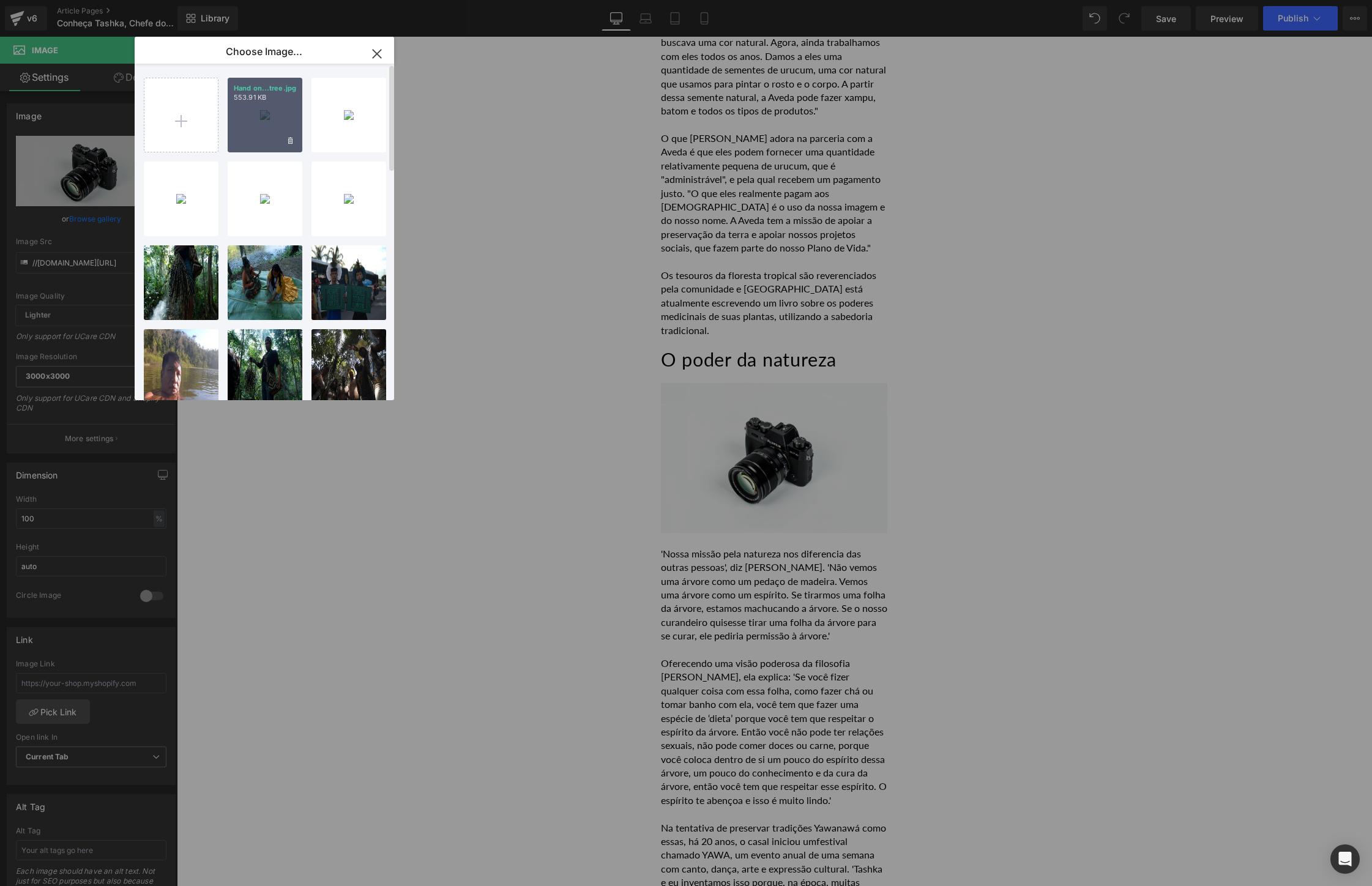
click at [274, 121] on div "Hand on...tree.jpg 553.91 KB" at bounding box center [265, 115] width 75 height 75
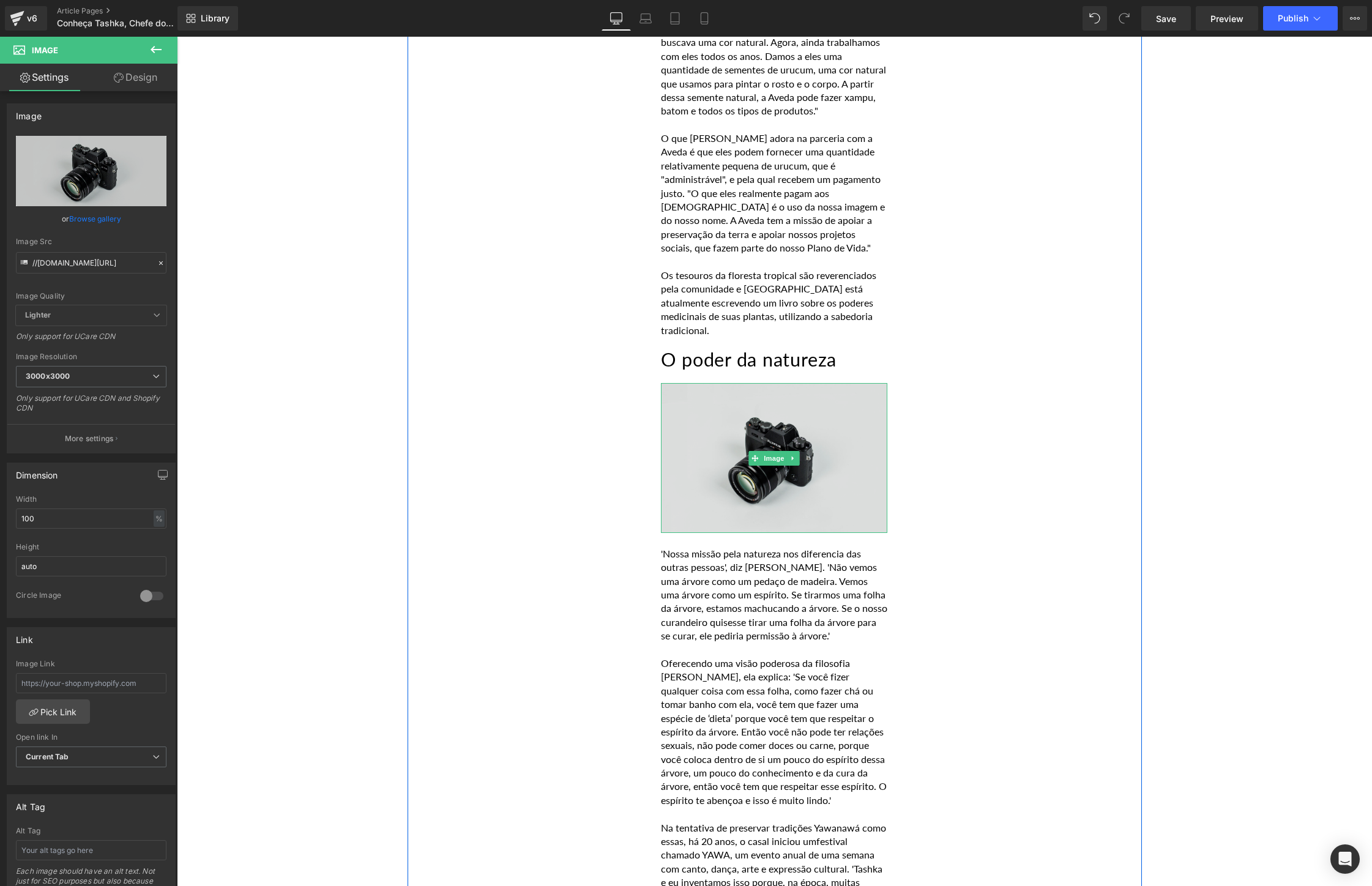
click at [755, 383] on img at bounding box center [774, 458] width 226 height 150
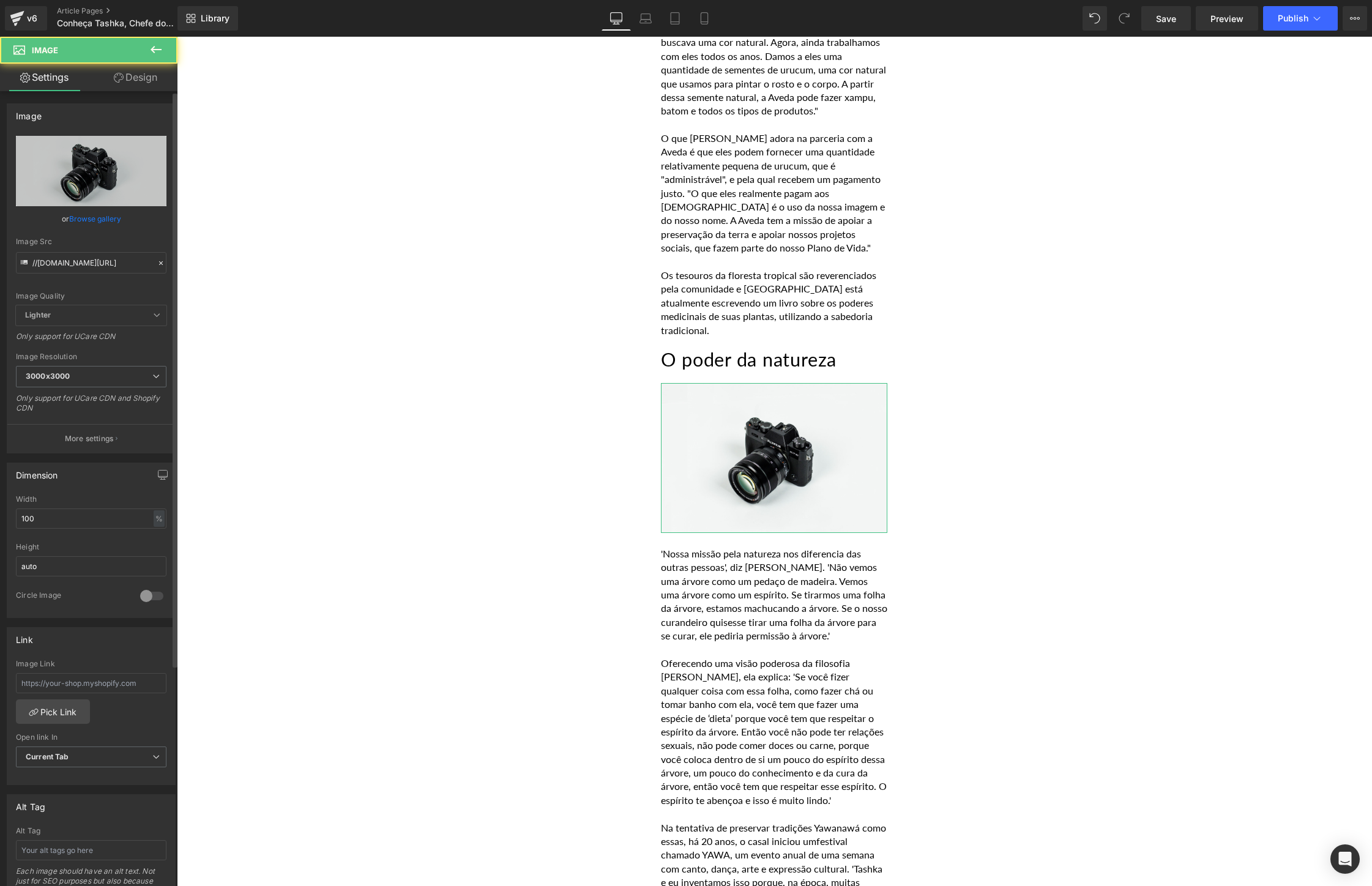
click at [91, 216] on link "Browse gallery" at bounding box center [95, 219] width 52 height 21
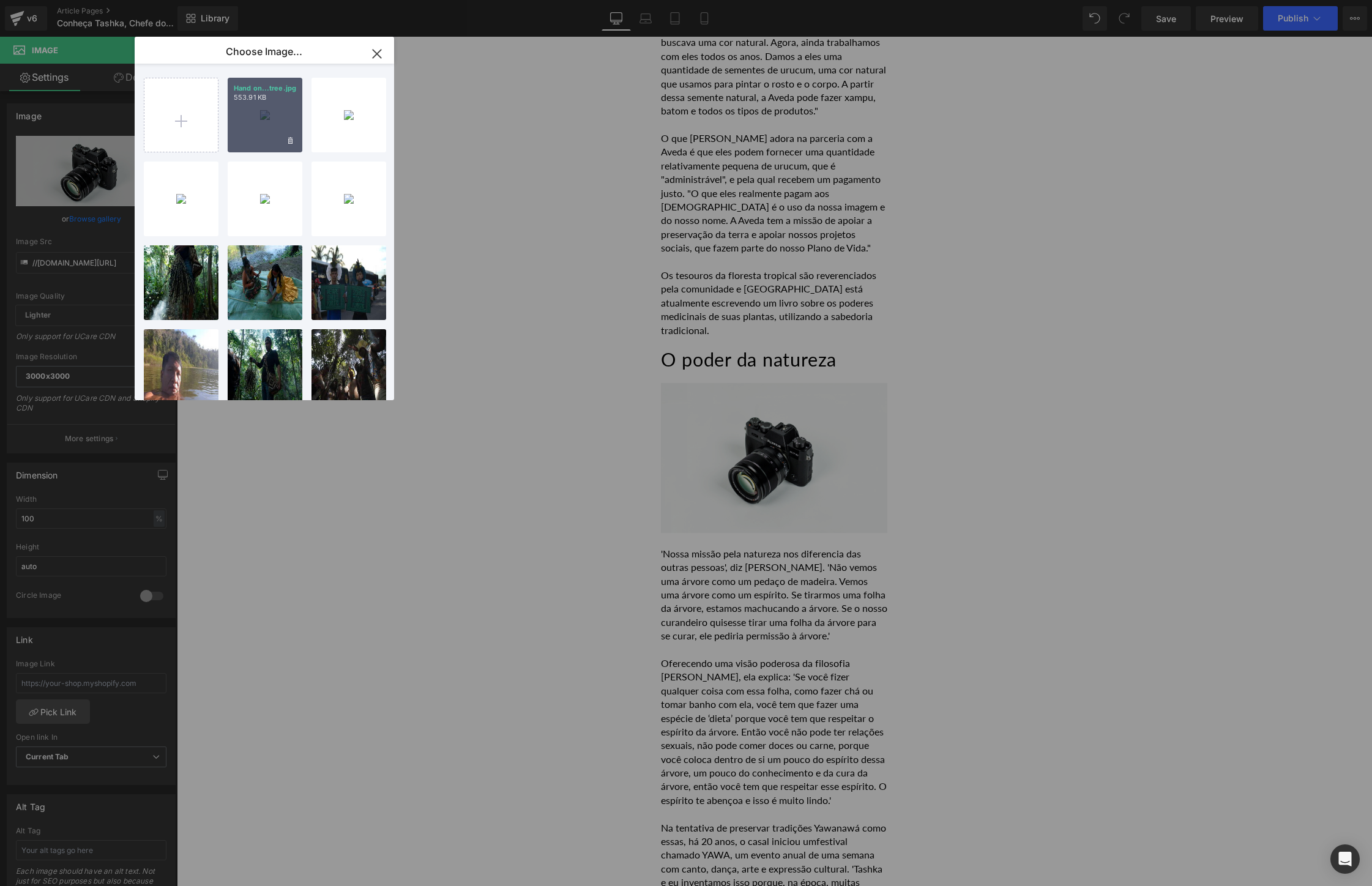
click at [252, 134] on div "Hand on...tree.jpg 553.91 KB" at bounding box center [265, 115] width 75 height 75
type input "[URL][DOMAIN_NAME]"
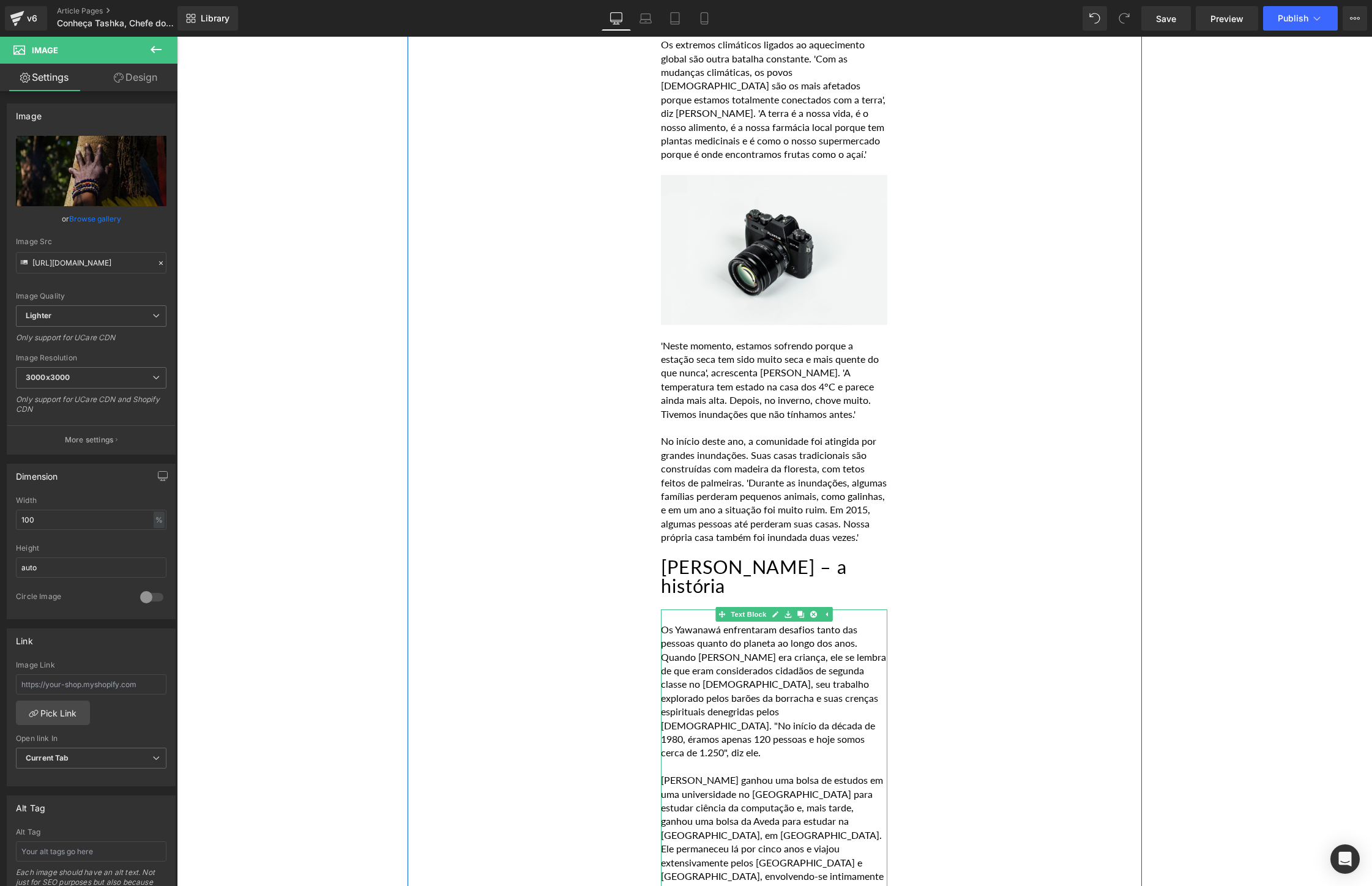
scroll to position [3025, 0]
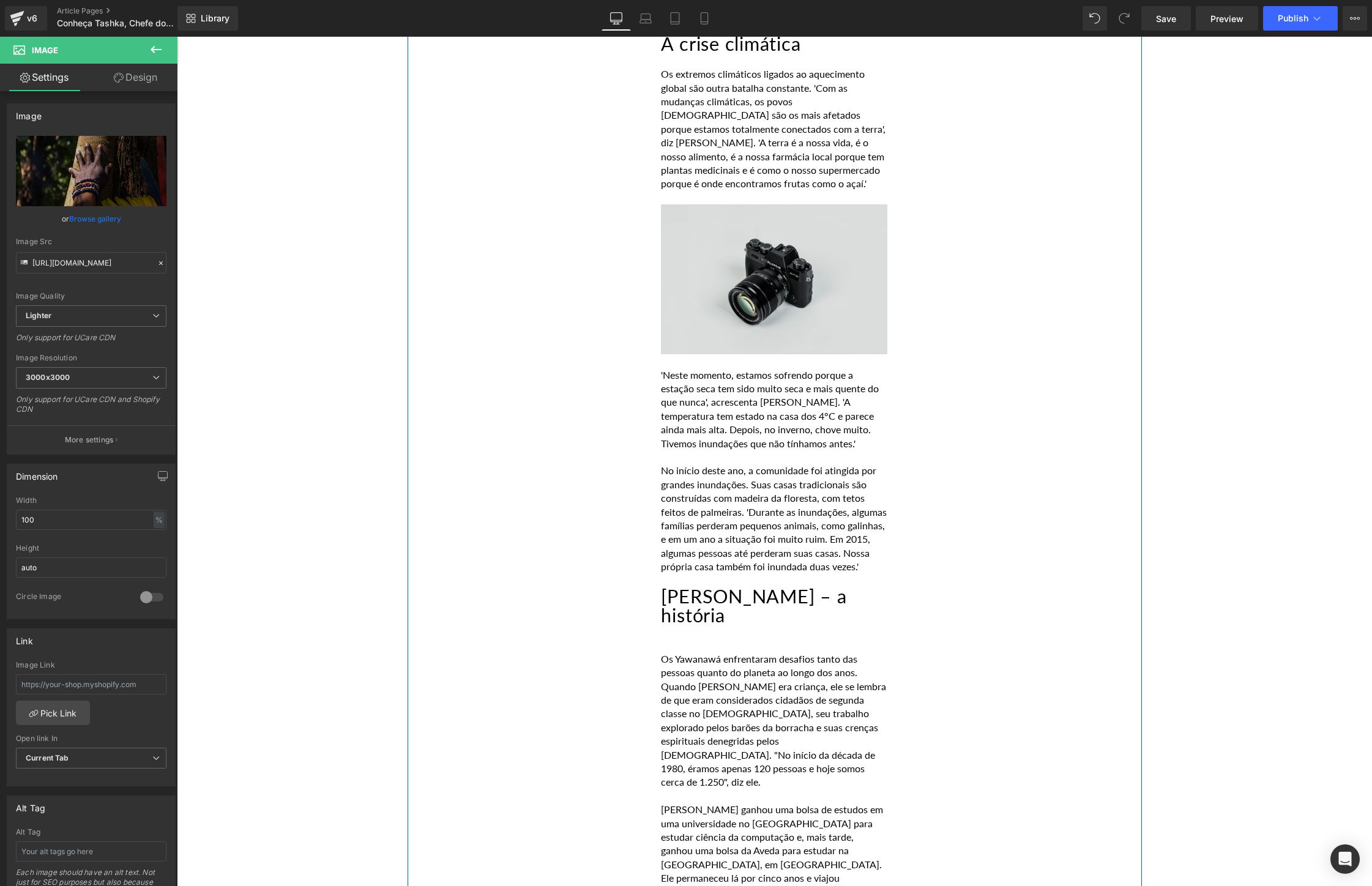
click at [801, 235] on img at bounding box center [774, 279] width 226 height 150
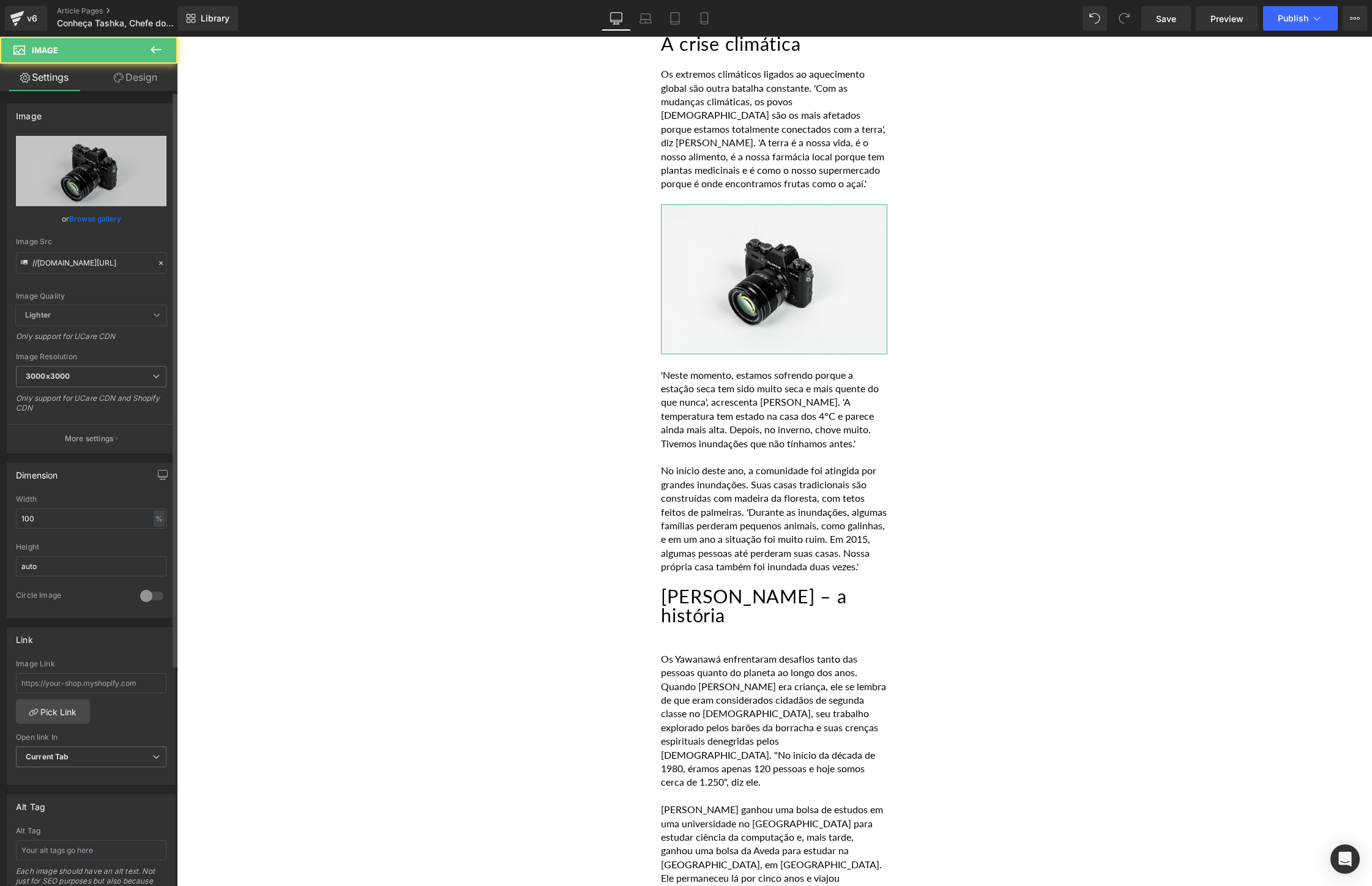
click at [99, 219] on link "Browse gallery" at bounding box center [95, 219] width 52 height 21
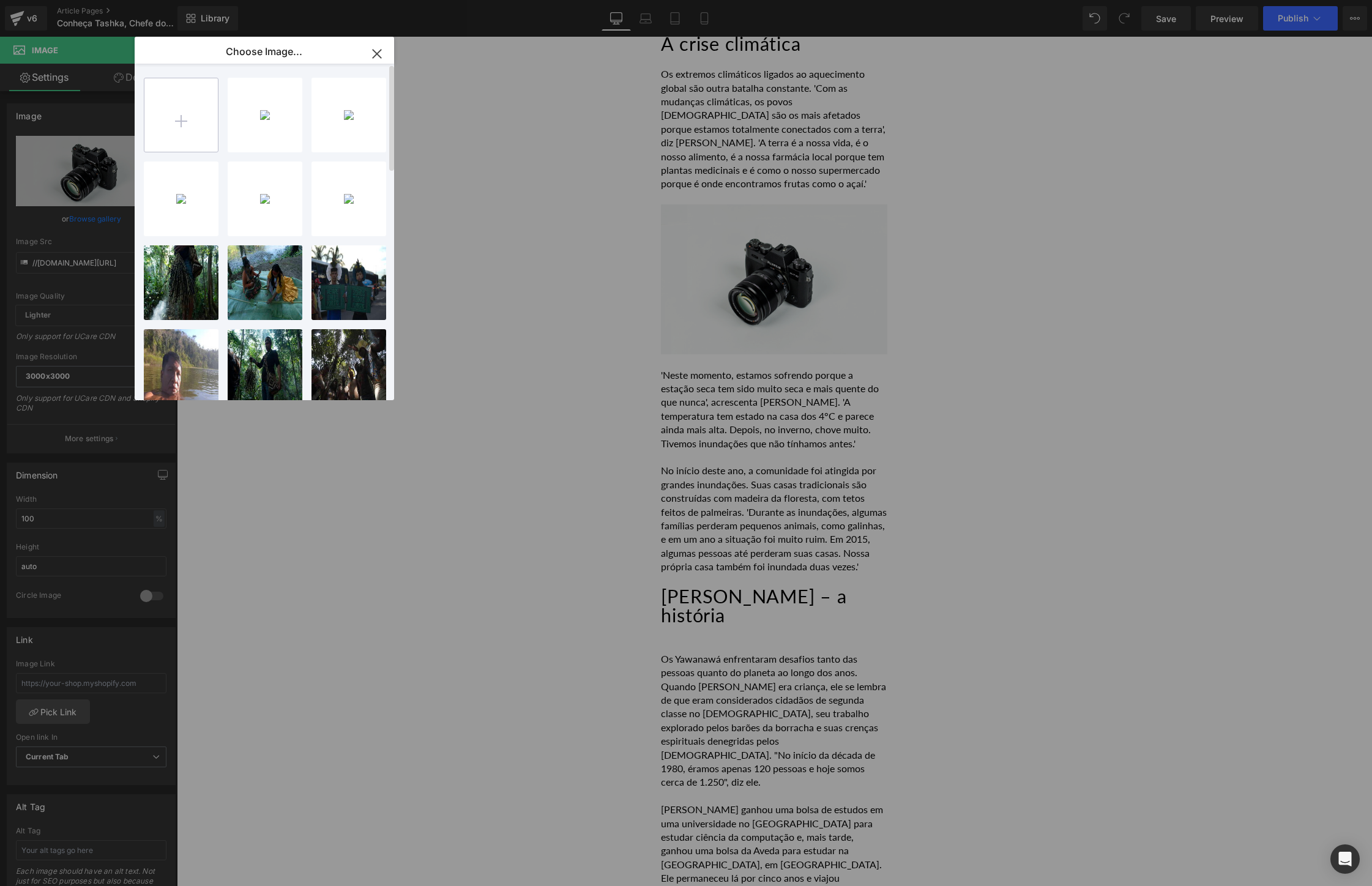
click at [172, 121] on input "file" at bounding box center [181, 115] width 73 height 73
type input "C:\fakepath\Woman with berries.jpg"
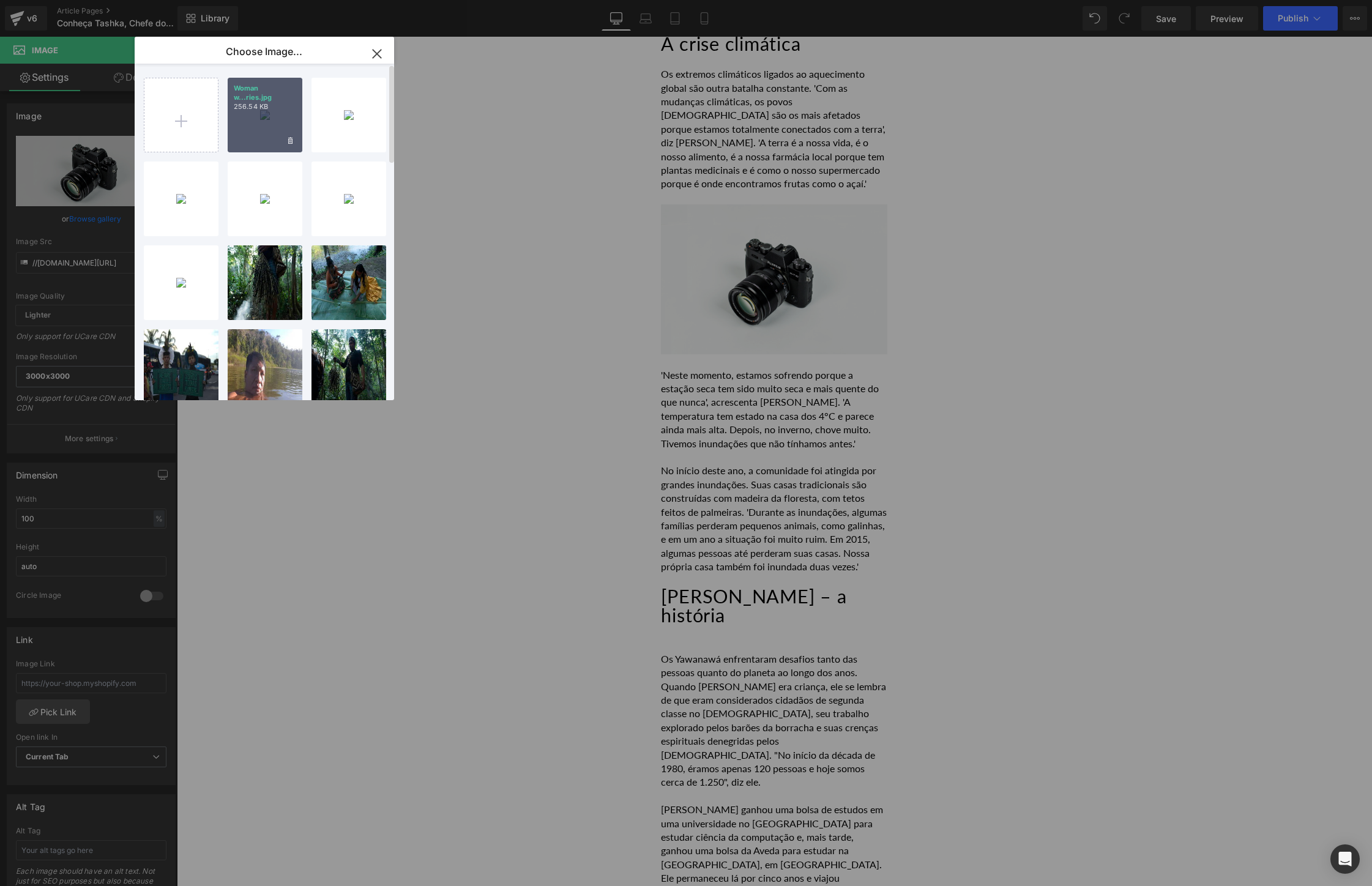
click at [256, 126] on div "Woman w...ries.jpg 256.54 KB" at bounding box center [265, 115] width 75 height 75
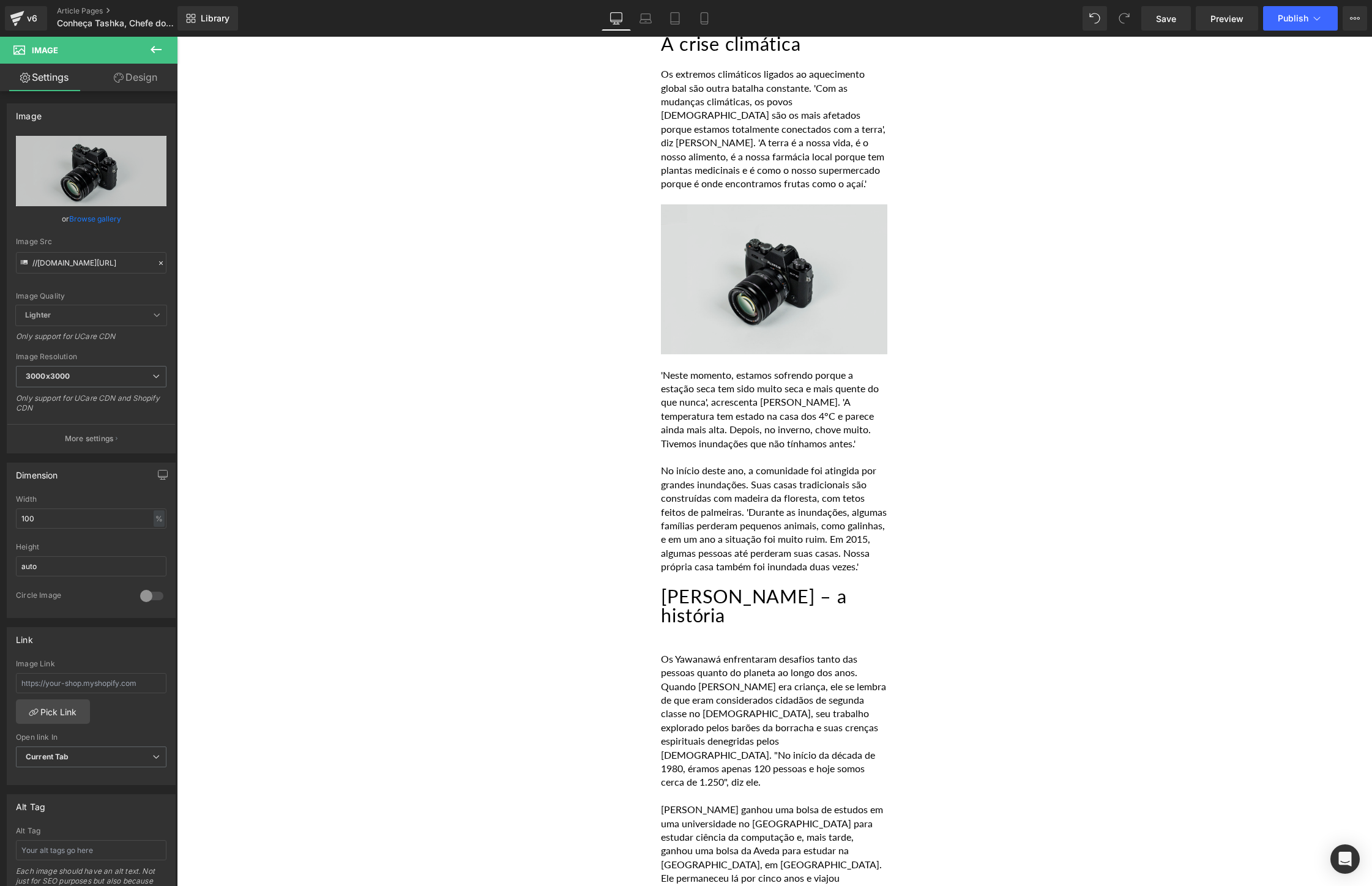
click at [718, 272] on img at bounding box center [774, 279] width 226 height 150
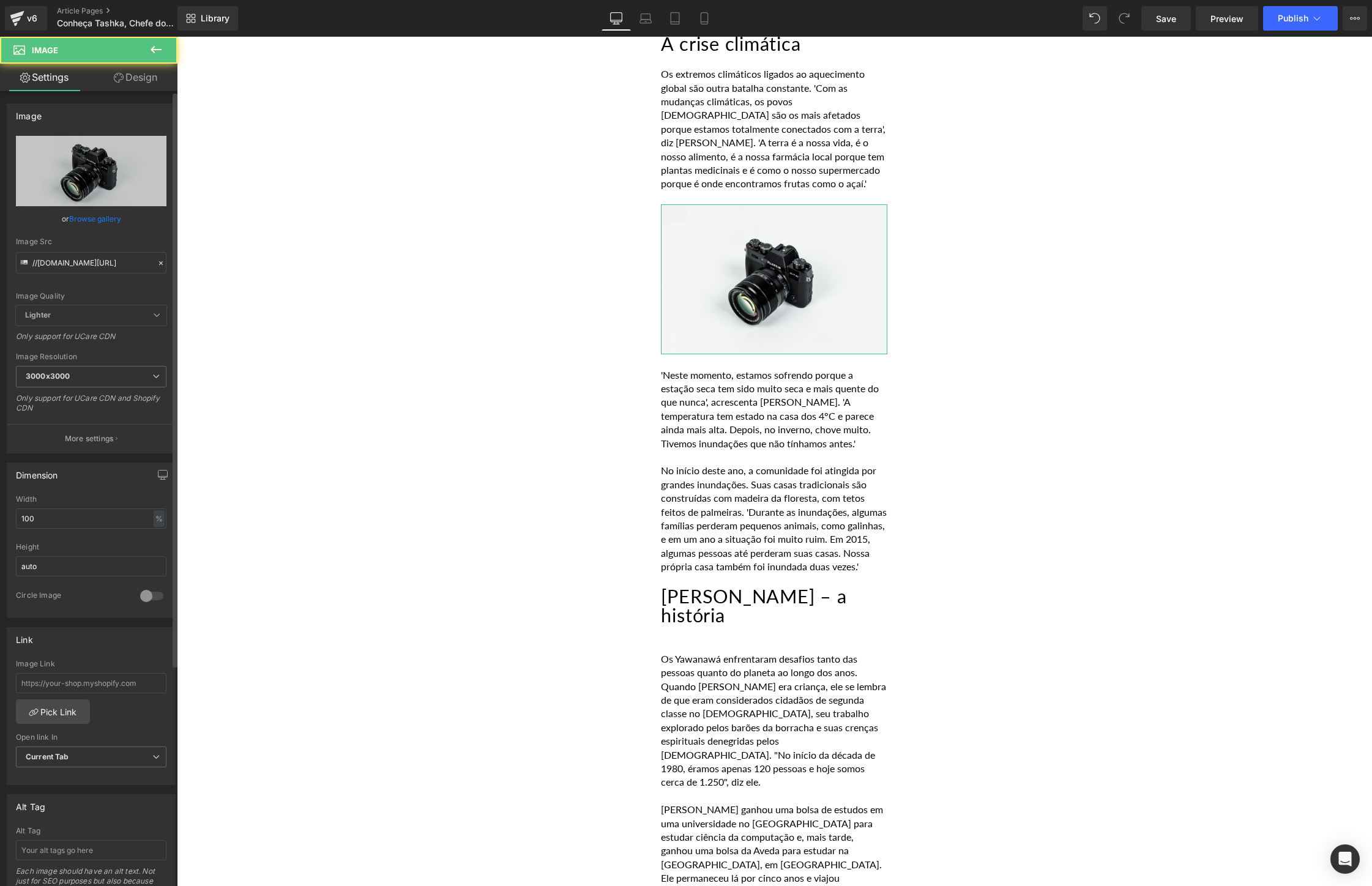
click at [97, 222] on link "Browse gallery" at bounding box center [95, 219] width 52 height 21
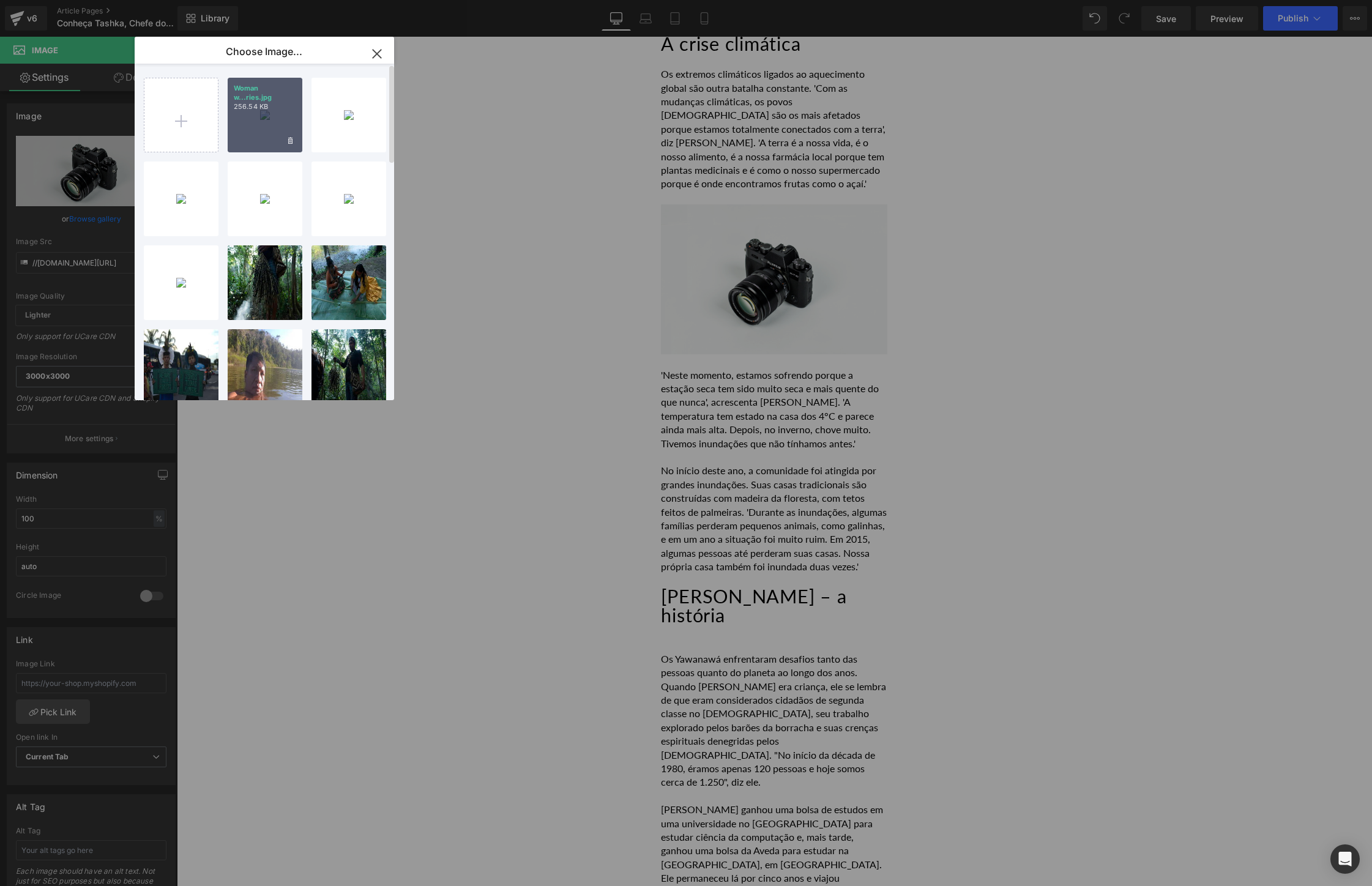
click at [247, 132] on div "Woman w...ries.jpg 256.54 KB" at bounding box center [265, 115] width 75 height 75
type input "[URL][DOMAIN_NAME]"
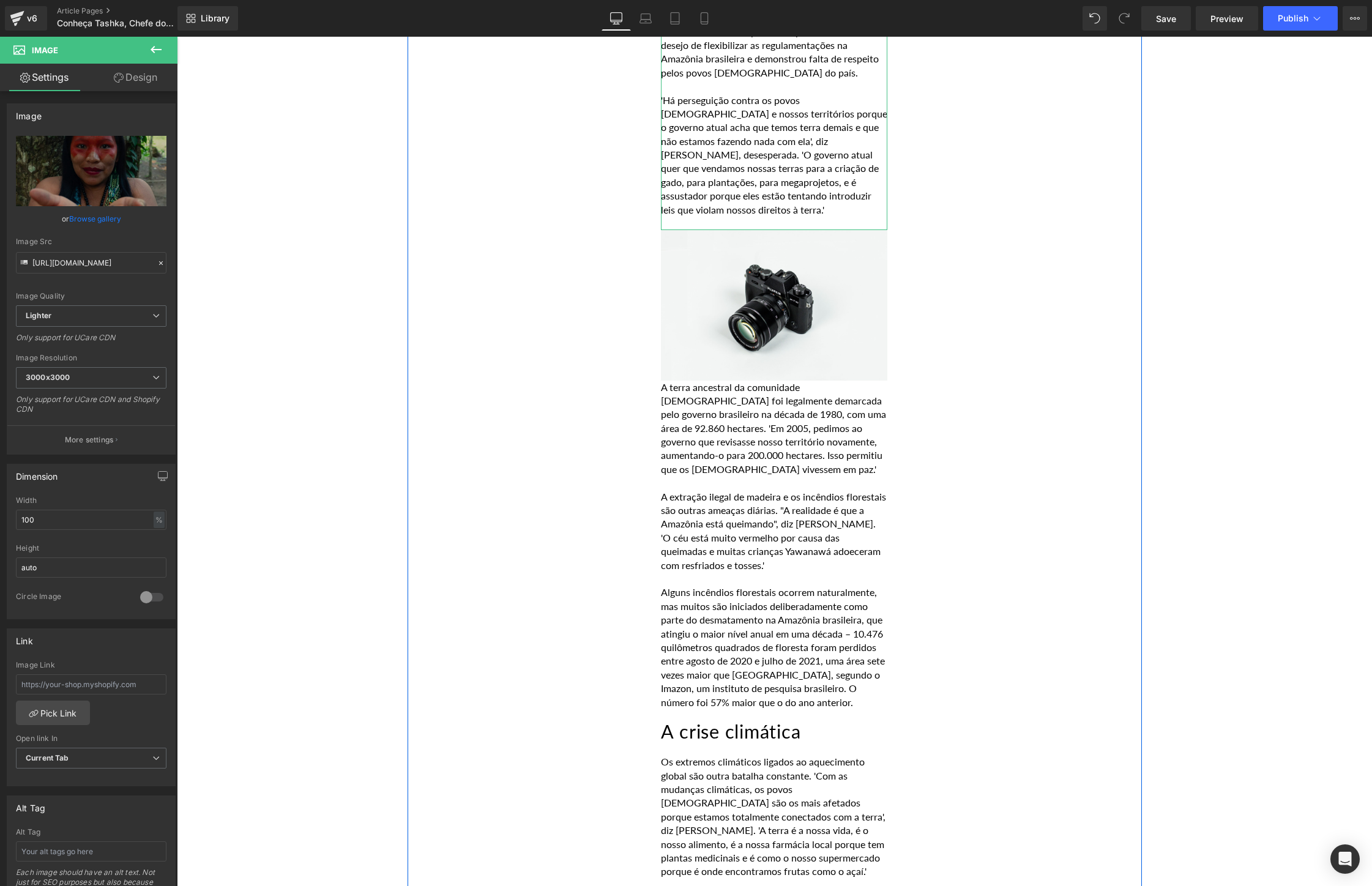
scroll to position [2324, 0]
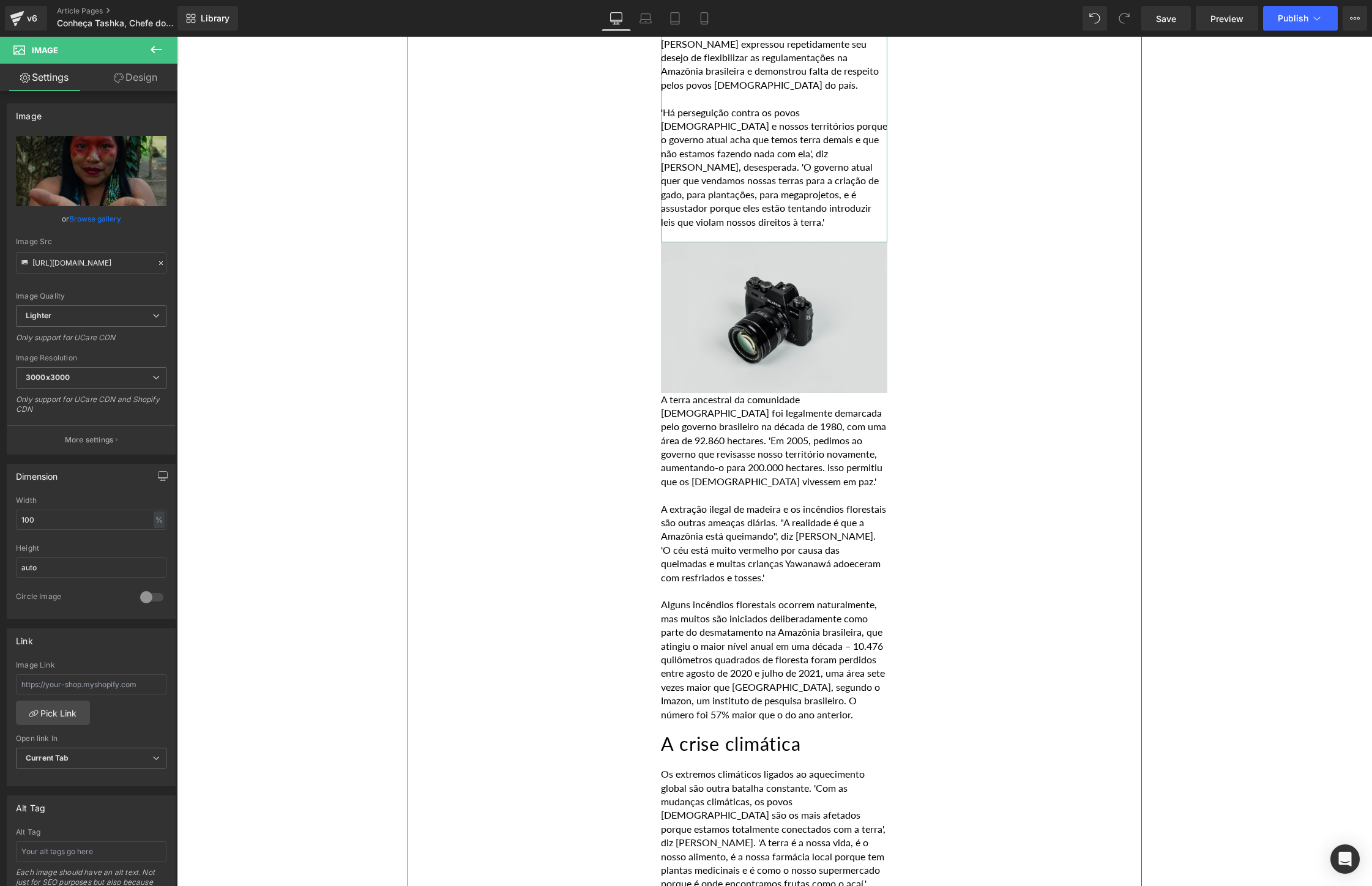
click at [744, 326] on img at bounding box center [774, 317] width 226 height 150
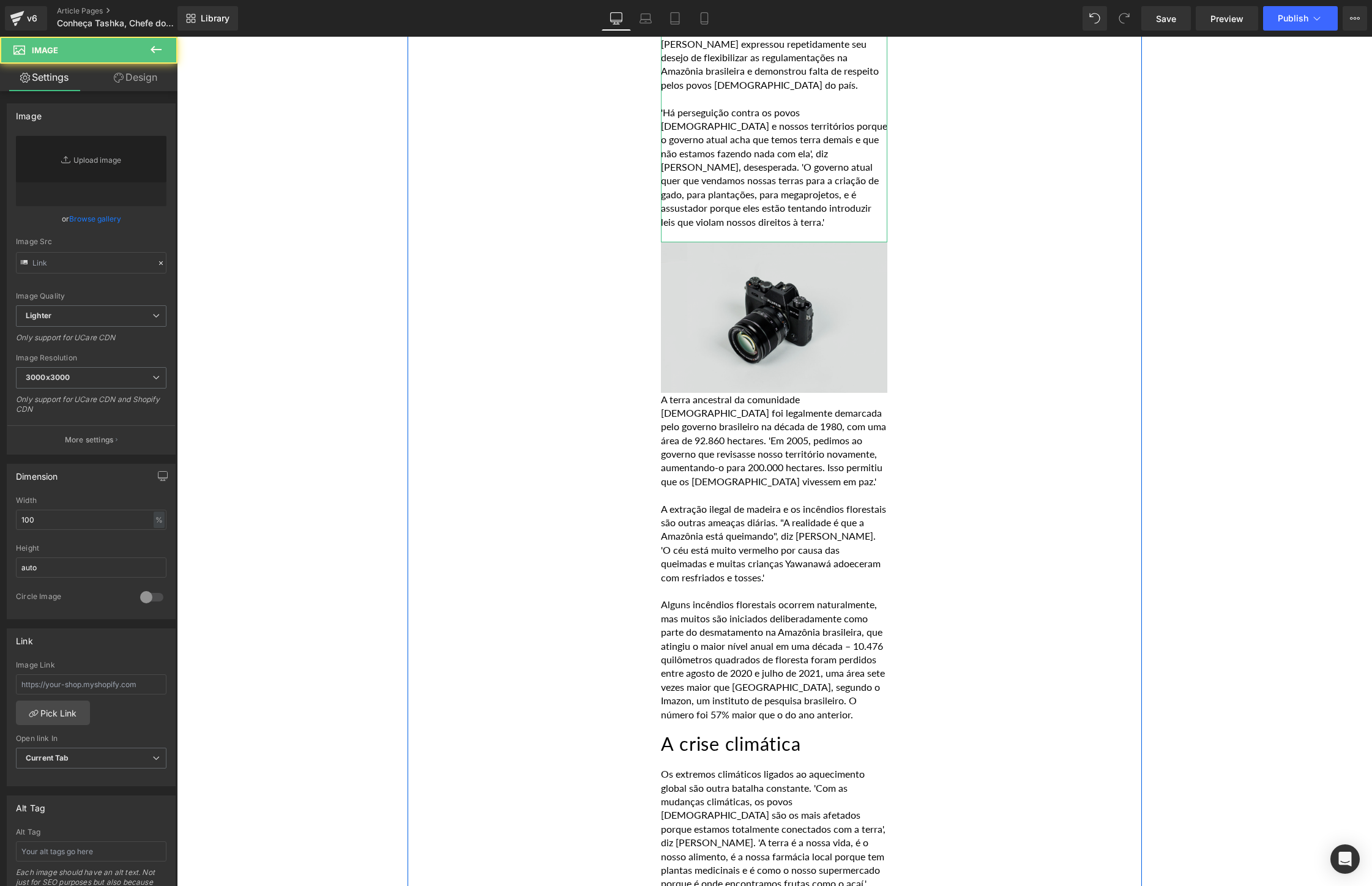
type input "//[DOMAIN_NAME][URL]"
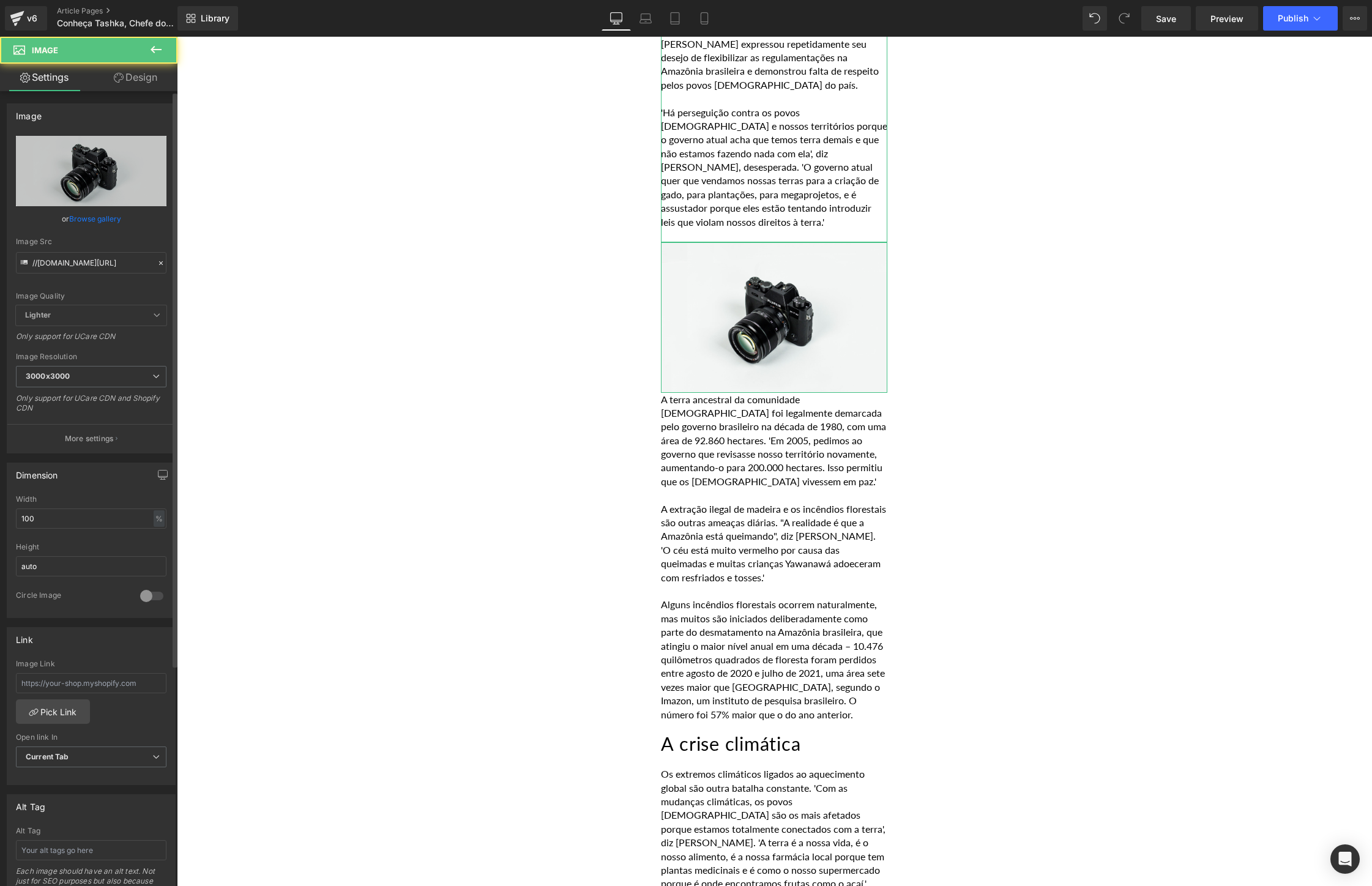
click at [96, 211] on link "Browse gallery" at bounding box center [95, 219] width 52 height 21
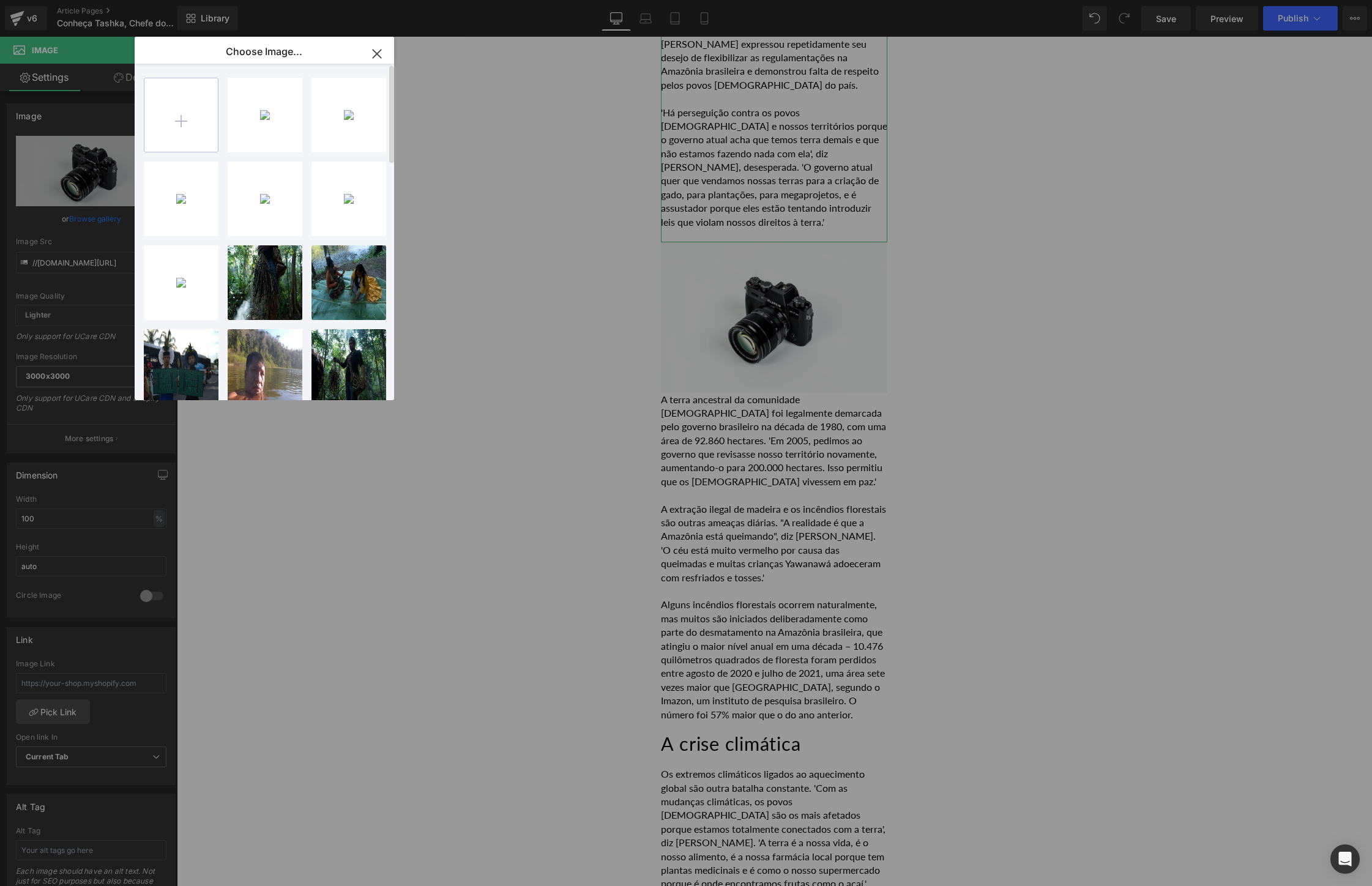
click at [188, 127] on input "file" at bounding box center [181, 115] width 73 height 73
type input "C:\fakepath\Man & 2 women.jpg"
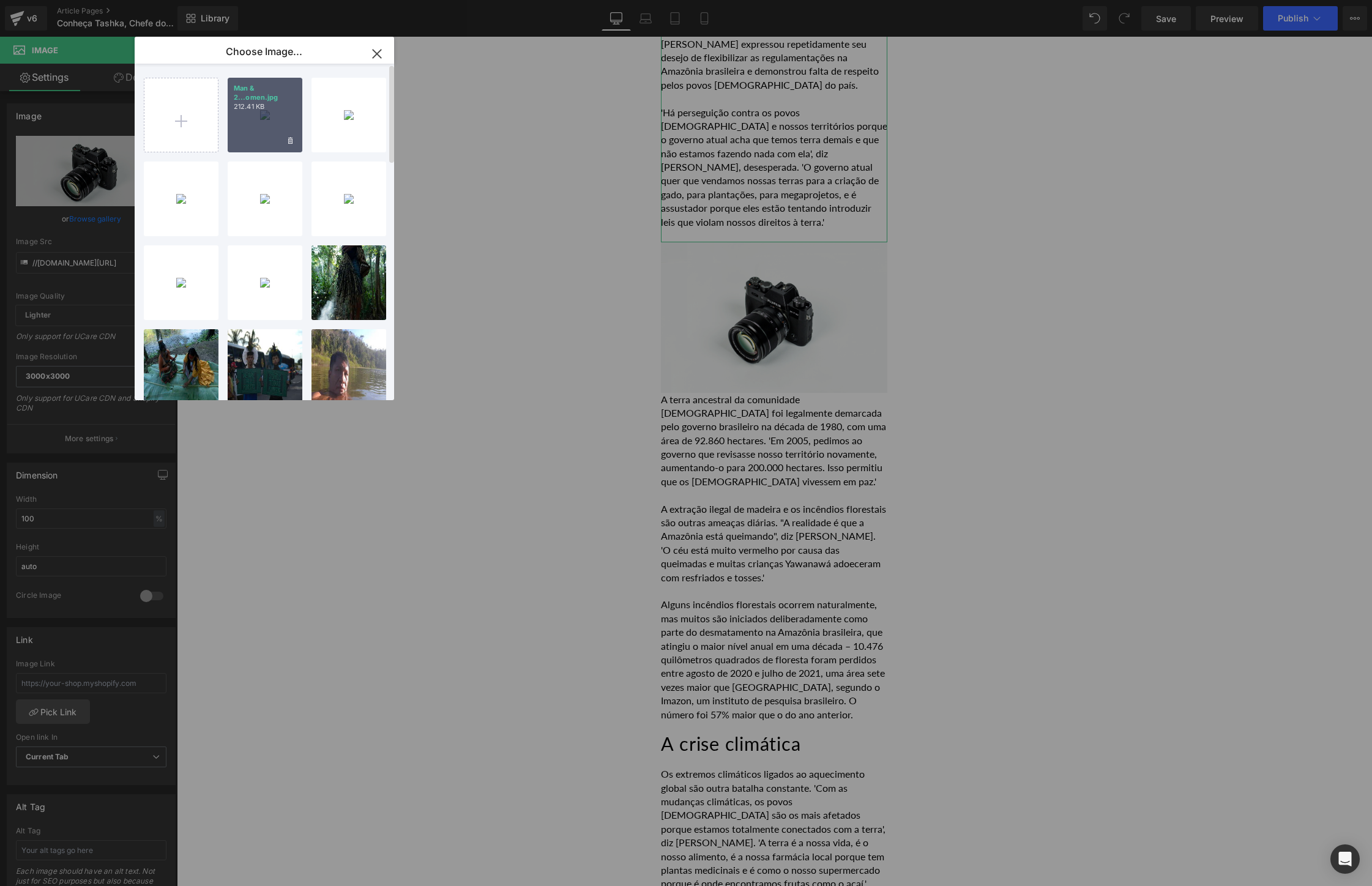
click at [264, 115] on div "Man & 2...omen.jpg 212.41 KB" at bounding box center [265, 115] width 75 height 75
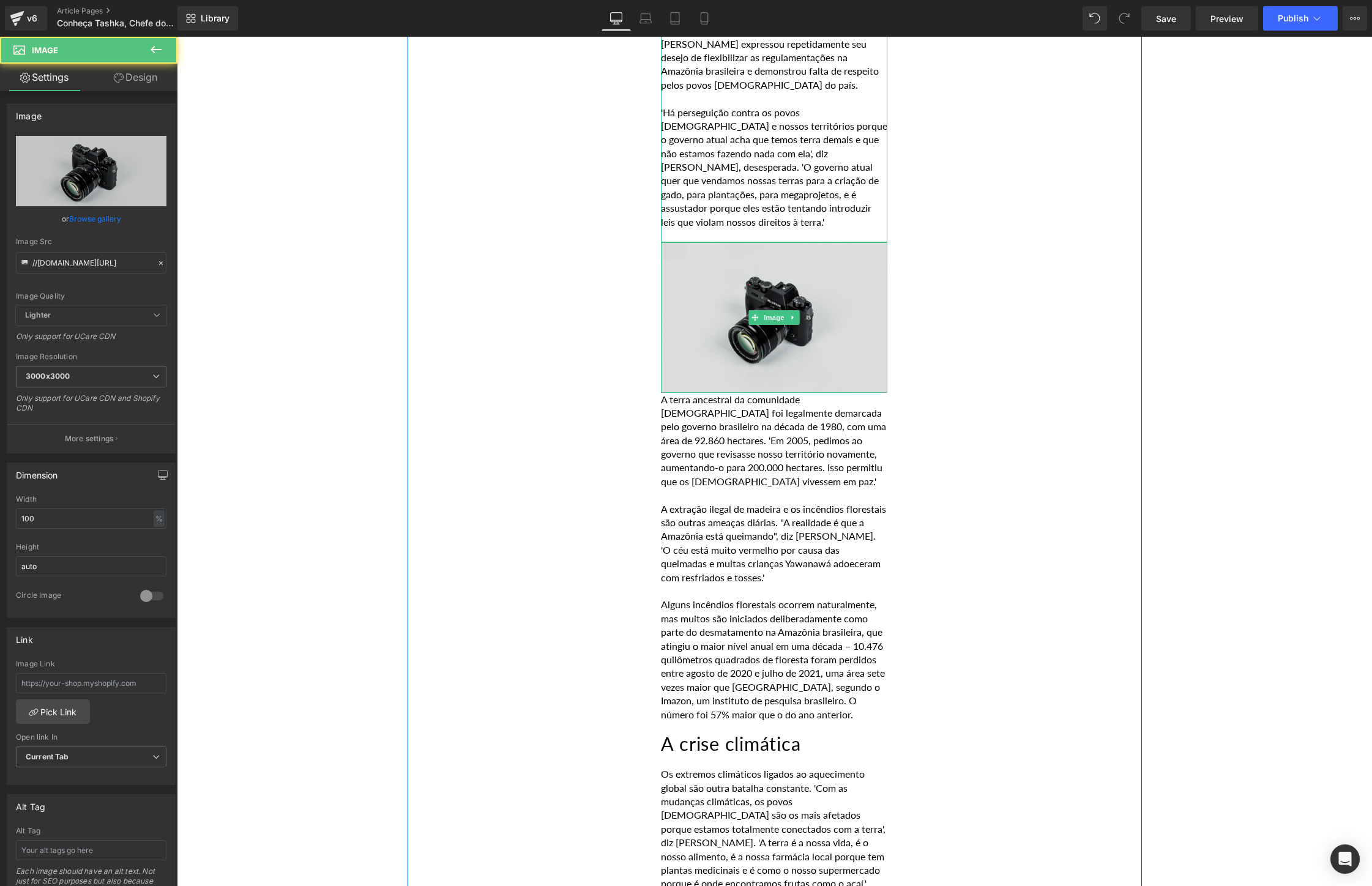
click at [724, 298] on img at bounding box center [774, 317] width 226 height 150
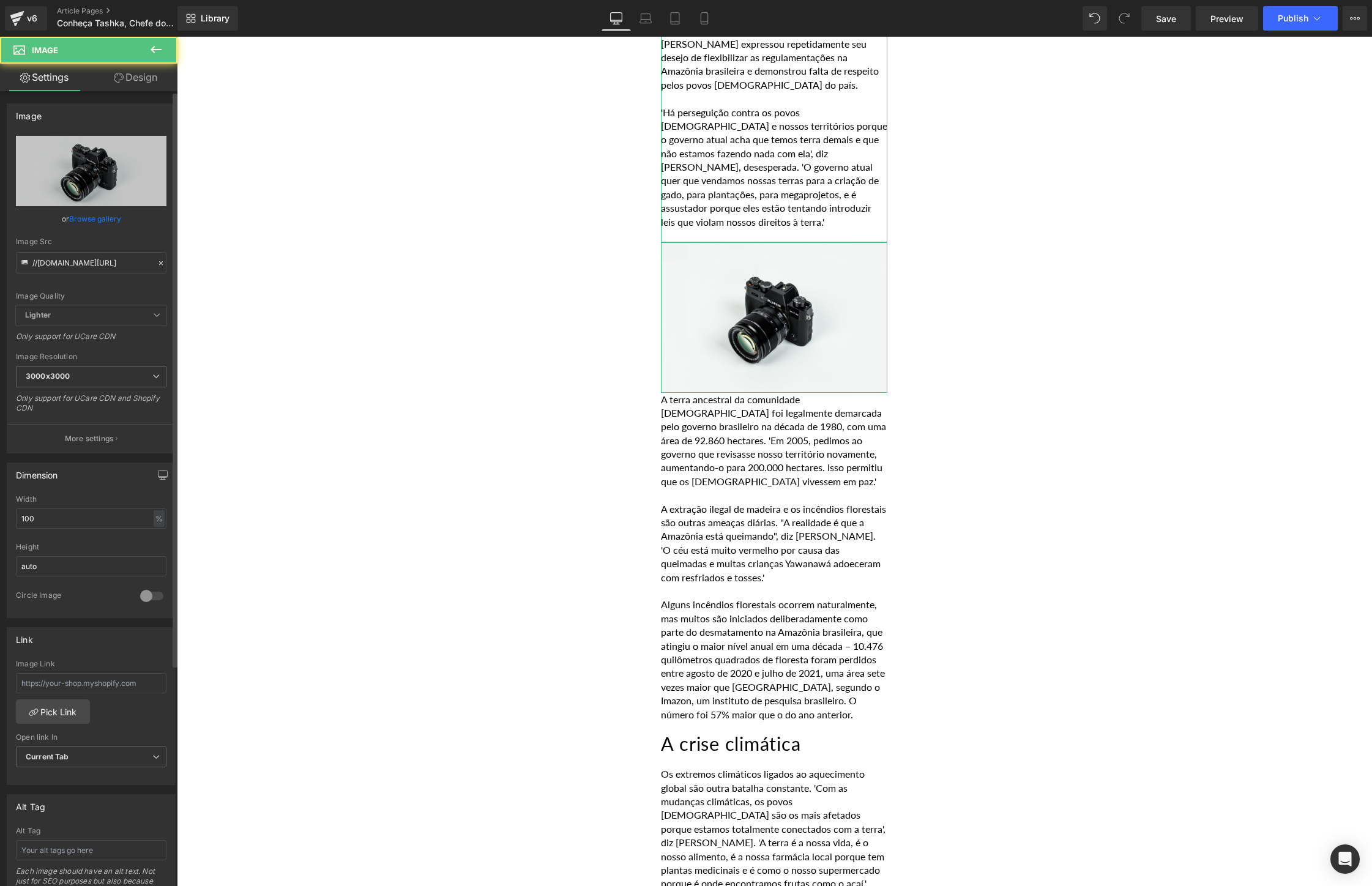
click at [91, 223] on link "Browse gallery" at bounding box center [95, 219] width 52 height 21
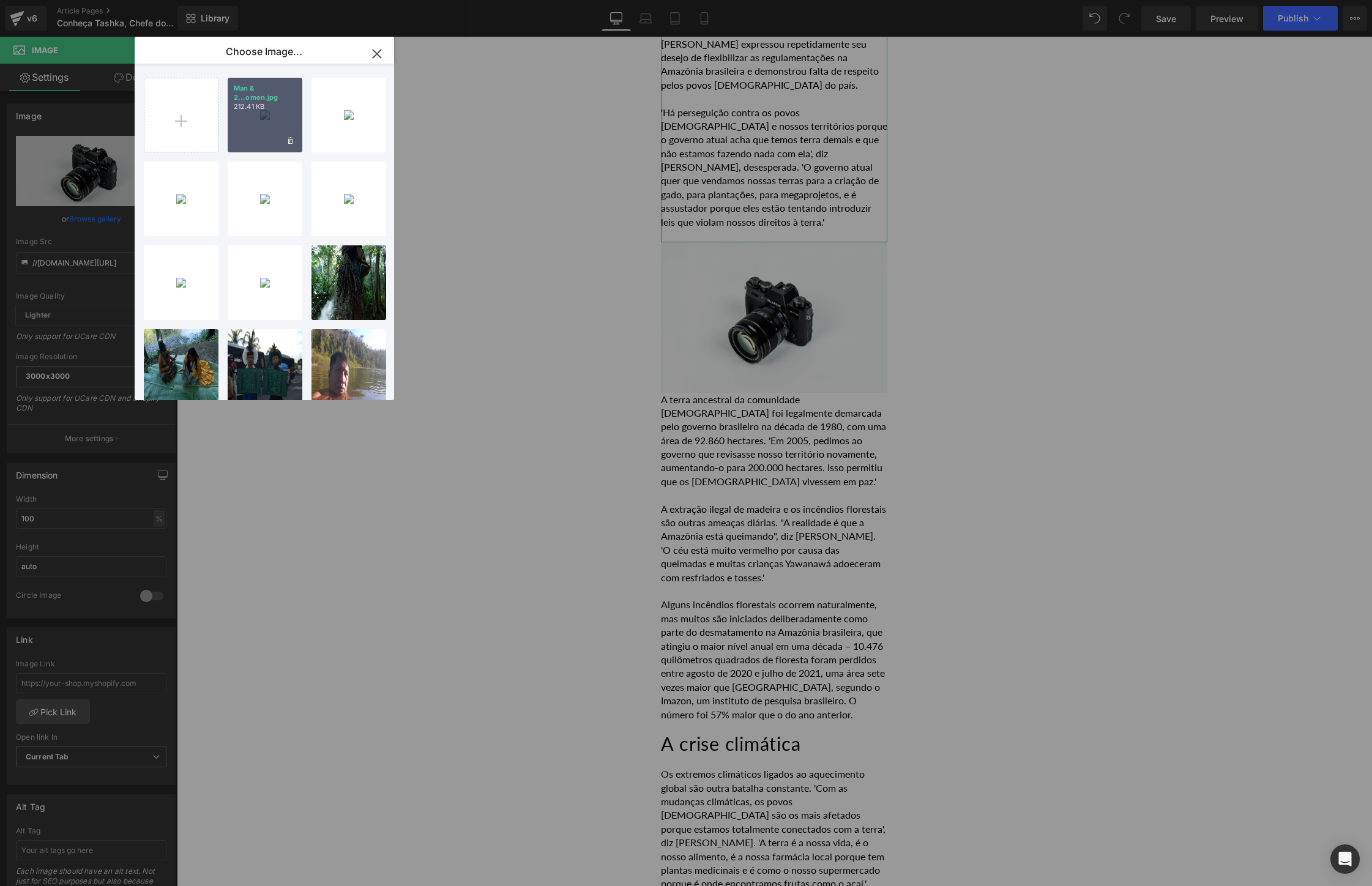
click at [279, 99] on p "Man & 2...omen.jpg" at bounding box center [264, 93] width 62 height 18
type input "[URL][DOMAIN_NAME]"
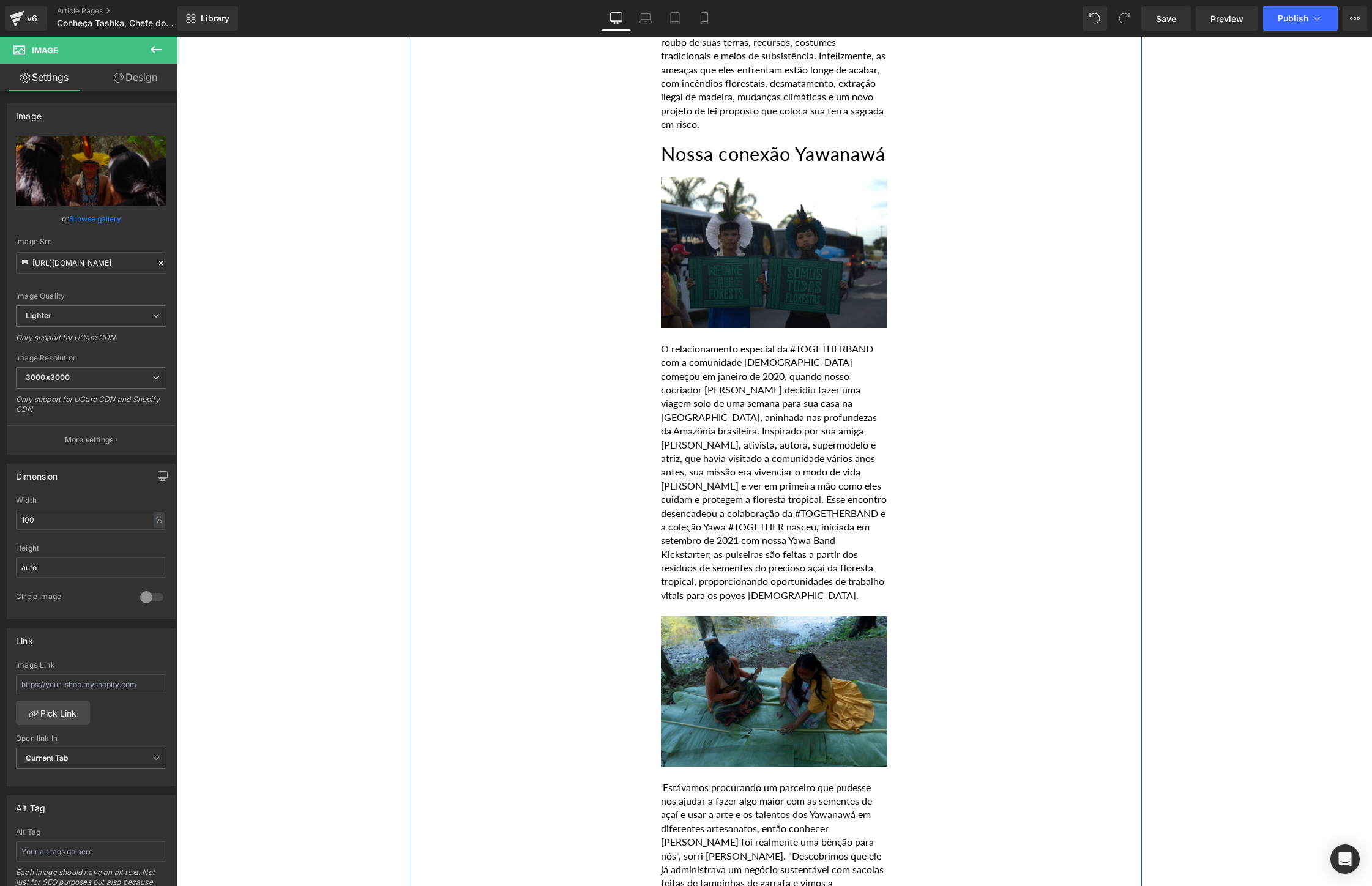
scroll to position [849, 0]
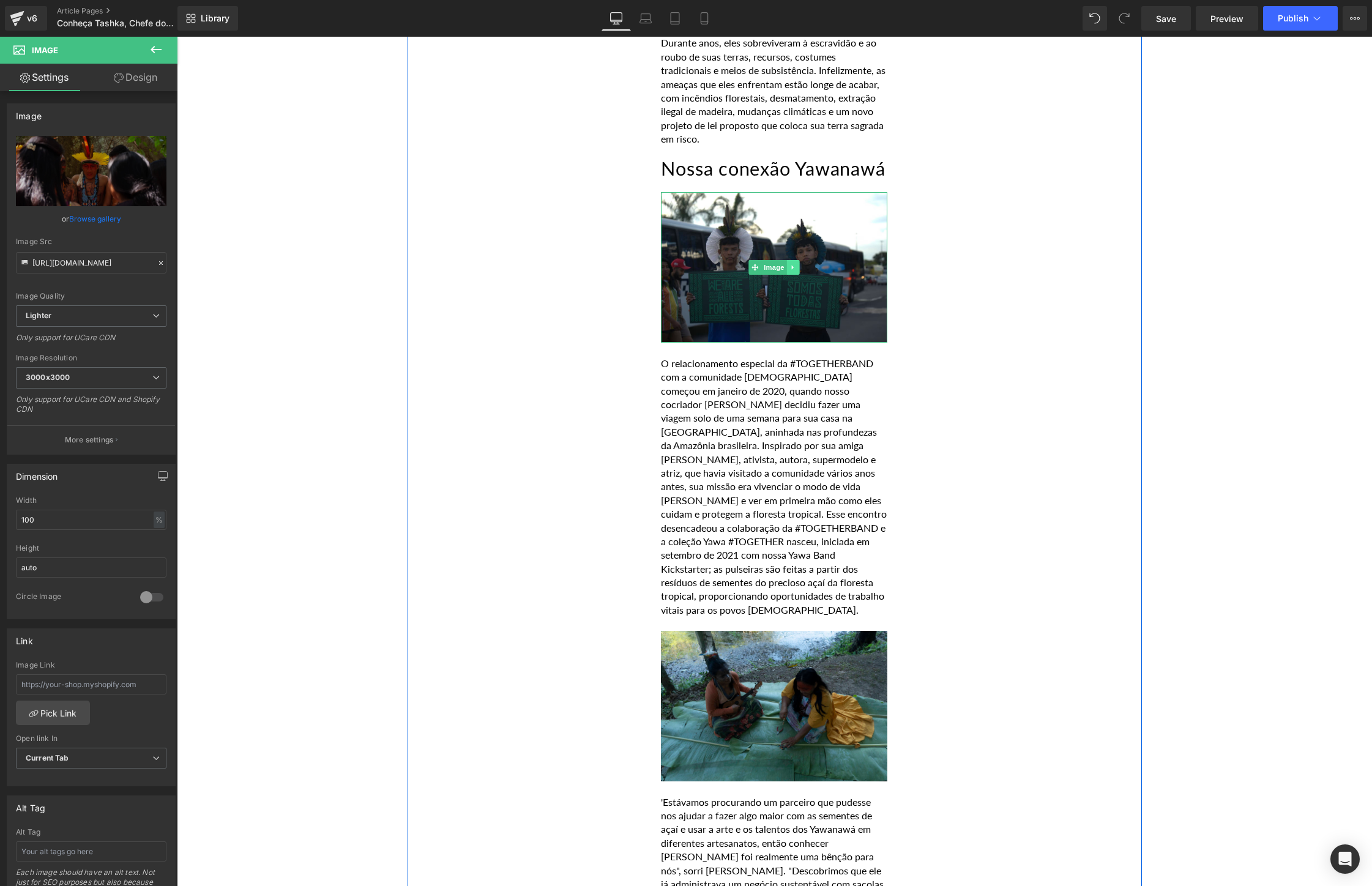
click at [796, 264] on icon at bounding box center [793, 267] width 7 height 7
click at [798, 264] on icon at bounding box center [799, 268] width 7 height 7
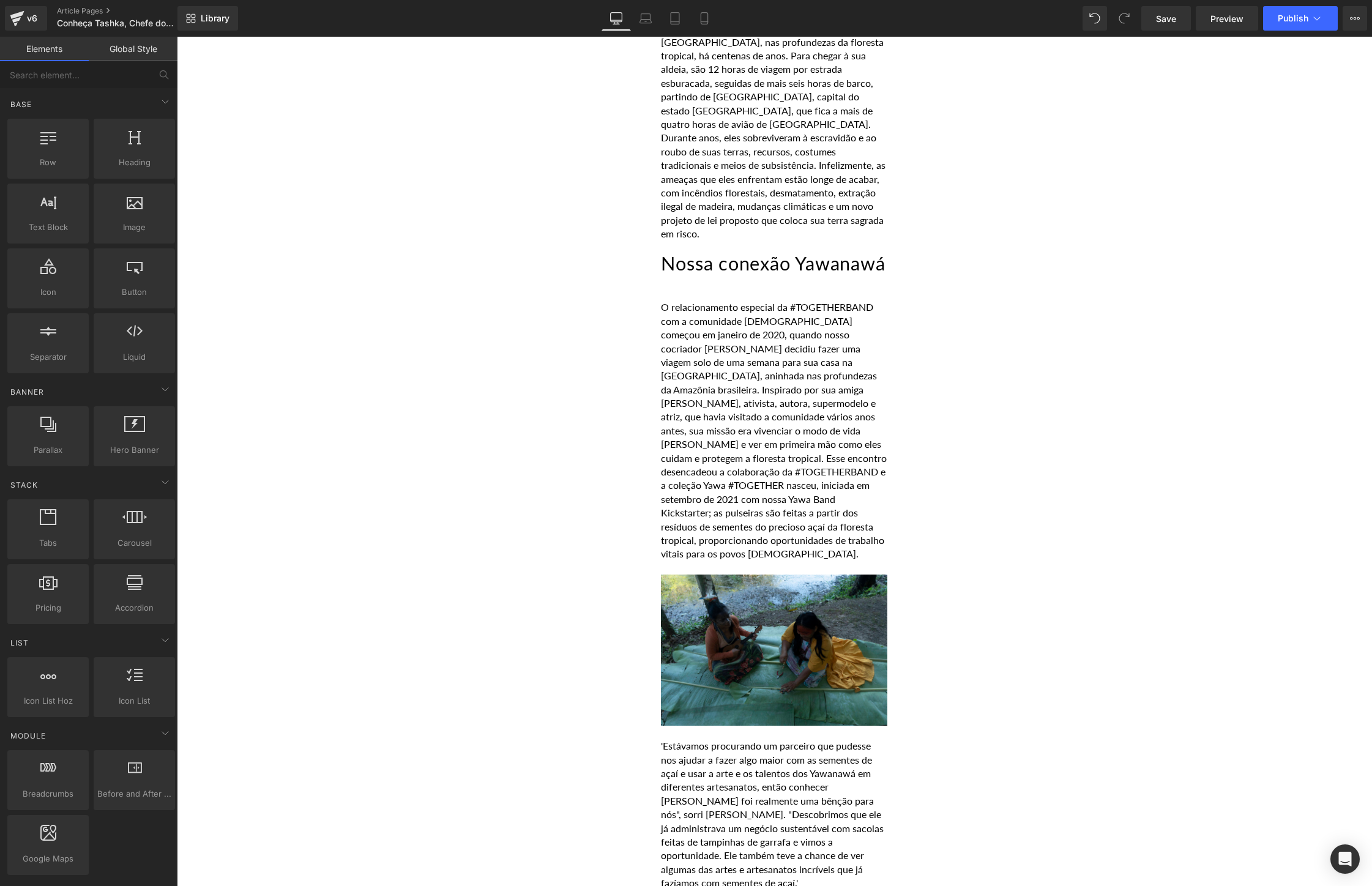
scroll to position [764, 0]
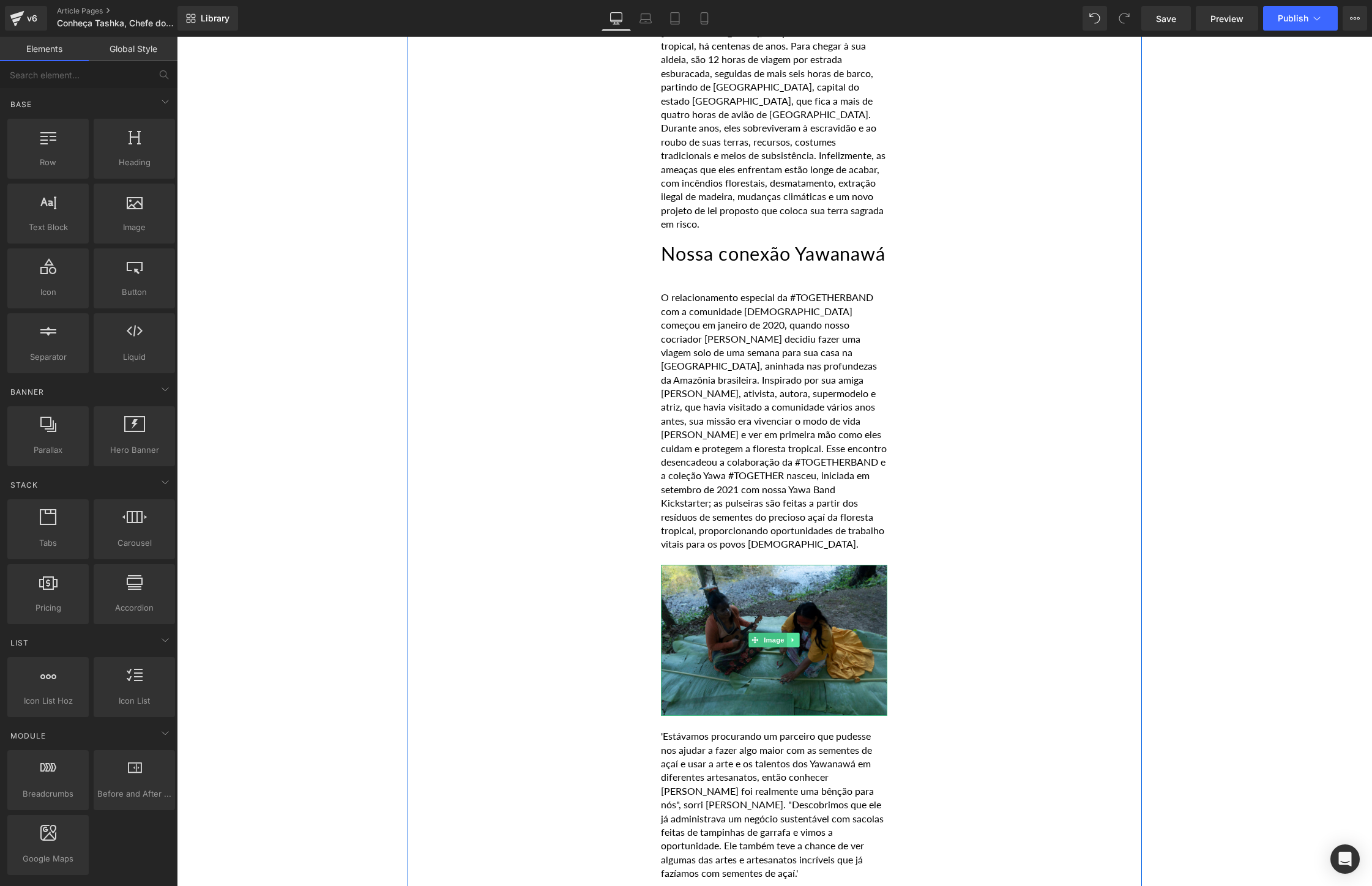
click at [796, 636] on icon at bounding box center [793, 640] width 7 height 7
click at [798, 636] on link at bounding box center [800, 640] width 13 height 15
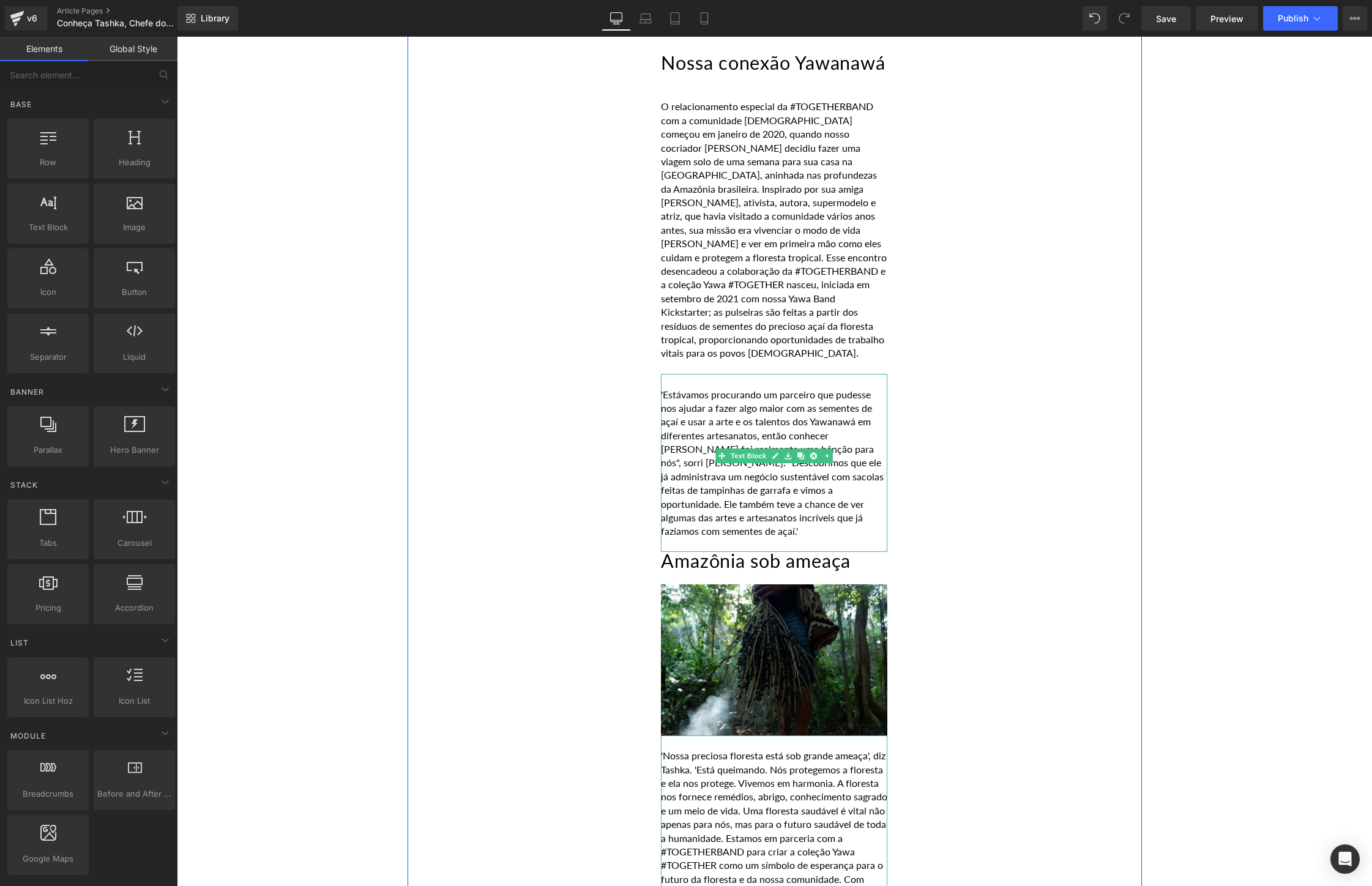
scroll to position [990, 0]
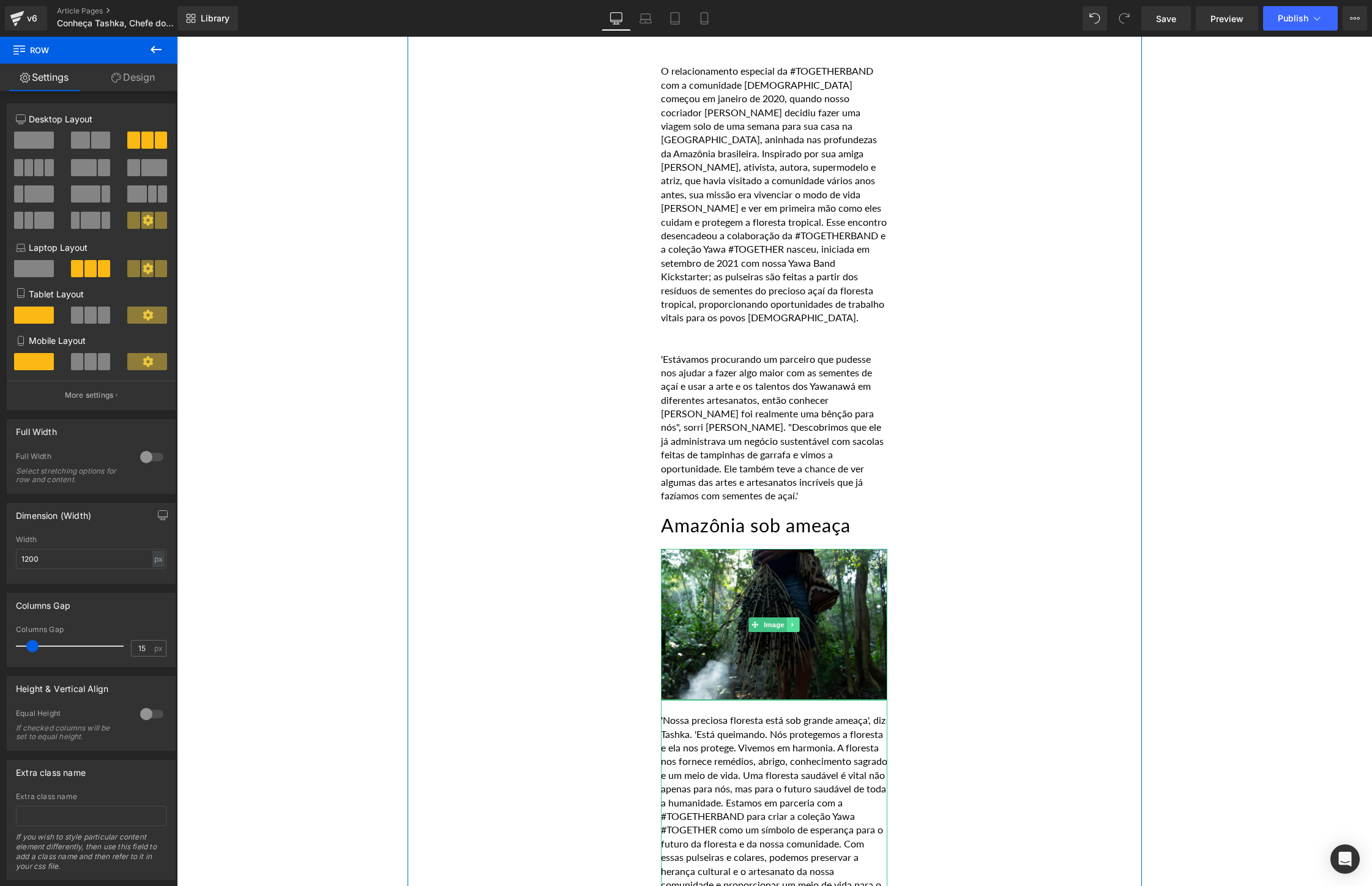
click at [797, 618] on link at bounding box center [792, 625] width 13 height 15
click at [797, 621] on icon at bounding box center [799, 624] width 7 height 7
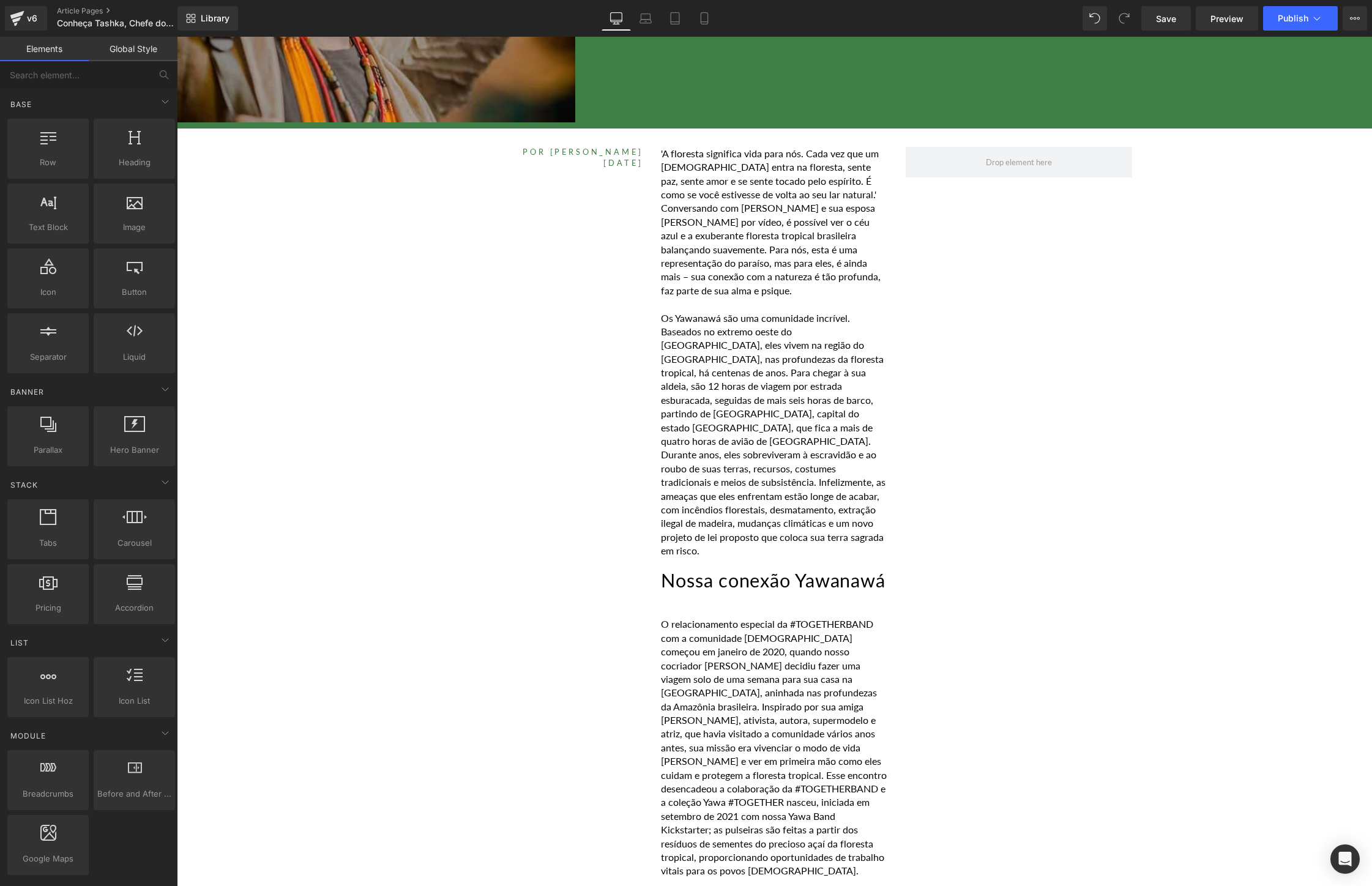
scroll to position [475, 0]
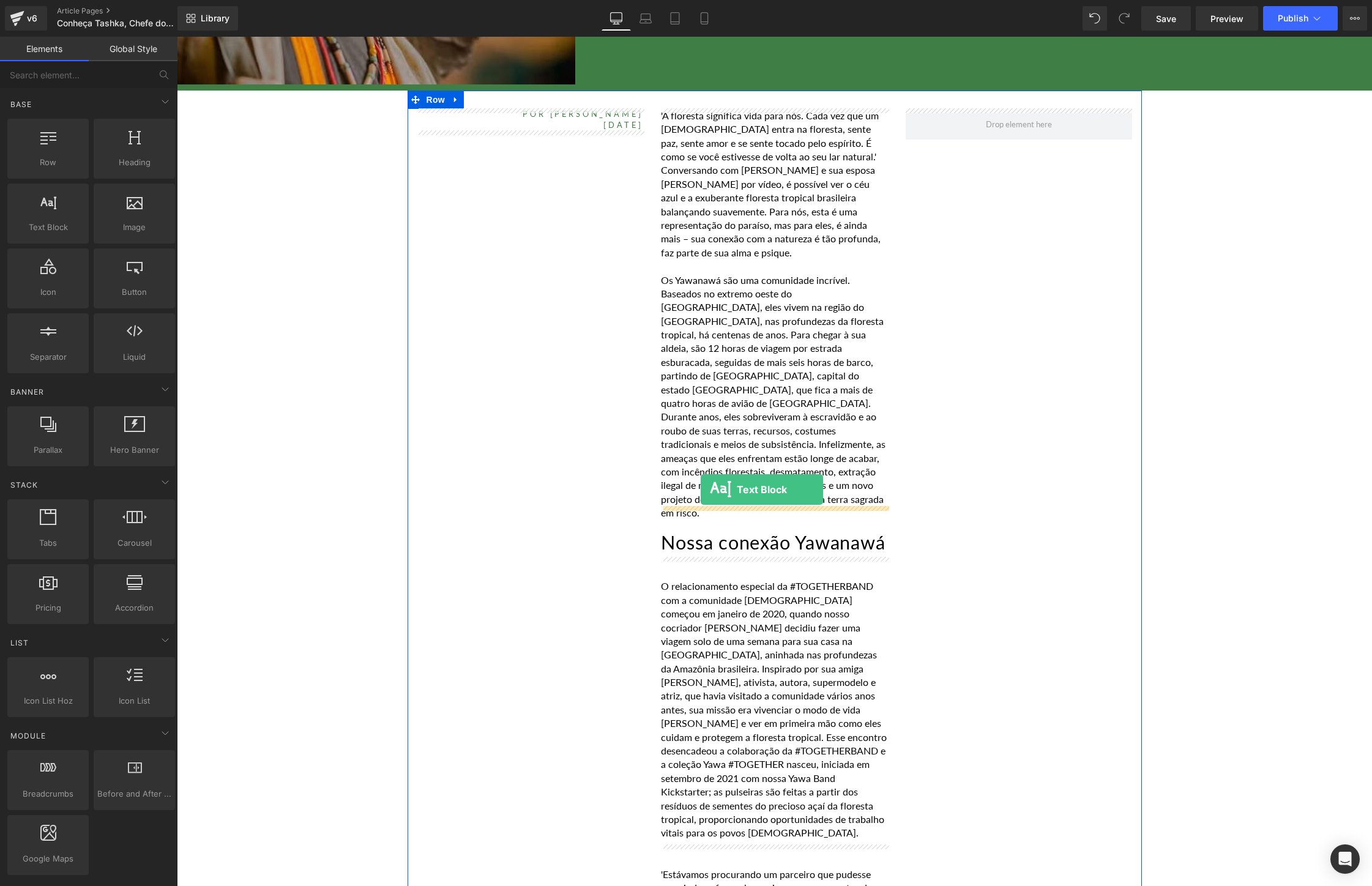
drag, startPoint x: 240, startPoint y: 244, endPoint x: 700, endPoint y: 489, distance: 521.2
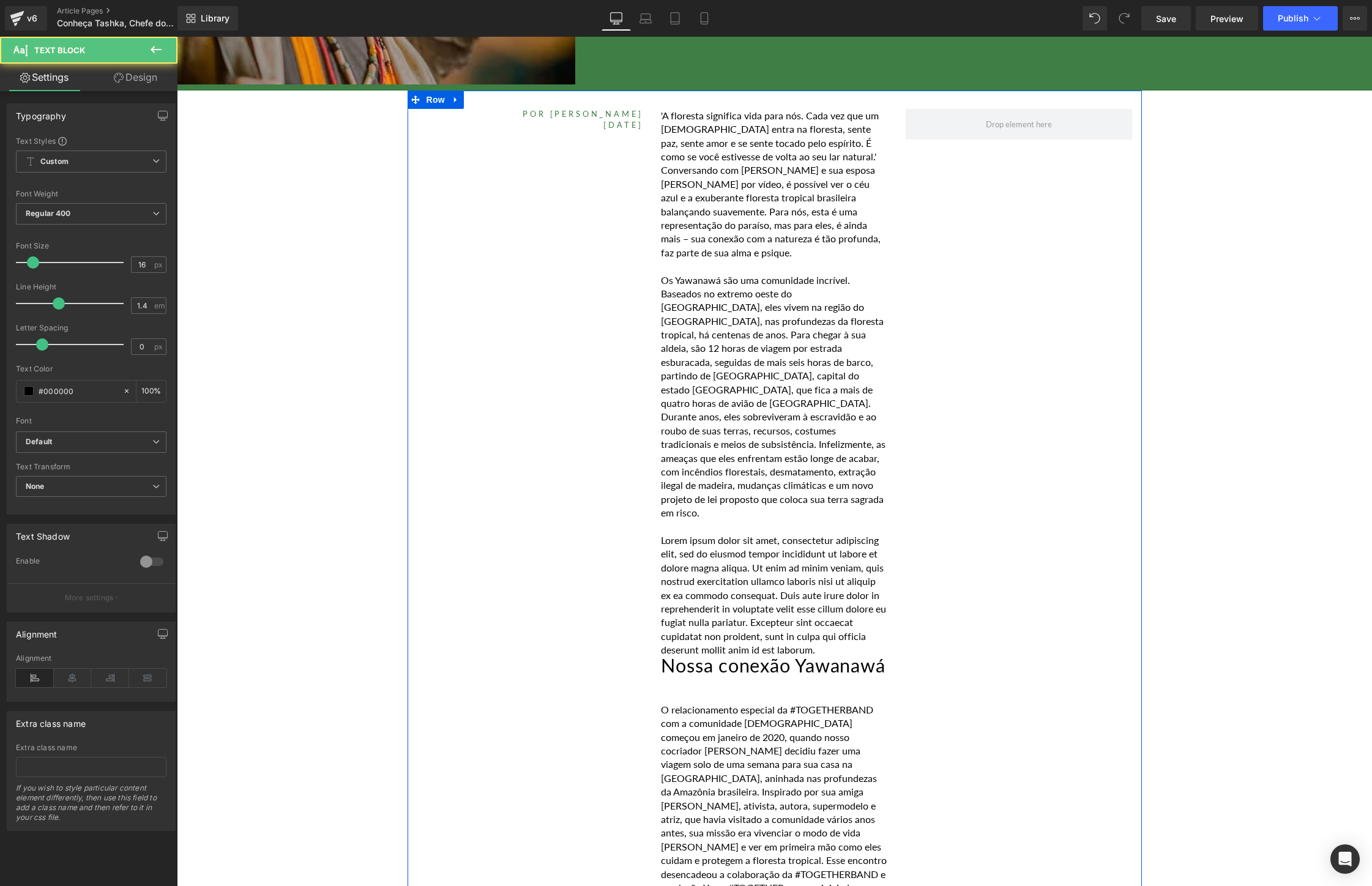
click at [664, 656] on h2 "Nossa conexão Yawanawá" at bounding box center [774, 666] width 226 height 19
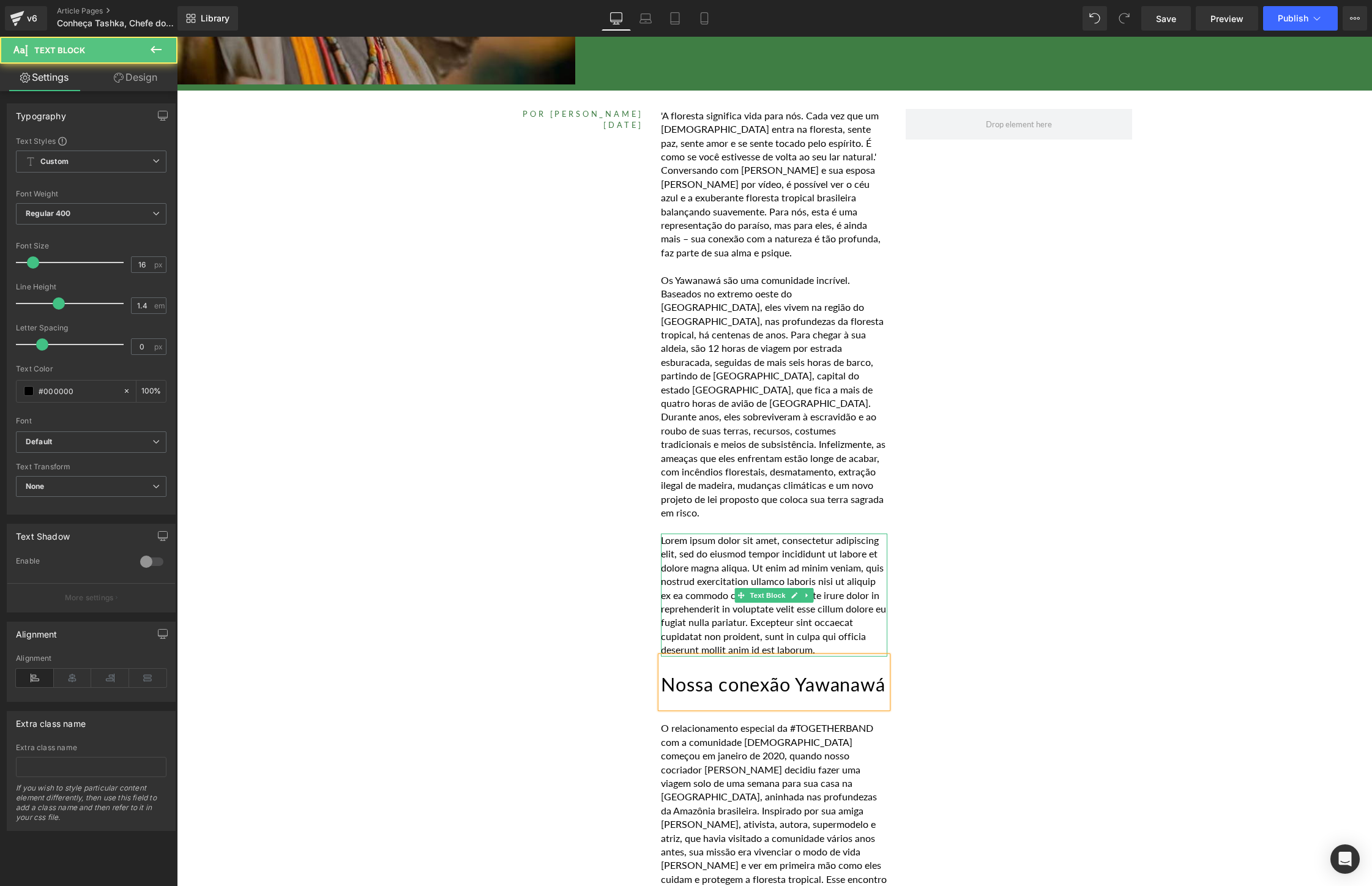
click at [835, 589] on p "Lorem ipsum dolor sit amet, consectetur adipiscing elit, sed do eiusmod tempor …" at bounding box center [774, 595] width 226 height 124
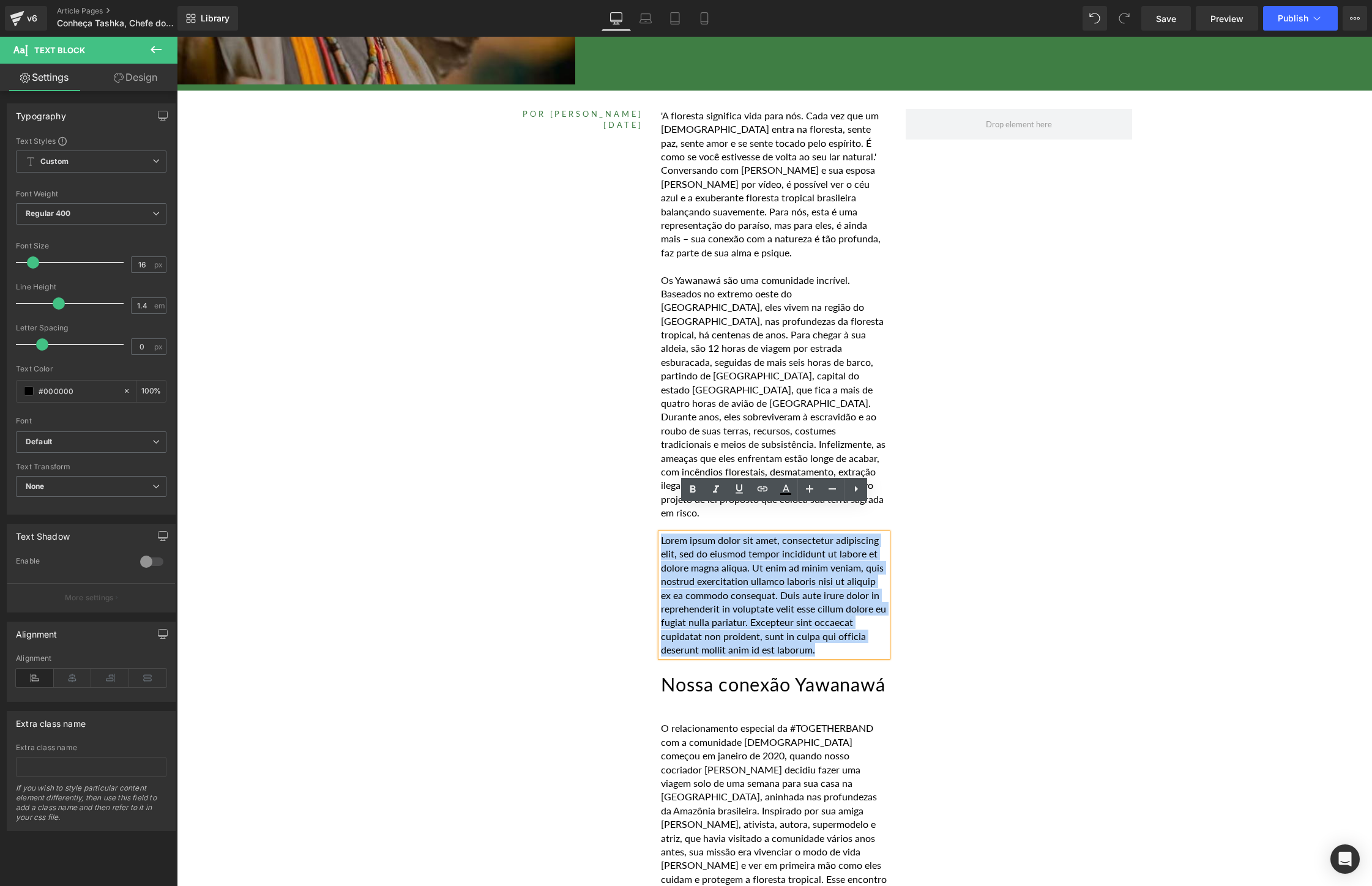
drag, startPoint x: 853, startPoint y: 621, endPoint x: 609, endPoint y: 505, distance: 270.2
paste div
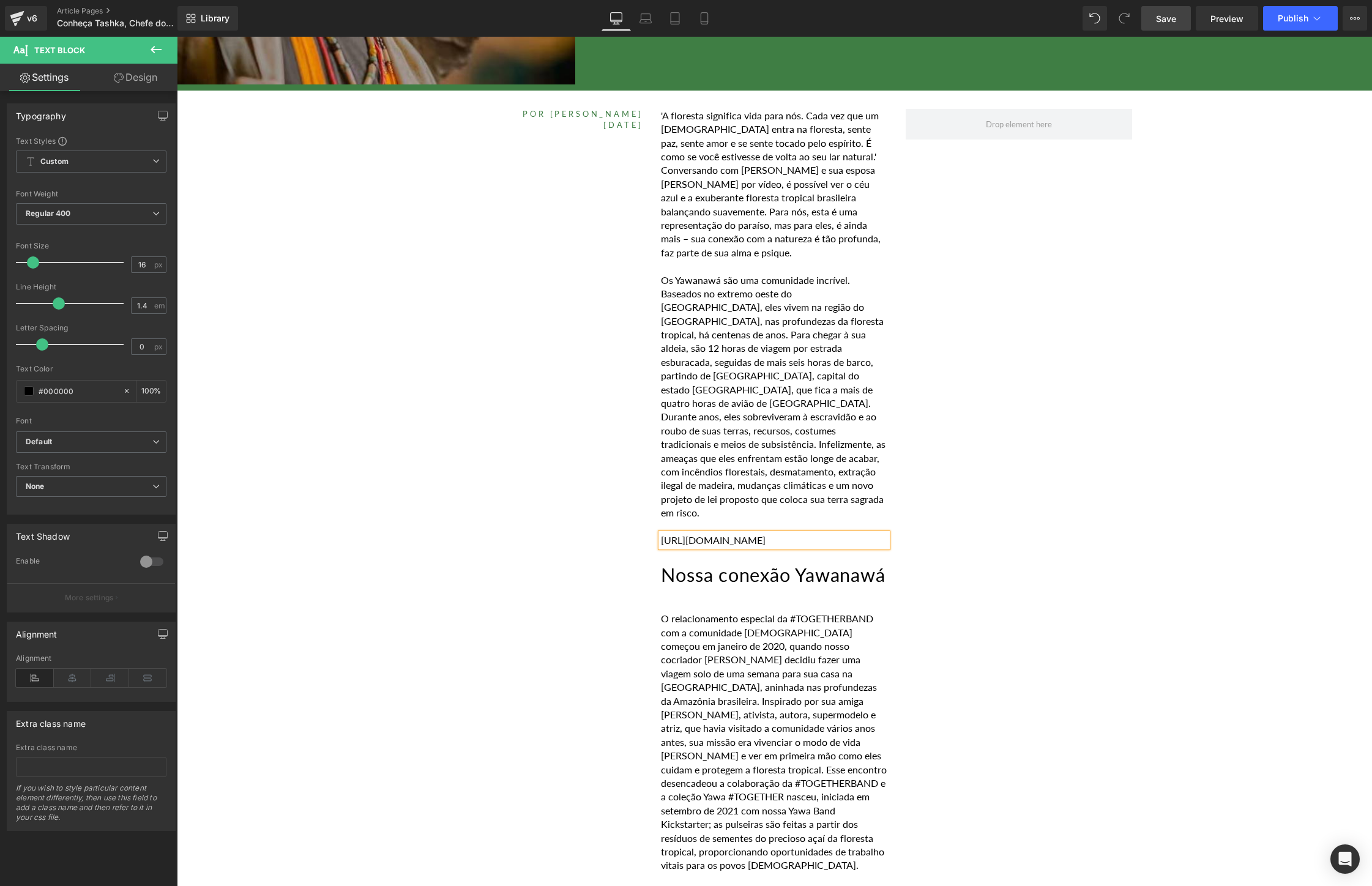
click at [1166, 11] on link "Save" at bounding box center [1166, 18] width 49 height 25
click at [1233, 17] on span "Preview" at bounding box center [1226, 18] width 33 height 13
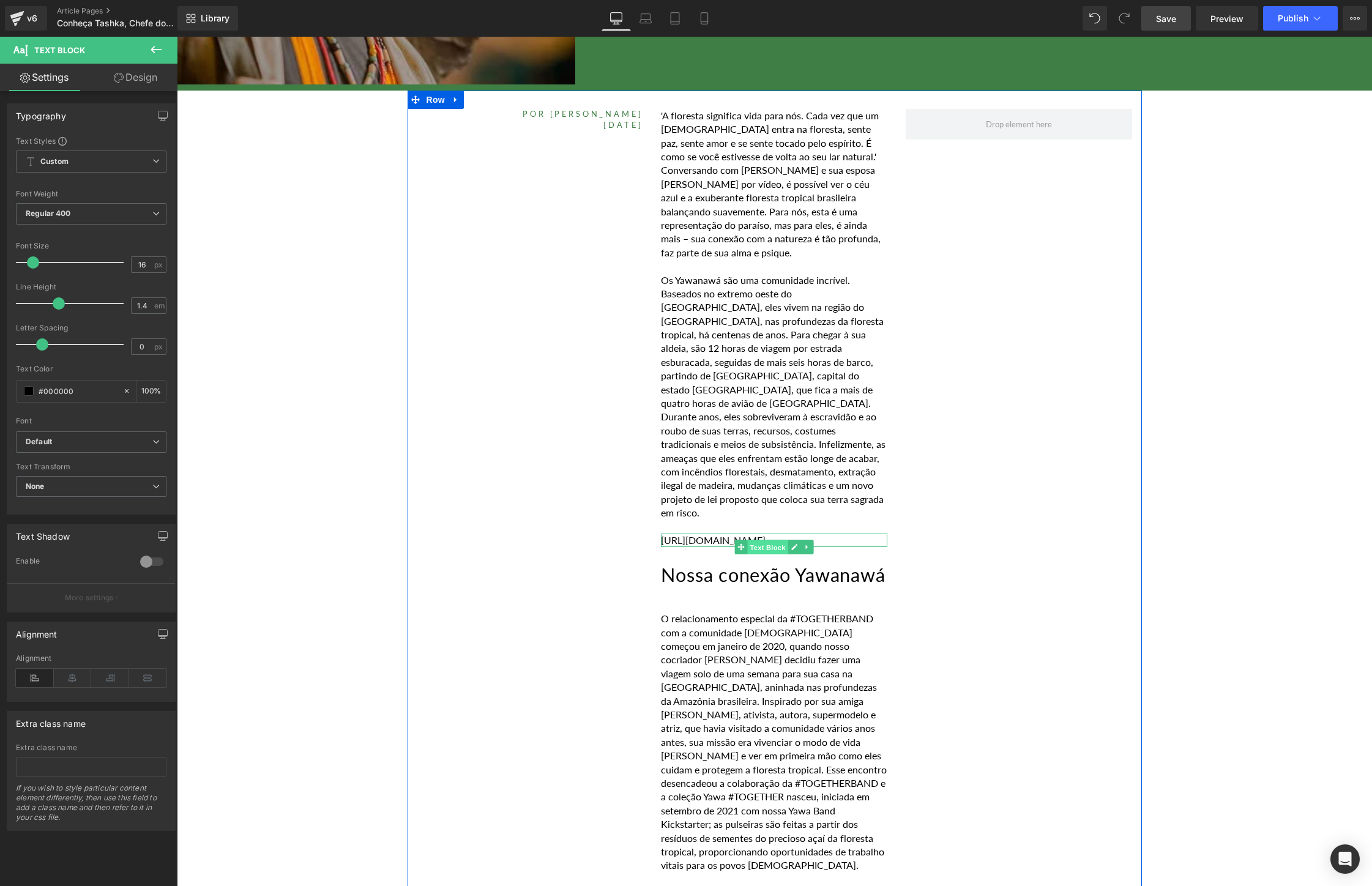
click at [770, 540] on span "Text Block" at bounding box center [768, 547] width 40 height 15
click at [836, 533] on p "[URL][DOMAIN_NAME]" at bounding box center [774, 540] width 226 height 13
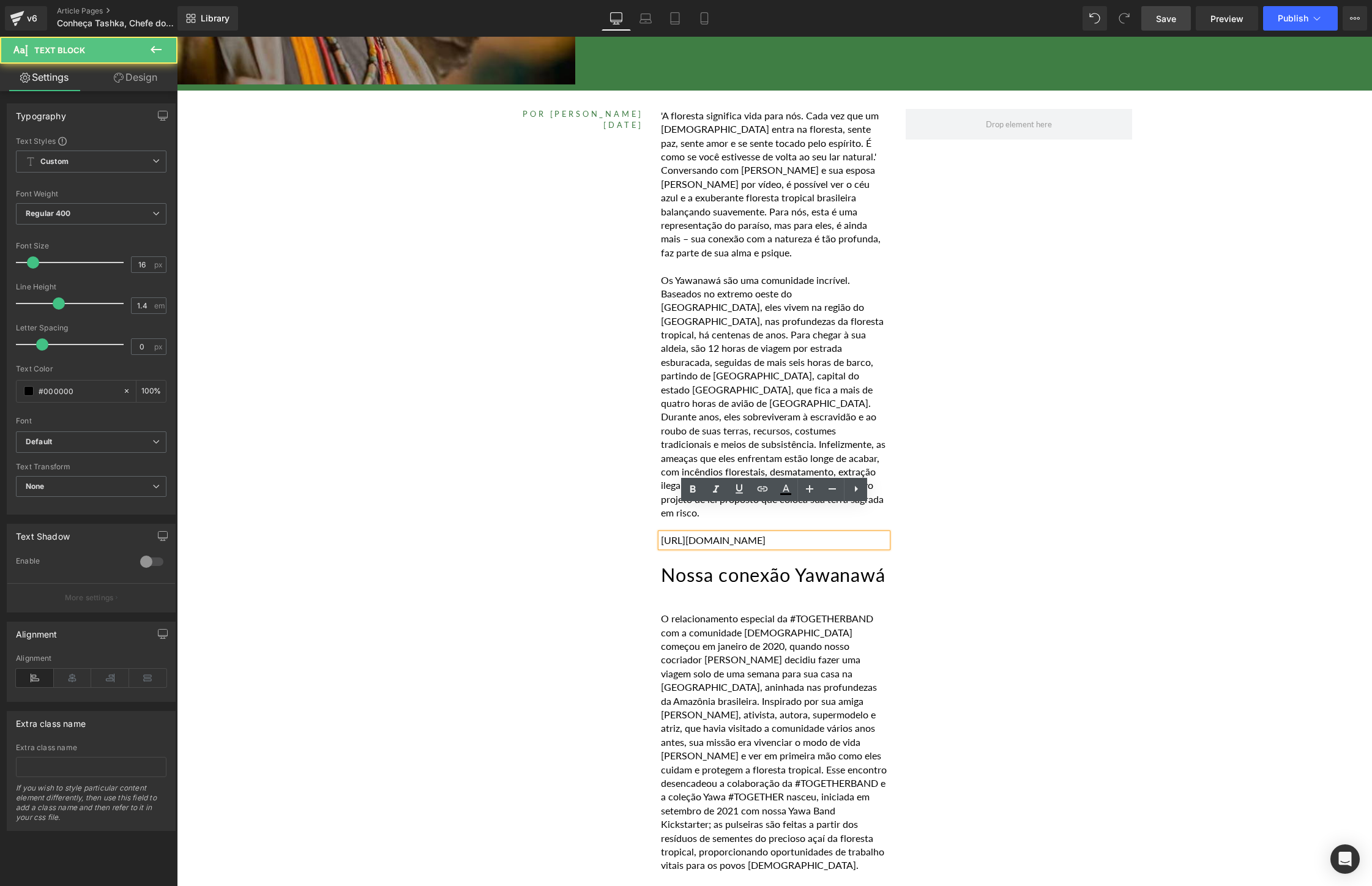
click at [836, 533] on p "[URL][DOMAIN_NAME]" at bounding box center [774, 540] width 226 height 13
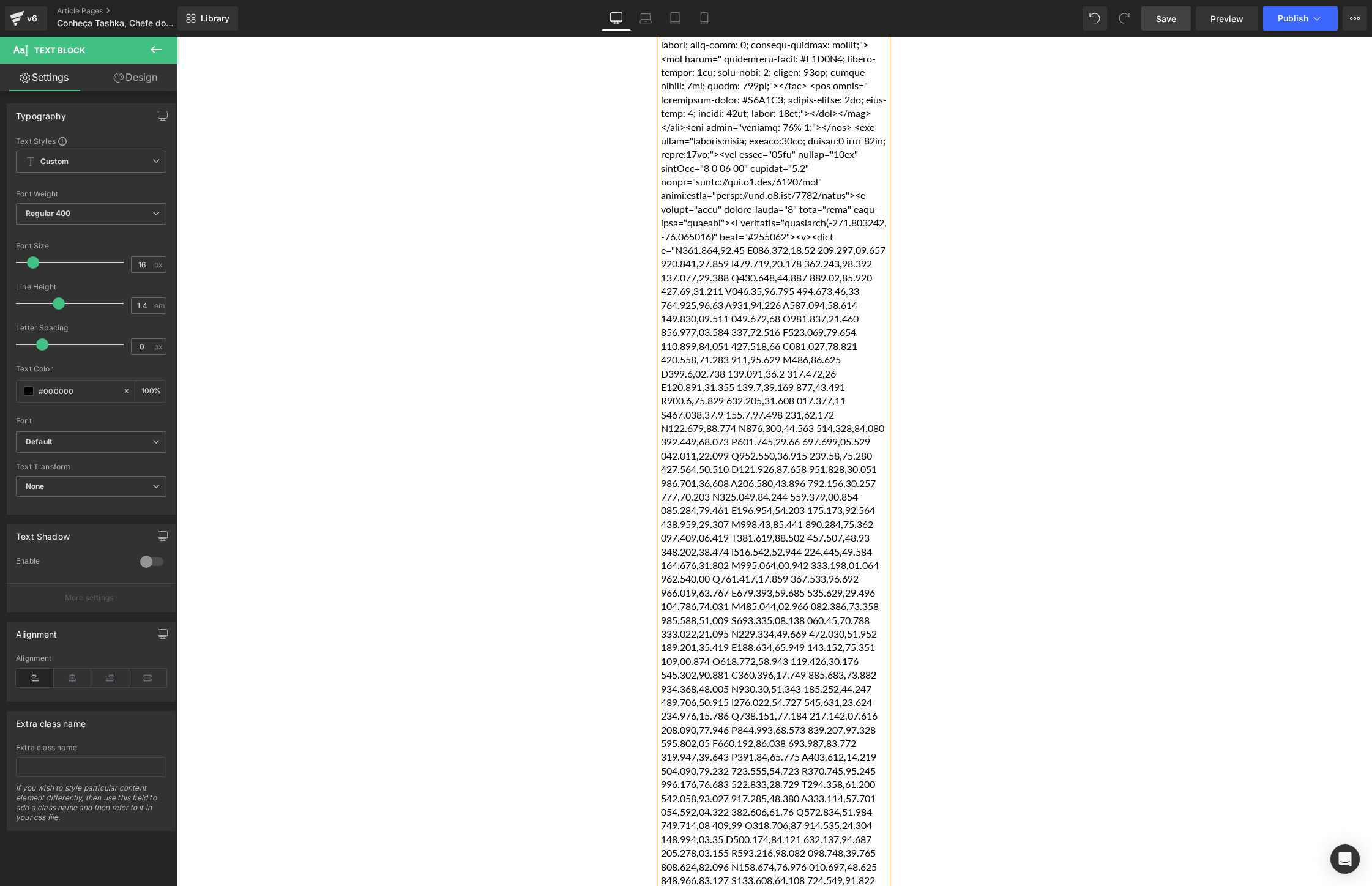
scroll to position [0, 0]
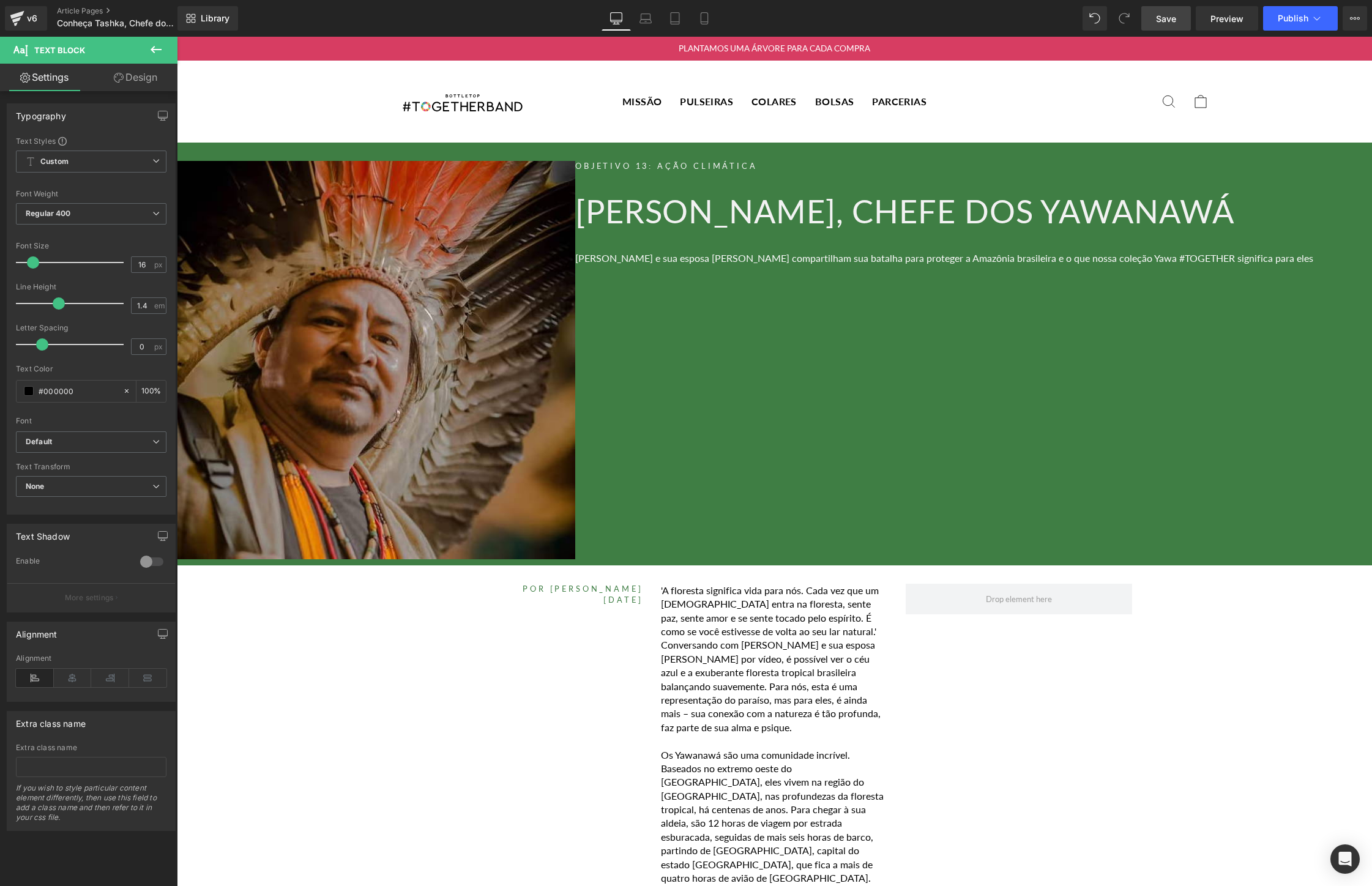
click at [1169, 21] on span "Save" at bounding box center [1166, 18] width 20 height 13
click at [1227, 8] on link "Preview" at bounding box center [1226, 18] width 62 height 25
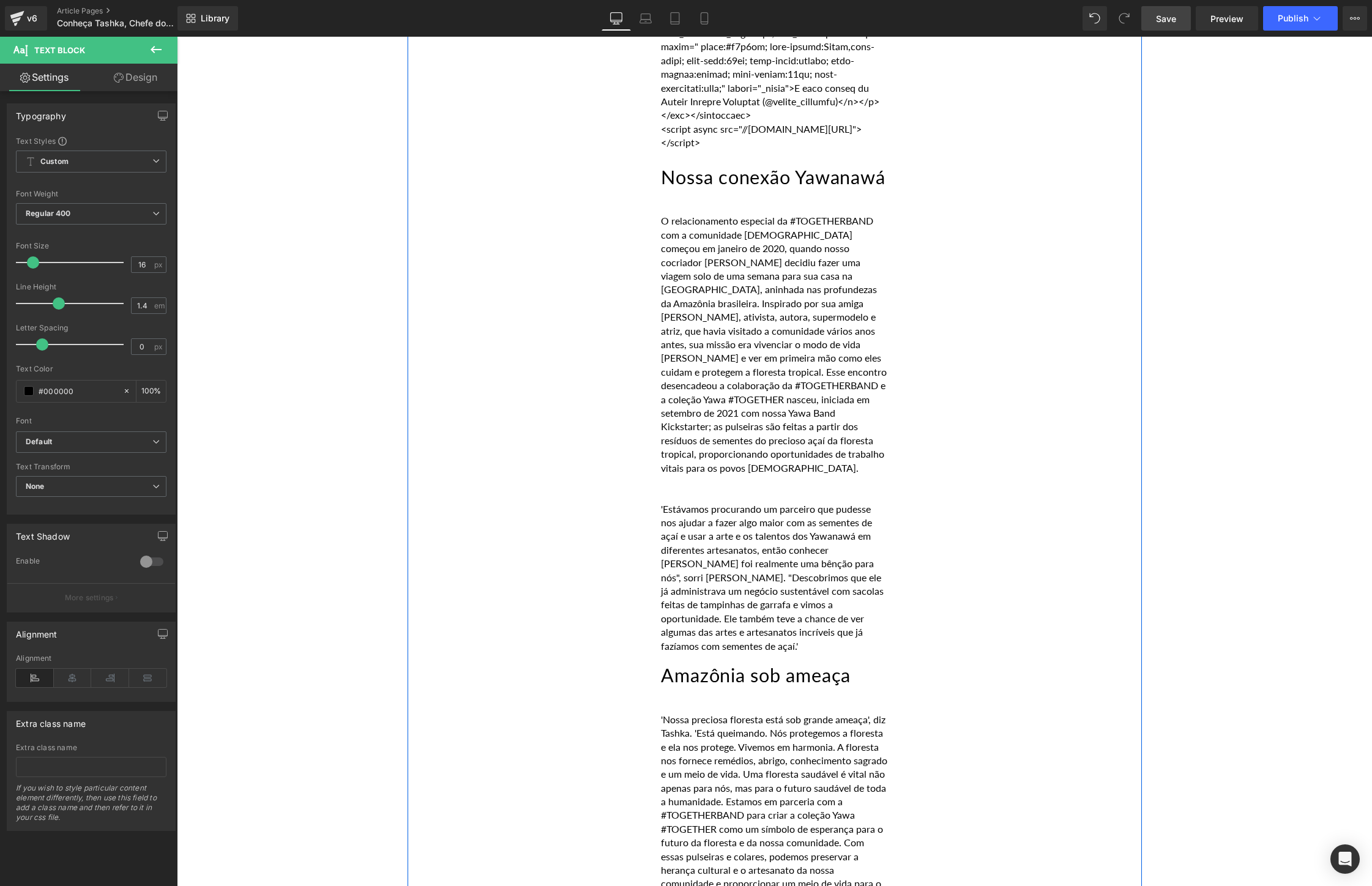
scroll to position [2976, 0]
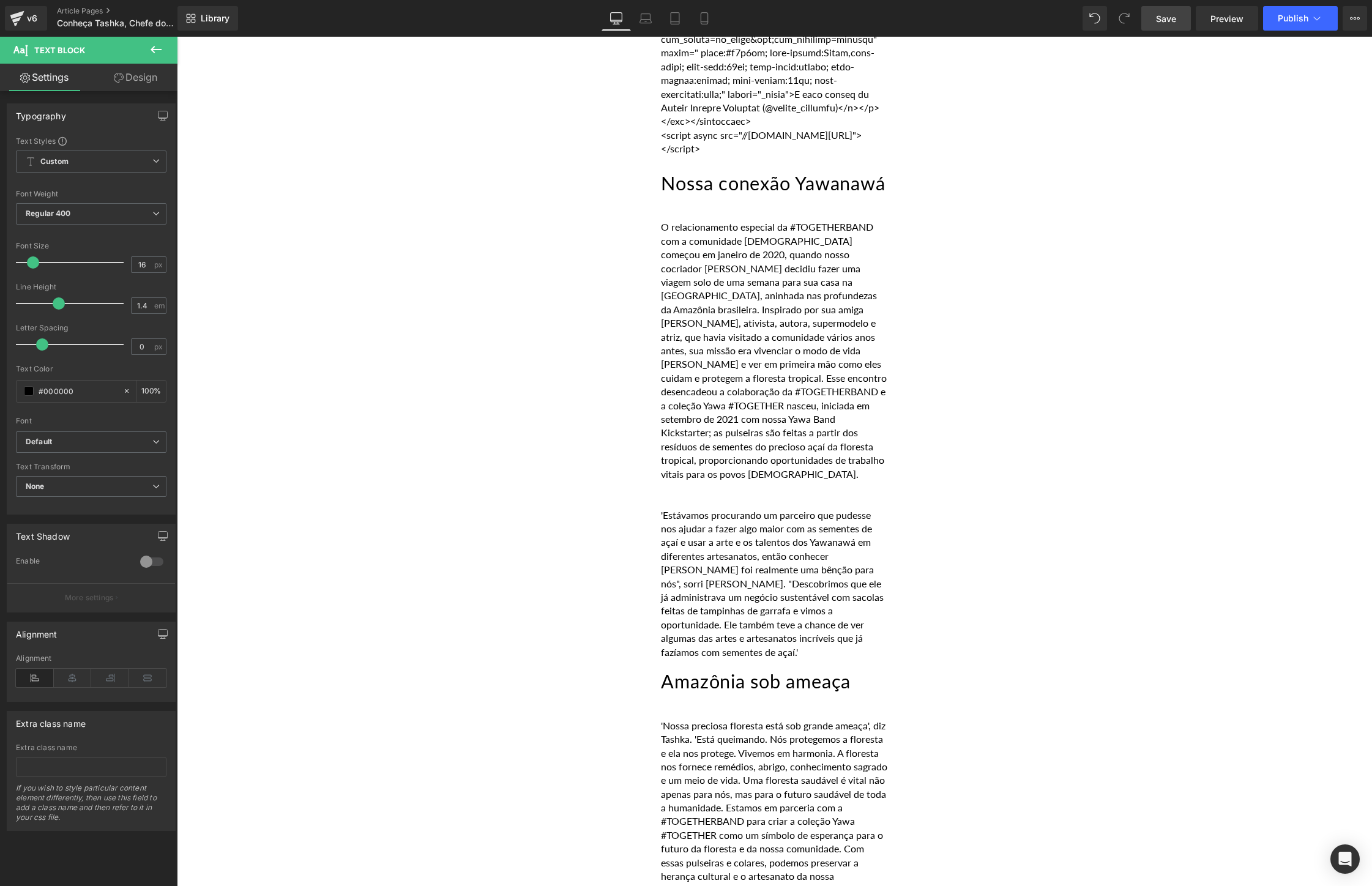
click at [160, 51] on icon at bounding box center [156, 49] width 15 height 15
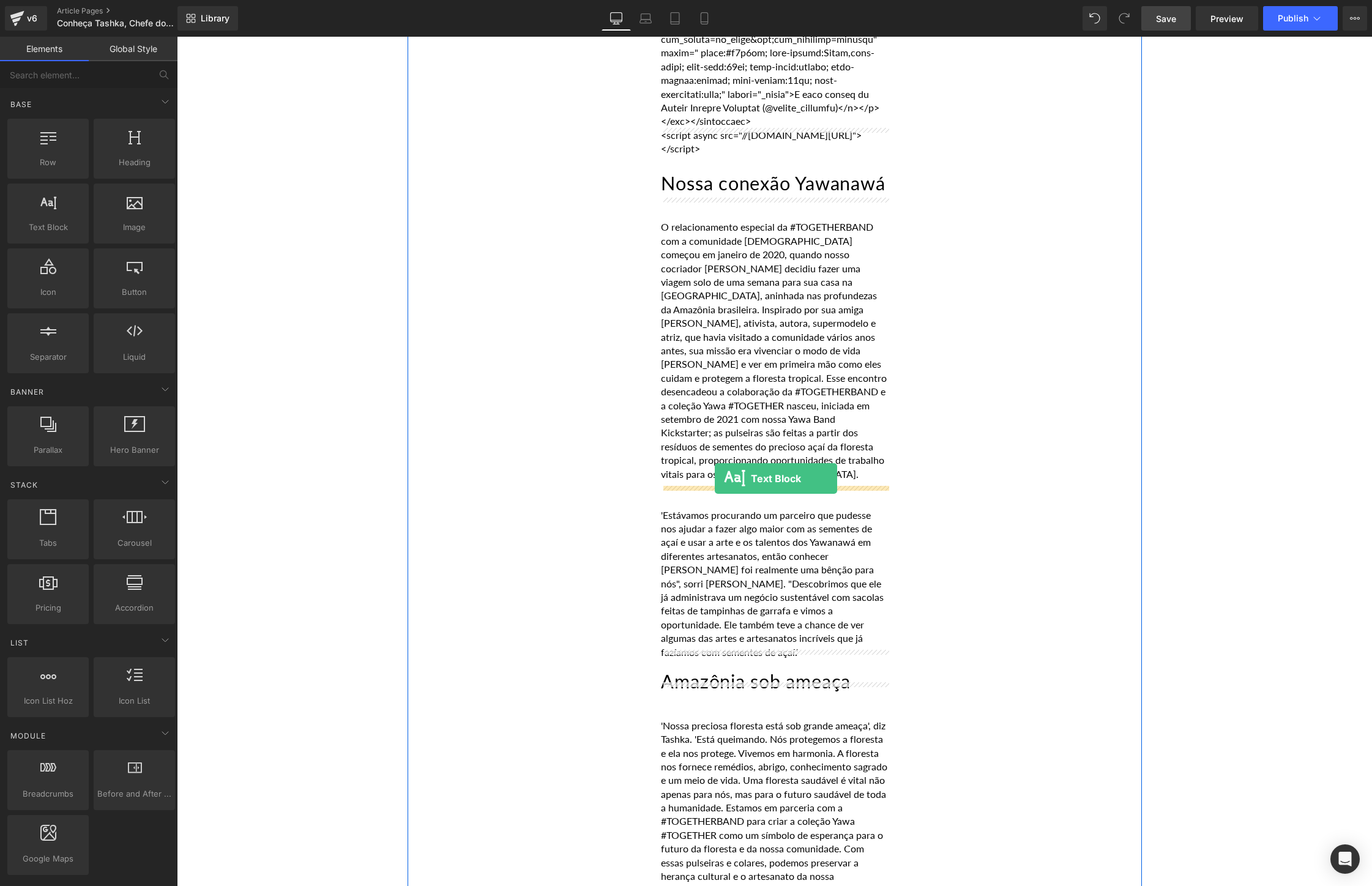
drag, startPoint x: 230, startPoint y: 245, endPoint x: 714, endPoint y: 479, distance: 537.6
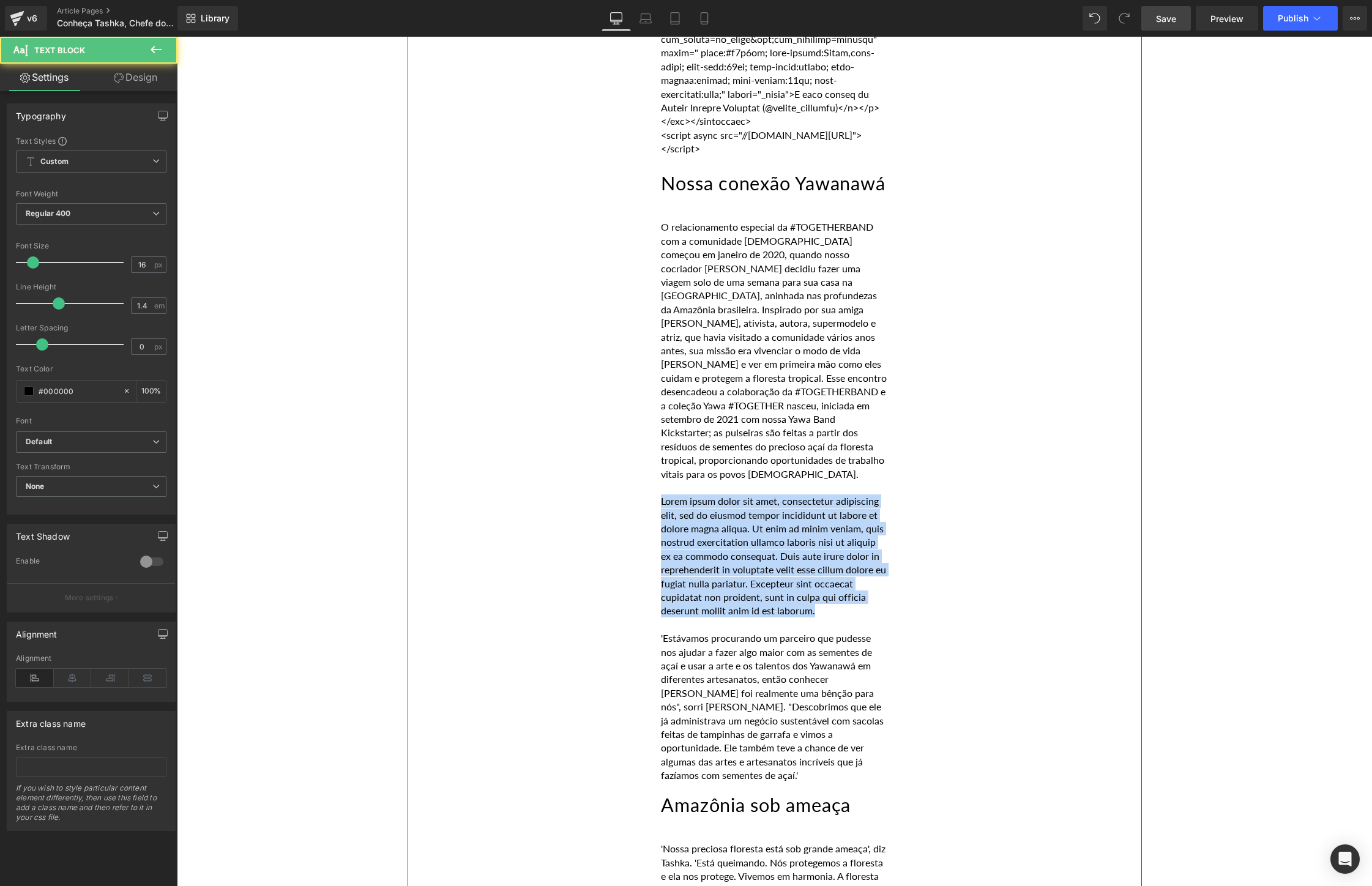
drag, startPoint x: 859, startPoint y: 600, endPoint x: 622, endPoint y: 492, distance: 260.4
paste div
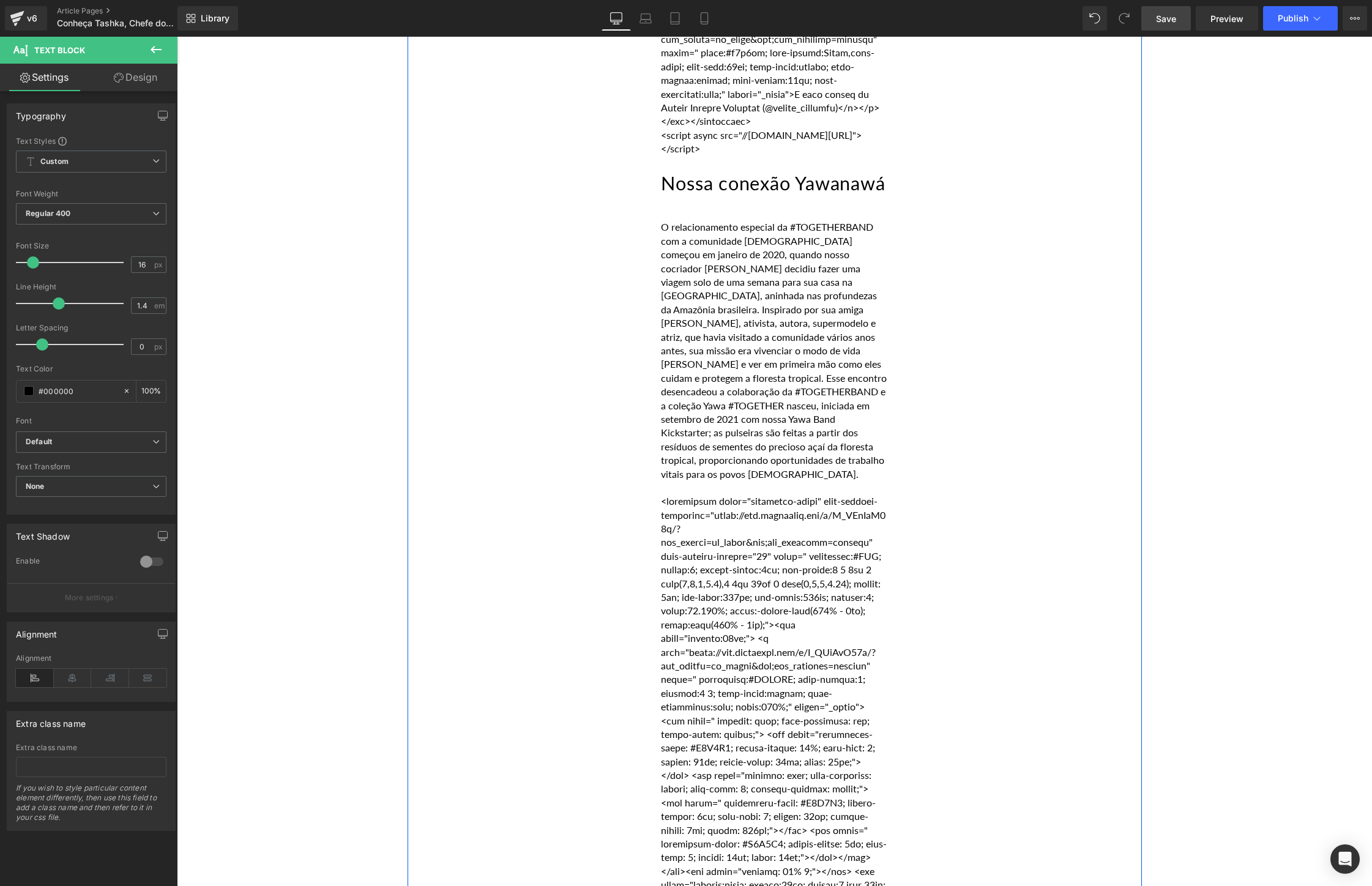
scroll to position [4671, 0]
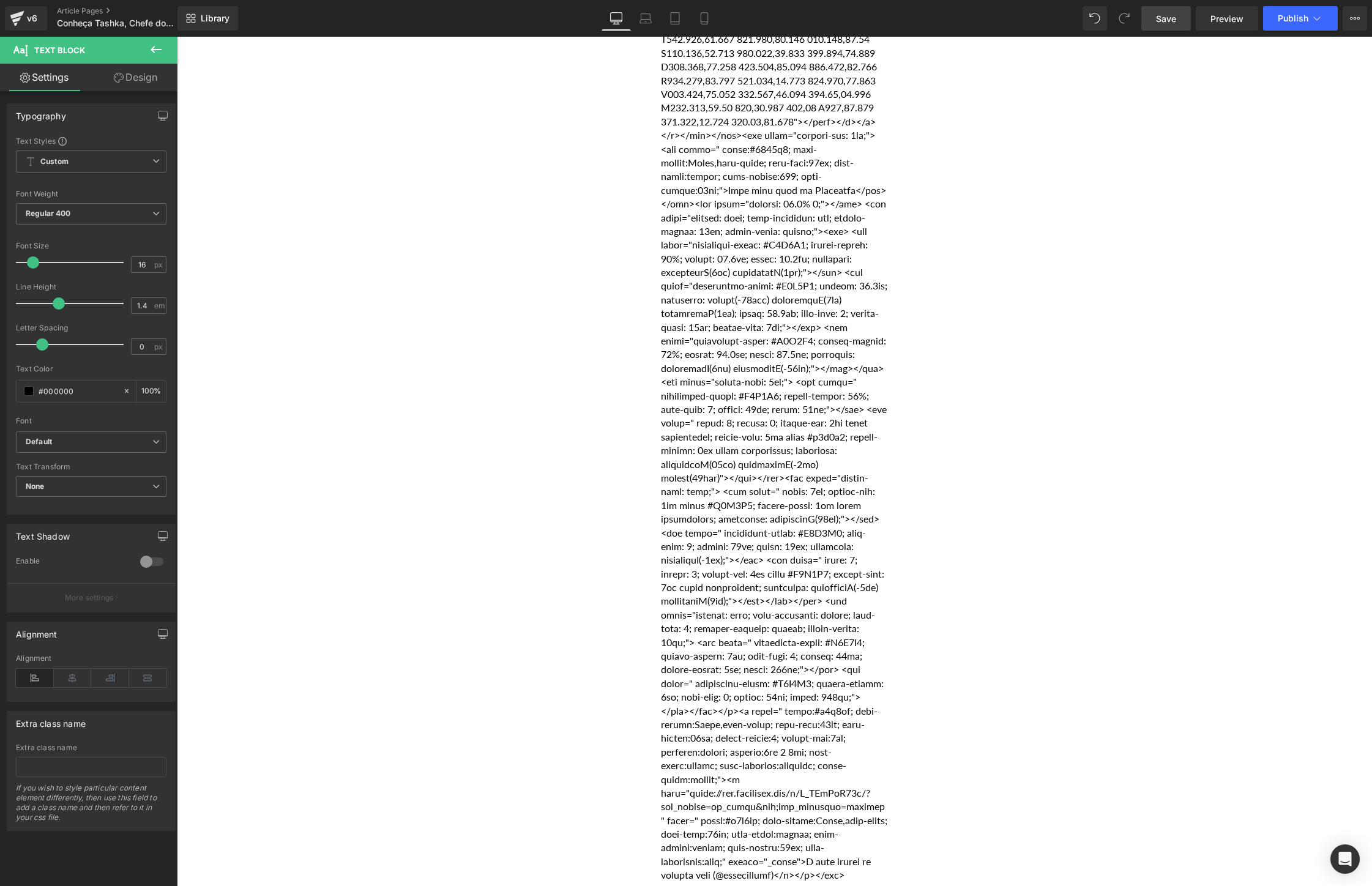
click at [1170, 25] on link "Save" at bounding box center [1166, 18] width 49 height 25
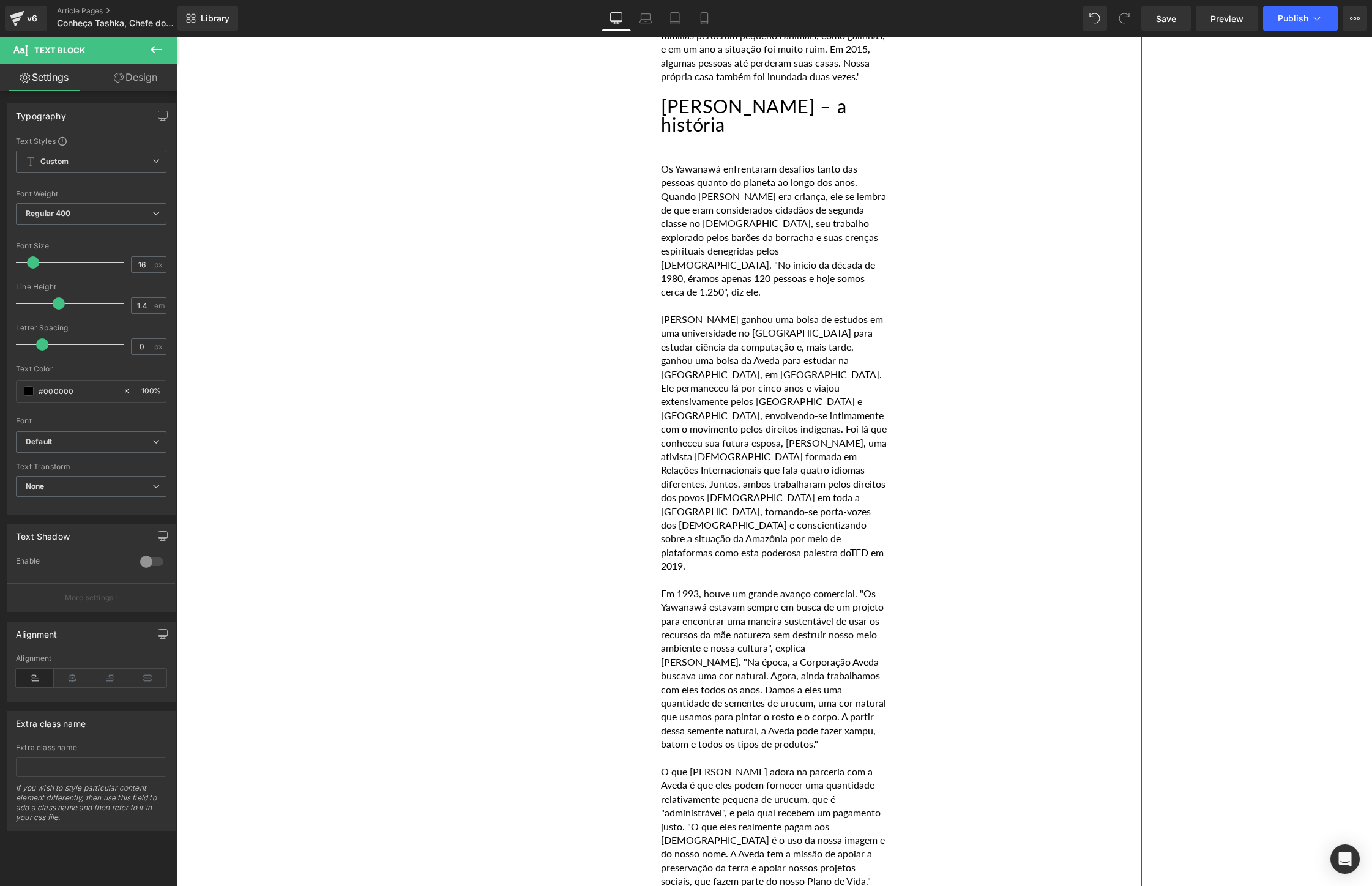
scroll to position [7526, 0]
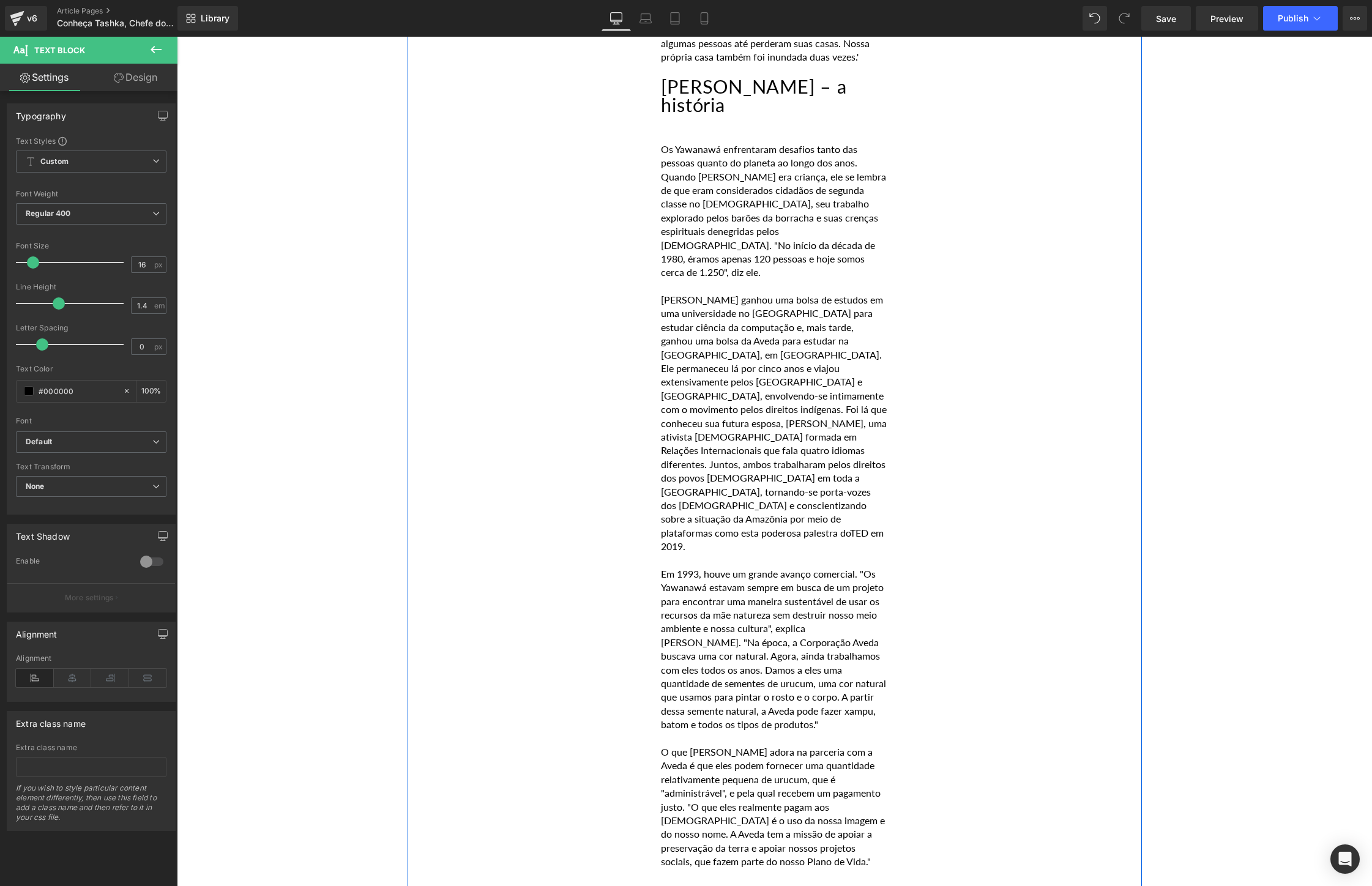
click at [705, 568] on p "Em 1993, houve um grande avanço comercial. "Os Yawanawá estavam sempre em busca…" at bounding box center [774, 650] width 226 height 165
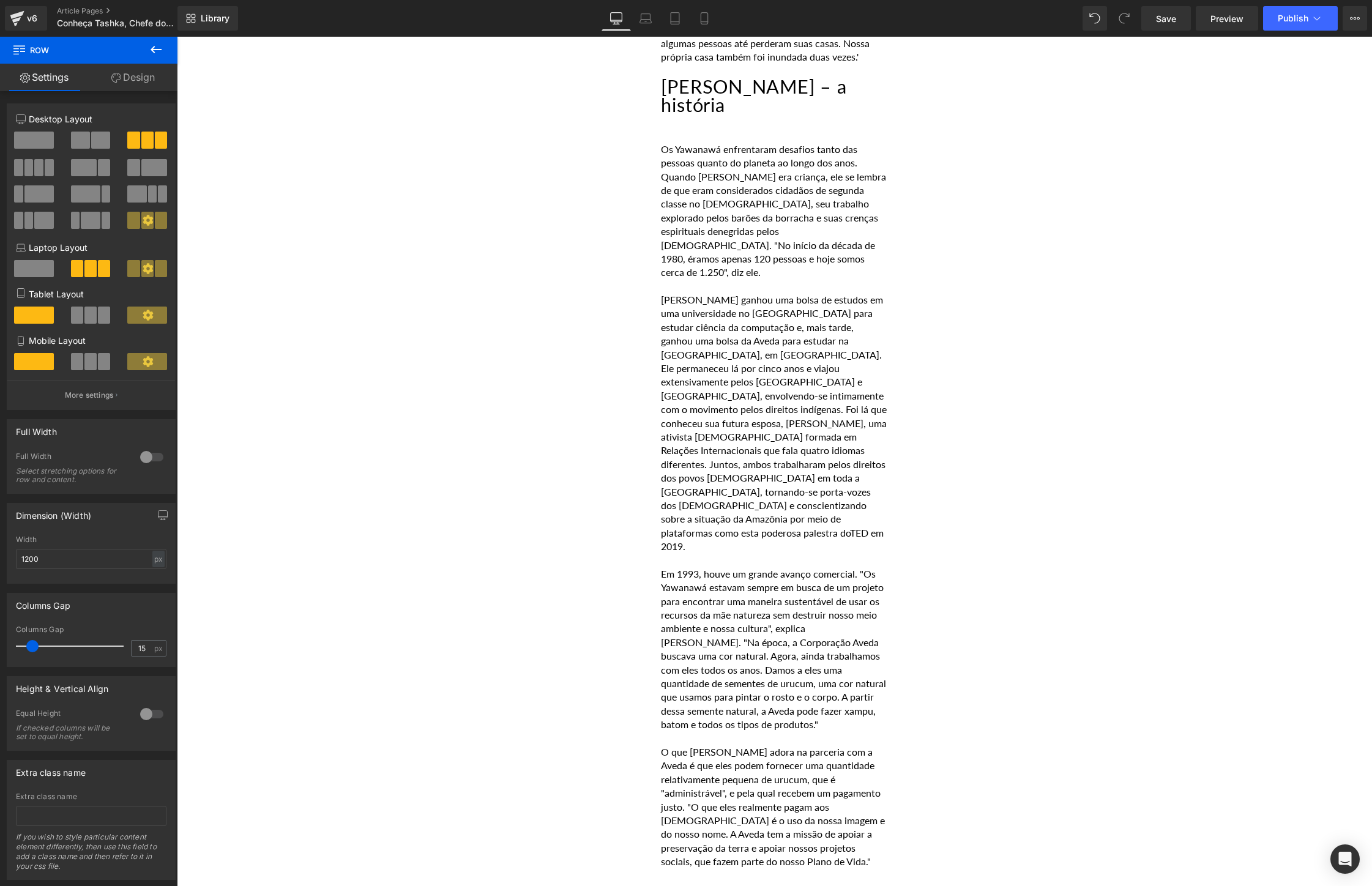
click at [160, 47] on icon at bounding box center [156, 49] width 15 height 15
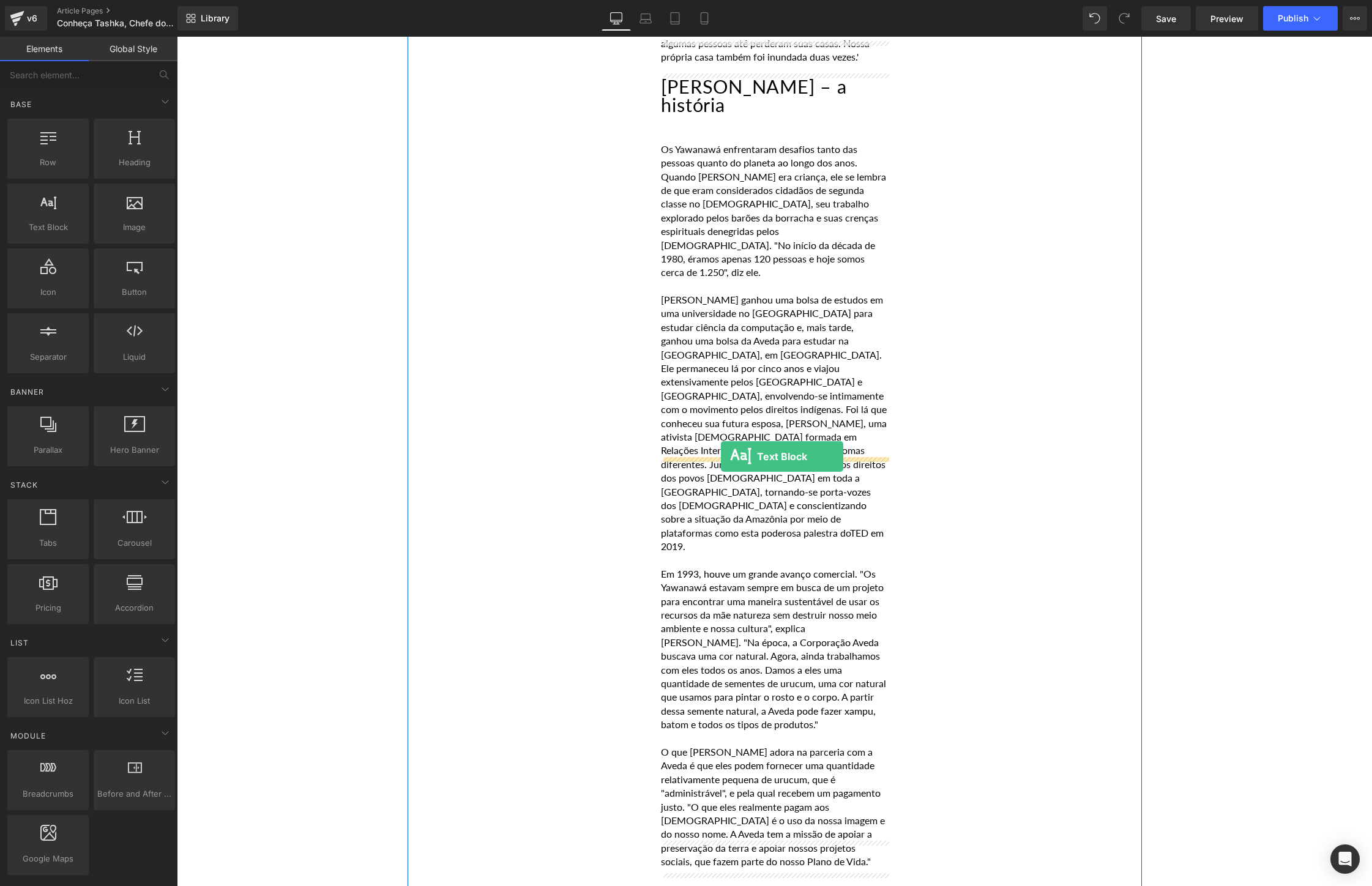
drag, startPoint x: 210, startPoint y: 258, endPoint x: 721, endPoint y: 457, distance: 548.4
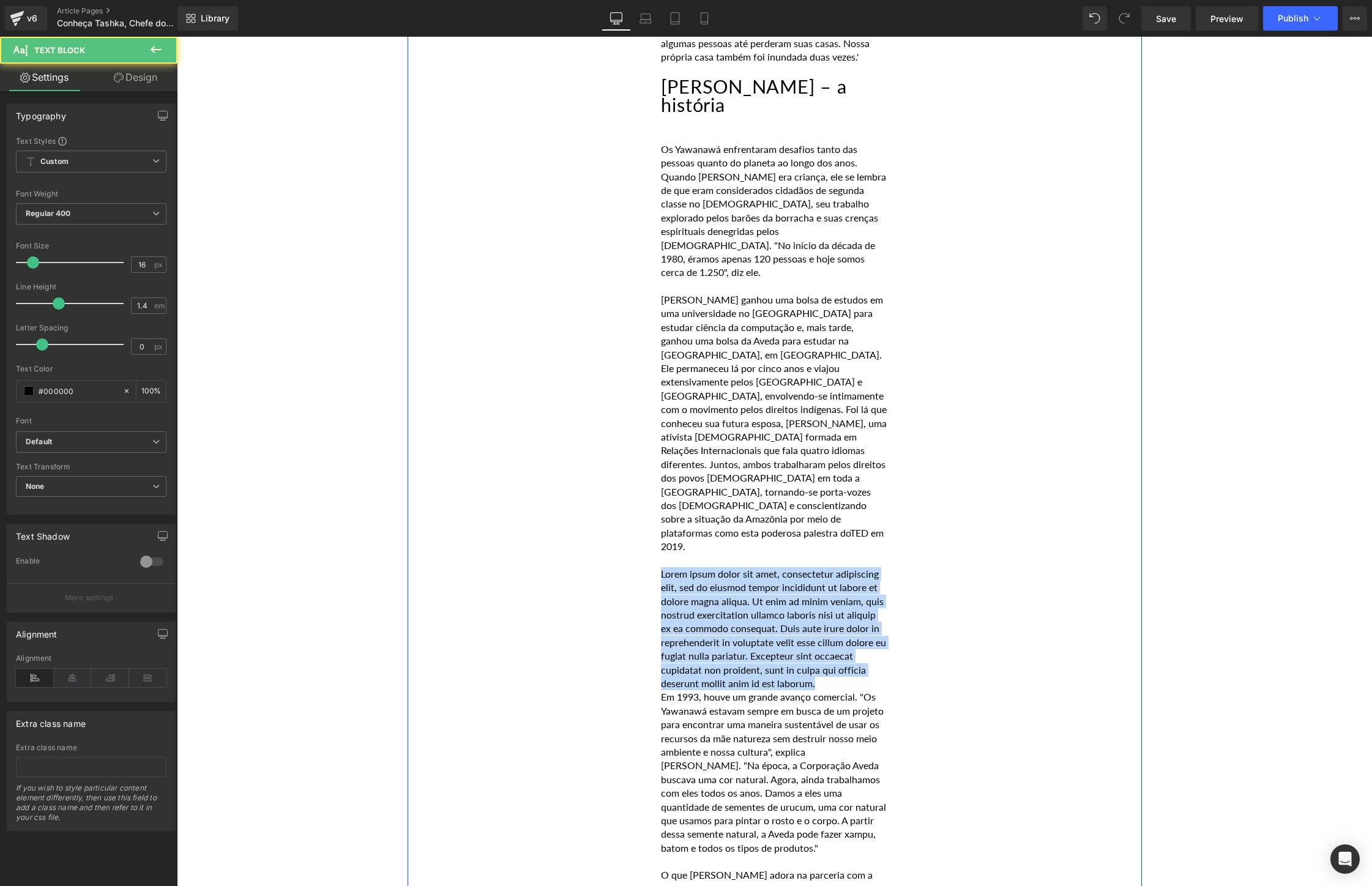
drag, startPoint x: 858, startPoint y: 575, endPoint x: 618, endPoint y: 463, distance: 264.8
paste div
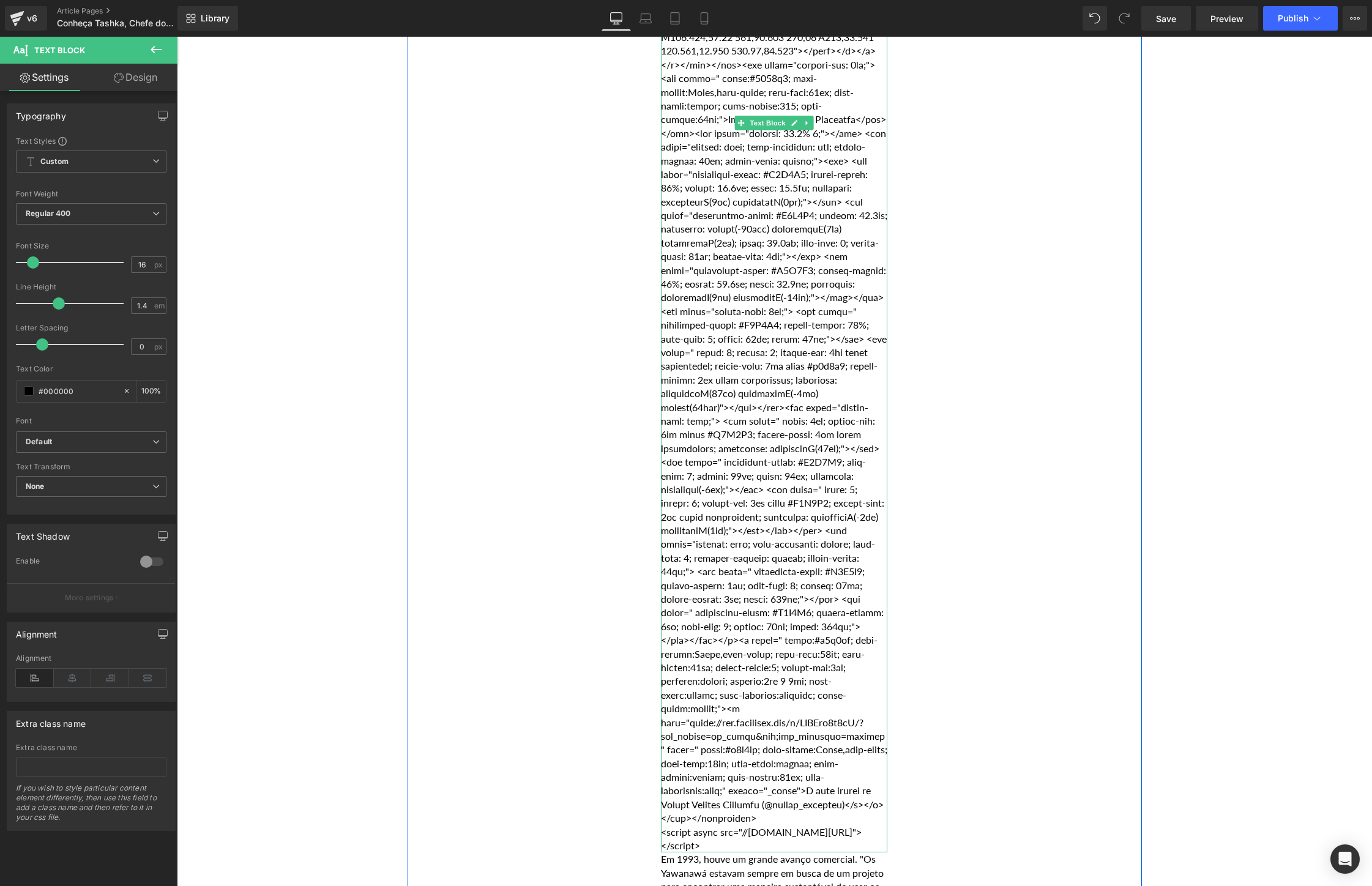
scroll to position [9375, 0]
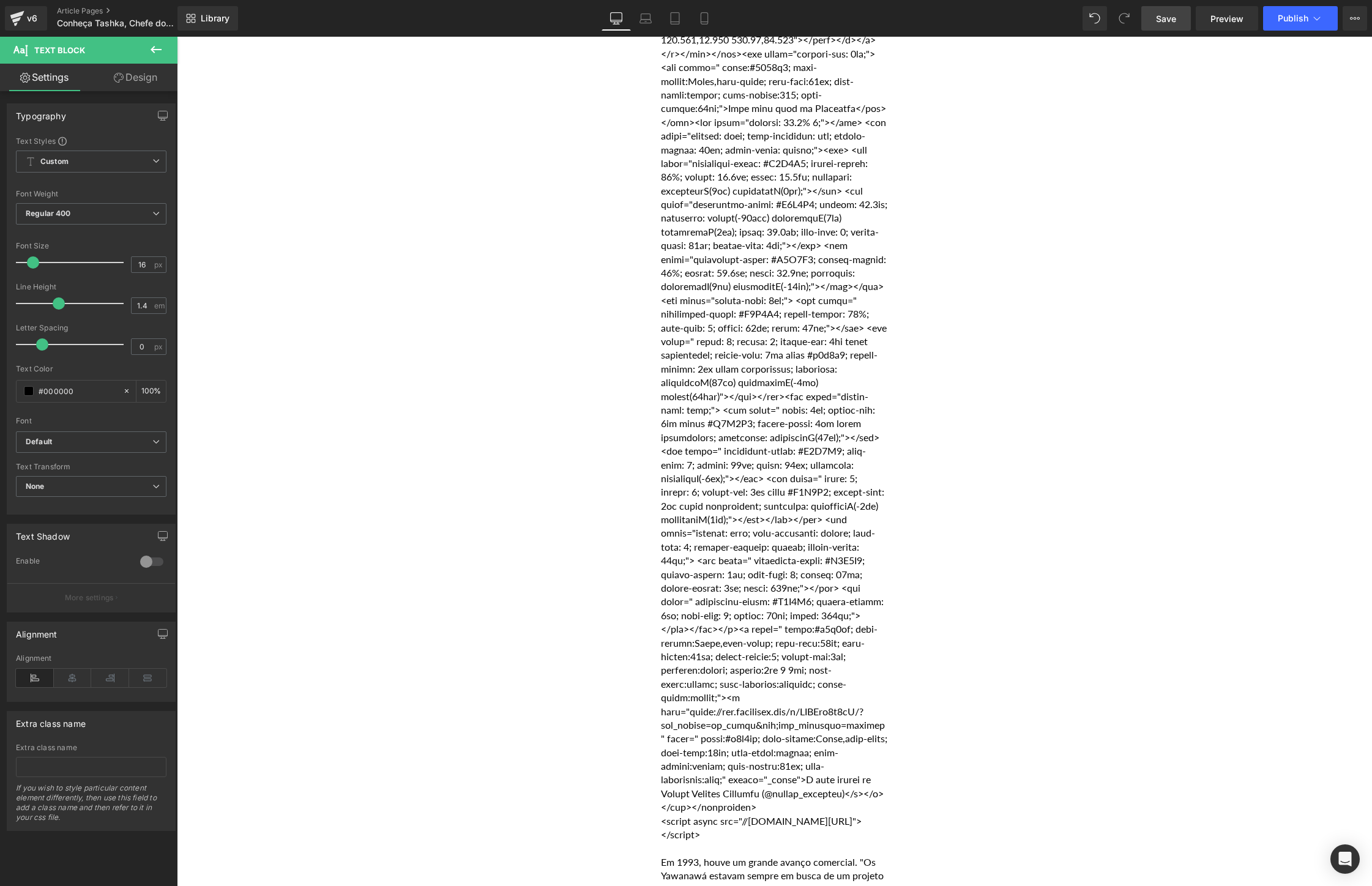
click at [1160, 20] on span "Save" at bounding box center [1166, 18] width 20 height 13
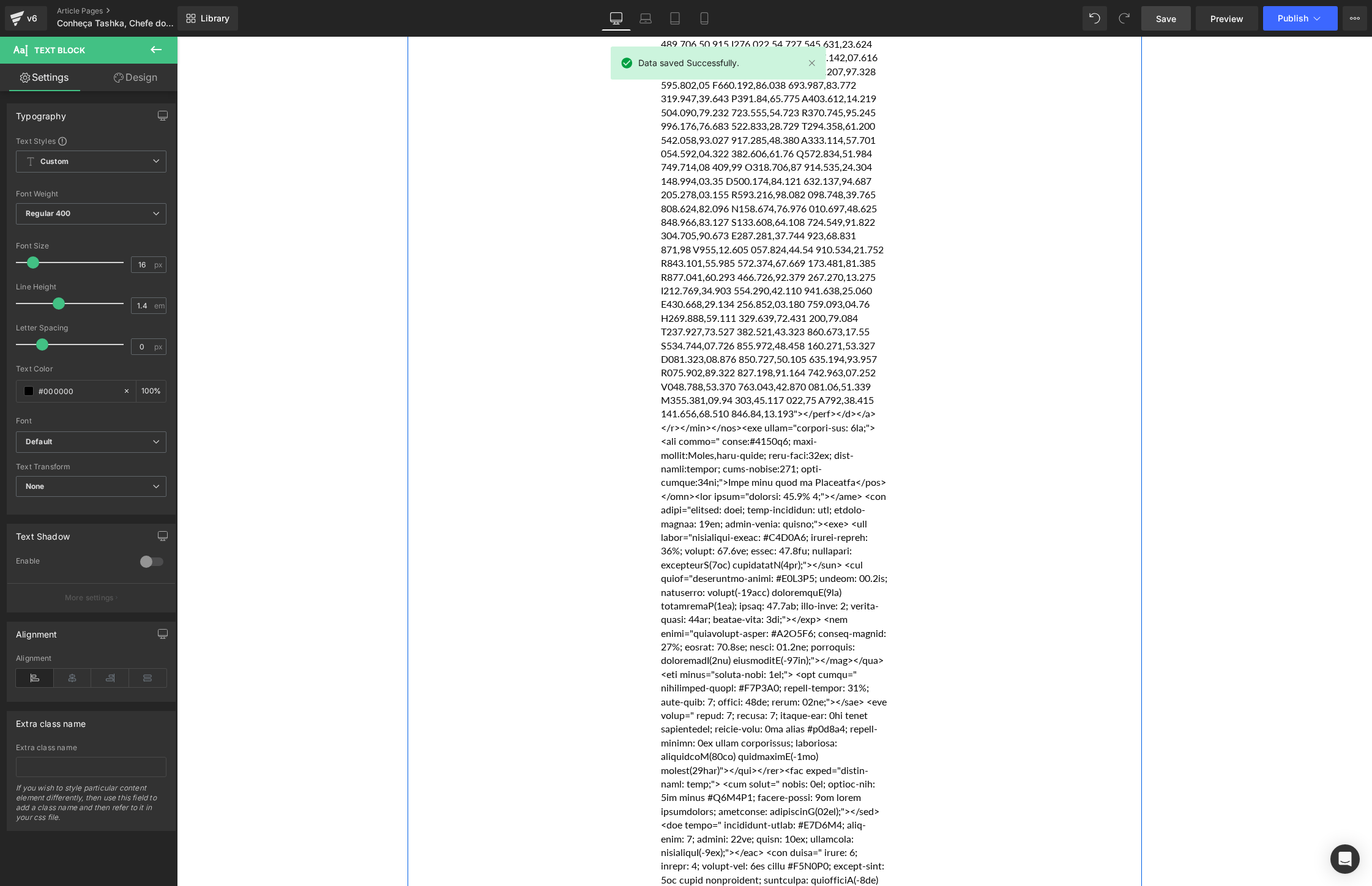
scroll to position [0, 0]
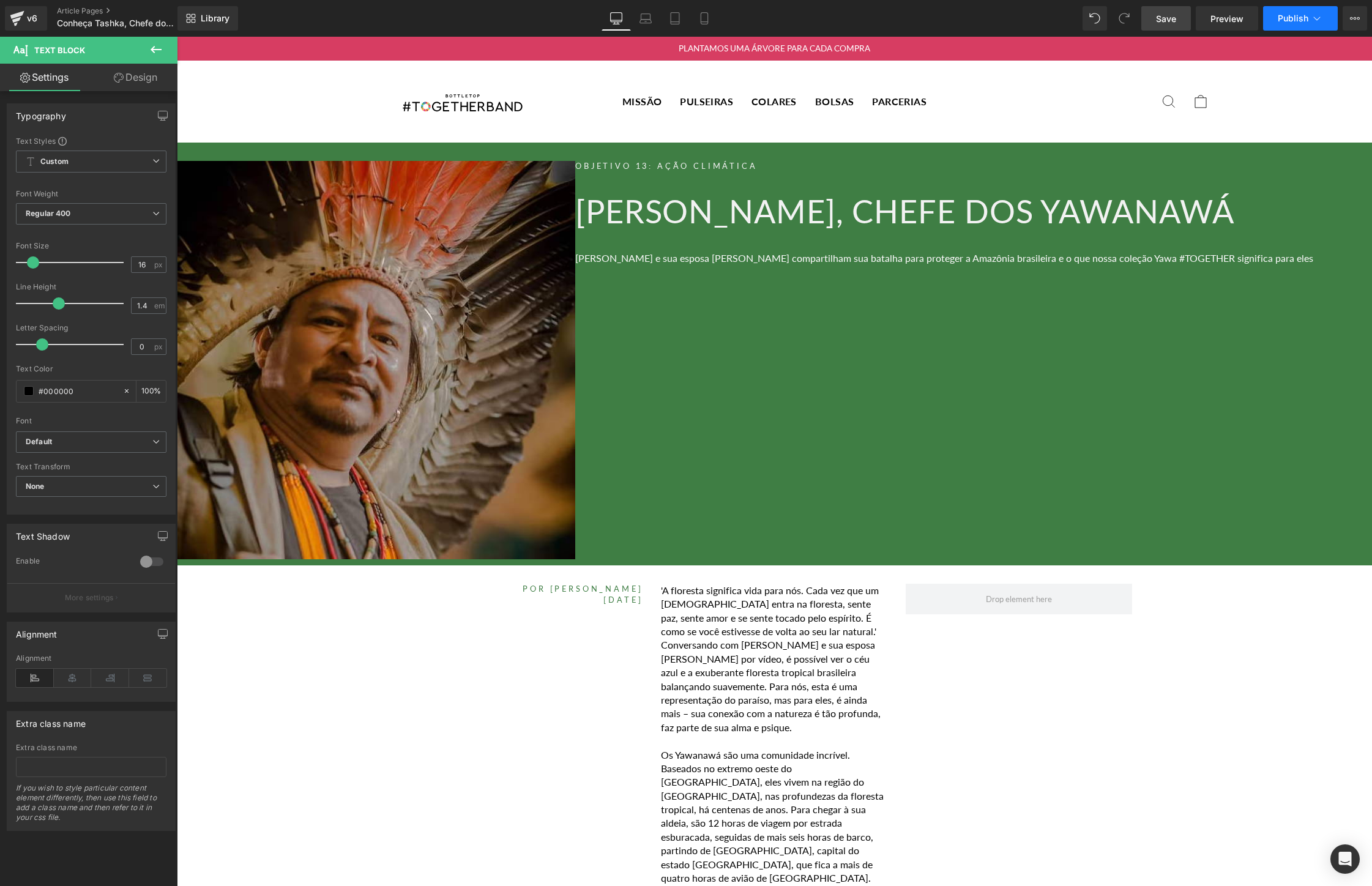
click at [1295, 22] on span "Publish" at bounding box center [1293, 18] width 31 height 10
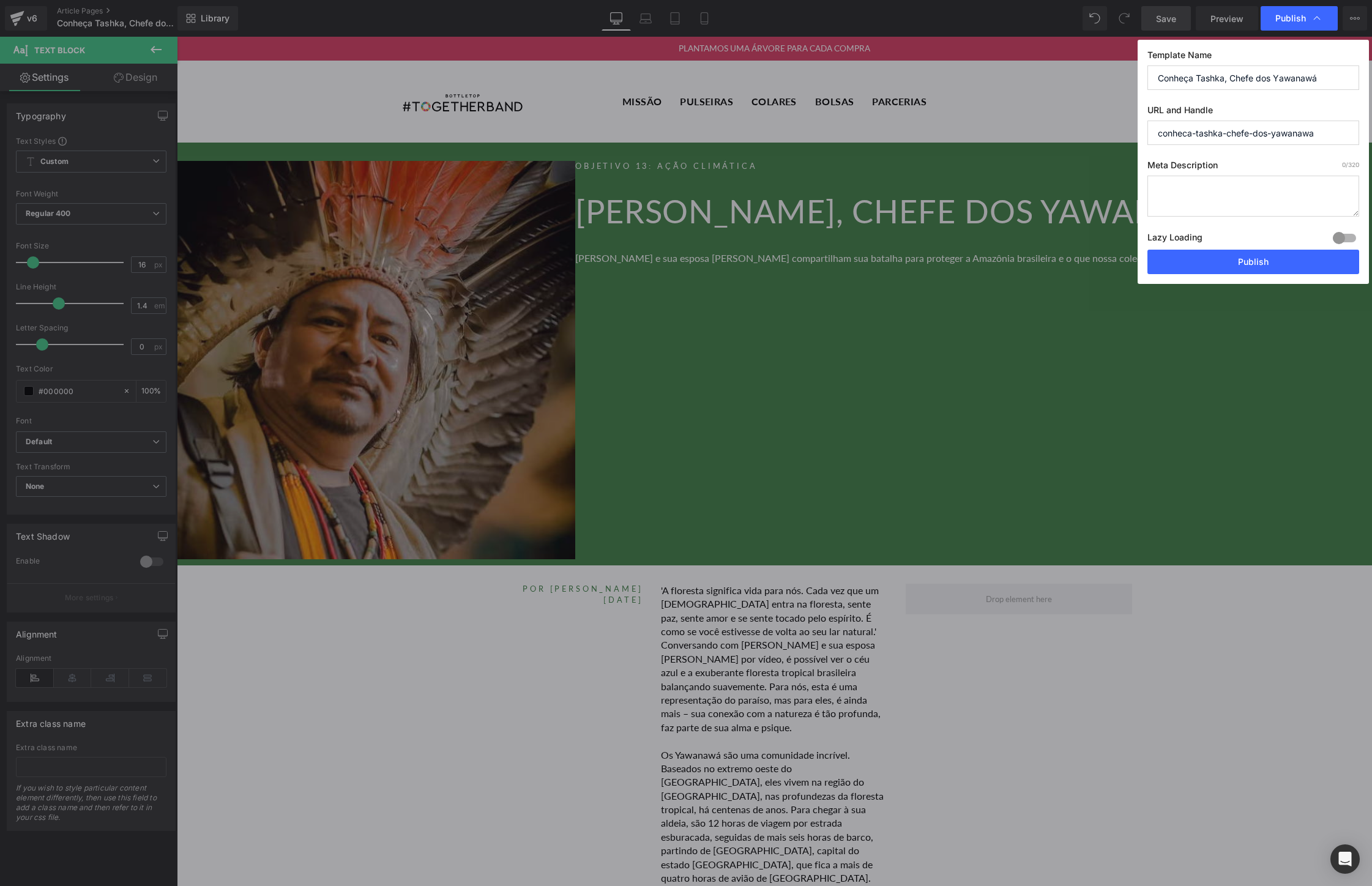
drag, startPoint x: 1332, startPoint y: 130, endPoint x: 1124, endPoint y: 128, distance: 208.0
click at [1124, 128] on div "Publish Template Name [PERSON_NAME], Chefe dos Yawanawá URL and Handle conheca-…" at bounding box center [686, 443] width 1372 height 886
click at [1279, 87] on input "Conheça Tashka, Chefe dos Yawanawá" at bounding box center [1252, 77] width 212 height 25
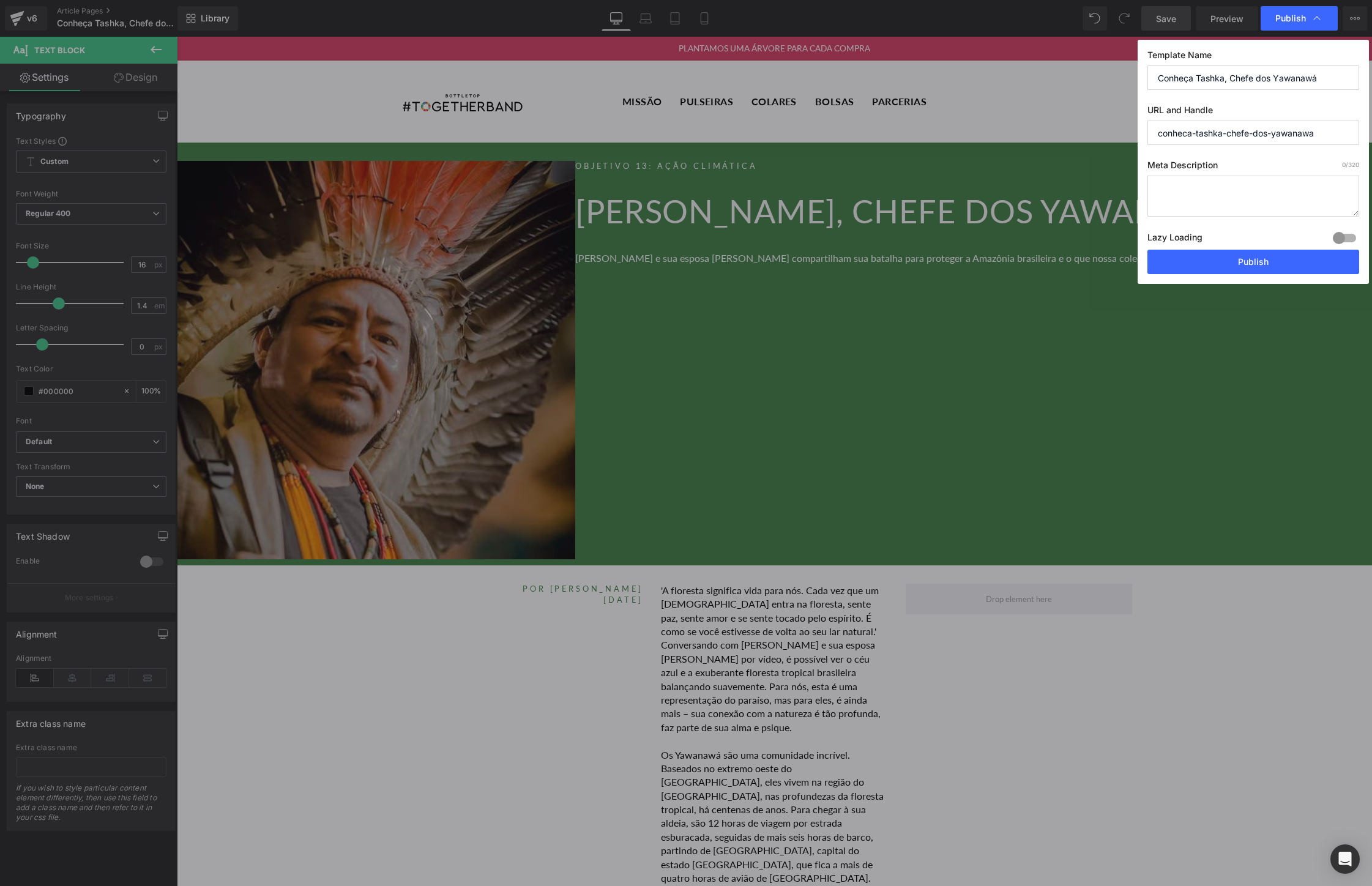
paste input "c"
type input "[PERSON_NAME], chefe dos Yawanawá"
drag, startPoint x: 1323, startPoint y: 131, endPoint x: 1094, endPoint y: 126, distance: 229.1
click at [1094, 126] on div "Publish Template Name [PERSON_NAME], chefe dos Yawanawá URL and Handle conheca-…" at bounding box center [686, 443] width 1372 height 886
paste input "awanawa-amazon"
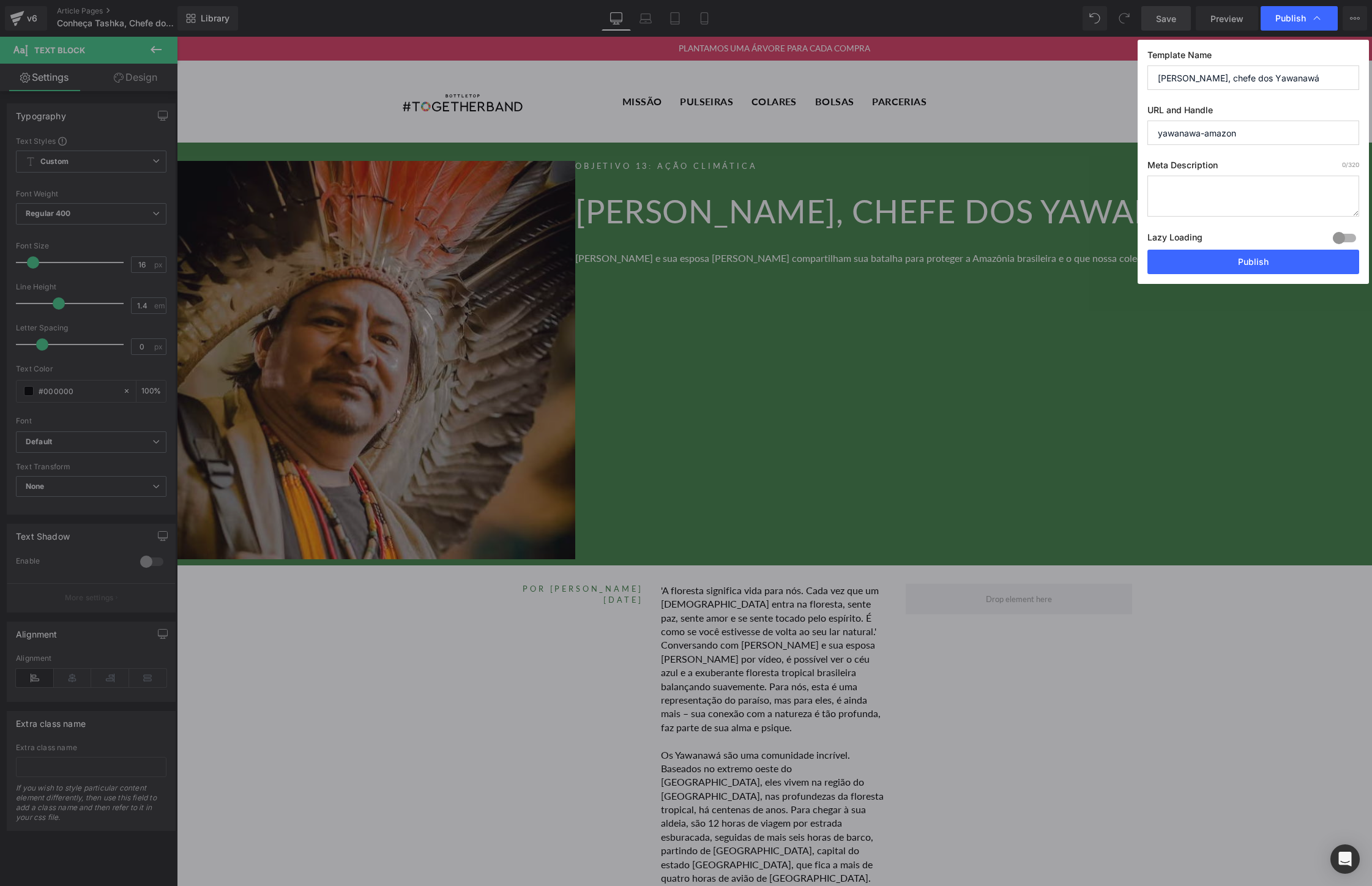
type input "yawanawa-amazon"
click at [1226, 184] on textarea at bounding box center [1252, 196] width 212 height 41
paste textarea "[PERSON_NAME] e sua esposa [PERSON_NAME] compartilham sua batalha para proteger…"
type textarea "[PERSON_NAME] e sua esposa [PERSON_NAME] compartilham sua batalha para proteger…"
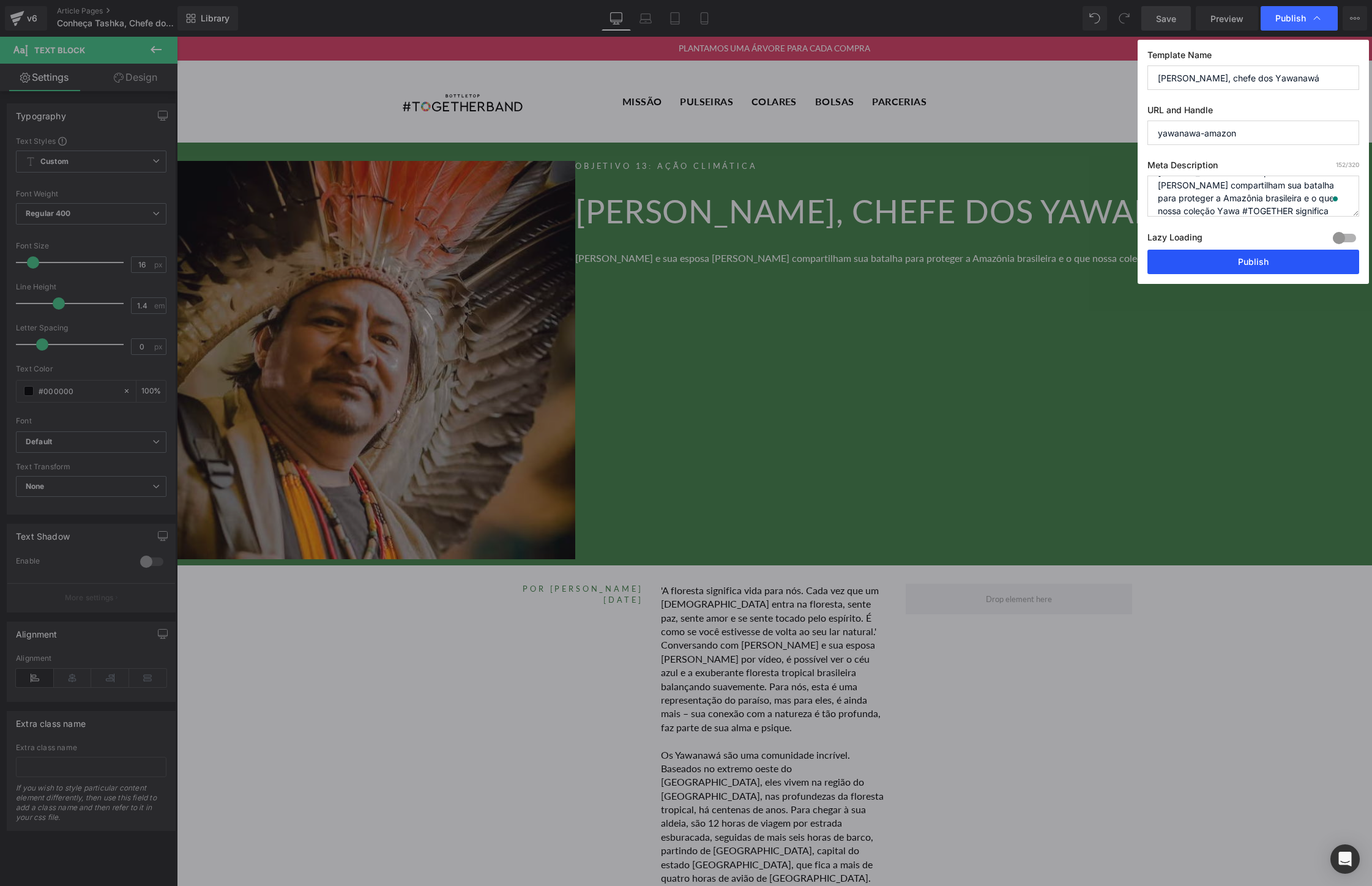
click at [1224, 256] on button "Publish" at bounding box center [1252, 262] width 212 height 25
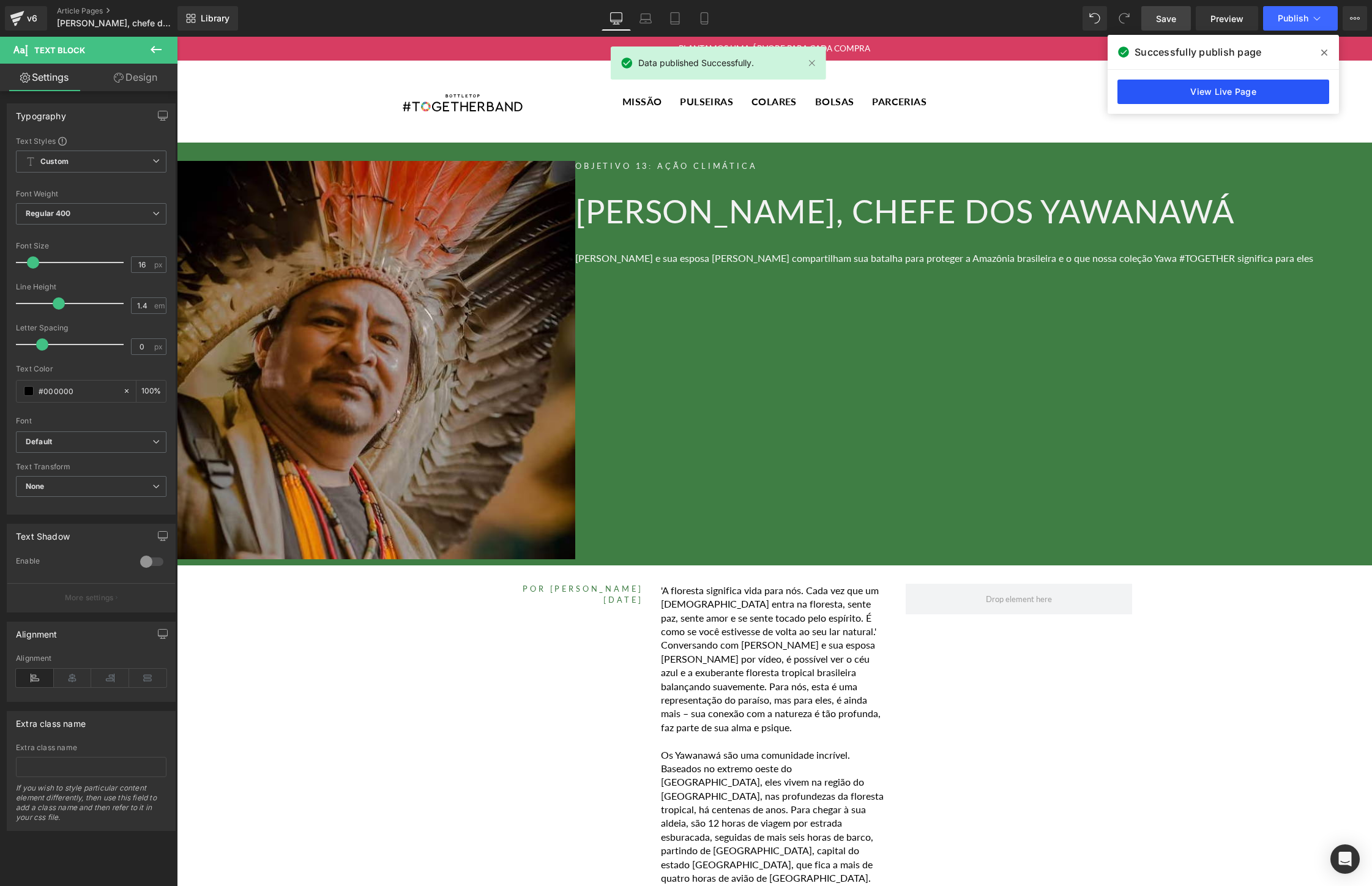
click at [1255, 89] on link "View Live Page" at bounding box center [1222, 91] width 212 height 25
